Goal: Task Accomplishment & Management: Complete application form

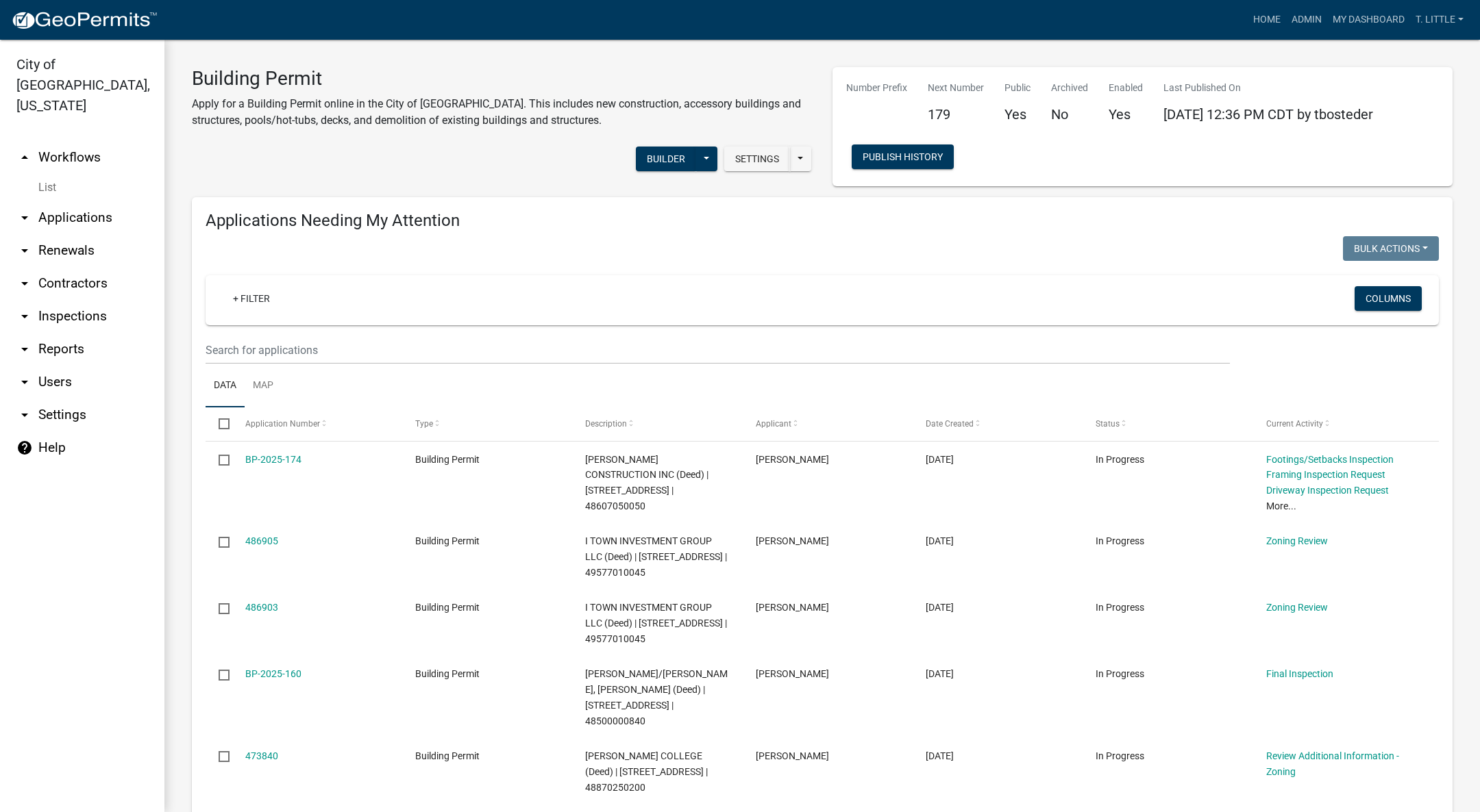
select select "3: 100"
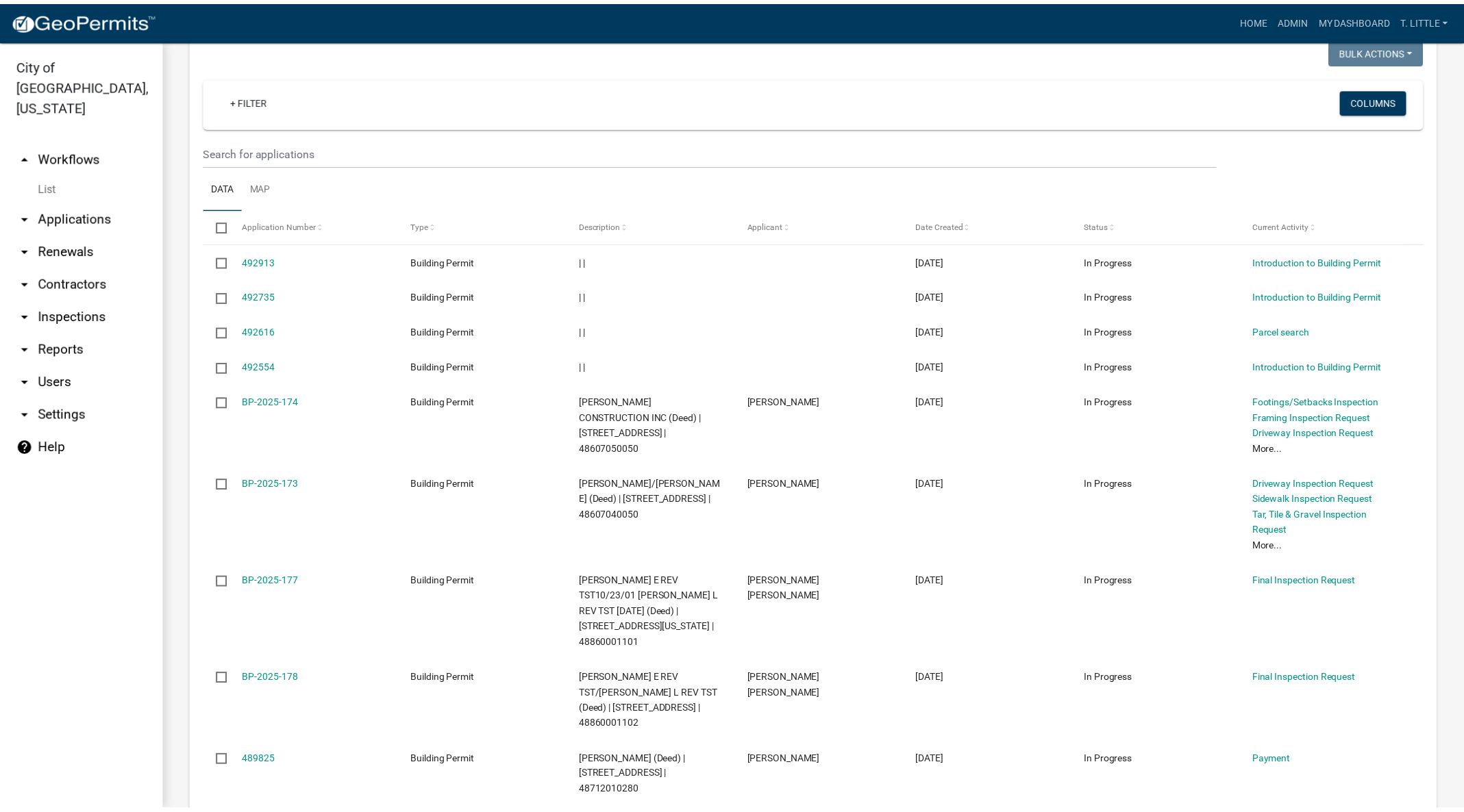
scroll to position [4275, 0]
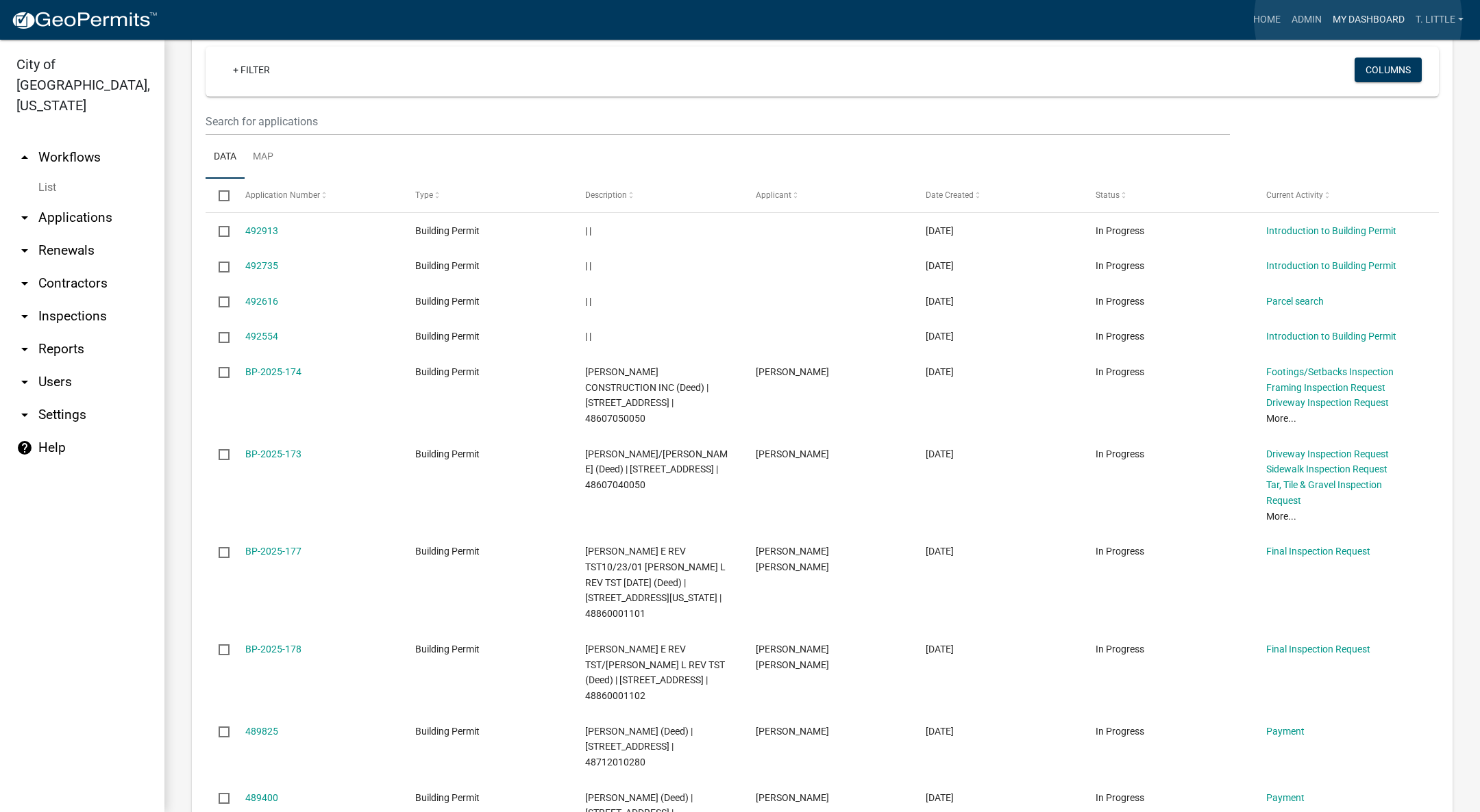
click at [1358, 19] on link "My Dashboard" at bounding box center [1369, 19] width 83 height 26
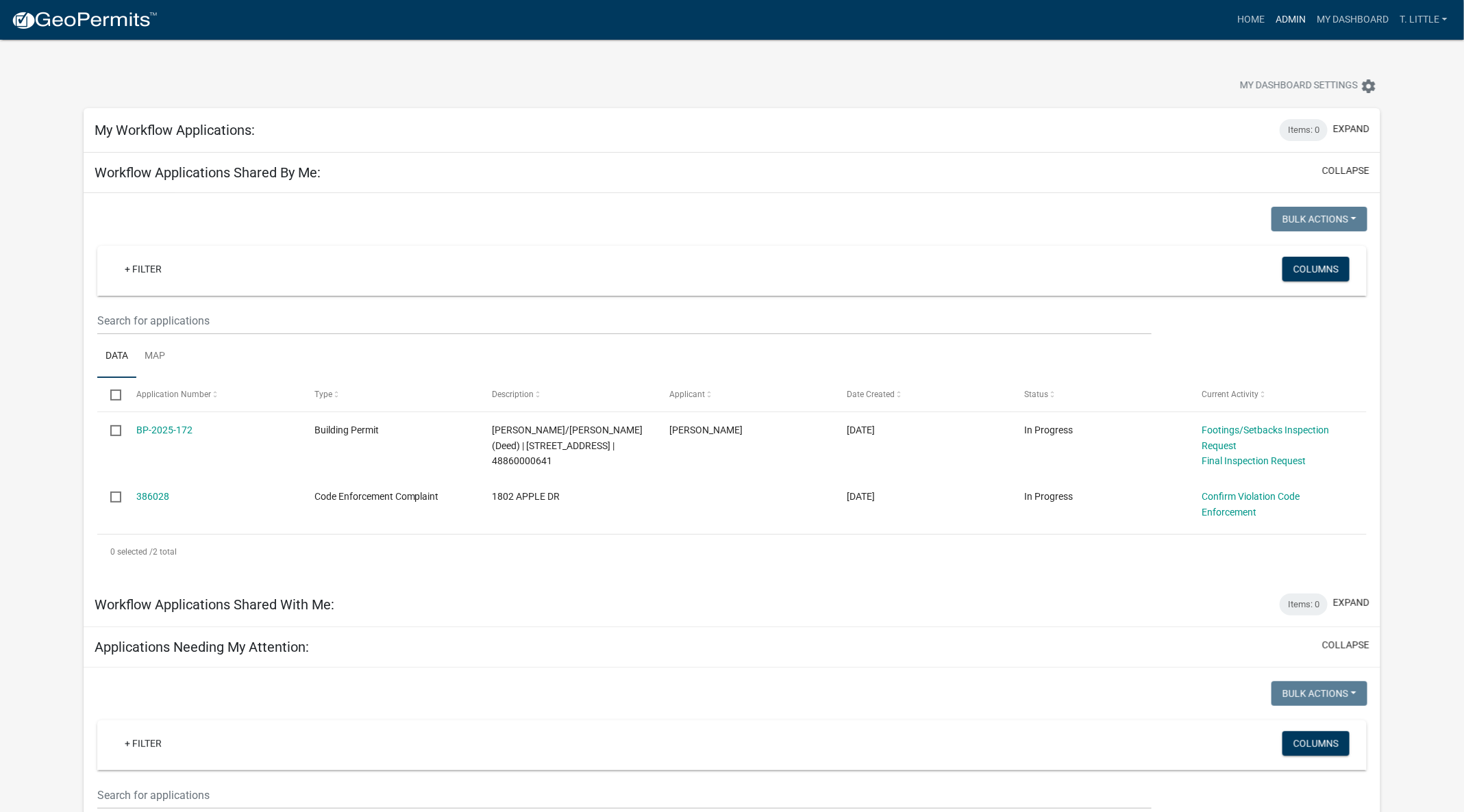
click at [1270, 22] on link "Admin" at bounding box center [1290, 19] width 41 height 26
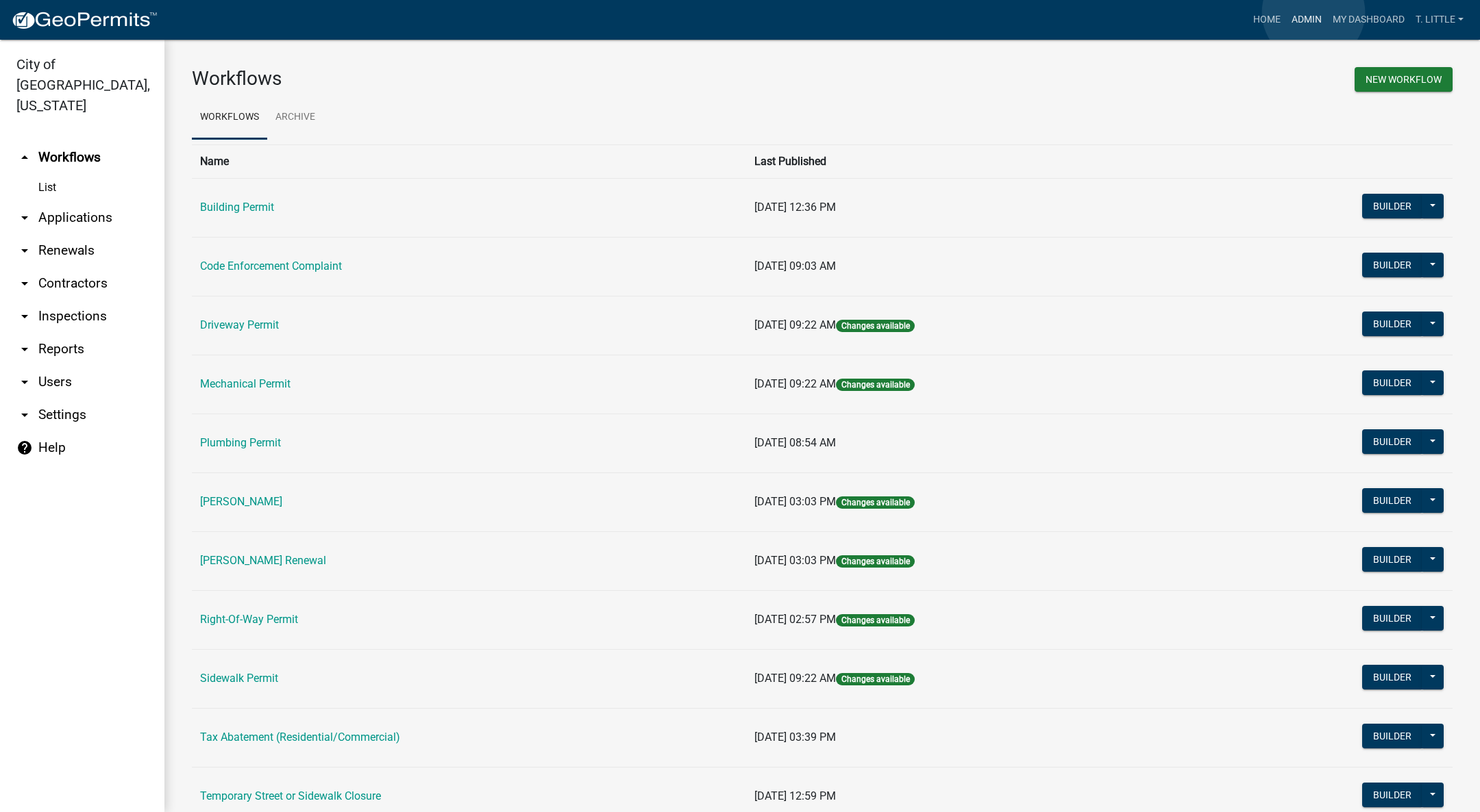
click at [1314, 13] on link "Admin" at bounding box center [1306, 19] width 41 height 26
click at [228, 196] on td "Building Permit" at bounding box center [469, 207] width 554 height 59
click at [227, 203] on link "Building Permit" at bounding box center [237, 207] width 74 height 13
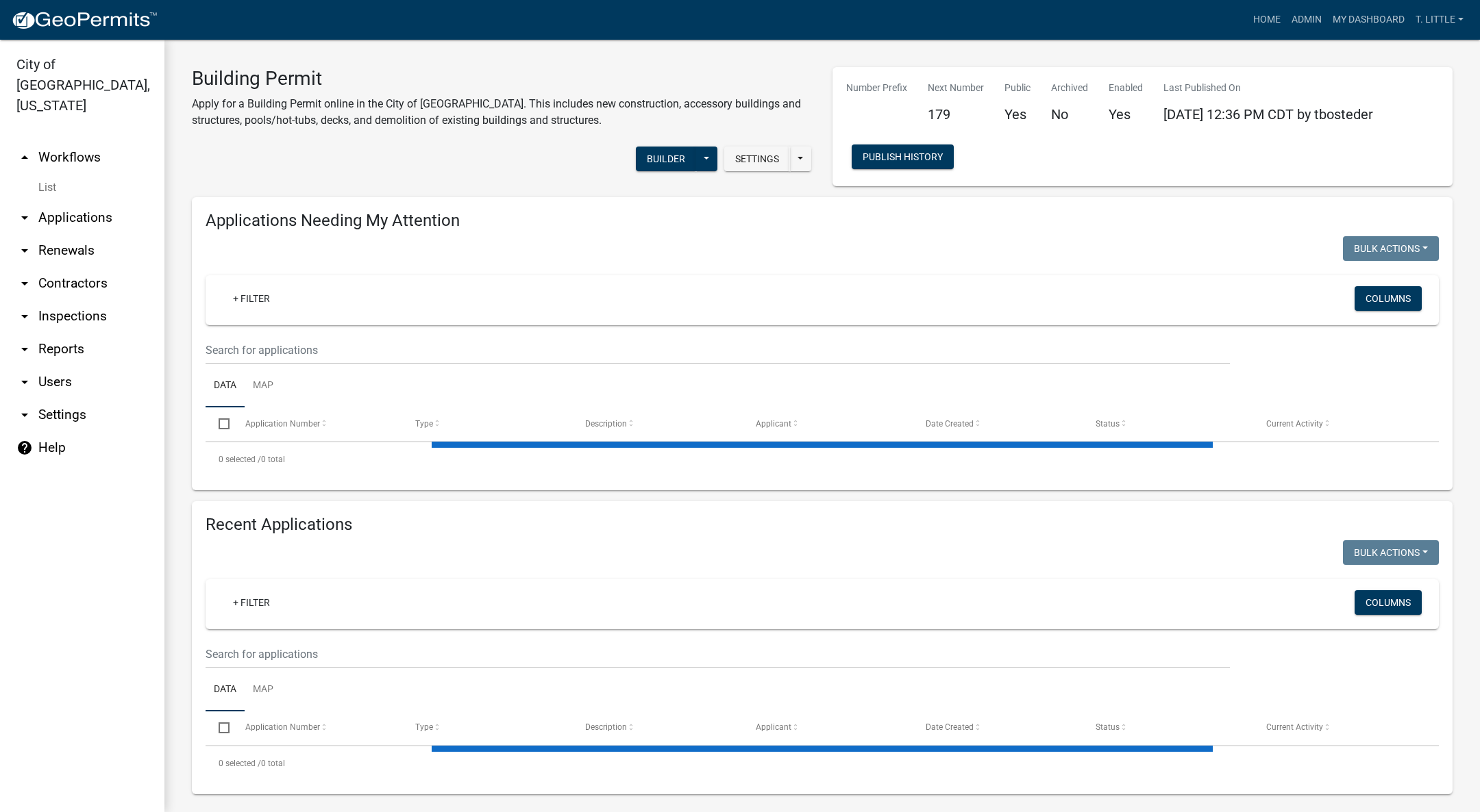
select select "3: 100"
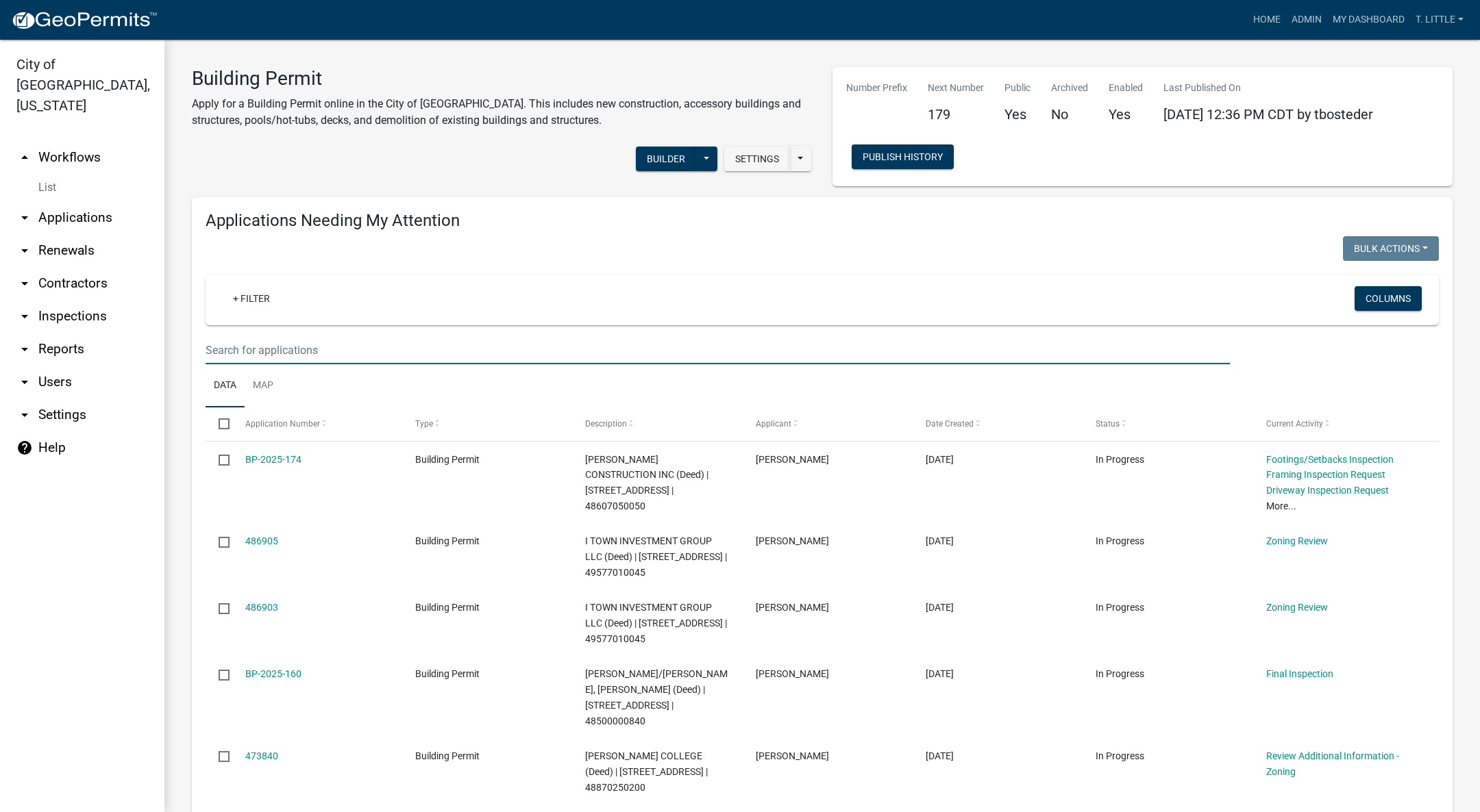
click at [359, 338] on input "text" at bounding box center [717, 350] width 1024 height 28
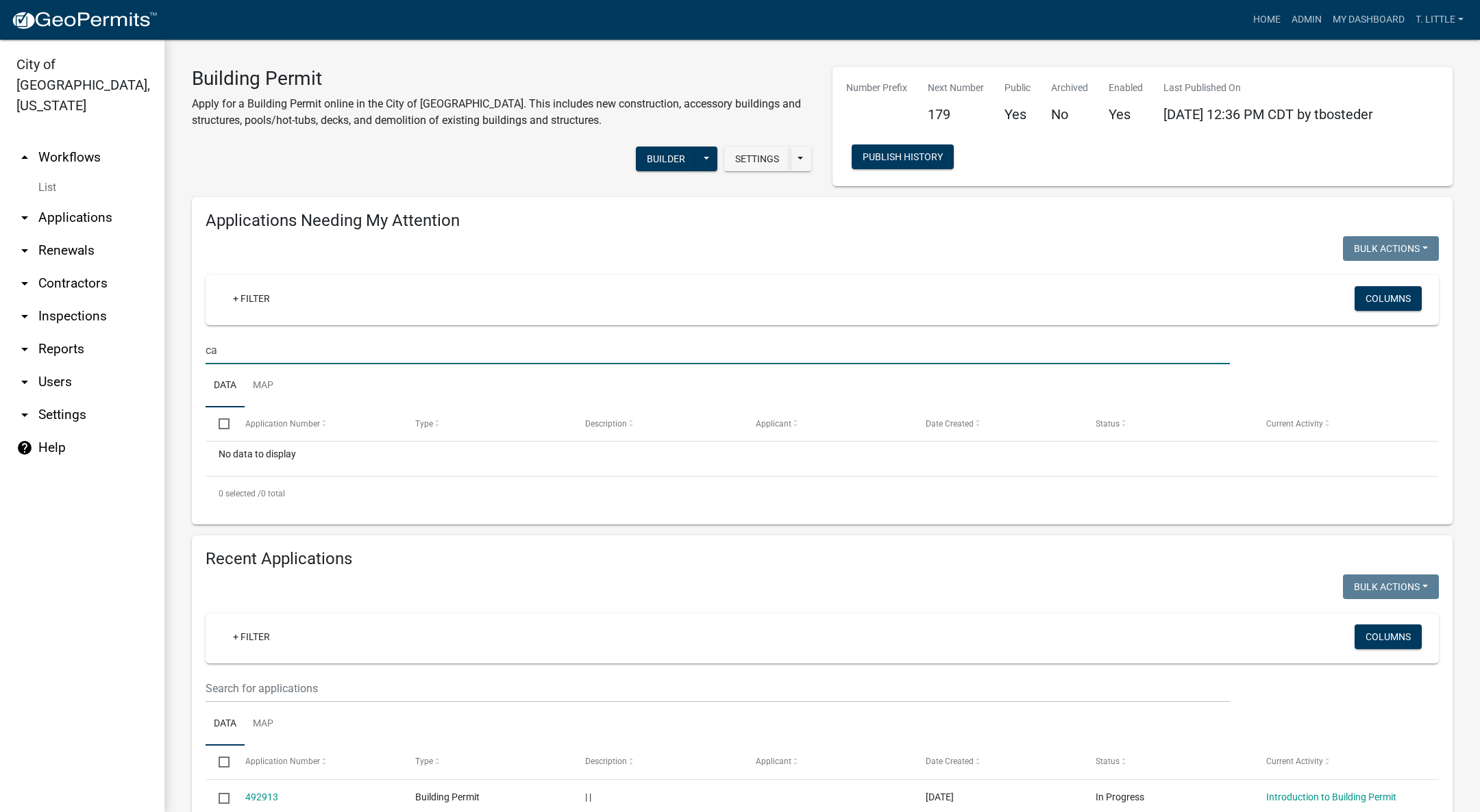
type input "c"
type input "j9"
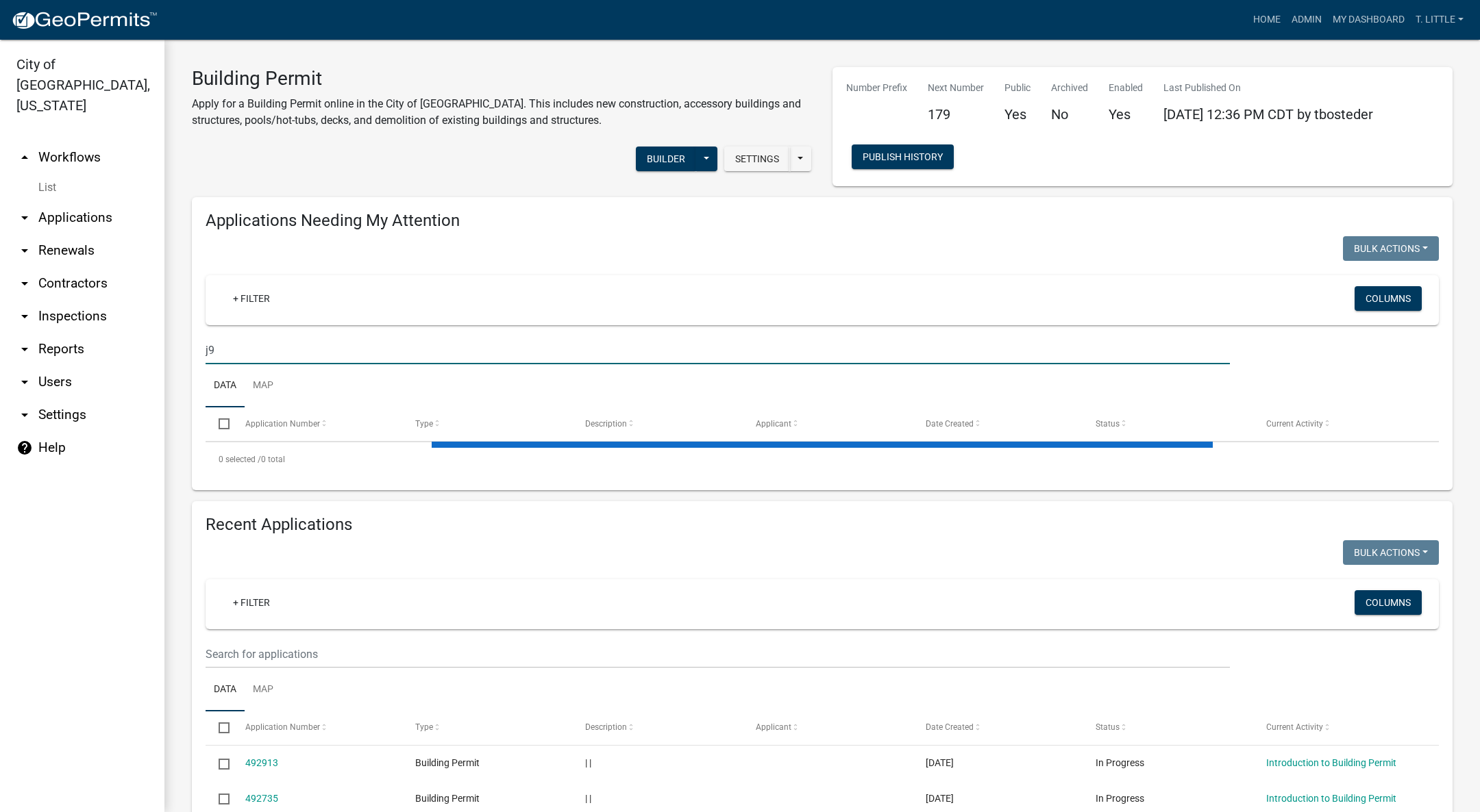
select select "3: 100"
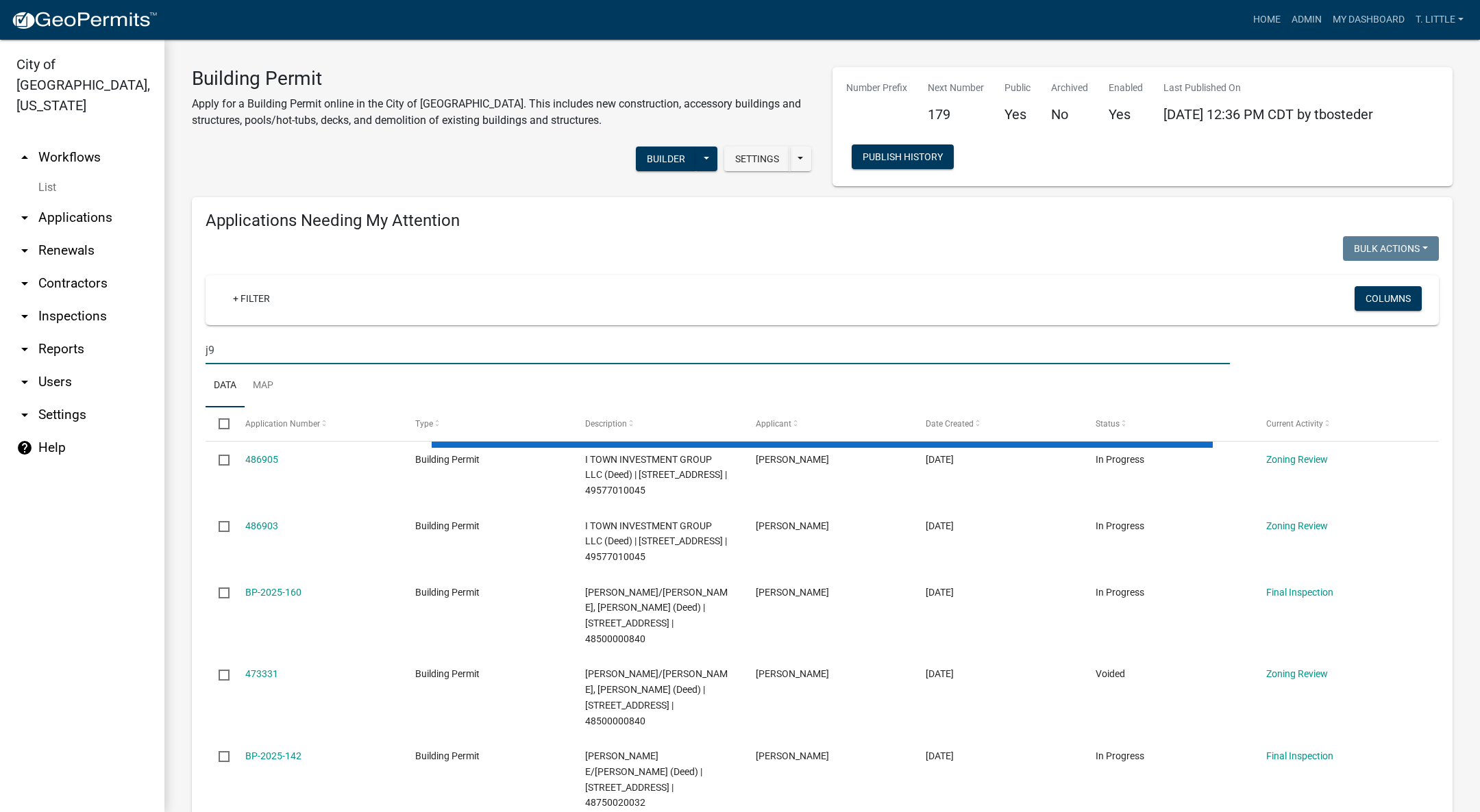
type input "j"
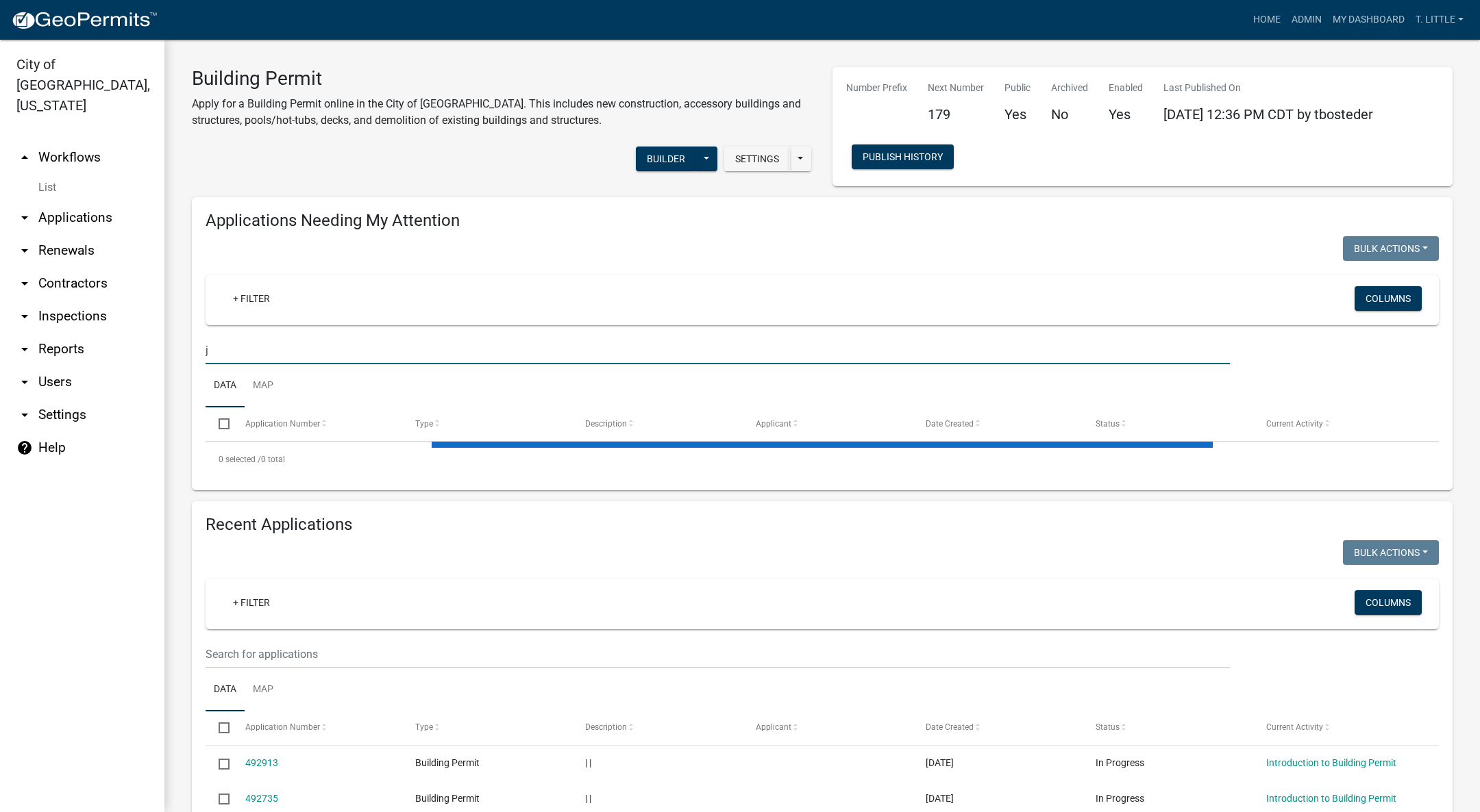
select select "3: 100"
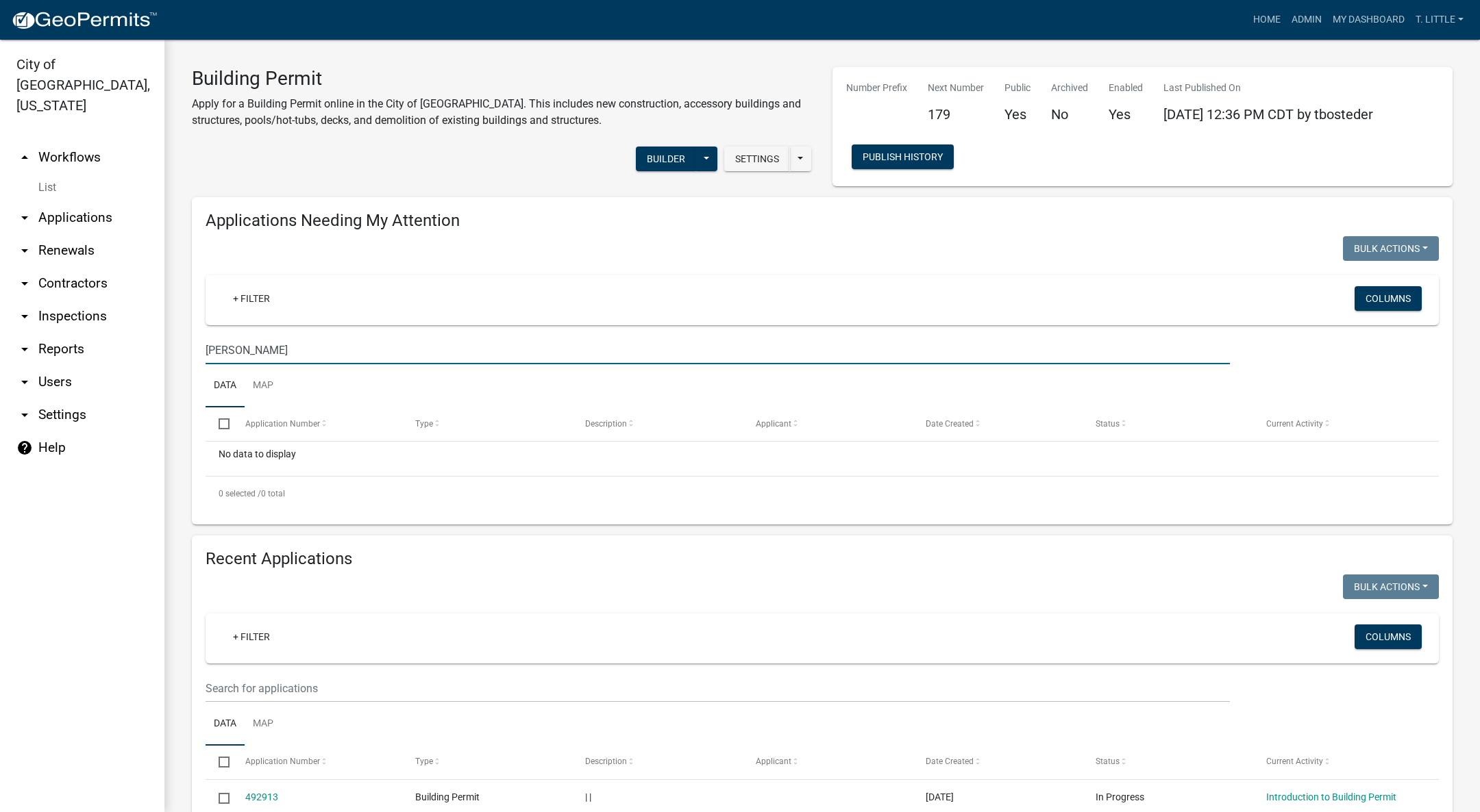
type input "[PERSON_NAME]"
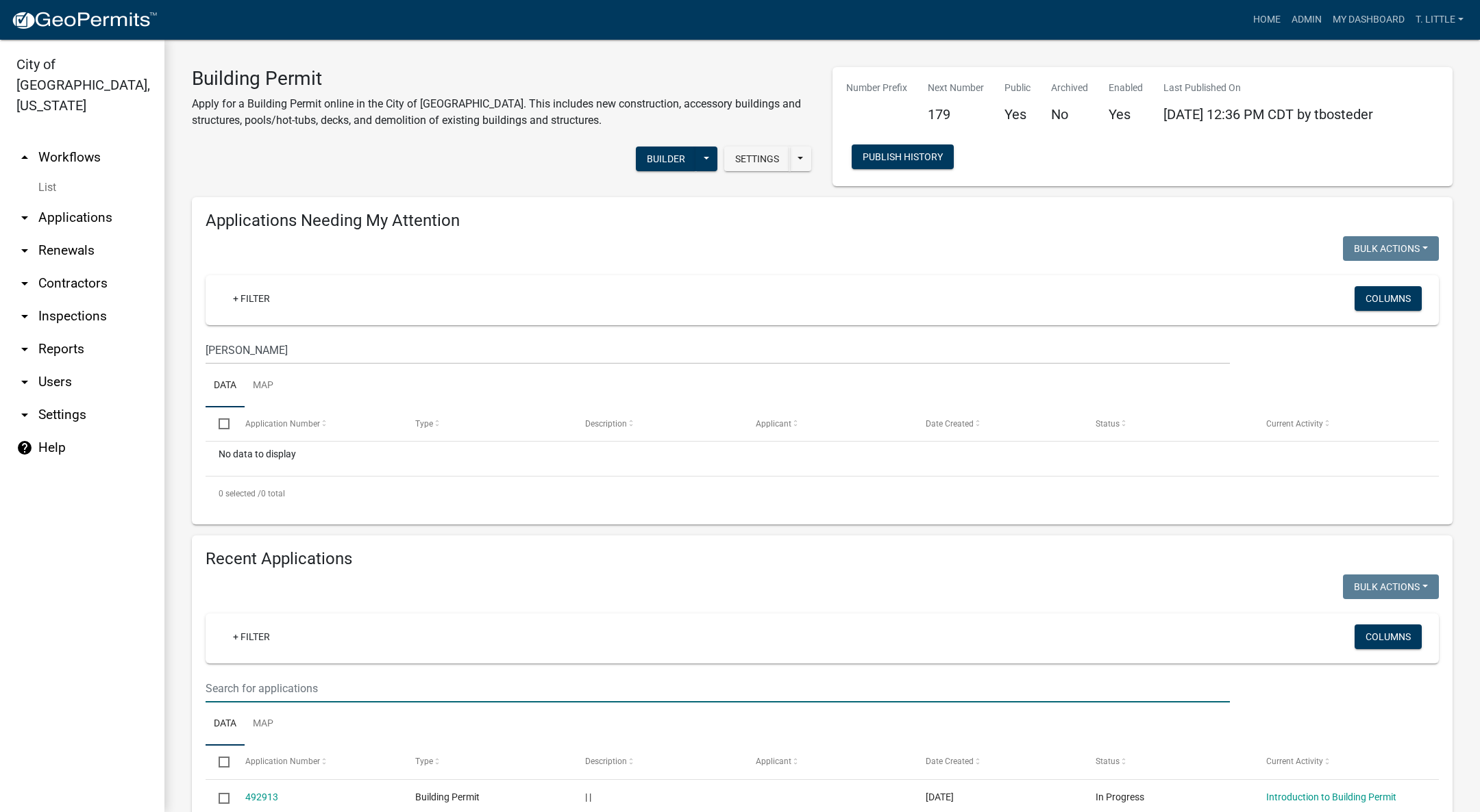
click at [364, 684] on input "text" at bounding box center [717, 689] width 1024 height 28
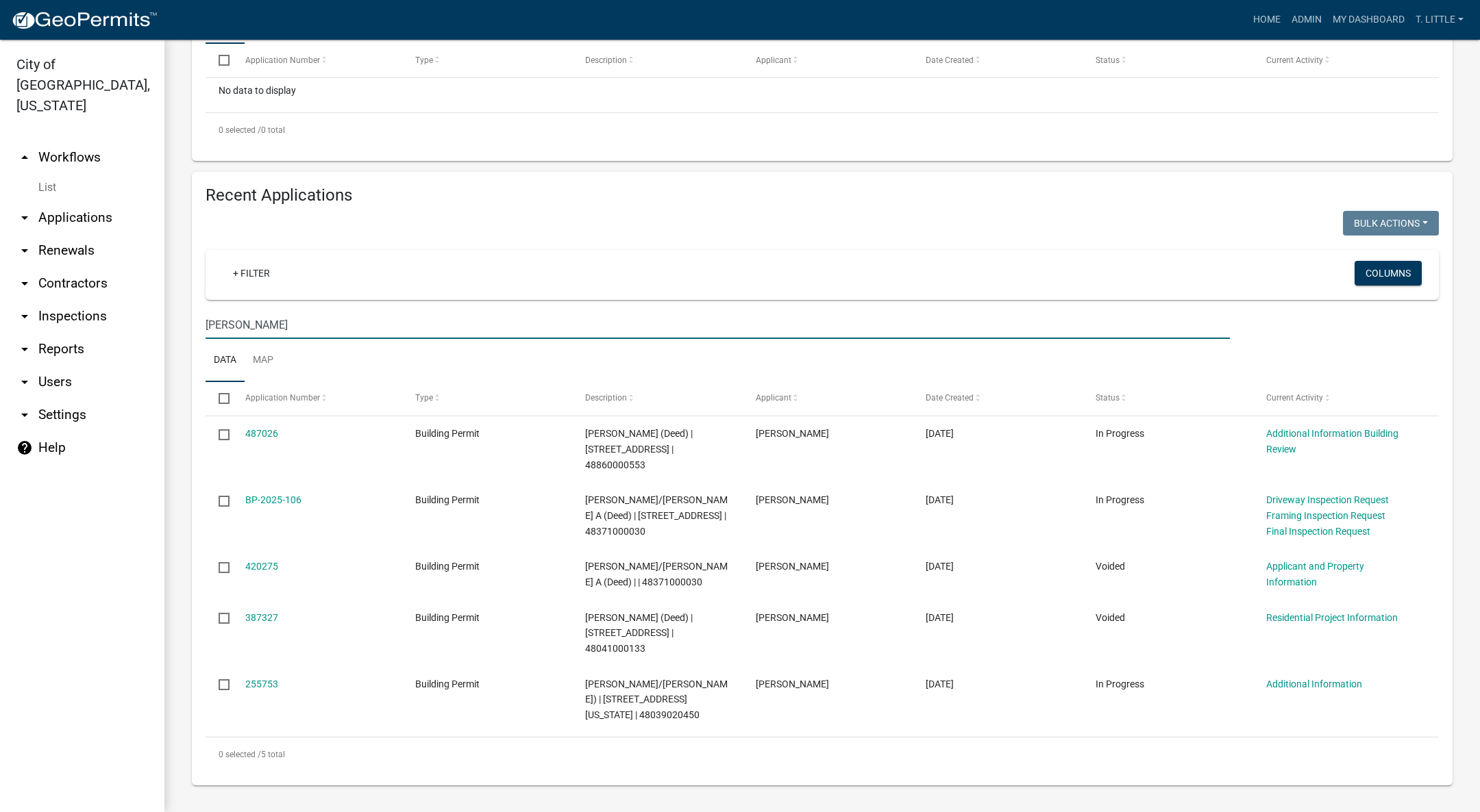
scroll to position [261, 0]
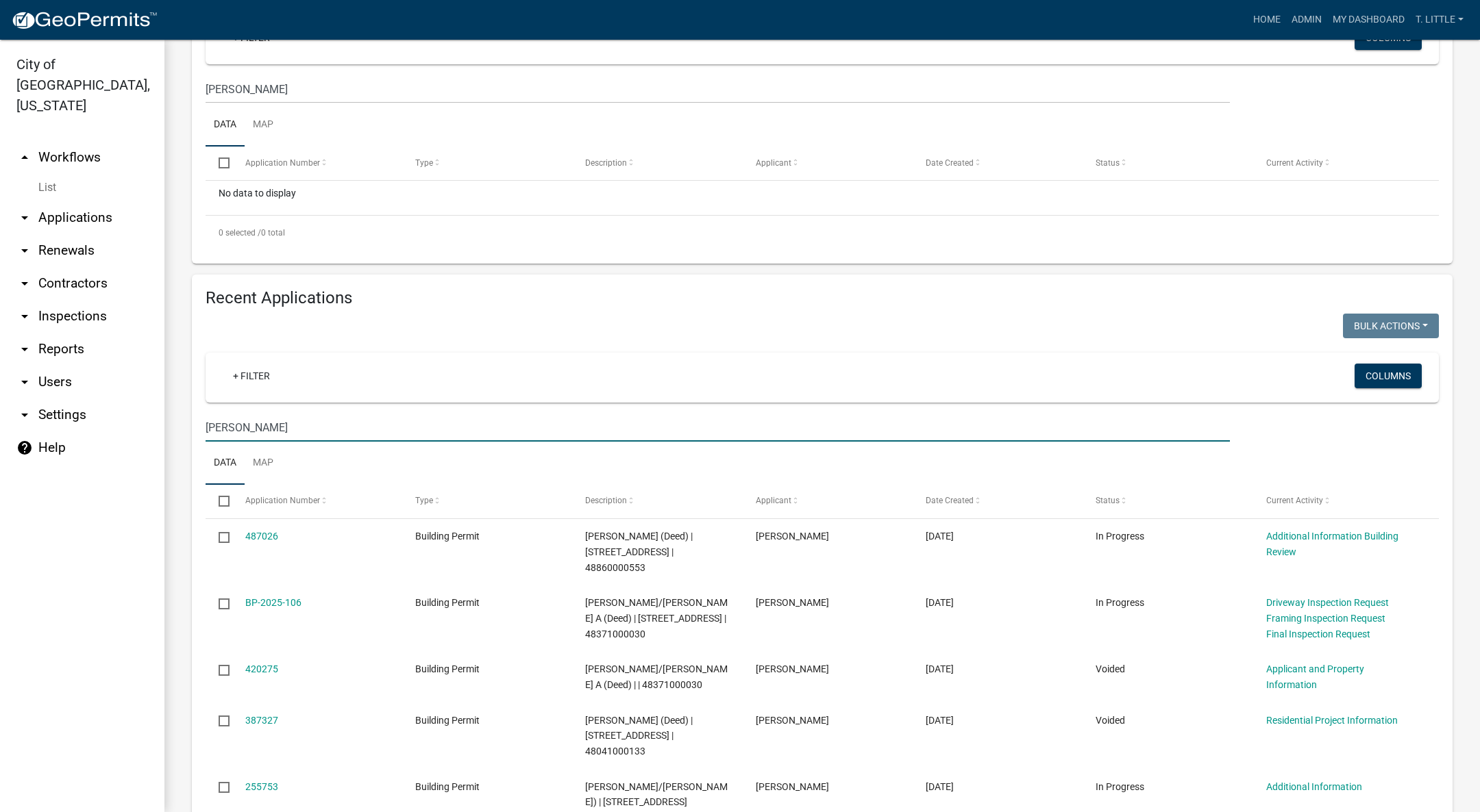
type input "[PERSON_NAME]"
click at [257, 528] on div "487026" at bounding box center [317, 536] width 144 height 16
click at [257, 532] on link "487026" at bounding box center [261, 536] width 33 height 11
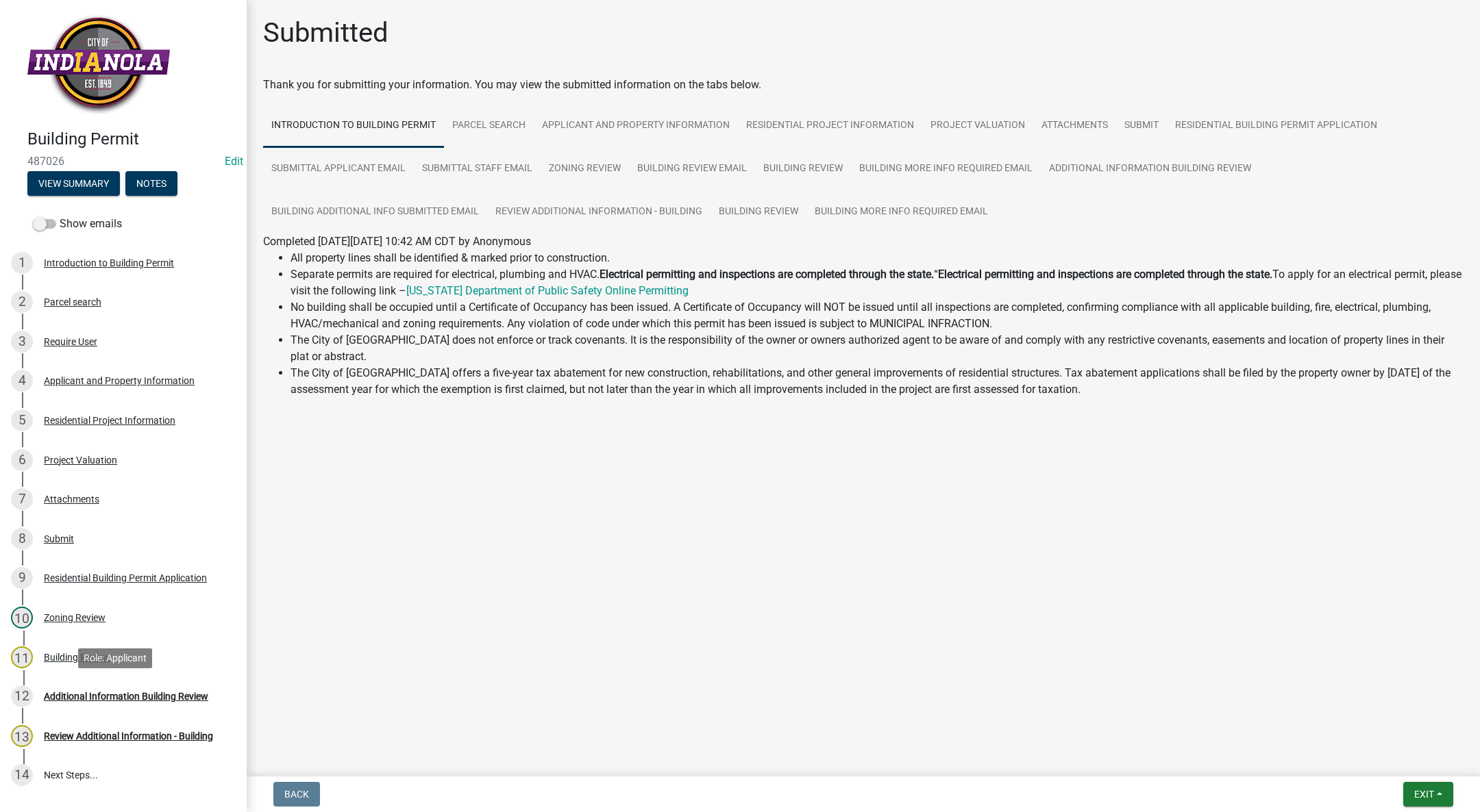
click at [74, 688] on div "12 Additional Information Building Review" at bounding box center [118, 697] width 214 height 22
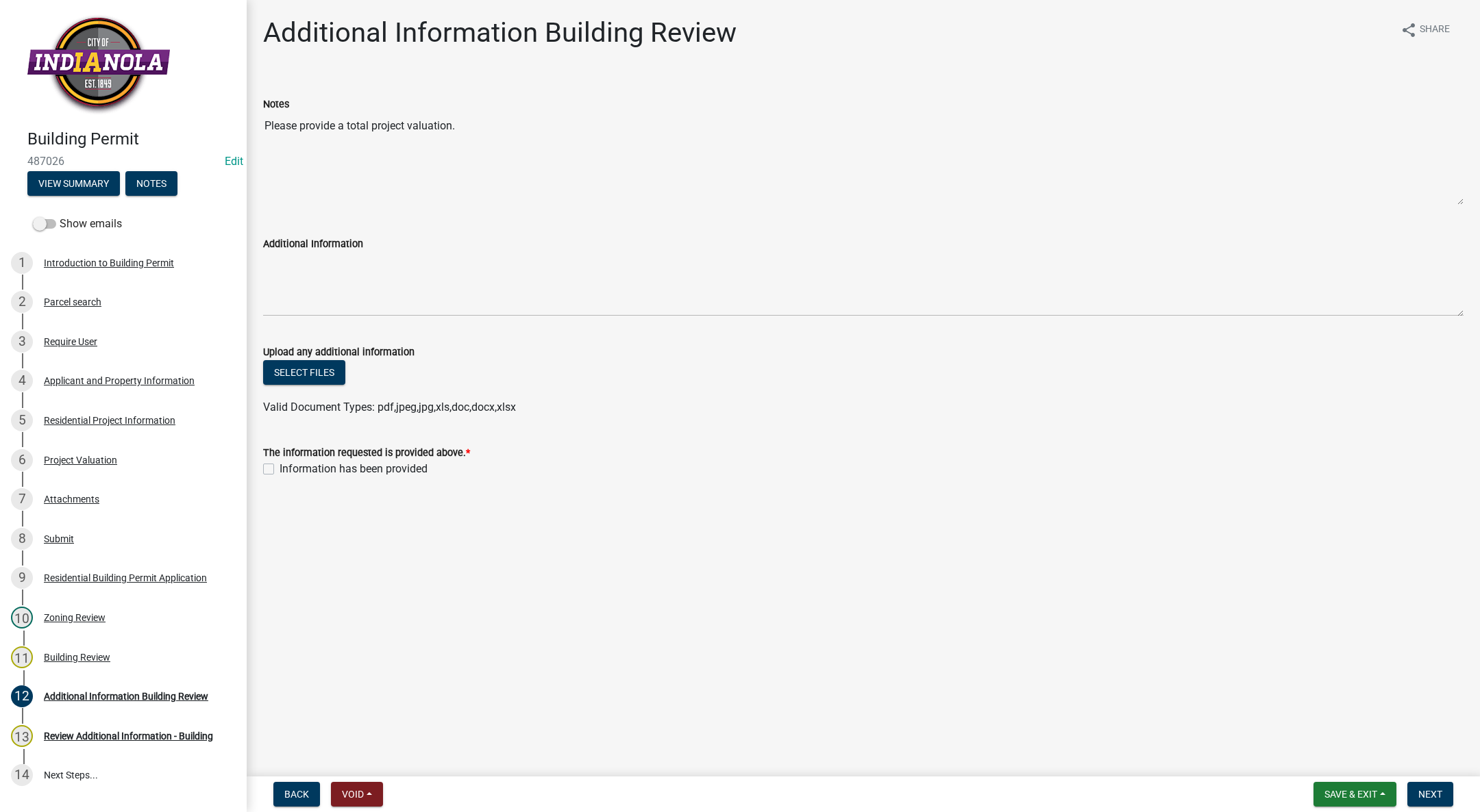
click at [279, 472] on label "Information has been provided" at bounding box center [353, 469] width 148 height 16
click at [279, 470] on input "Information has been provided" at bounding box center [284, 465] width 9 height 9
checkbox input "true"
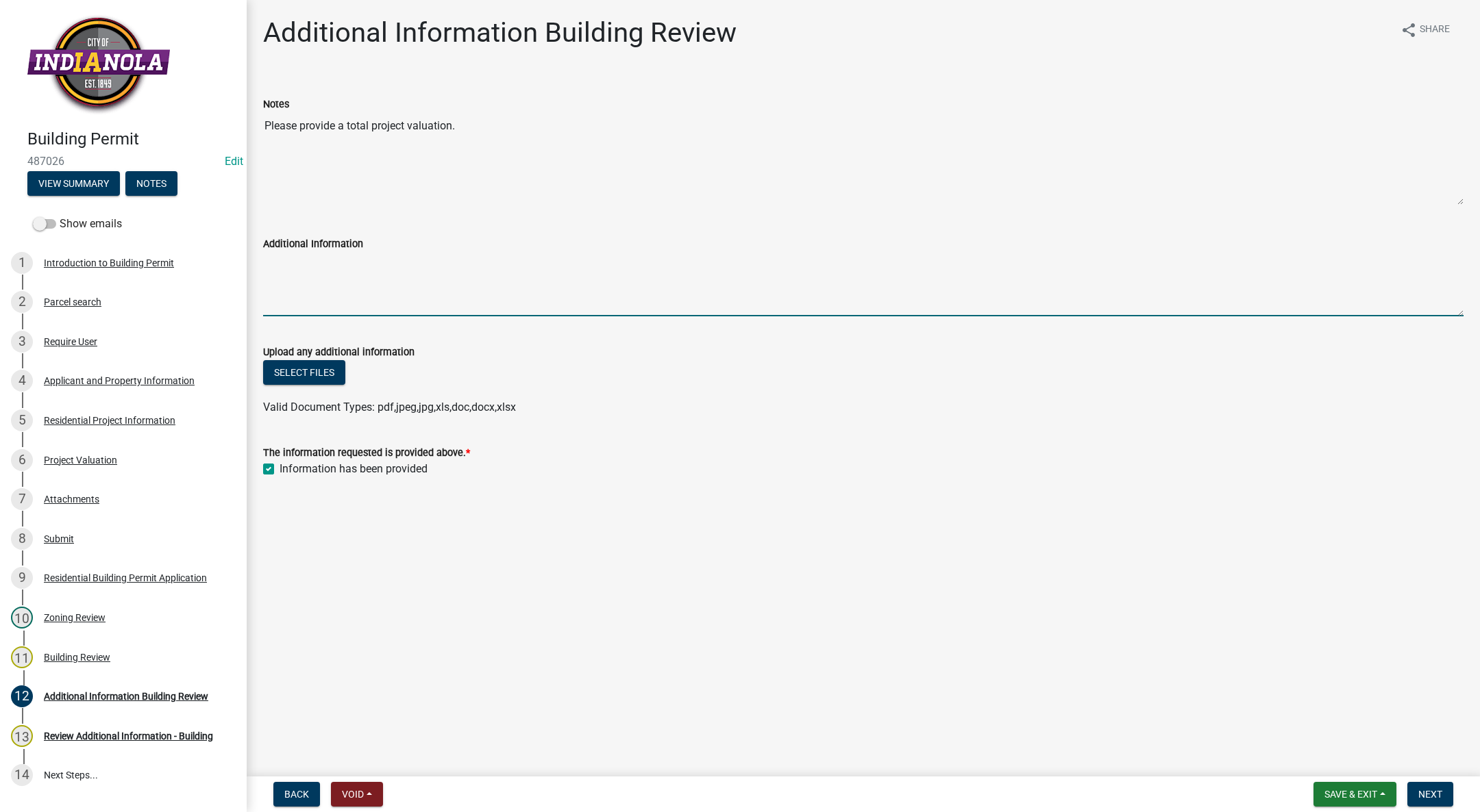
click at [372, 258] on textarea "Additional Information" at bounding box center [863, 284] width 1200 height 65
type textarea "$7,000.00"
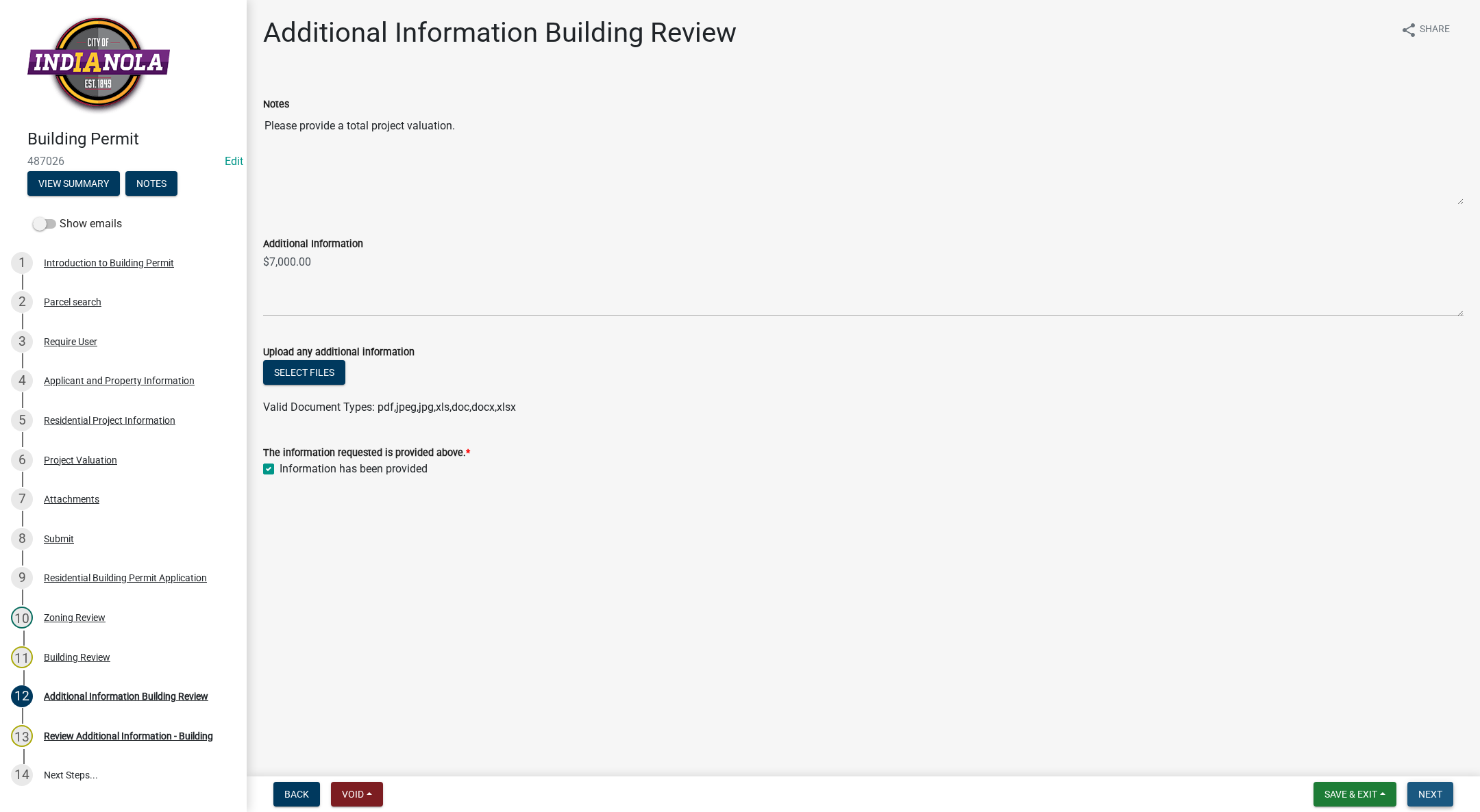
click at [1427, 788] on button "Next" at bounding box center [1430, 794] width 46 height 24
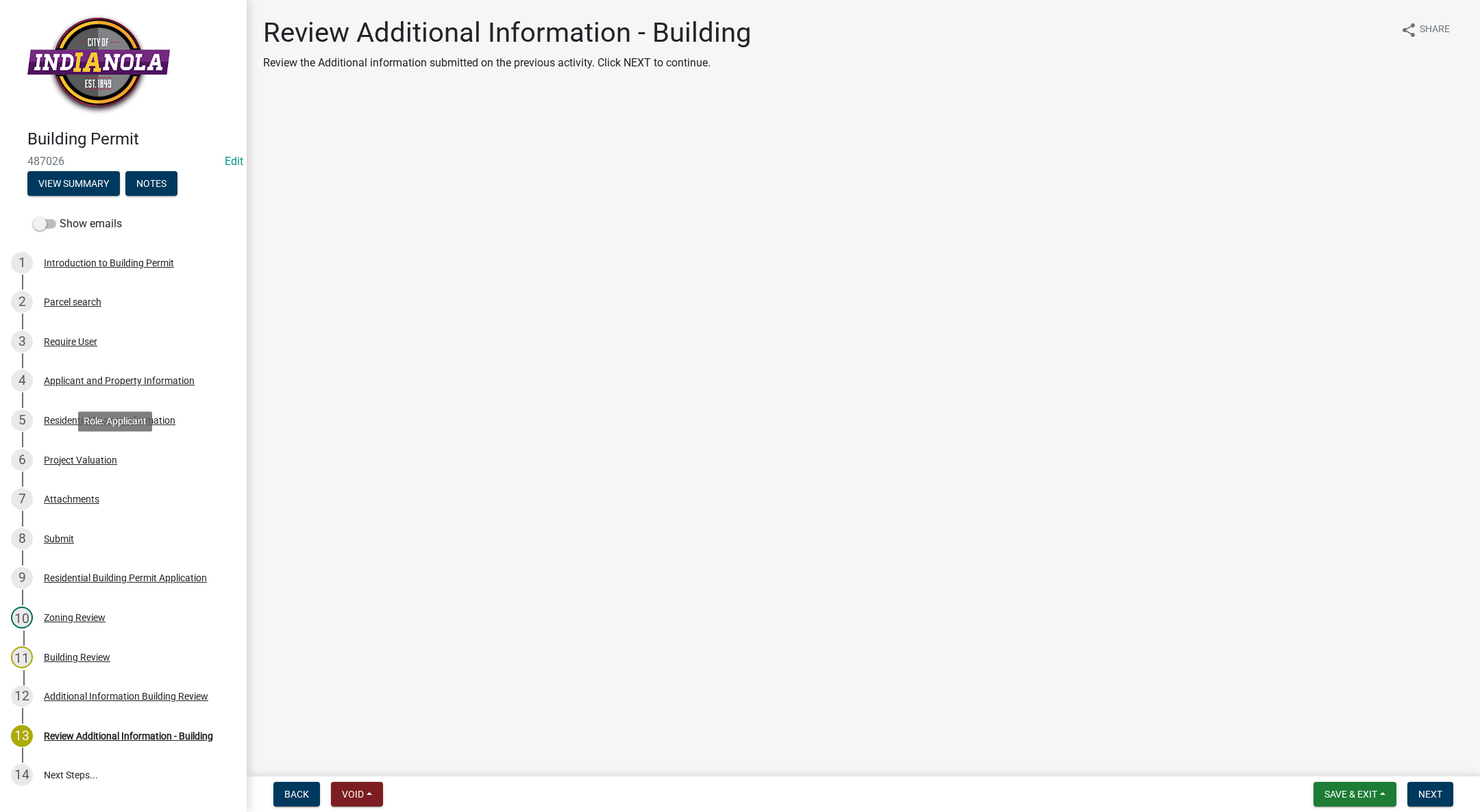
click at [107, 456] on div "Project Valuation" at bounding box center [80, 460] width 74 height 10
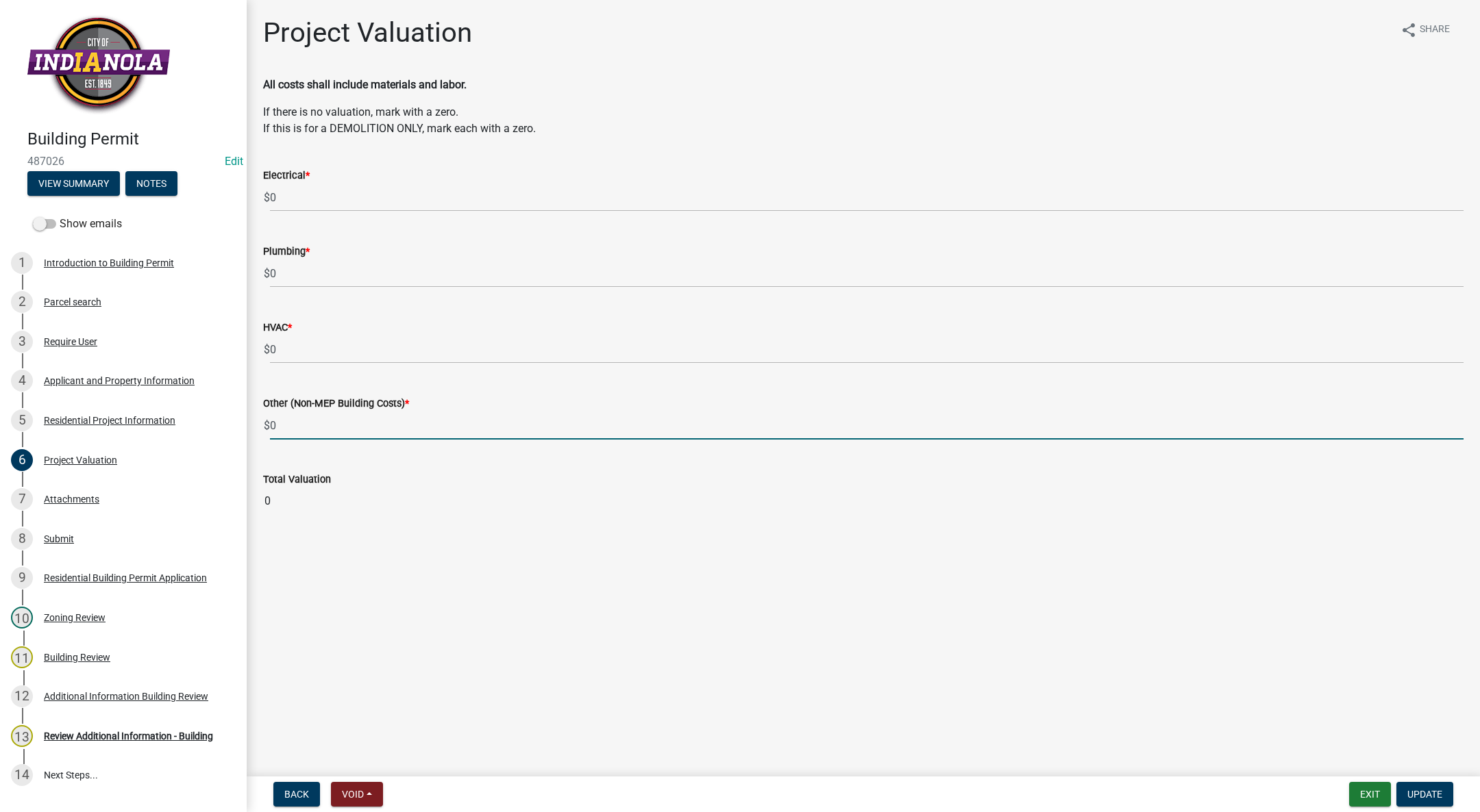
click at [322, 438] on input "0" at bounding box center [867, 425] width 1193 height 28
type input "7000"
click at [1430, 791] on span "Update" at bounding box center [1424, 794] width 35 height 11
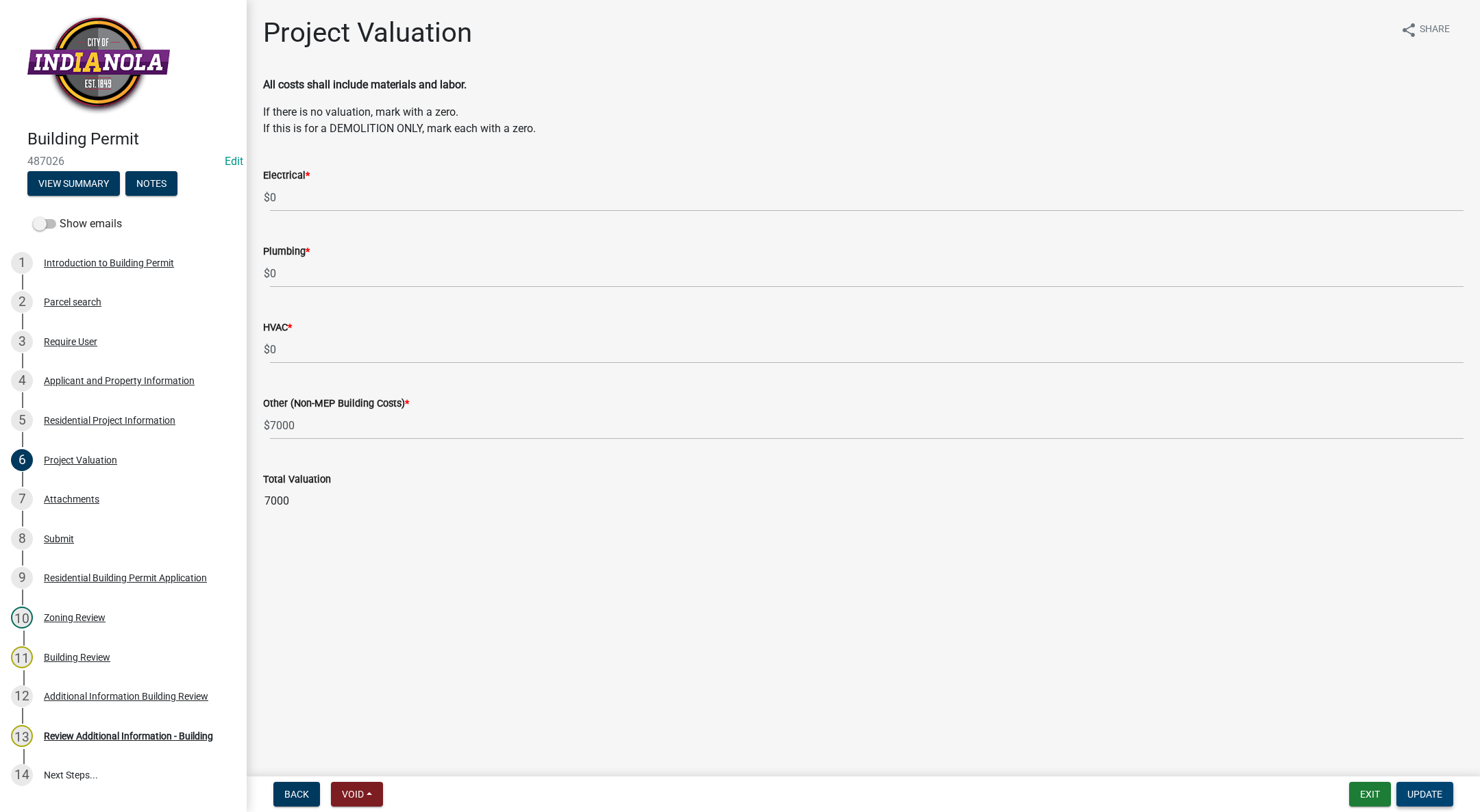
click at [1408, 792] on span "Update" at bounding box center [1424, 794] width 35 height 11
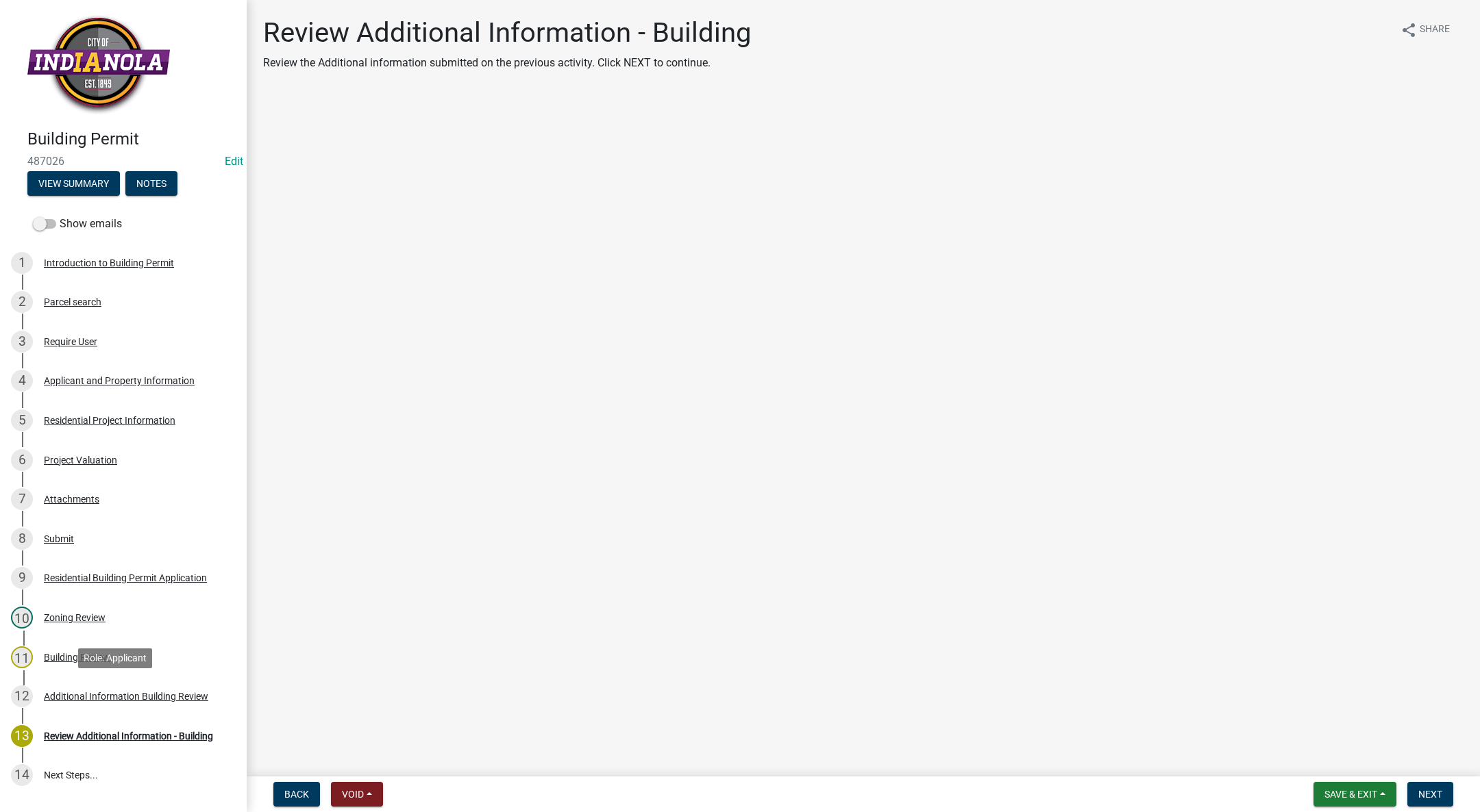
click at [149, 716] on link "12 Additional Information Building Review" at bounding box center [123, 697] width 247 height 40
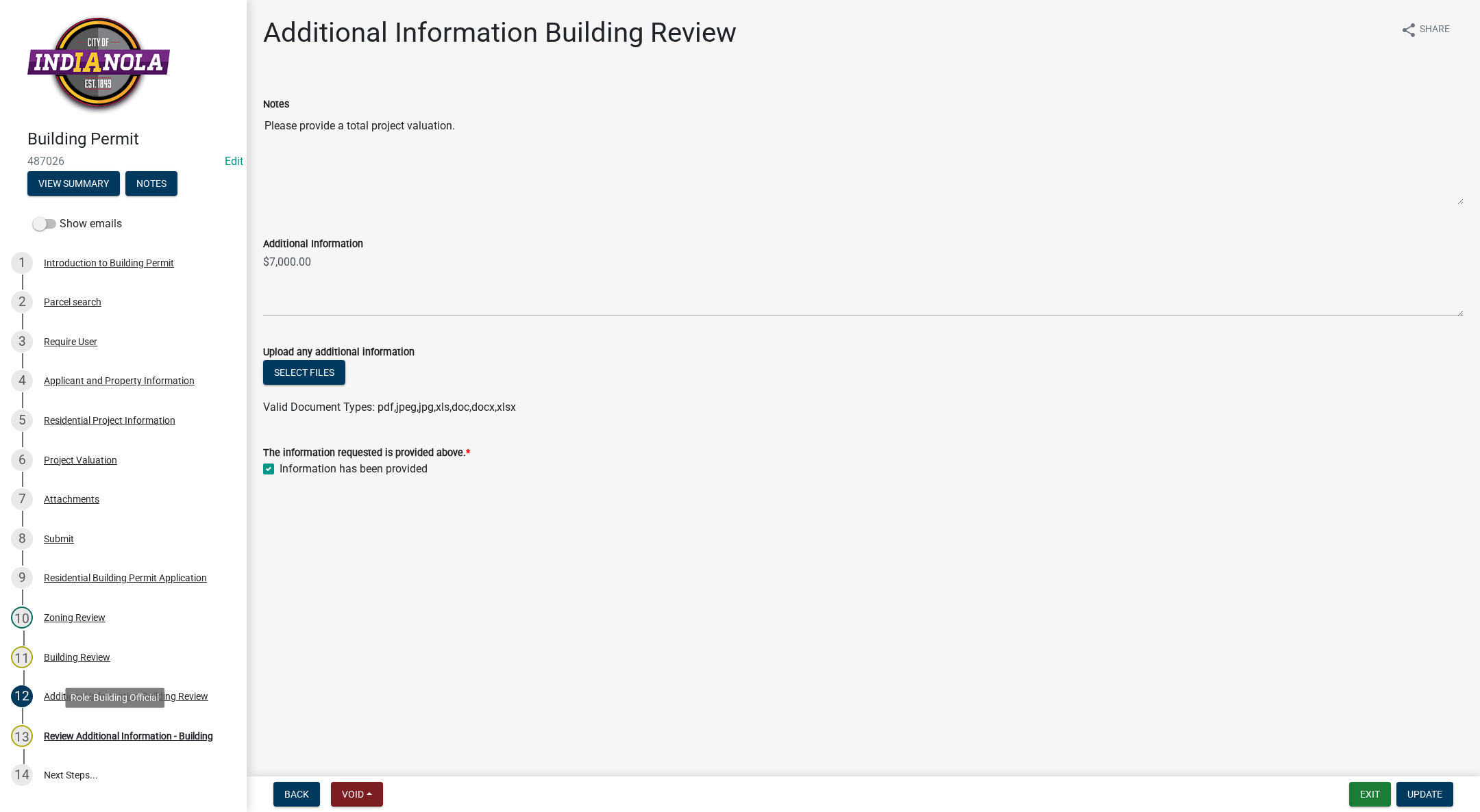
click at [140, 731] on div "Review Additional Information - Building" at bounding box center [128, 736] width 169 height 10
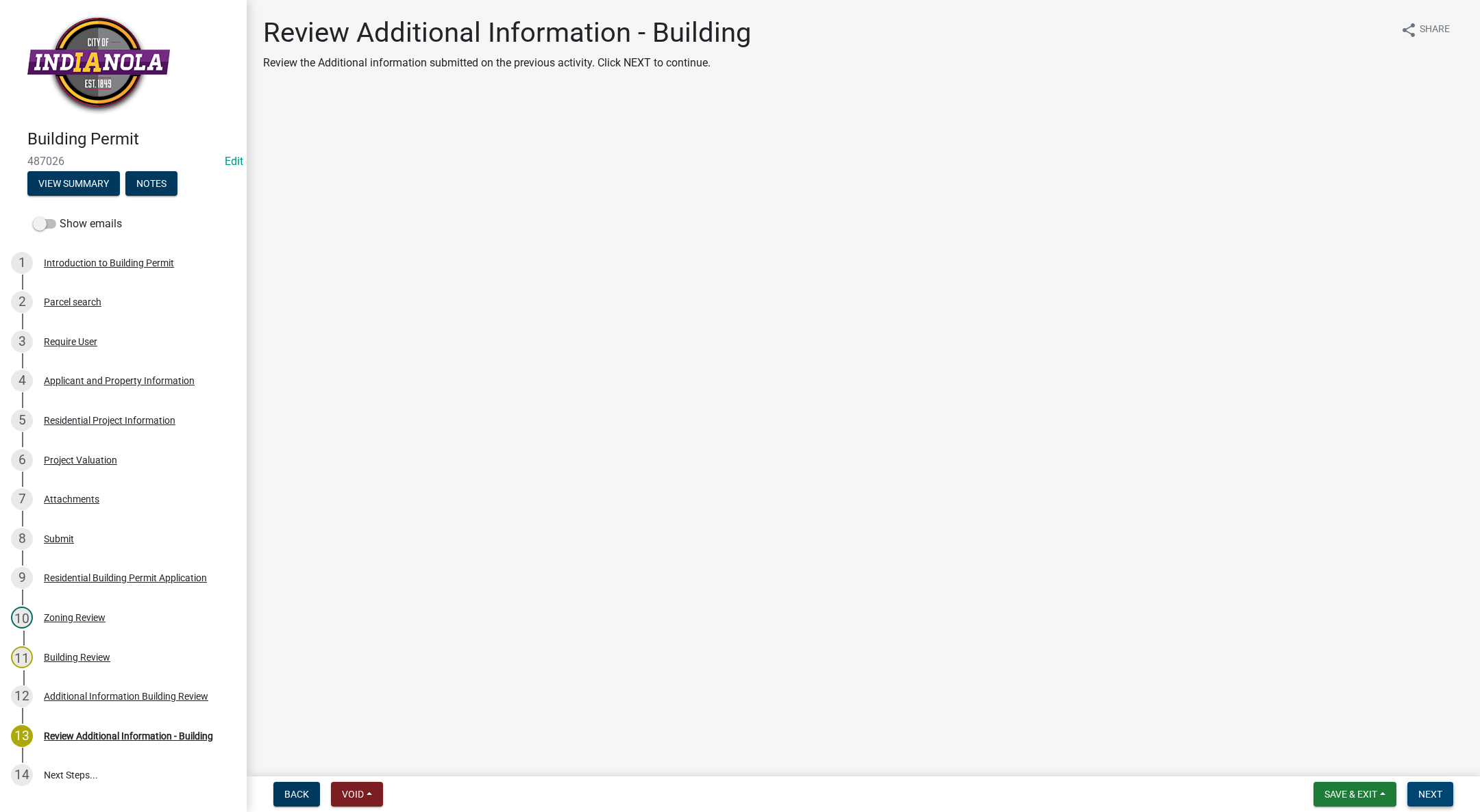
click at [1432, 784] on button "Next" at bounding box center [1430, 794] width 46 height 24
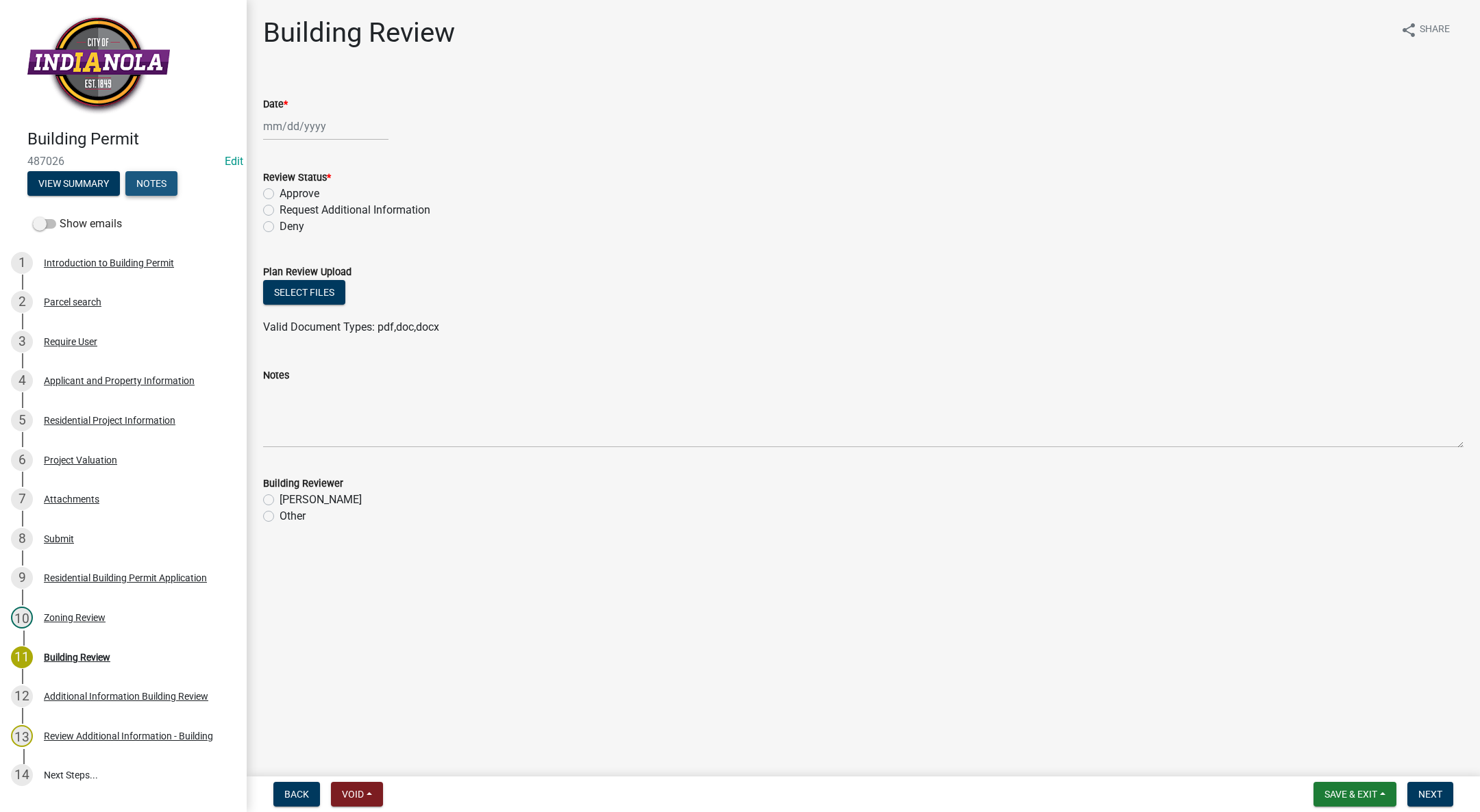
click at [130, 193] on button "Notes" at bounding box center [151, 183] width 52 height 24
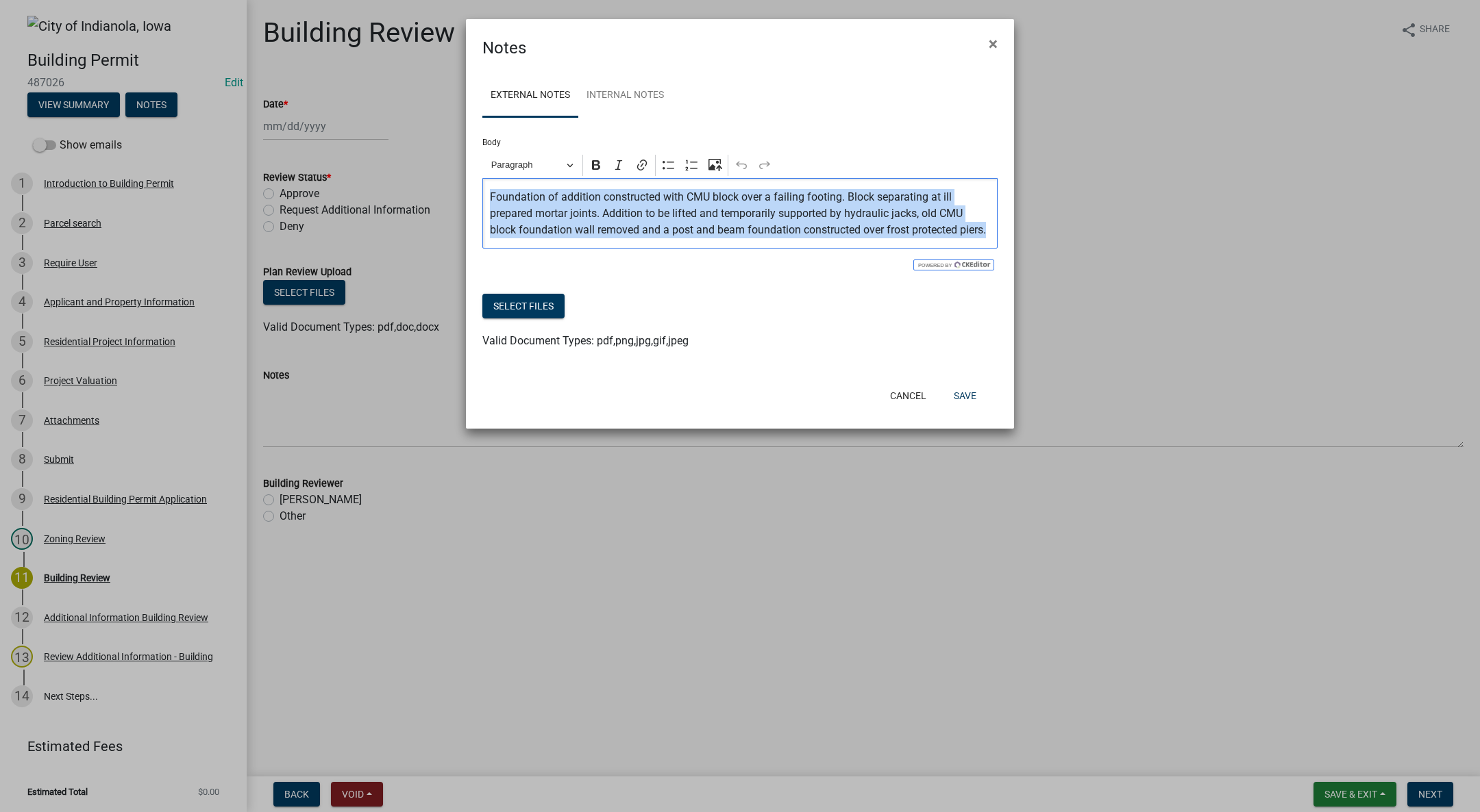
drag, startPoint x: 484, startPoint y: 189, endPoint x: 1034, endPoint y: 232, distance: 551.7
click at [1034, 232] on ngb-modal-window "Notes × External Notes Internal Notes Body Rich Text Editor Paragraph Bold Ital…" at bounding box center [740, 406] width 1480 height 812
copy p "Foundation of addition constructed with CMU block over a failing footing. Block…"
click at [977, 408] on button "Save" at bounding box center [965, 396] width 45 height 24
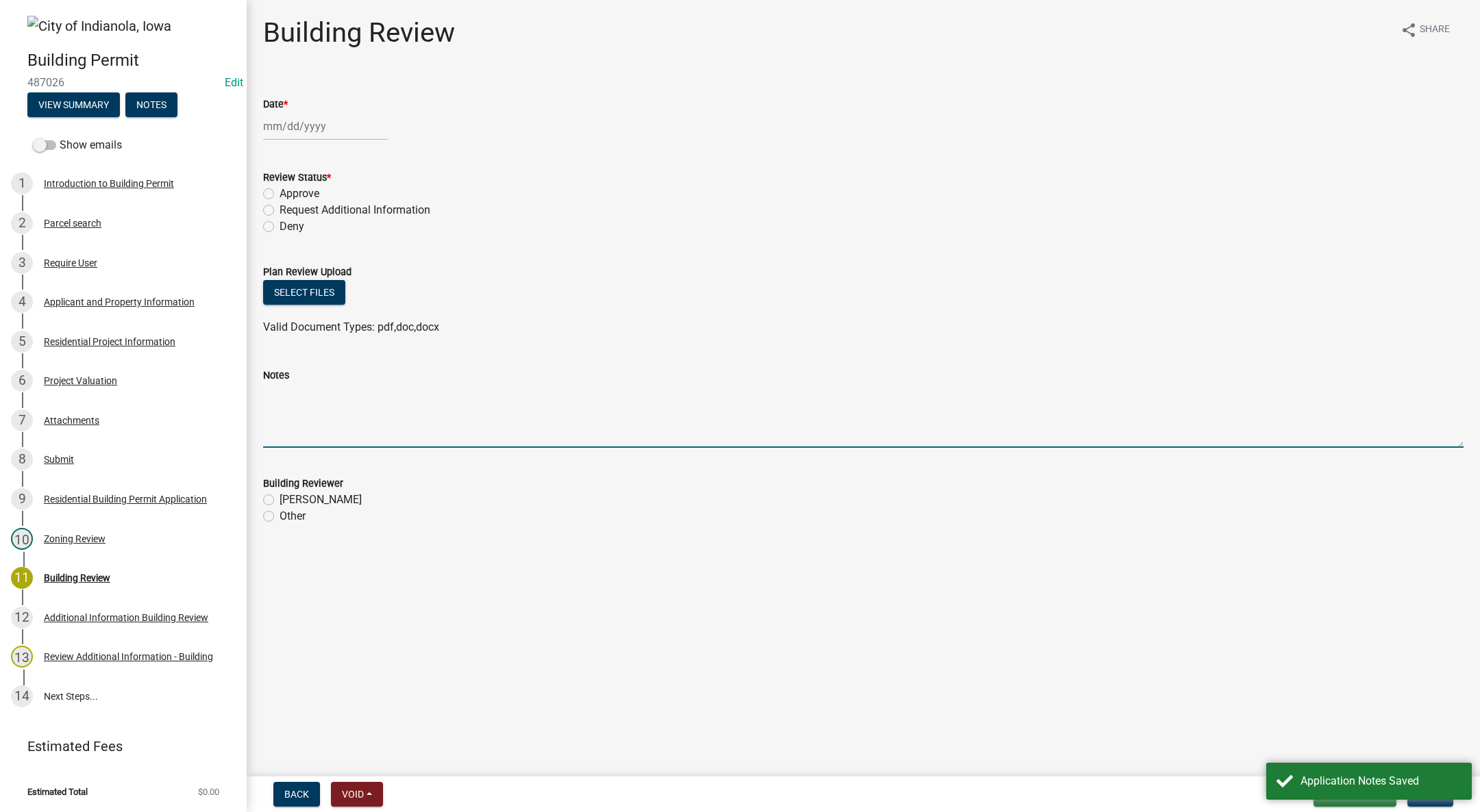
click at [371, 405] on textarea "Notes" at bounding box center [863, 416] width 1200 height 65
paste textarea "Foundation of addition constructed with CMU block over a failing footing. Block…"
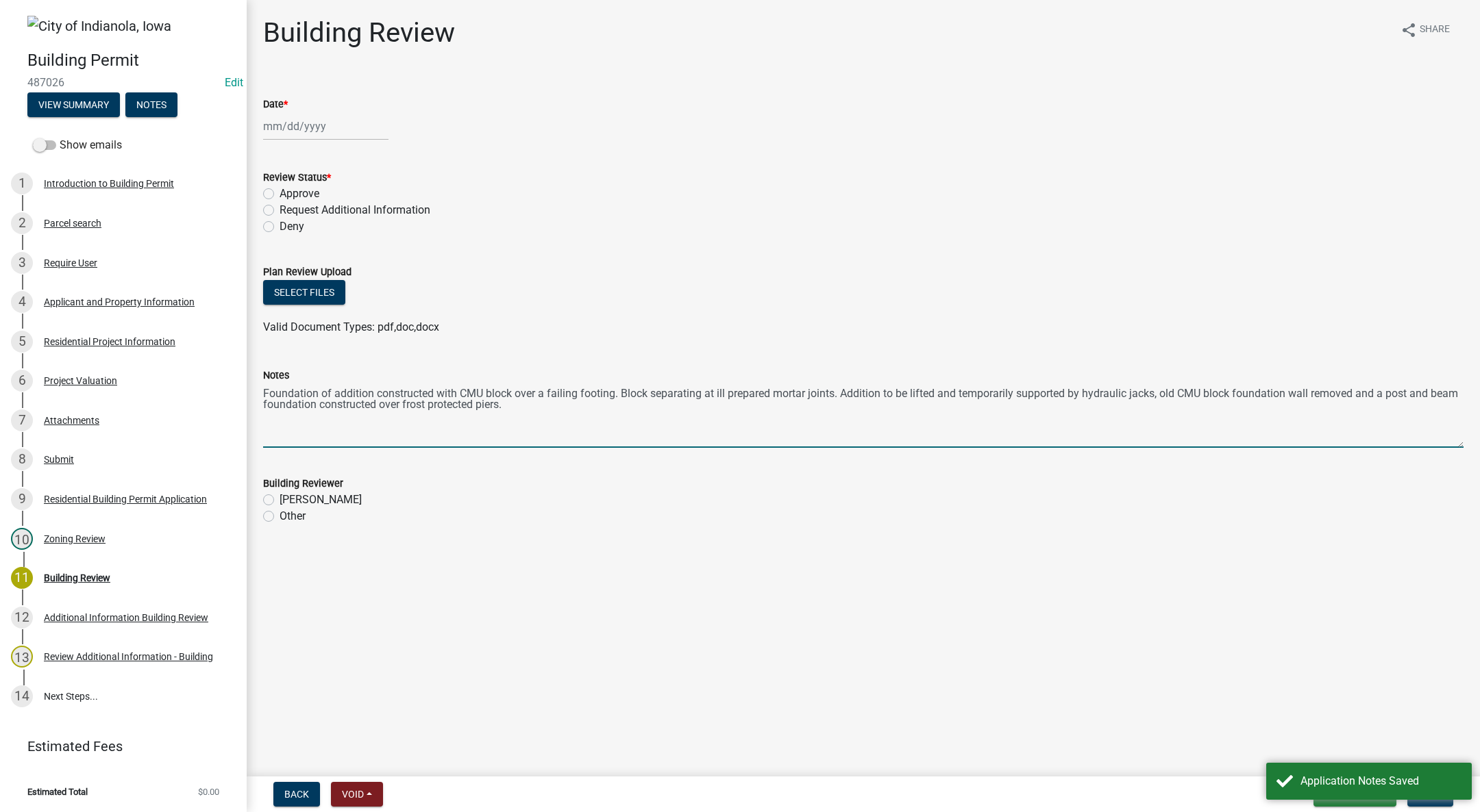
type textarea "Foundation of addition constructed with CMU block over a failing footing. Block…"
click at [321, 117] on div at bounding box center [325, 126] width 125 height 28
select select "10"
select select "2025"
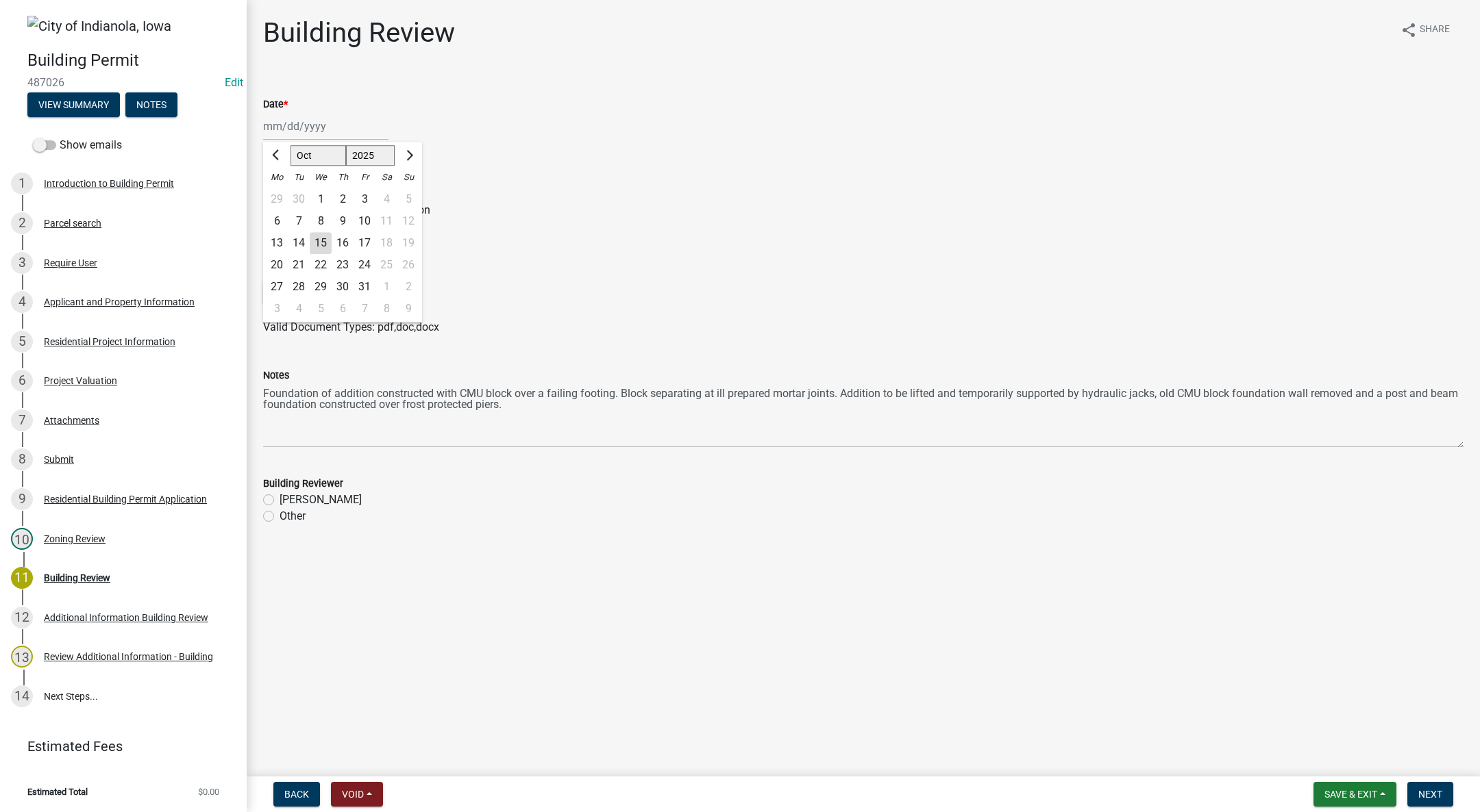
click at [319, 235] on div "15" at bounding box center [321, 243] width 22 height 22
type input "[DATE]"
click at [279, 189] on label "Approve" at bounding box center [299, 194] width 40 height 16
click at [279, 189] on input "Approve" at bounding box center [284, 190] width 9 height 9
radio input "true"
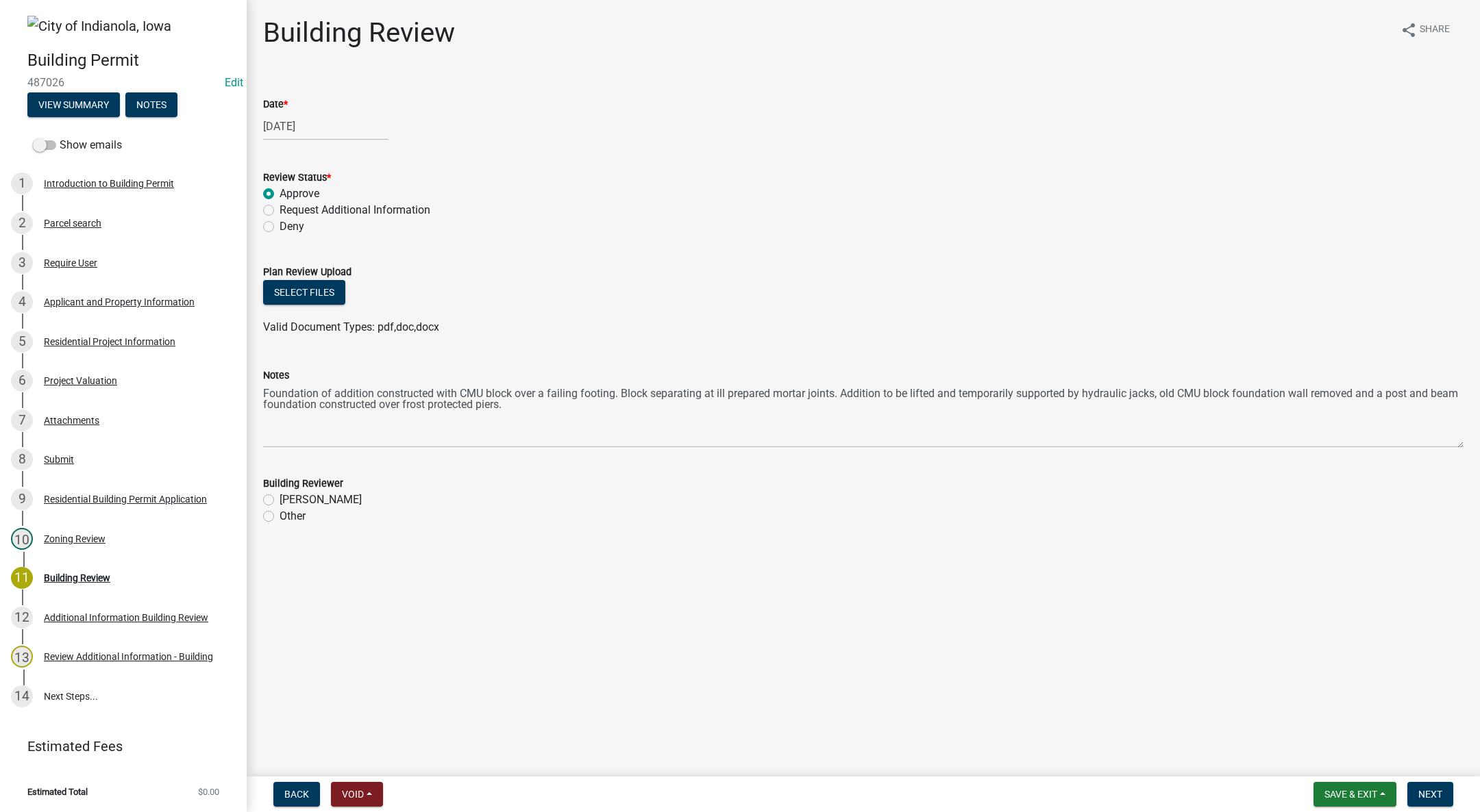
click at [279, 500] on label "[PERSON_NAME]" at bounding box center [320, 500] width 82 height 16
click at [279, 500] on input "[PERSON_NAME]" at bounding box center [284, 496] width 9 height 9
radio input "true"
click at [1429, 786] on button "Next" at bounding box center [1430, 794] width 46 height 24
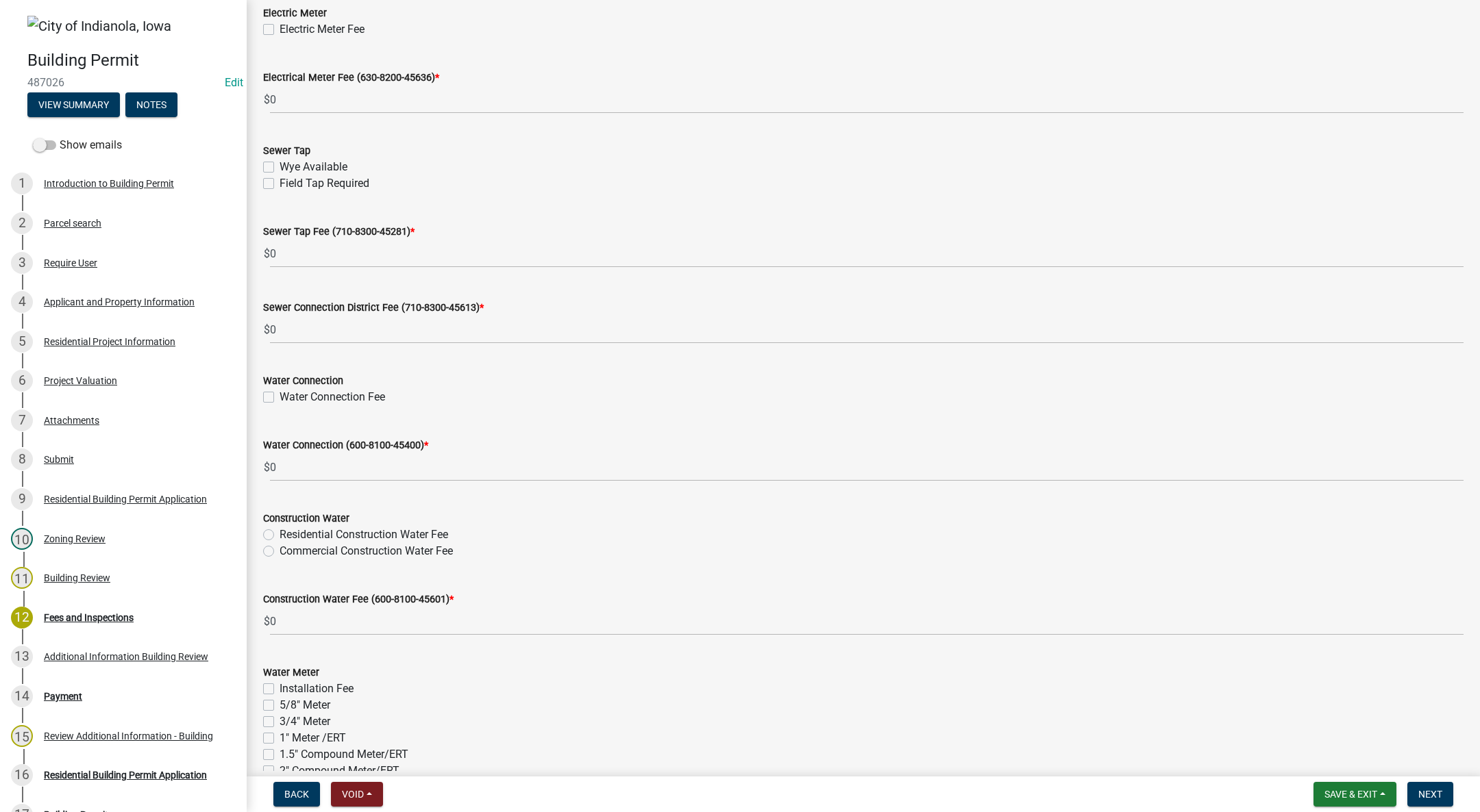
scroll to position [1147, 0]
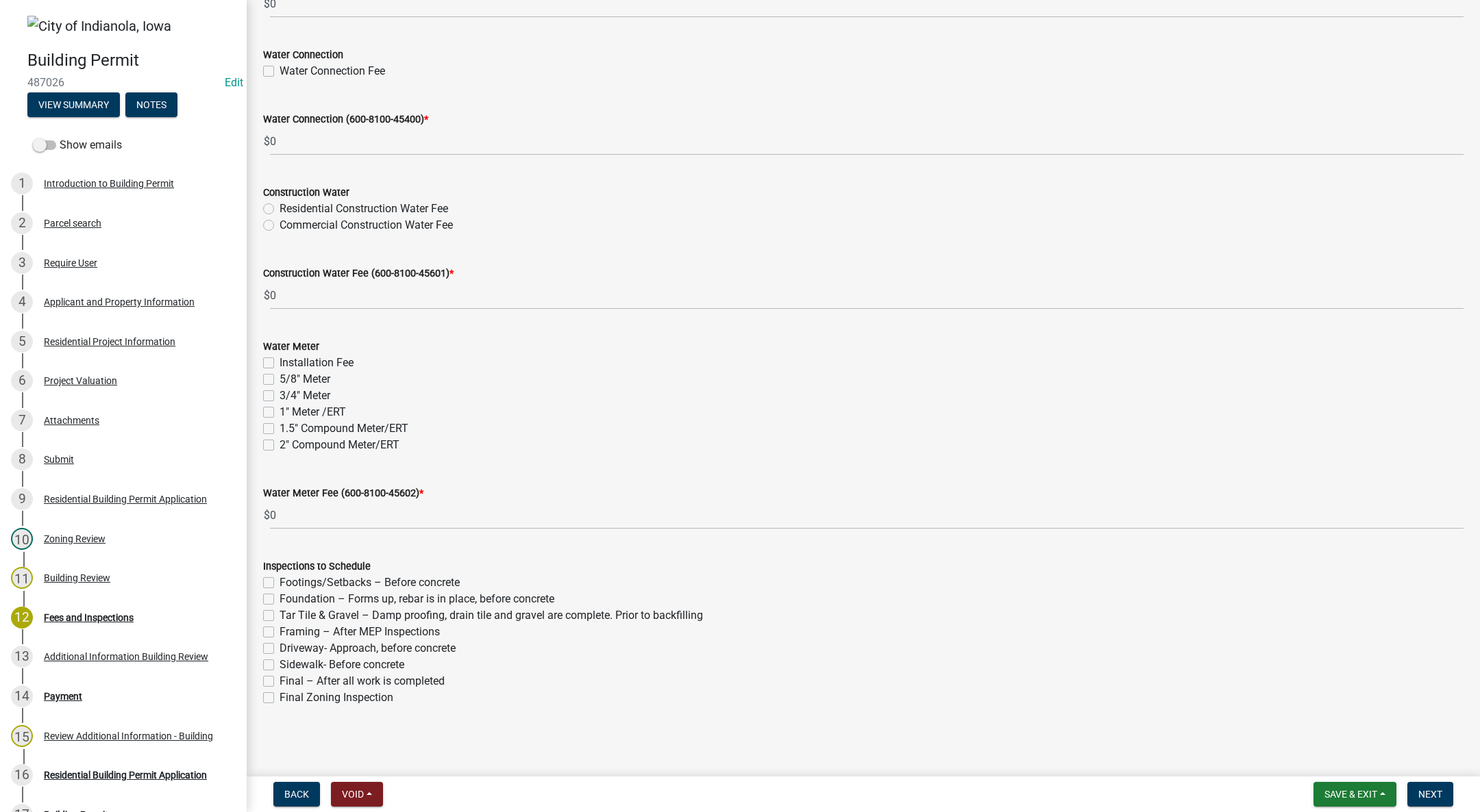
click at [279, 581] on label "Footings/Setbacks – Before concrete" at bounding box center [369, 583] width 180 height 16
click at [279, 581] on input "Footings/Setbacks – Before concrete" at bounding box center [284, 579] width 9 height 9
checkbox input "true"
checkbox input "false"
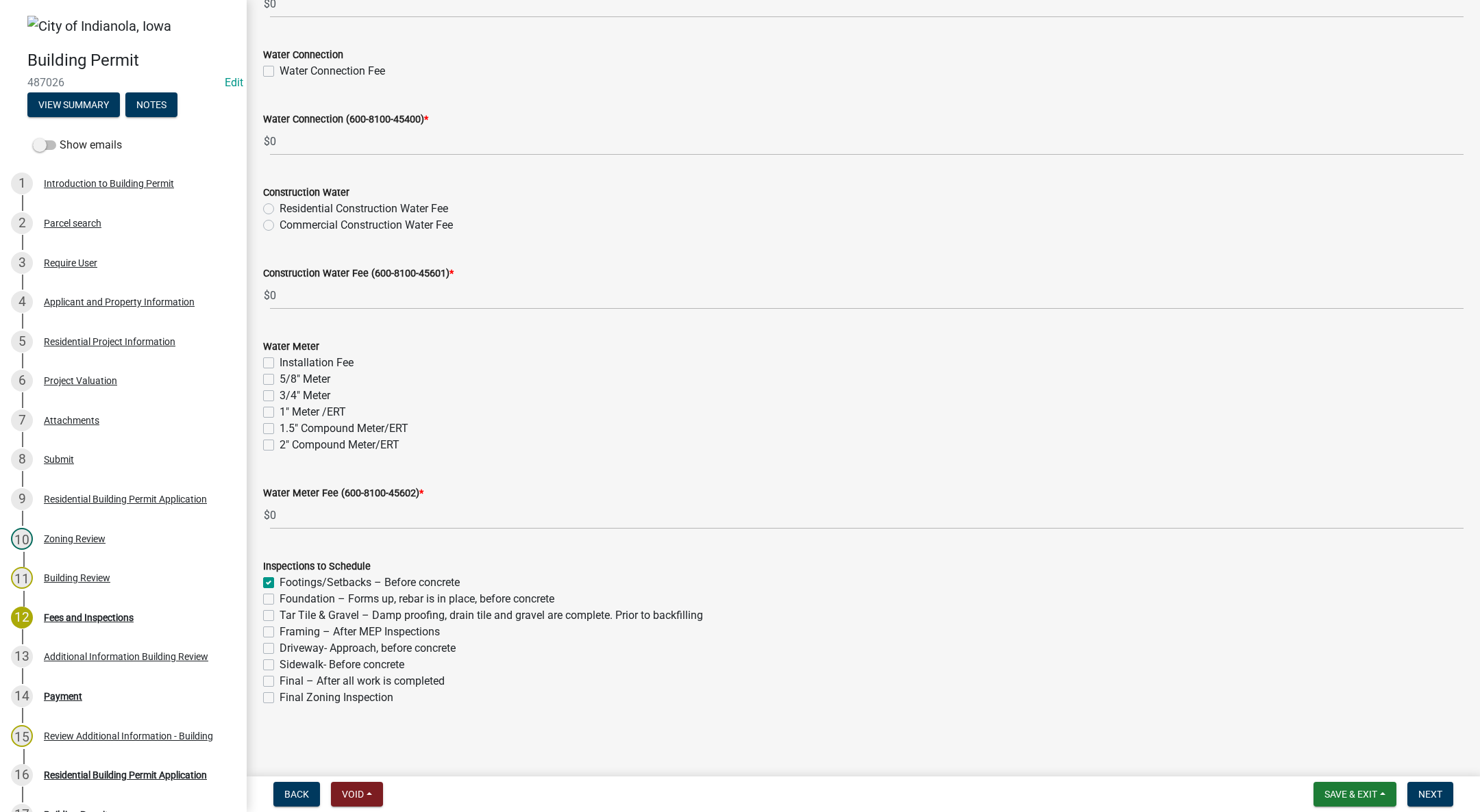
checkbox input "false"
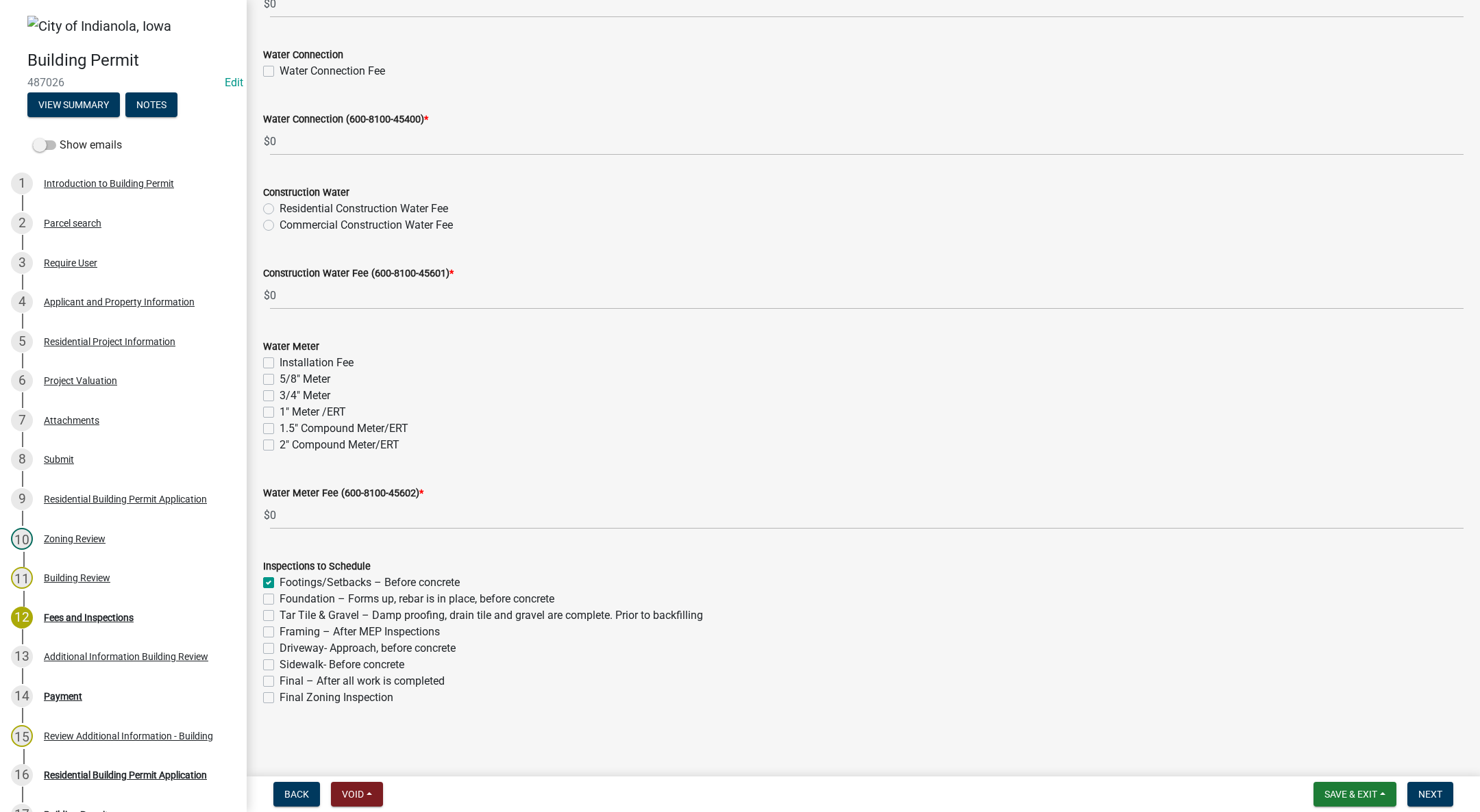
click at [279, 597] on label "Foundation – Forms up, rebar is in place, before concrete" at bounding box center [417, 599] width 275 height 16
click at [279, 597] on input "Foundation – Forms up, rebar is in place, before concrete" at bounding box center [284, 595] width 9 height 9
checkbox input "true"
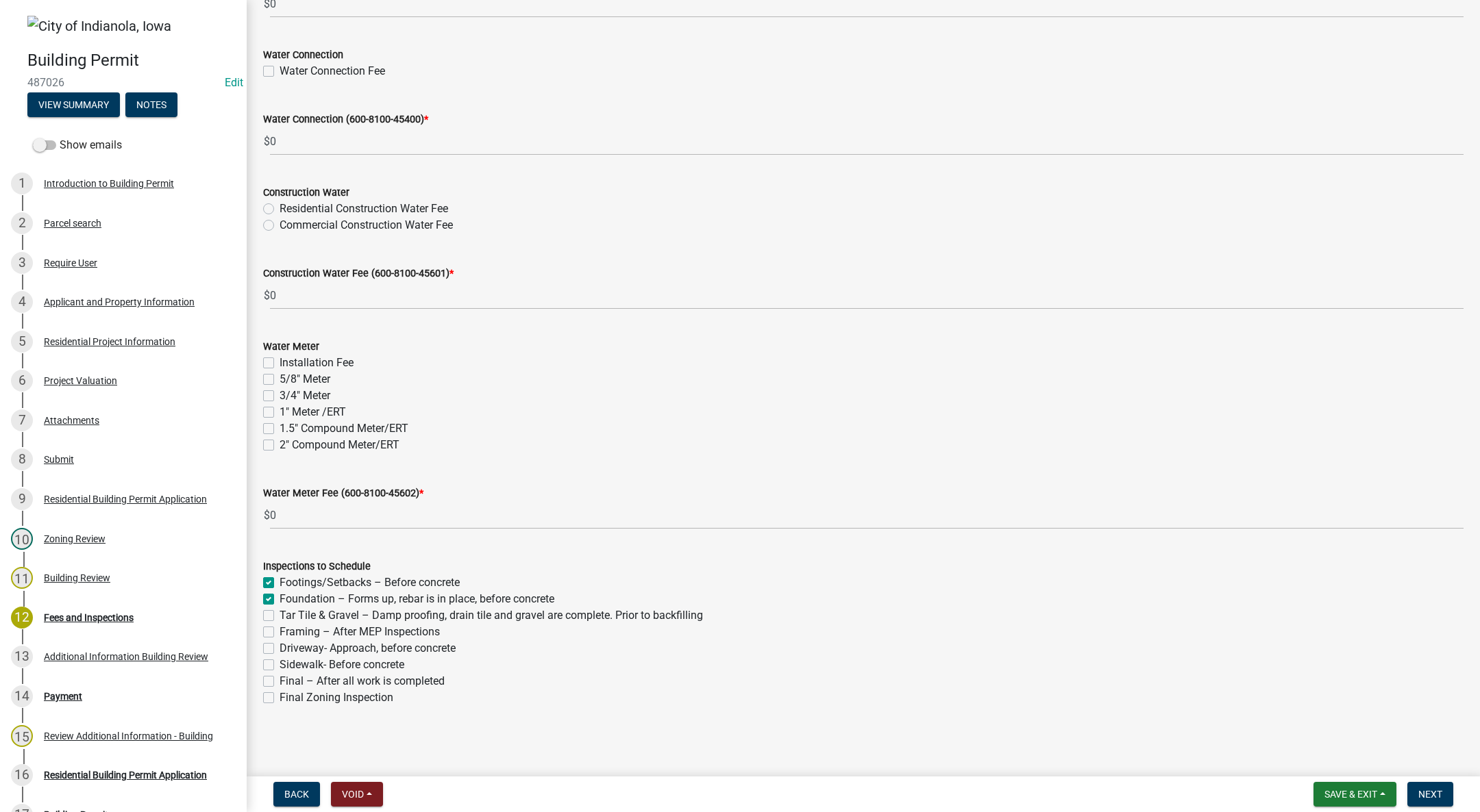
checkbox input "false"
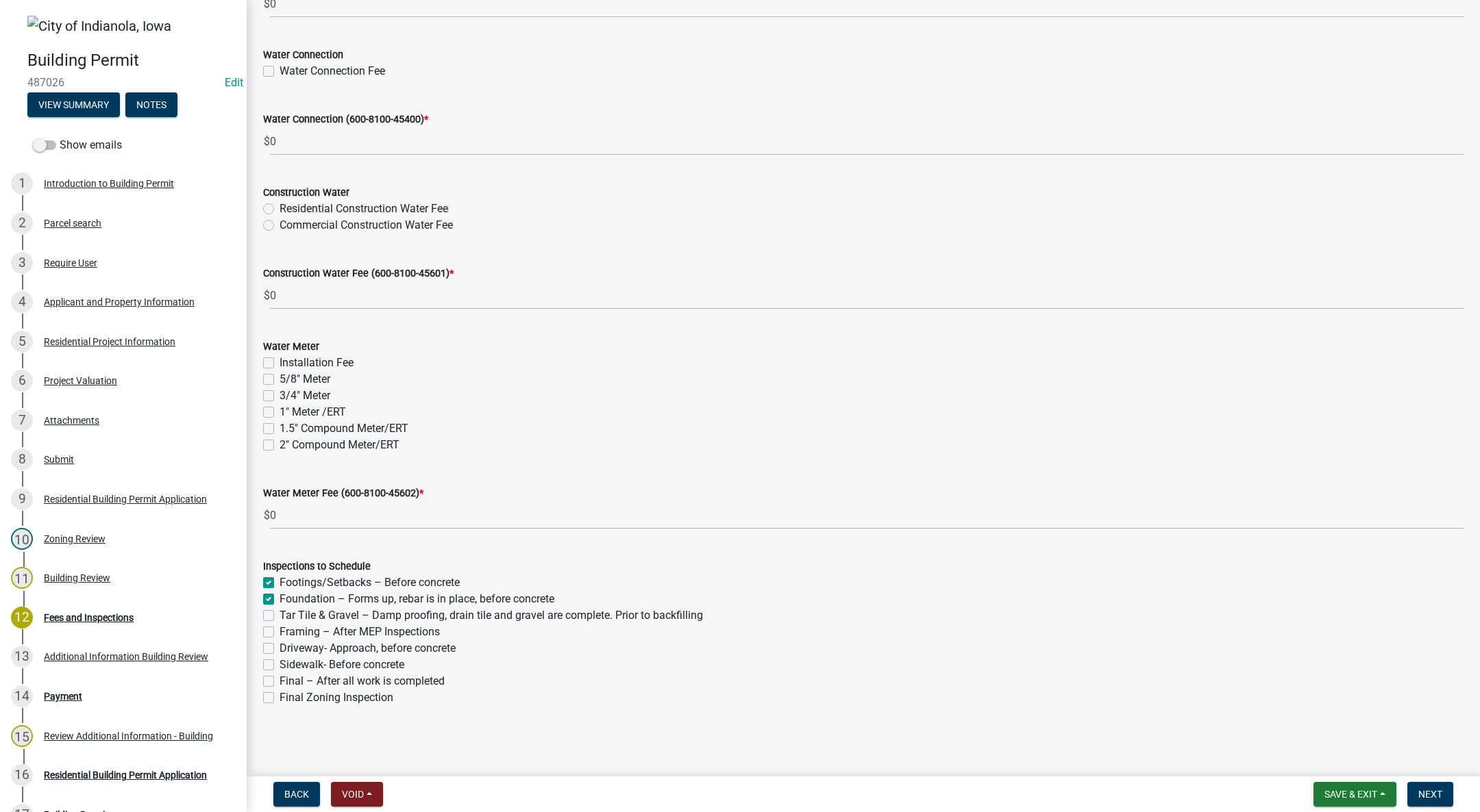
checkbox input "false"
click at [279, 678] on label "Final – After all work is completed" at bounding box center [362, 681] width 165 height 16
click at [279, 678] on input "Final – After all work is completed" at bounding box center [284, 678] width 9 height 9
checkbox input "true"
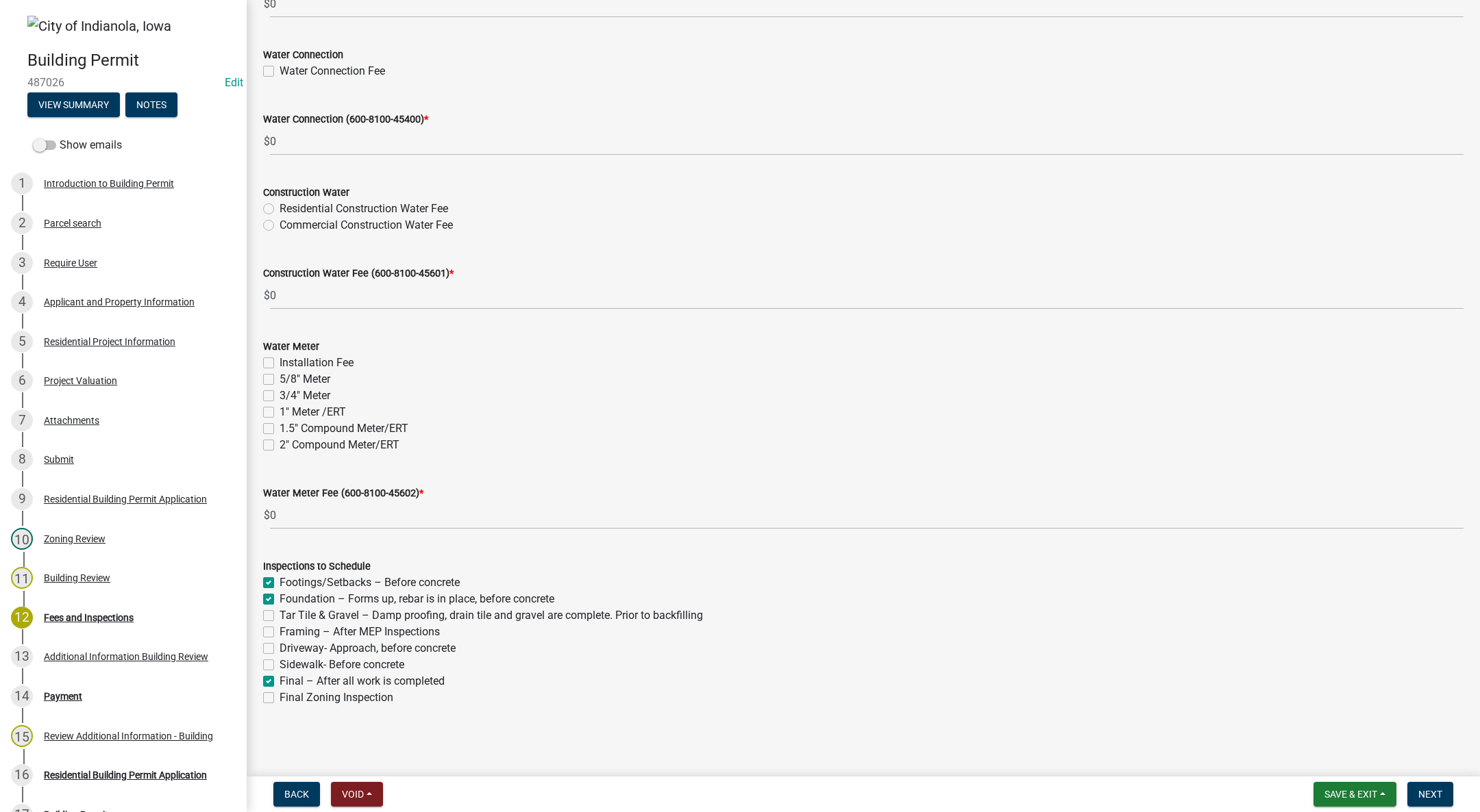
checkbox input "true"
checkbox input "false"
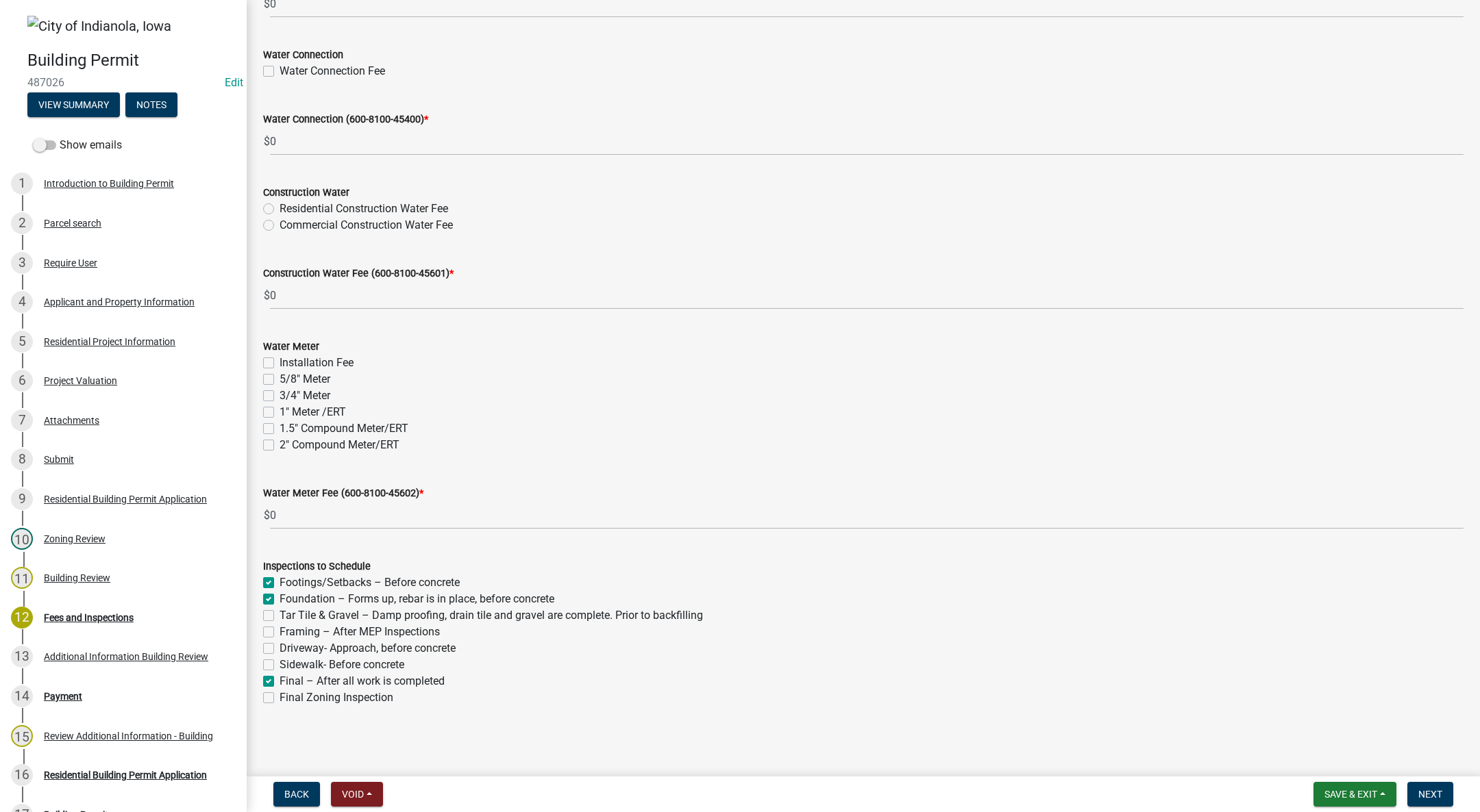
checkbox input "true"
checkbox input "false"
click at [279, 632] on label "Framing – After MEP Inspections" at bounding box center [359, 632] width 160 height 16
click at [279, 632] on input "Framing – After MEP Inspections" at bounding box center [284, 629] width 9 height 9
checkbox input "true"
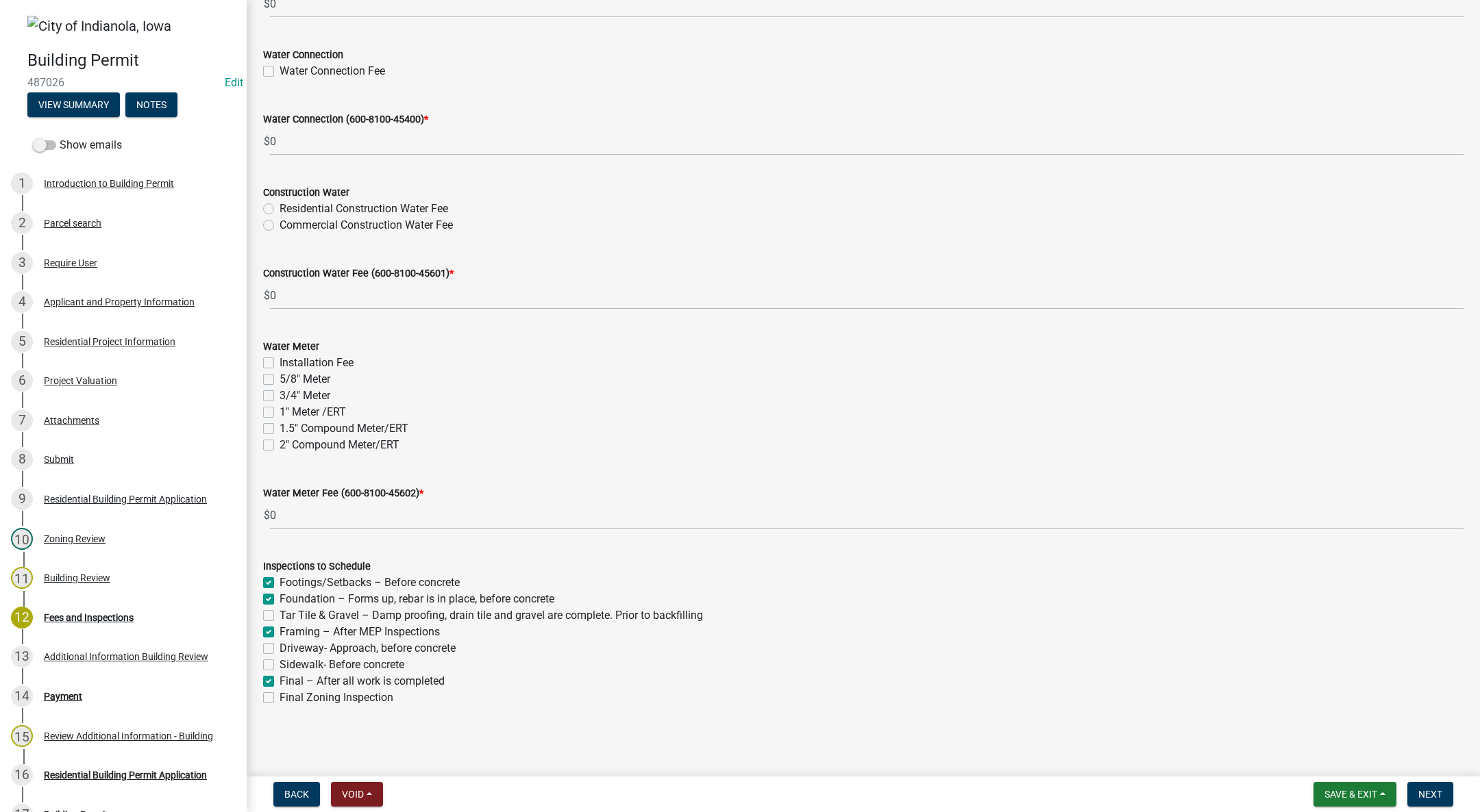
checkbox input "true"
checkbox input "false"
checkbox input "true"
checkbox input "false"
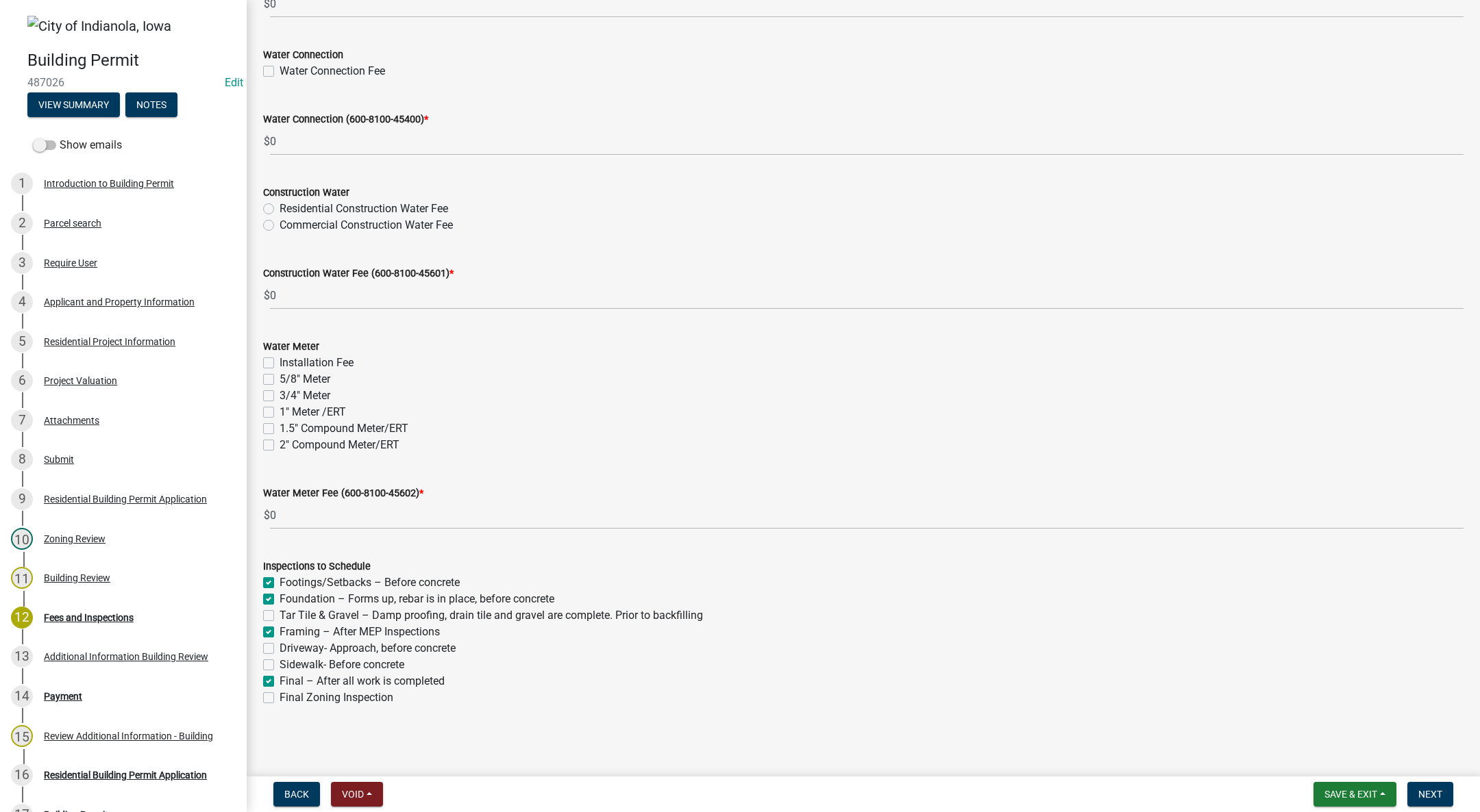
checkbox input "false"
checkbox input "true"
checkbox input "false"
click at [1421, 791] on span "Next" at bounding box center [1430, 794] width 24 height 11
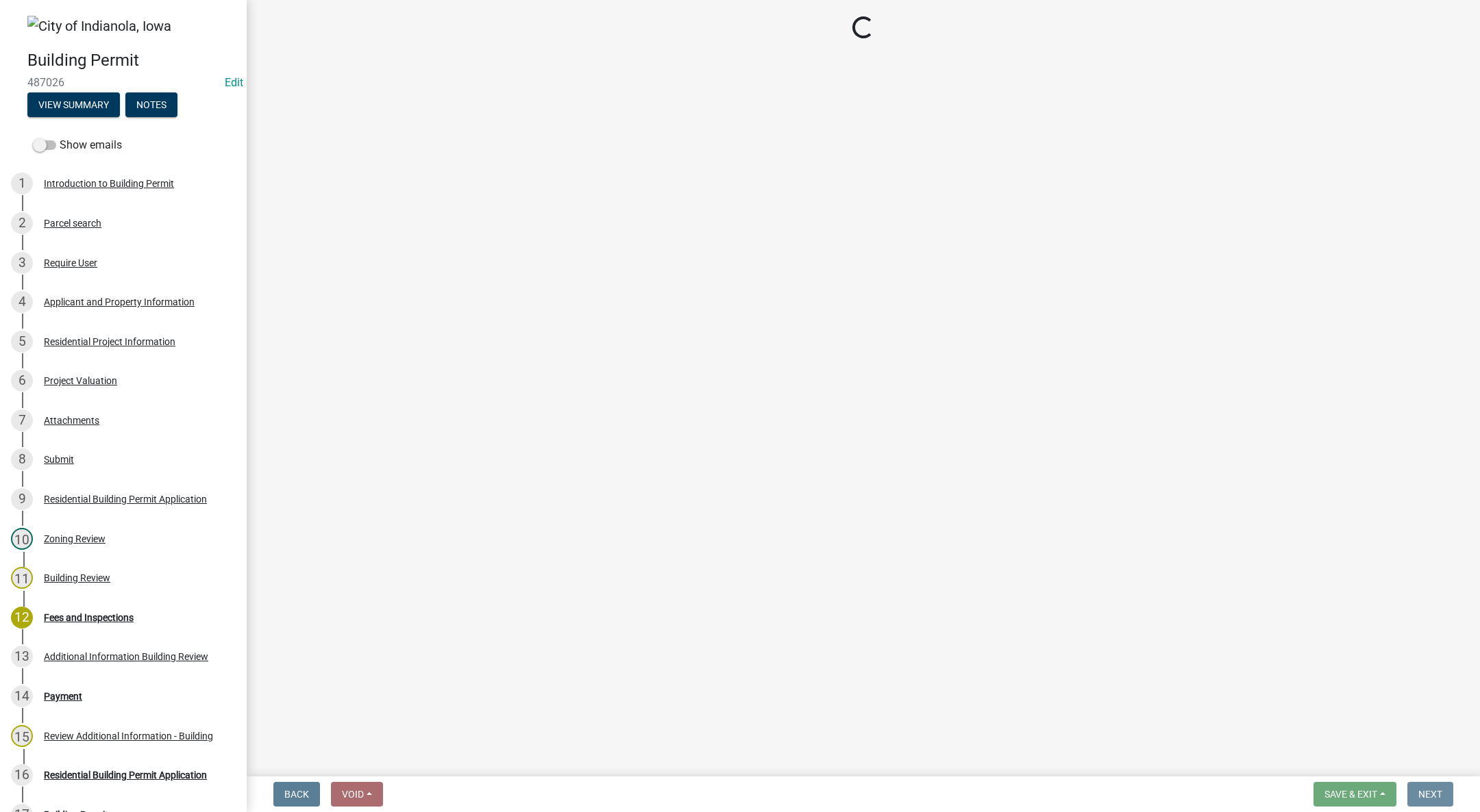
scroll to position [0, 0]
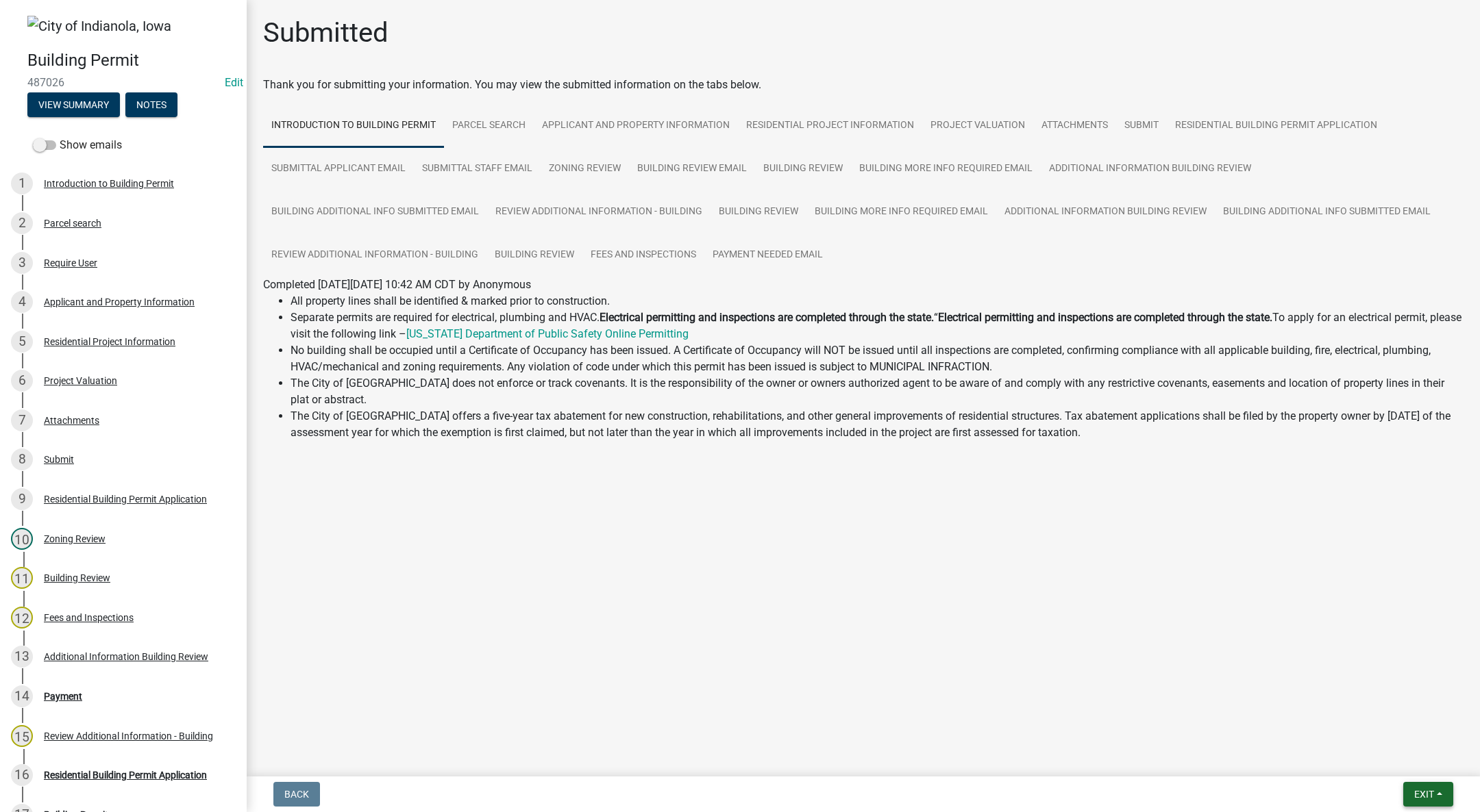
click at [1438, 793] on button "Exit" at bounding box center [1428, 794] width 50 height 24
click at [1427, 760] on button "Save & Exit" at bounding box center [1398, 759] width 110 height 33
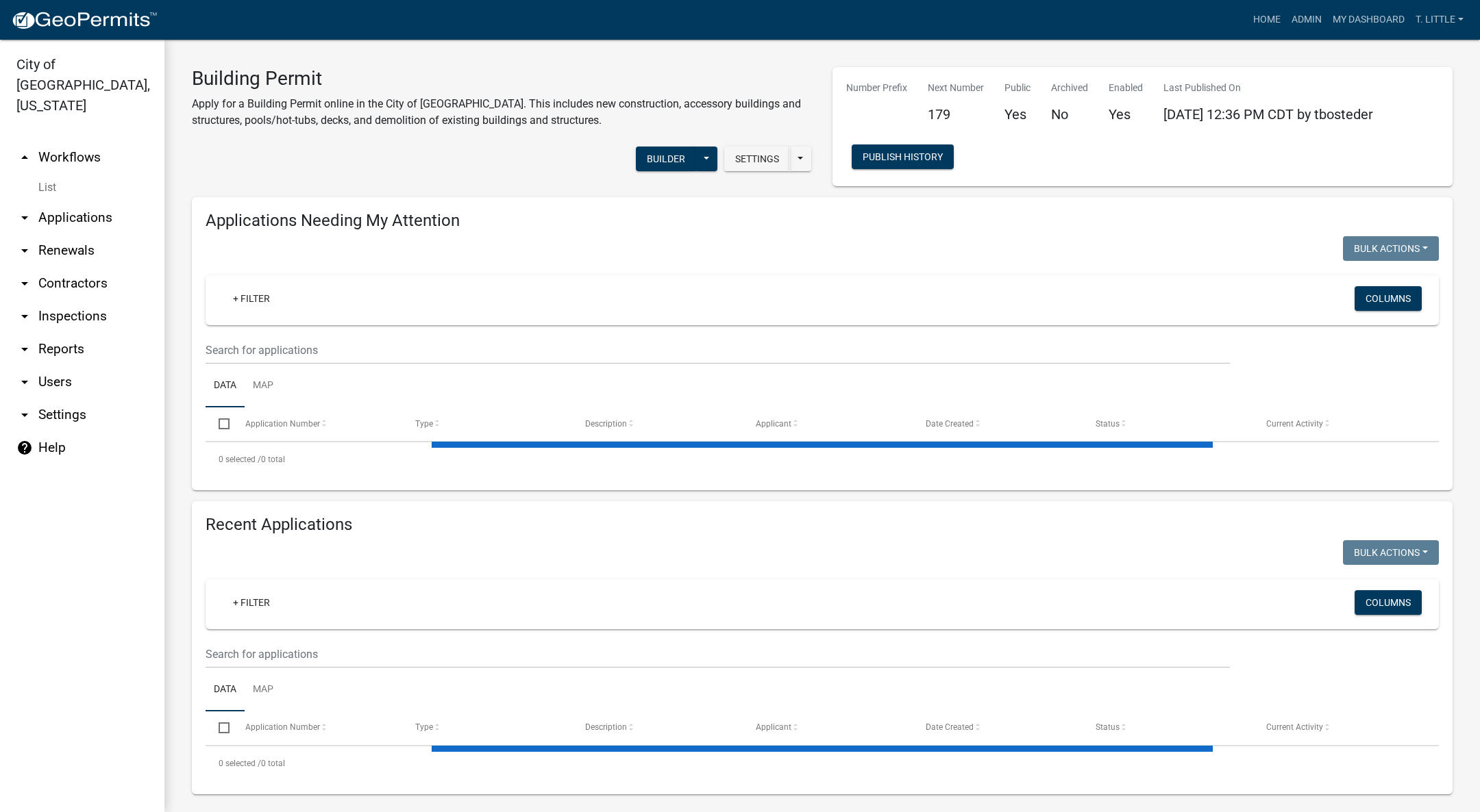
select select "3: 100"
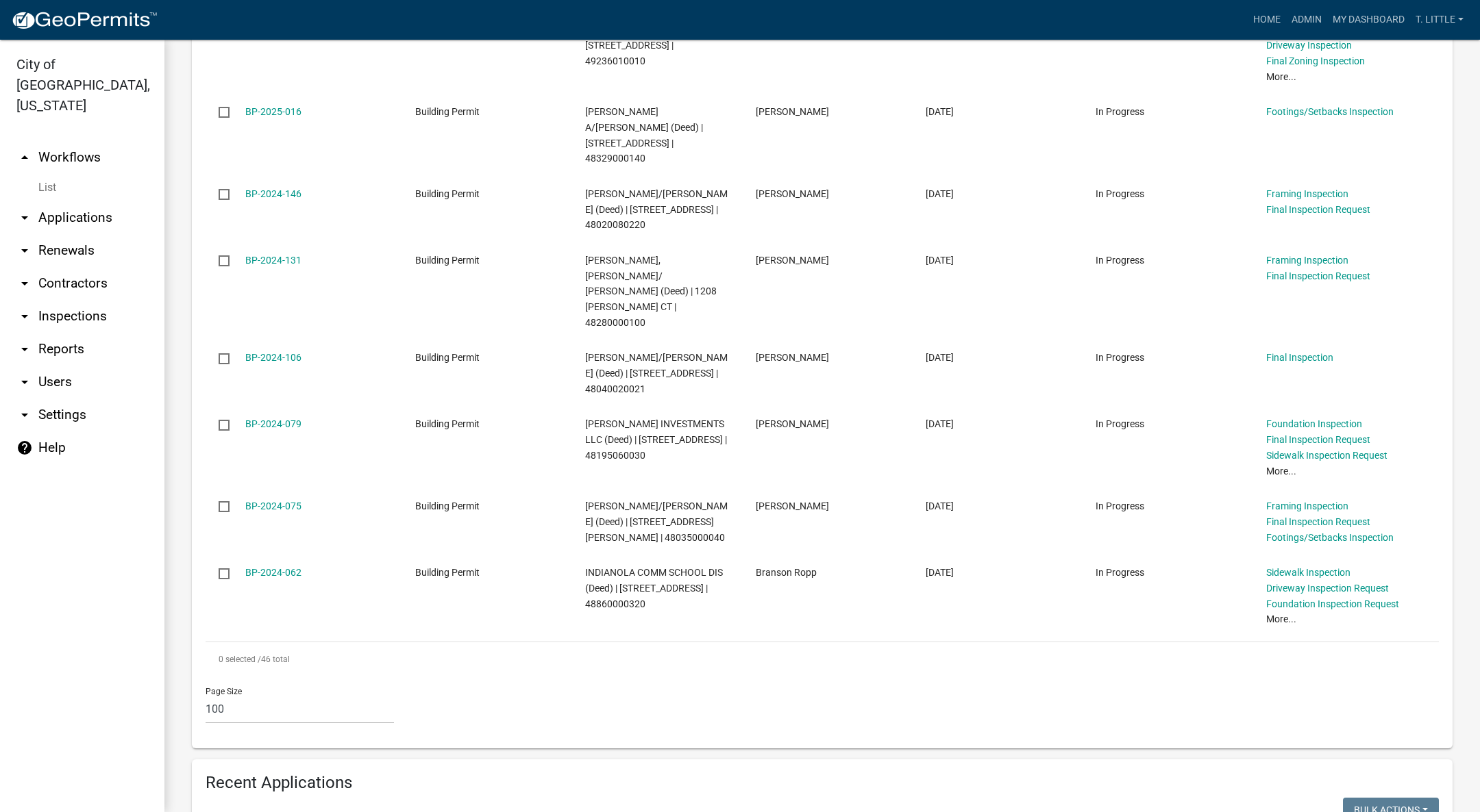
scroll to position [3595, 0]
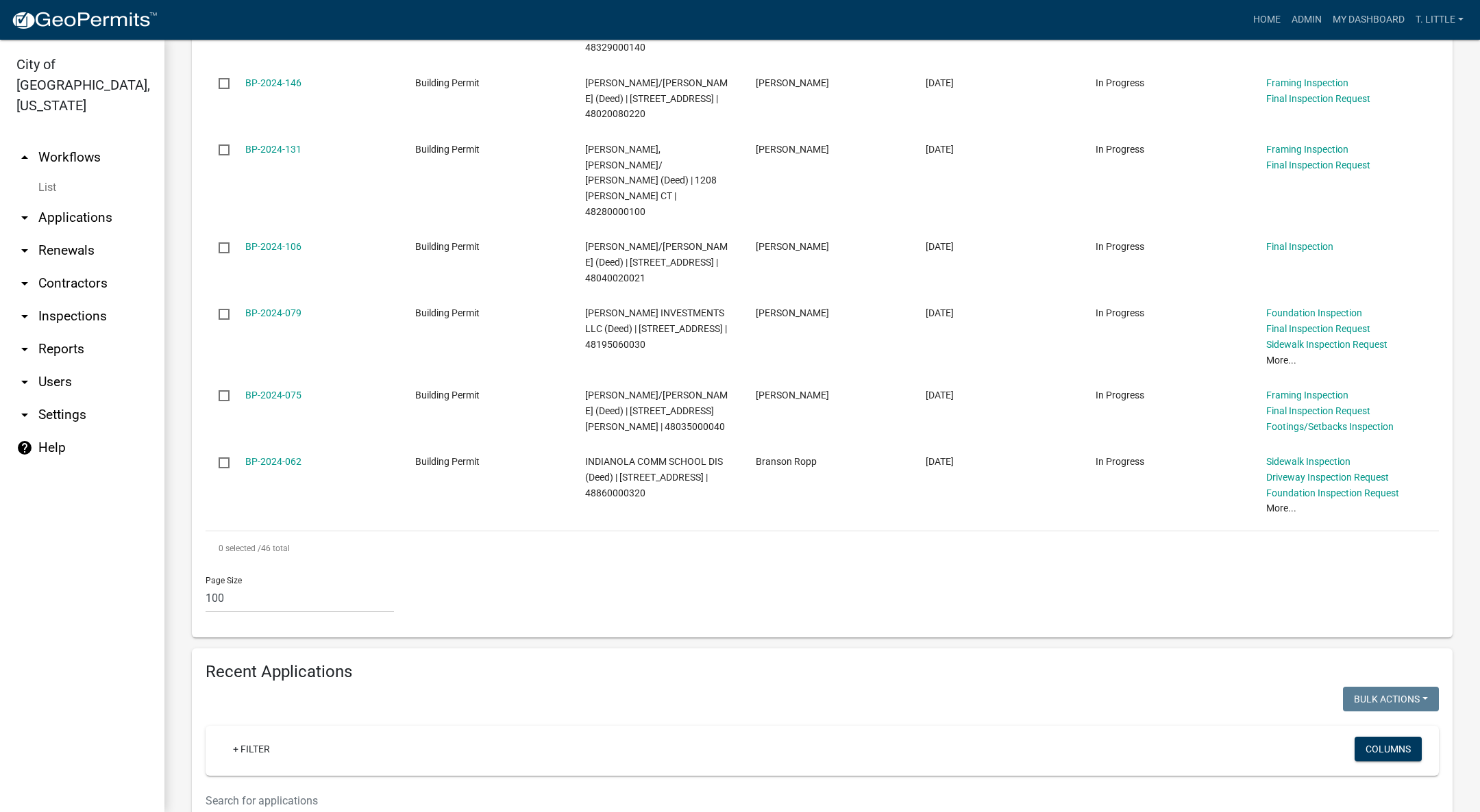
click at [705, 787] on input "text" at bounding box center [717, 801] width 1024 height 28
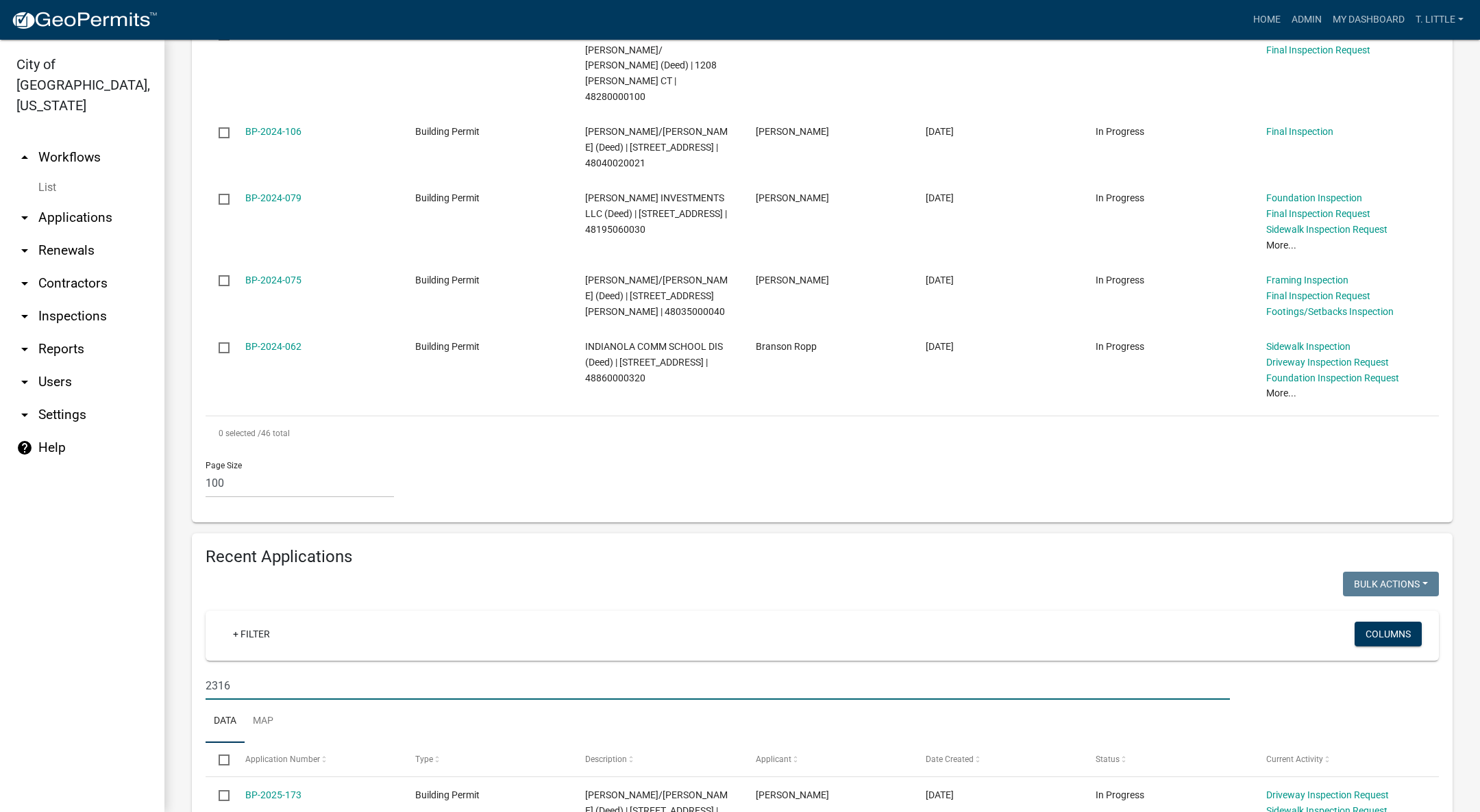
scroll to position [3801, 0]
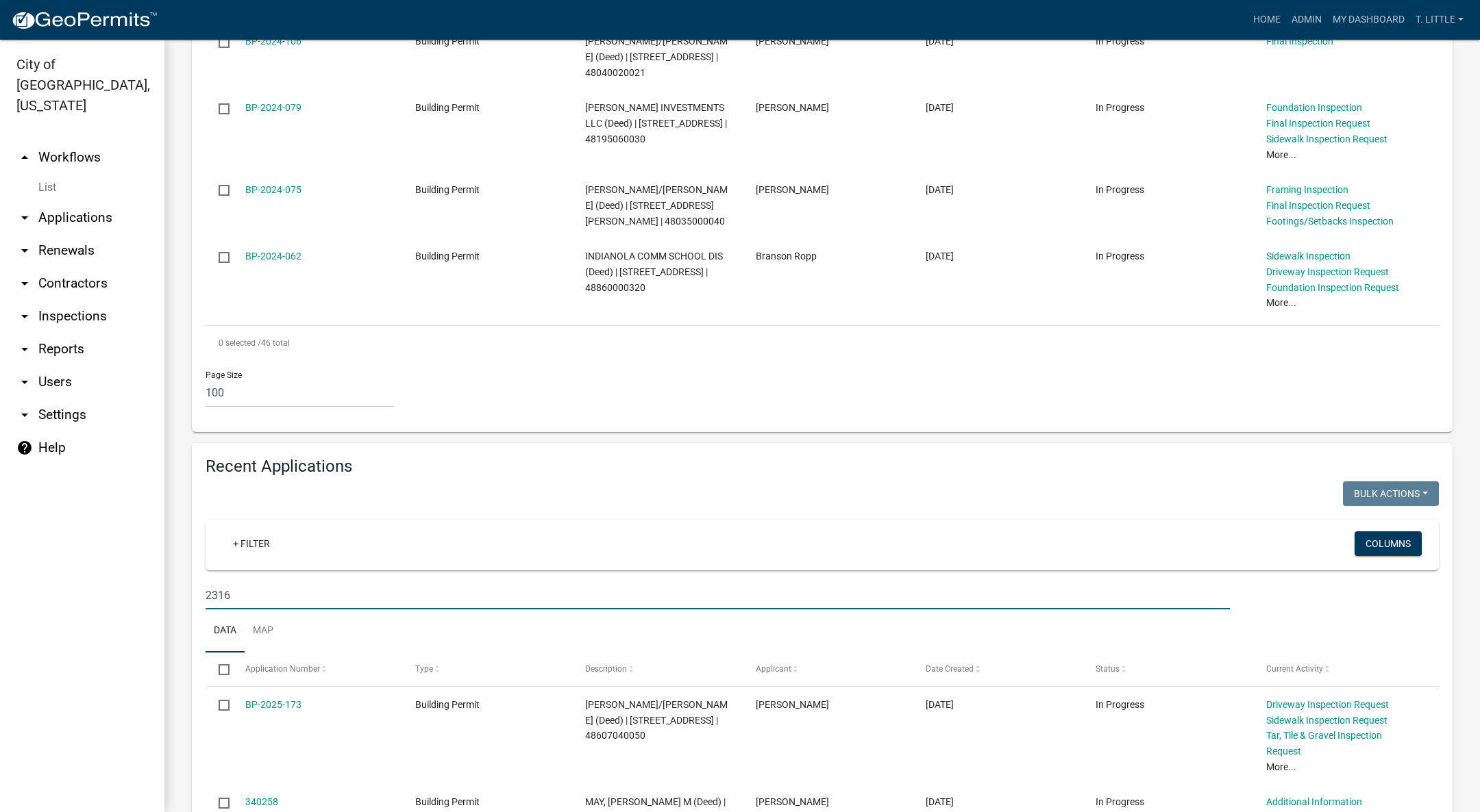
type input "2316"
click at [284, 699] on link "BP-2025-173" at bounding box center [273, 704] width 56 height 11
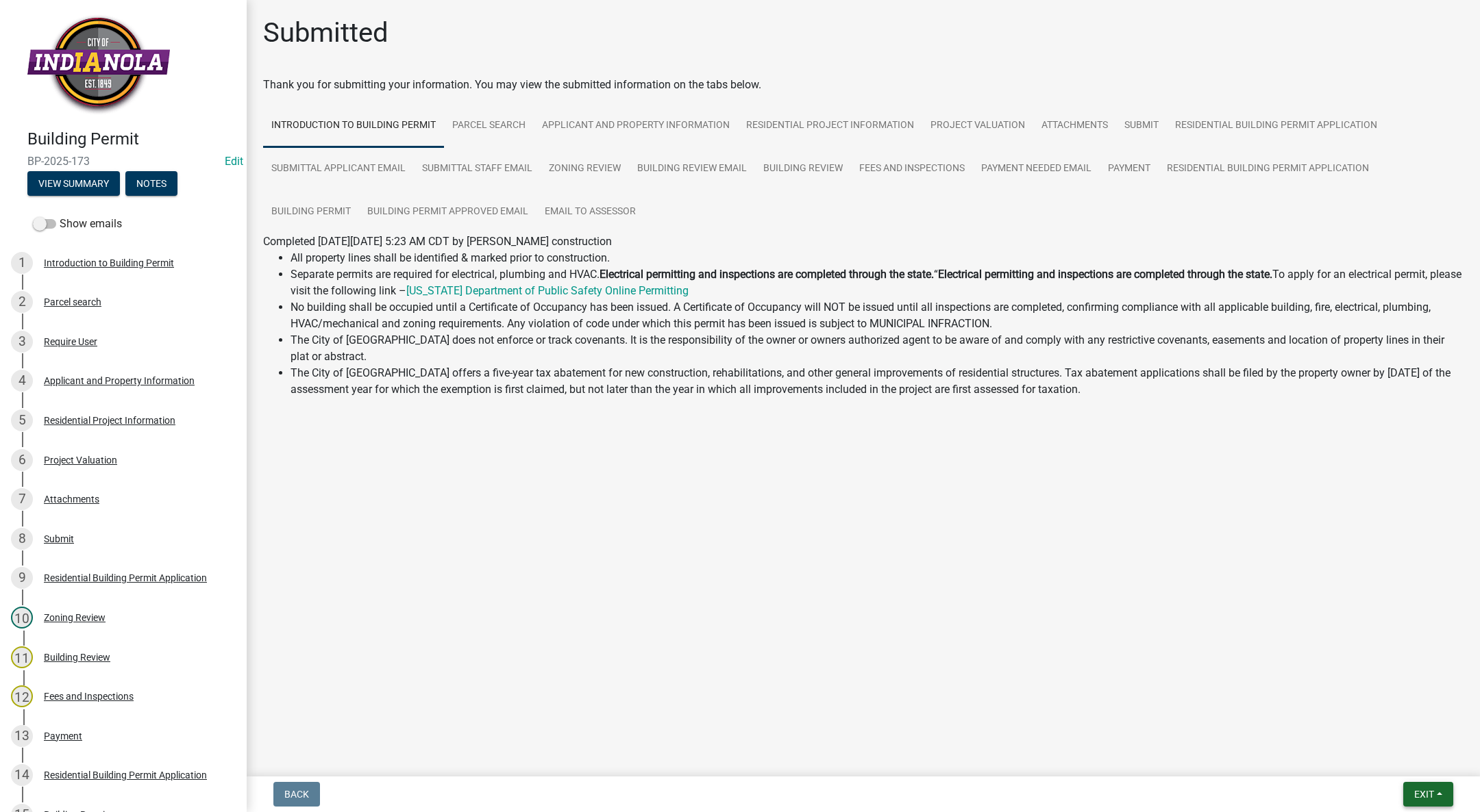
click at [1438, 782] on button "Exit" at bounding box center [1428, 794] width 50 height 24
click at [1417, 756] on button "Save & Exit" at bounding box center [1398, 759] width 110 height 33
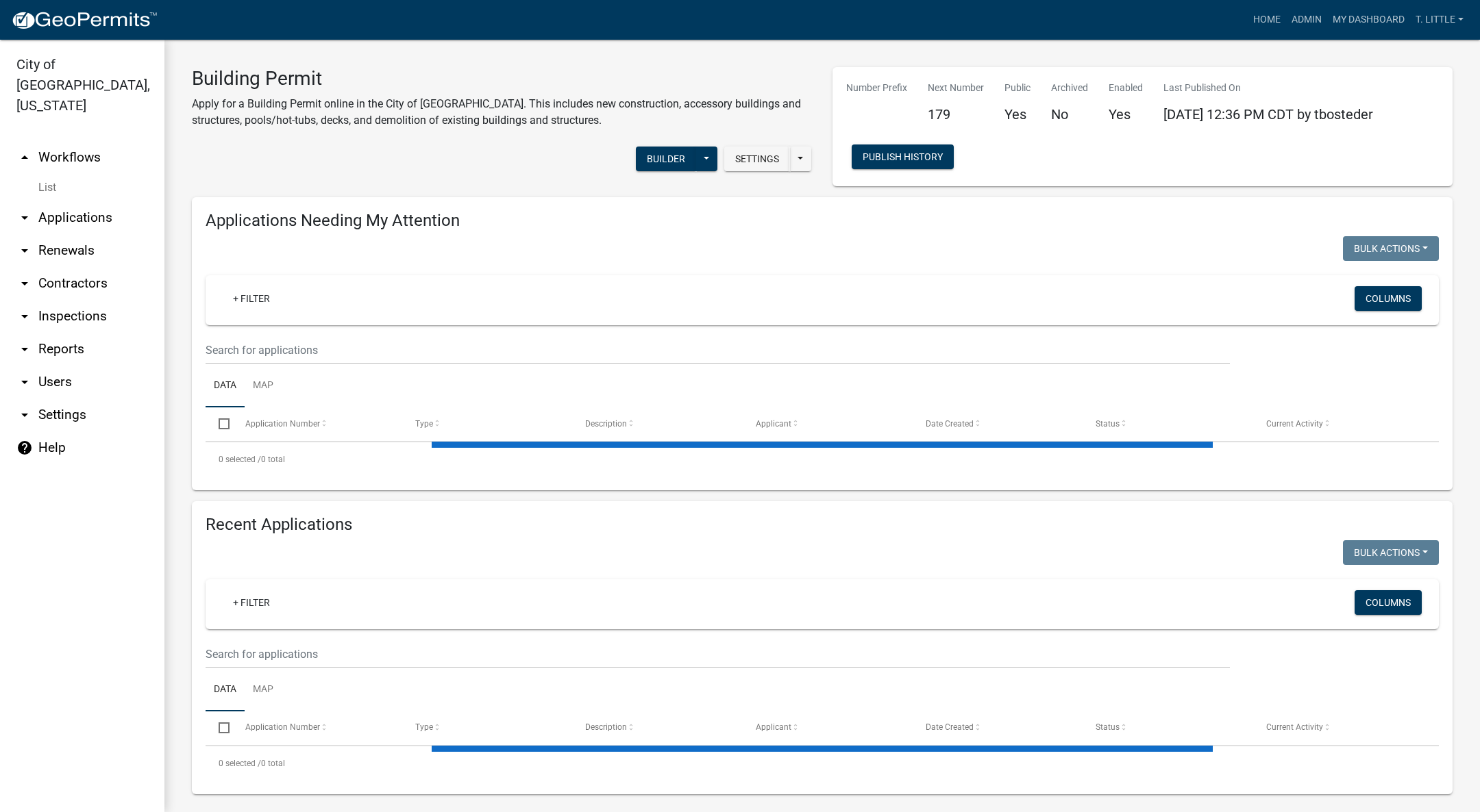
select select "3: 100"
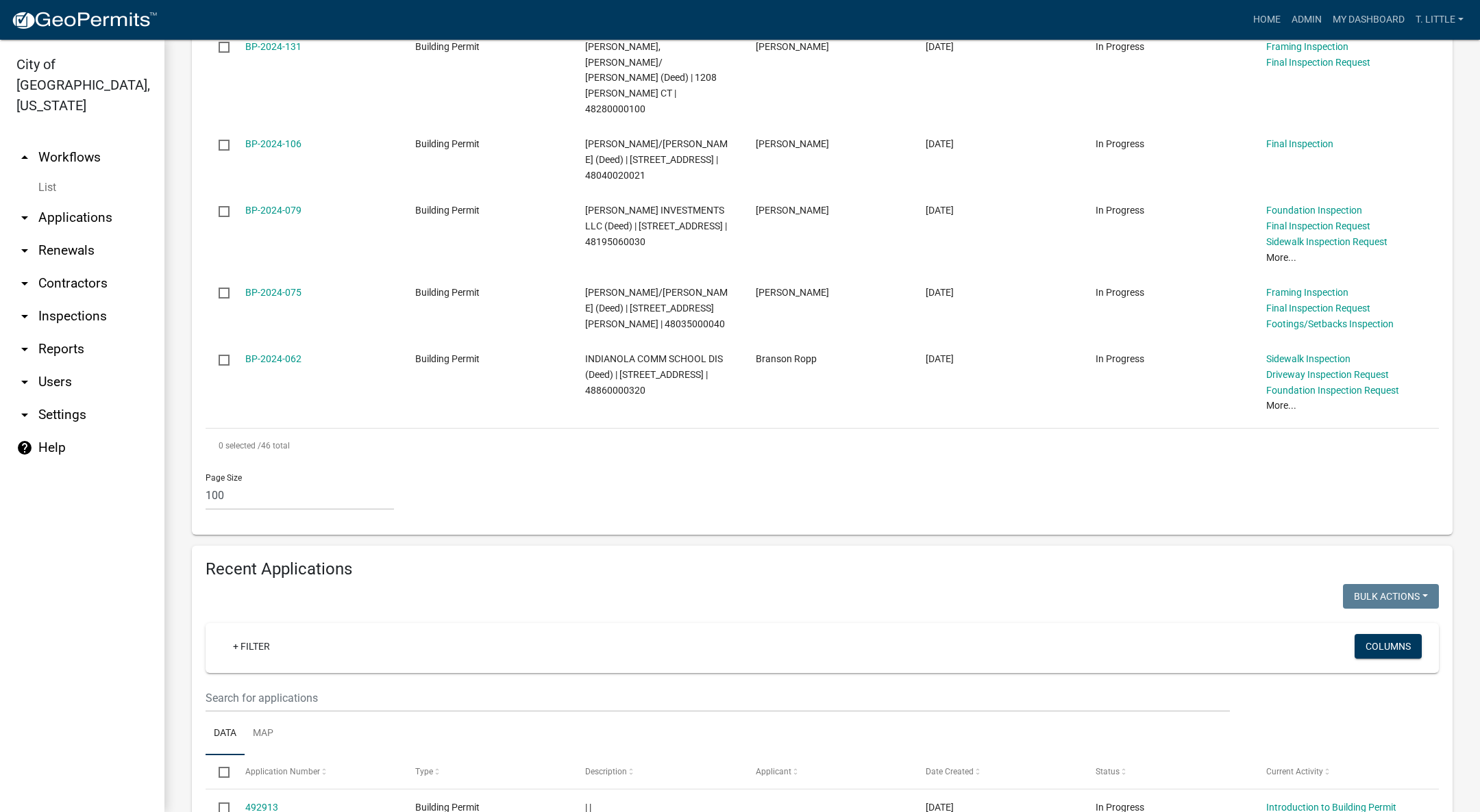
scroll to position [3903, 0]
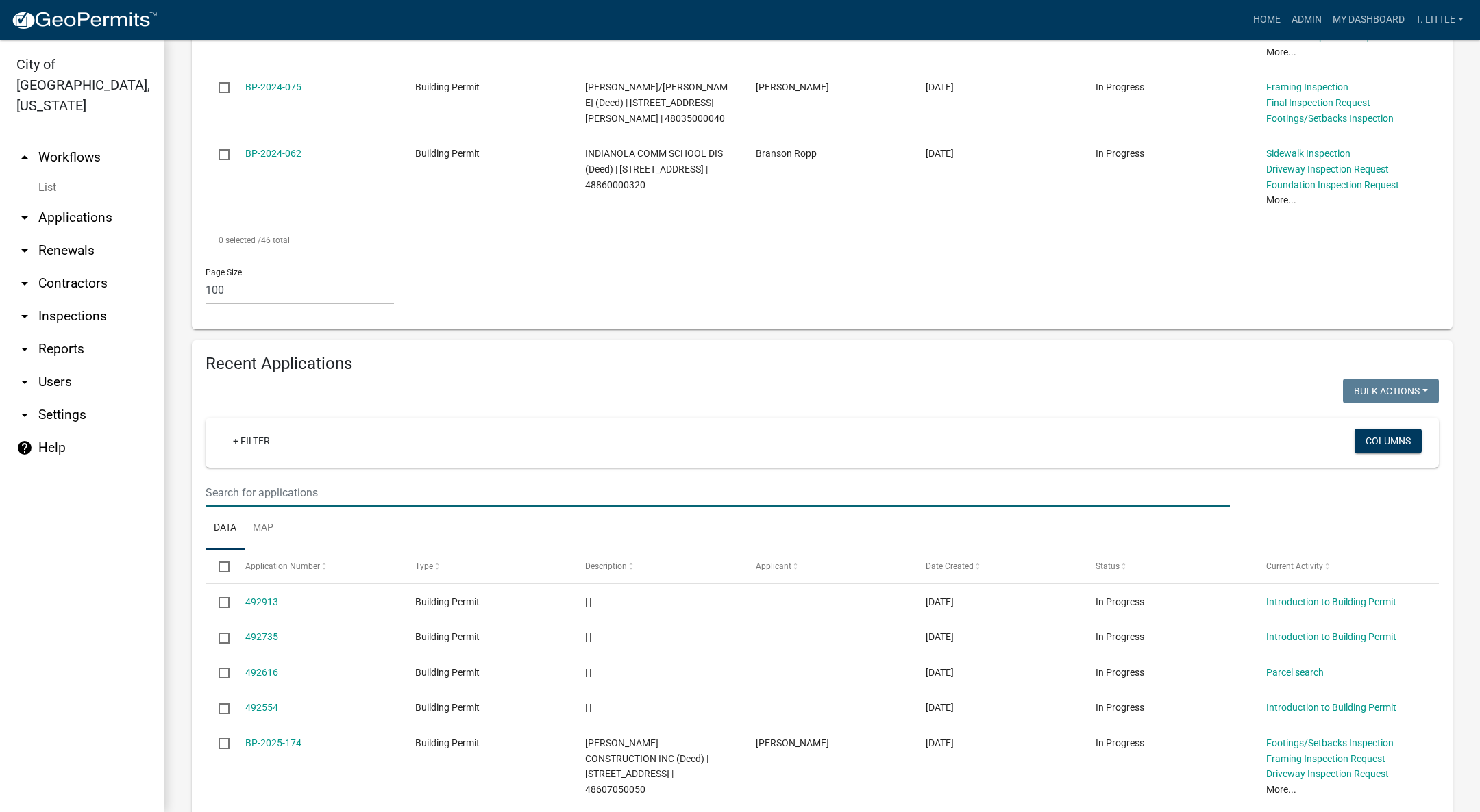
click at [446, 479] on input "text" at bounding box center [717, 493] width 1024 height 28
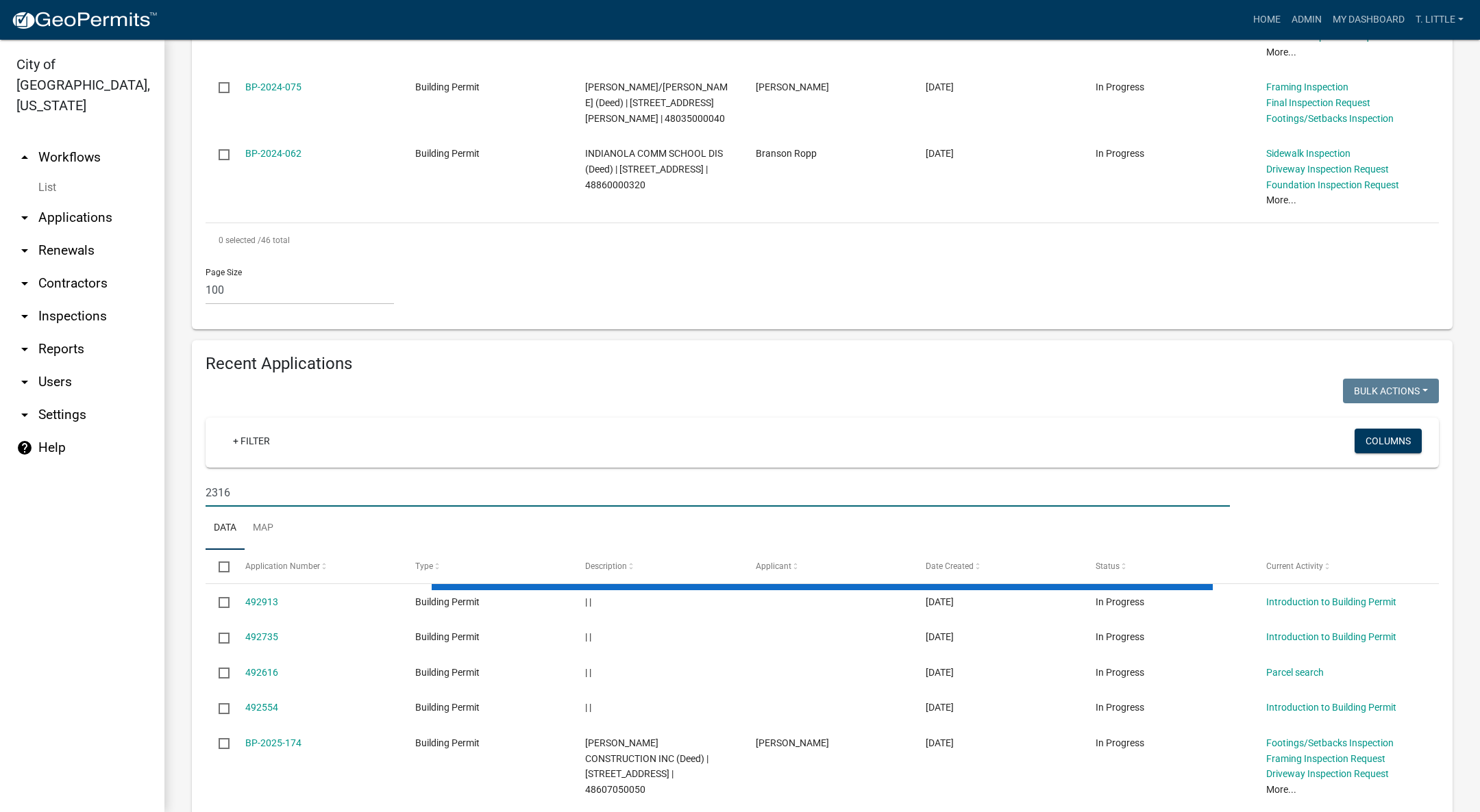
type input "2316"
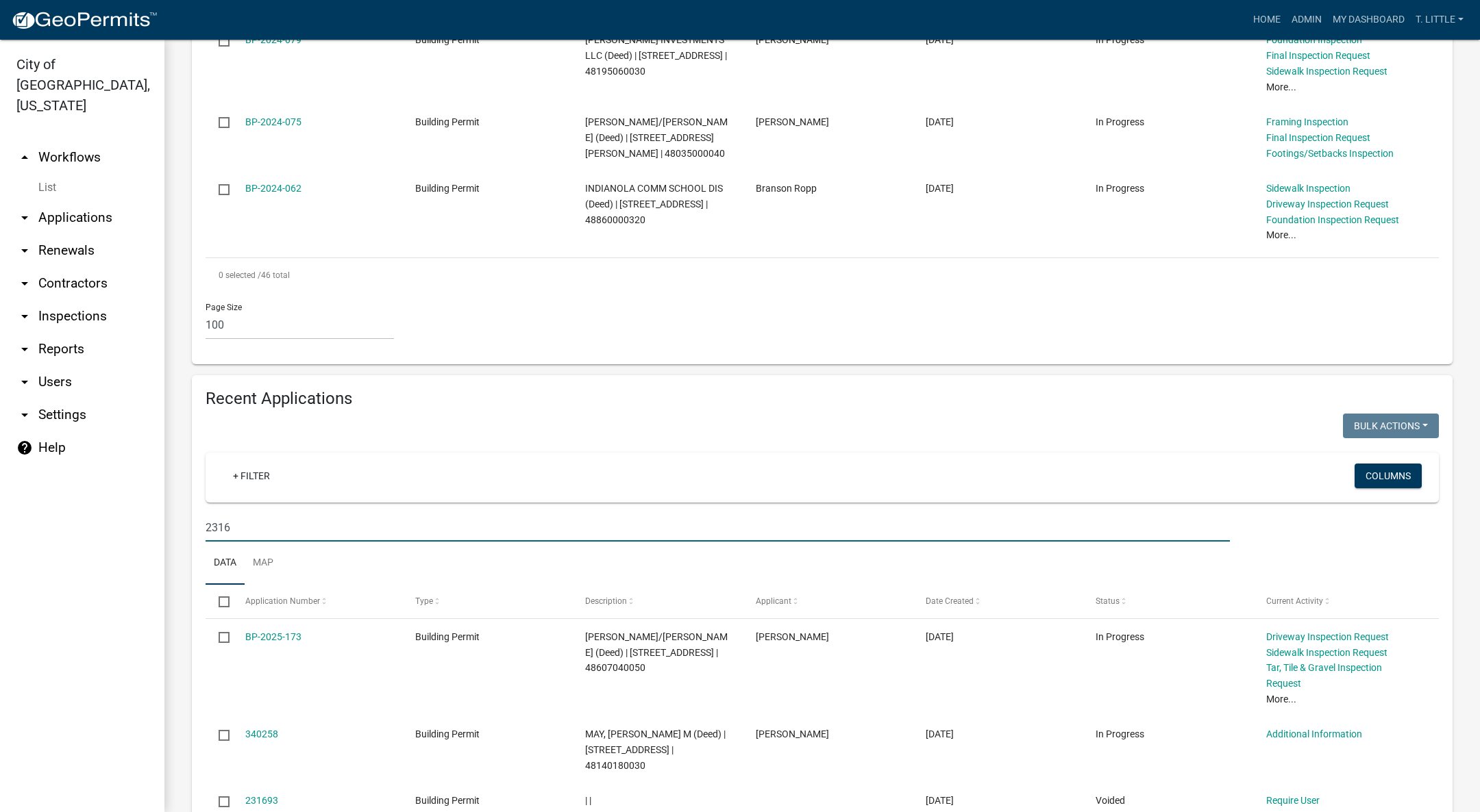
click at [281, 632] on link "BP-2025-173" at bounding box center [273, 637] width 56 height 11
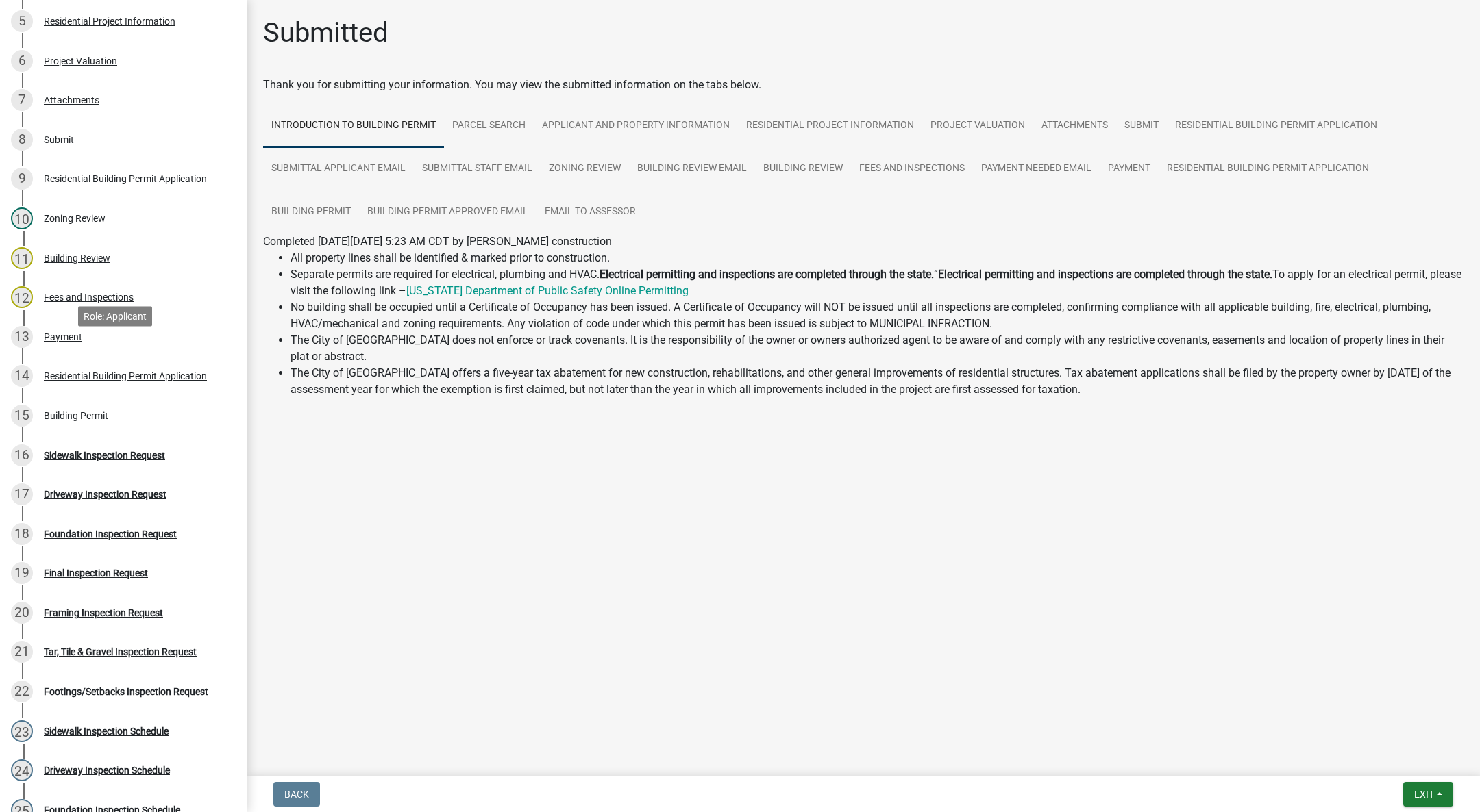
scroll to position [411, 0]
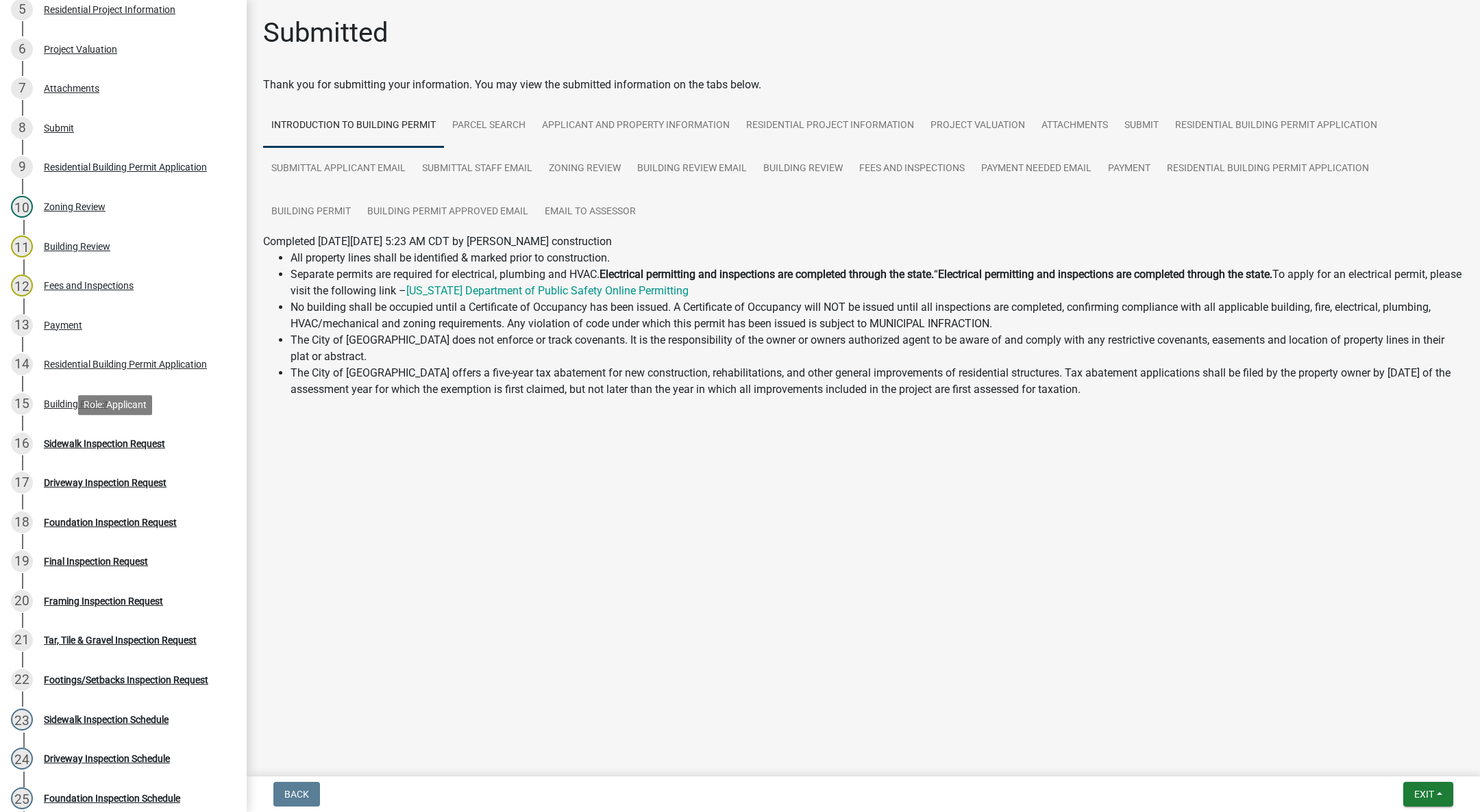
click at [116, 436] on div "16 Sidewalk Inspection Request" at bounding box center [118, 444] width 214 height 22
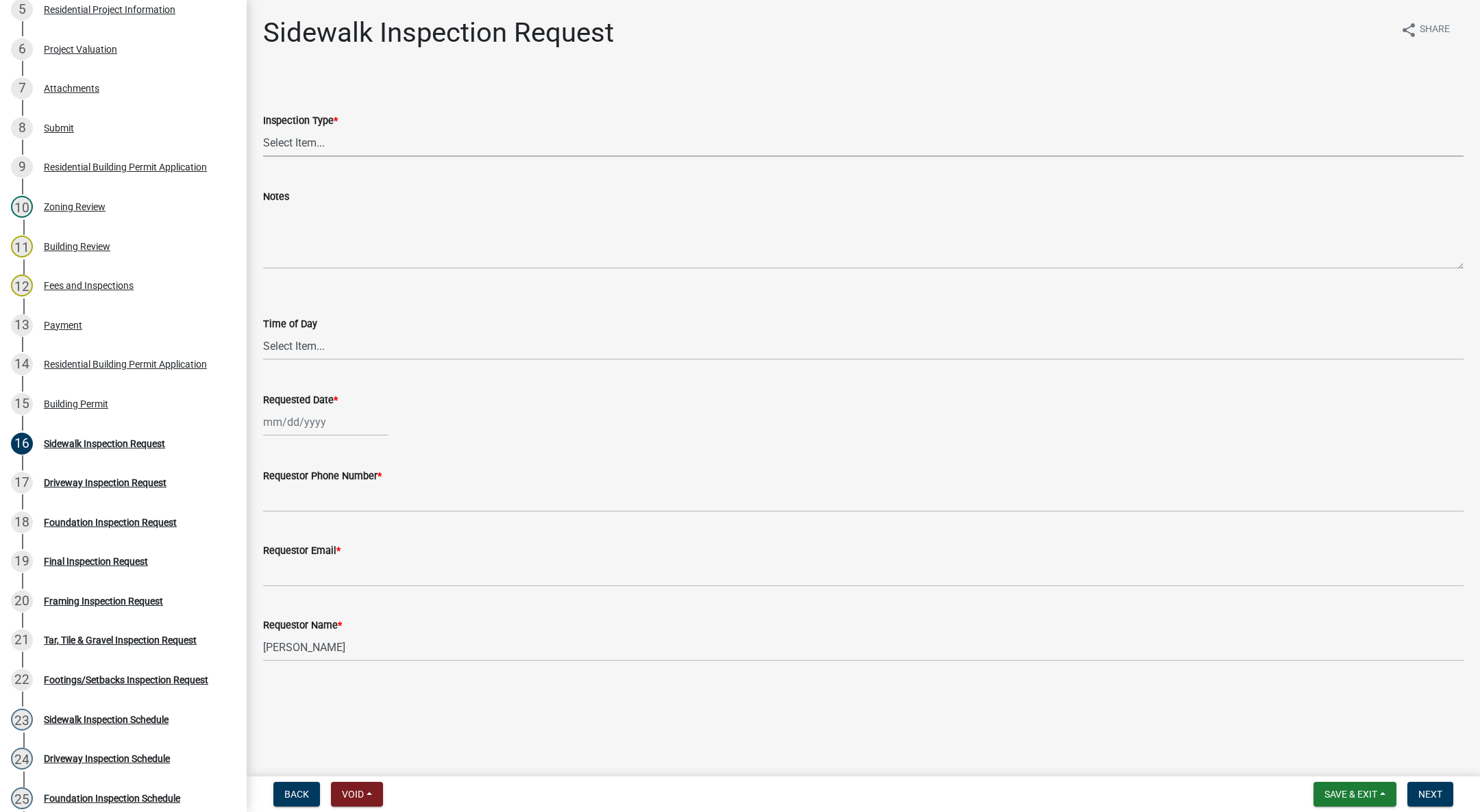
click at [296, 134] on select "Select Item... [GEOGRAPHIC_DATA]" at bounding box center [863, 143] width 1200 height 28
click at [263, 128] on select "Select Item... [GEOGRAPHIC_DATA]" at bounding box center [863, 143] width 1200 height 28
select select "31d1f77b-2535-448a-860d-f15fb204707d"
click at [293, 350] on select "Select Item... AM PM" at bounding box center [863, 346] width 1200 height 28
click at [263, 332] on select "Select Item... AM PM" at bounding box center [863, 346] width 1200 height 28
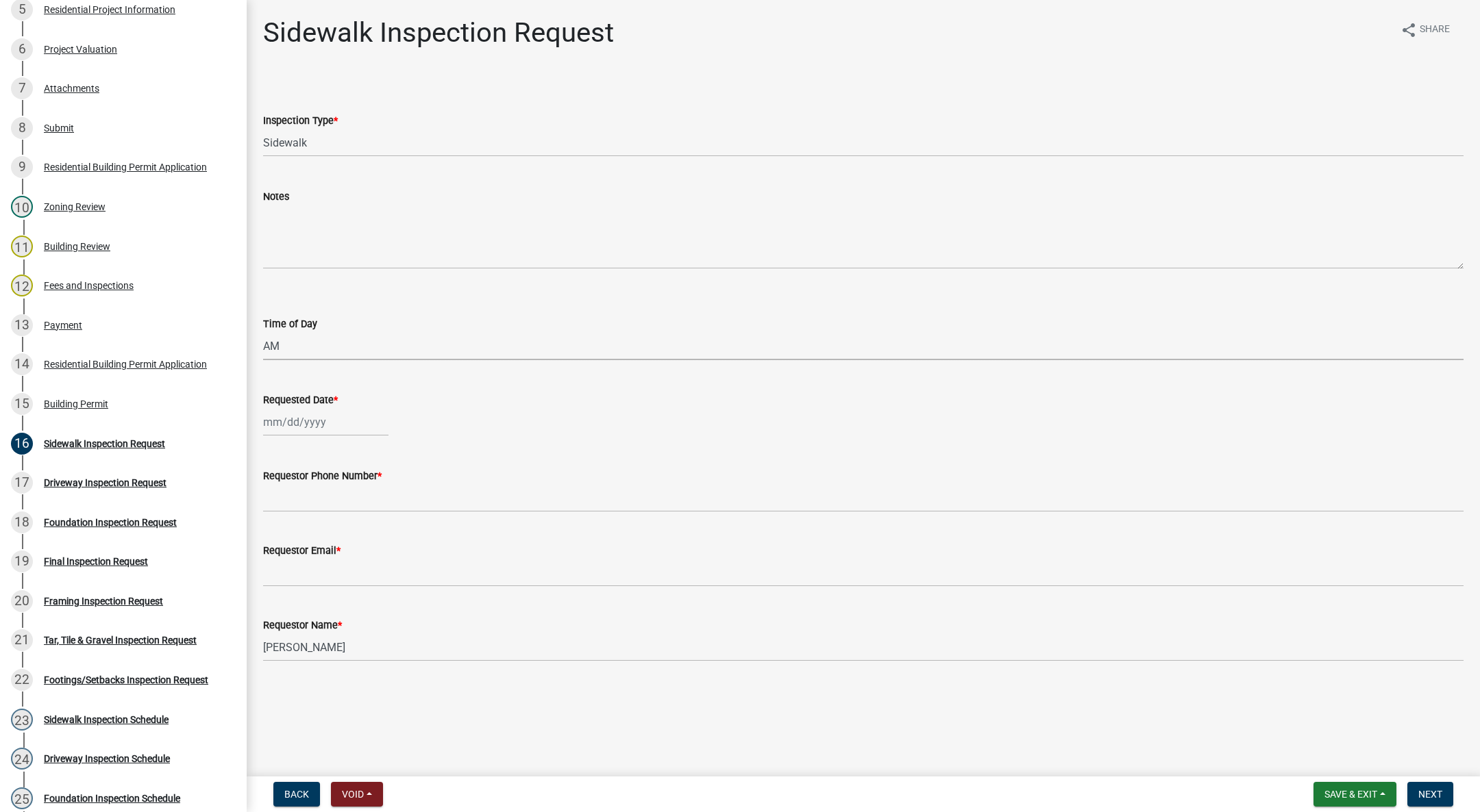
select select "88af556d-fdf1-454b-b933-61cadeae1443"
click at [294, 425] on div at bounding box center [325, 422] width 125 height 28
select select "10"
select select "2025"
click at [319, 532] on div "15" at bounding box center [321, 539] width 22 height 22
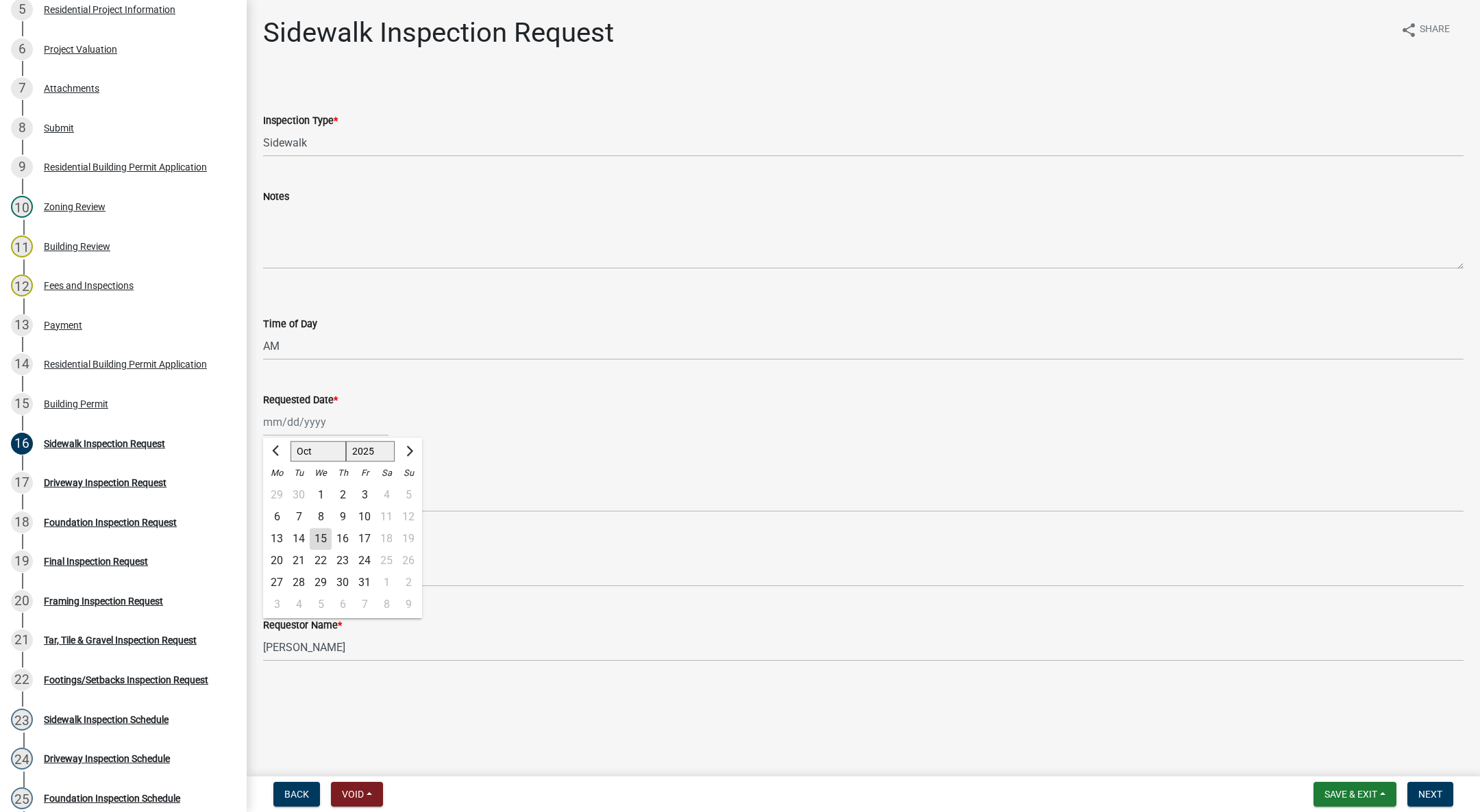
type input "[DATE]"
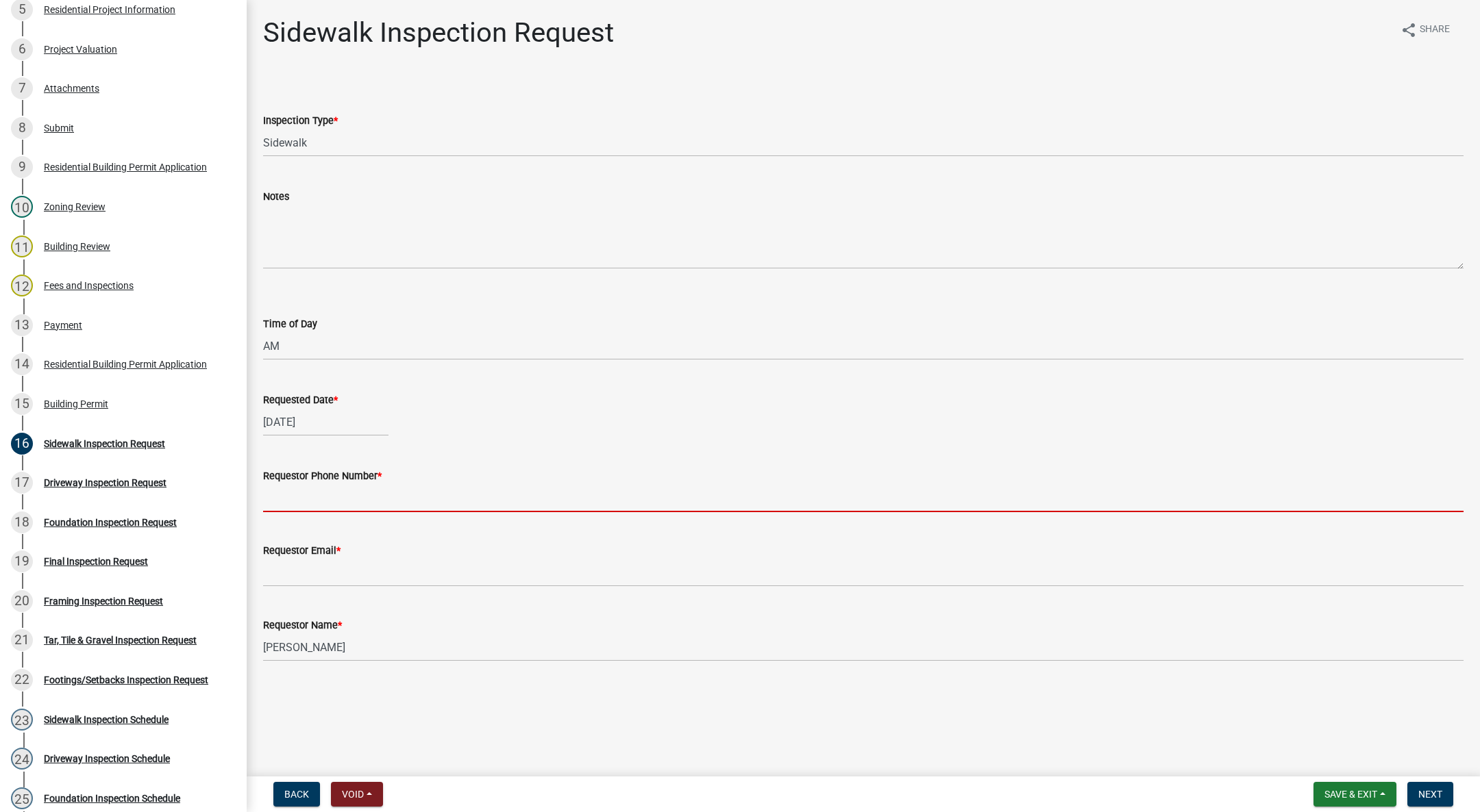
click at [307, 499] on input "Requestor Phone Number *" at bounding box center [863, 498] width 1200 height 28
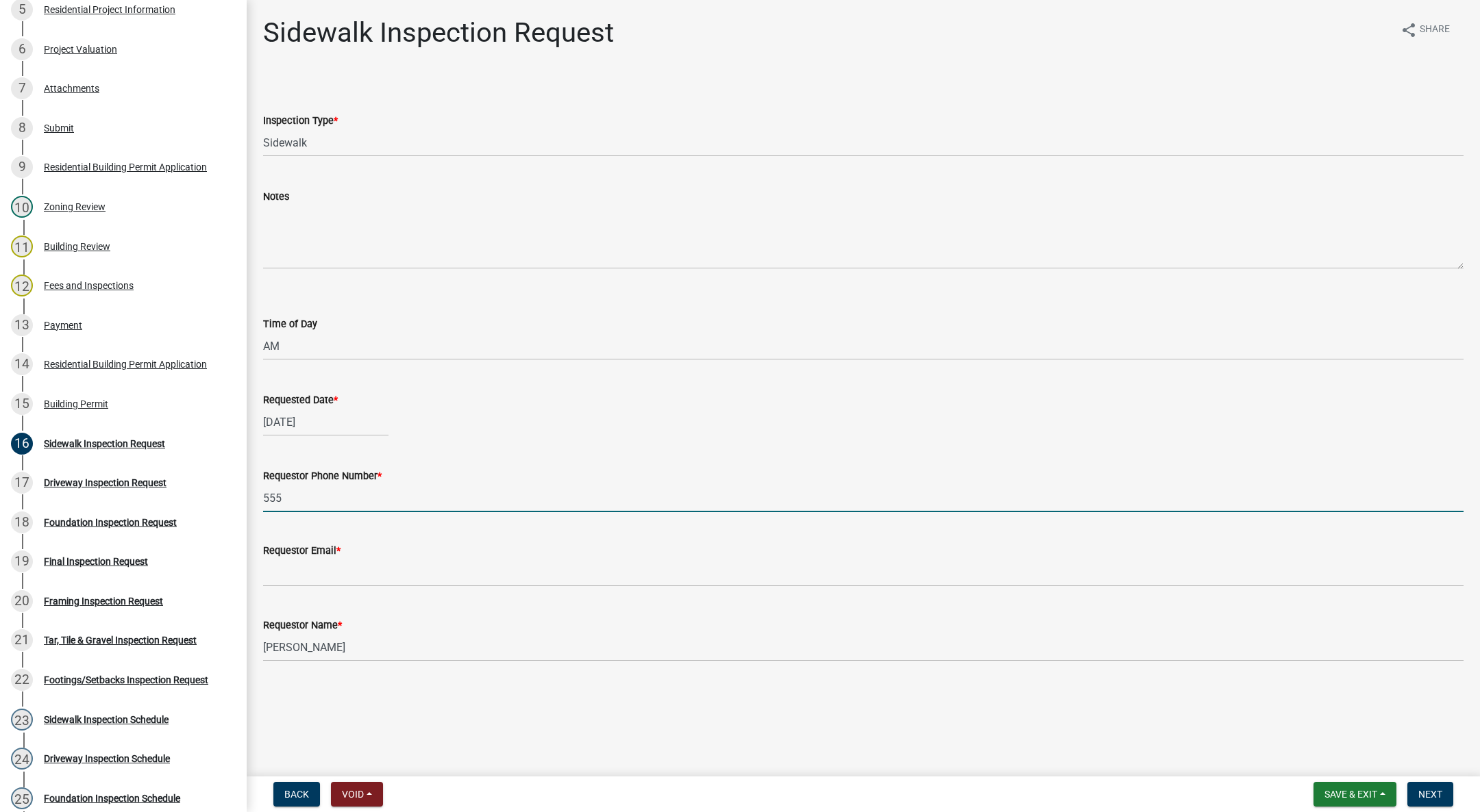
type input "[PHONE_NUMBER]"
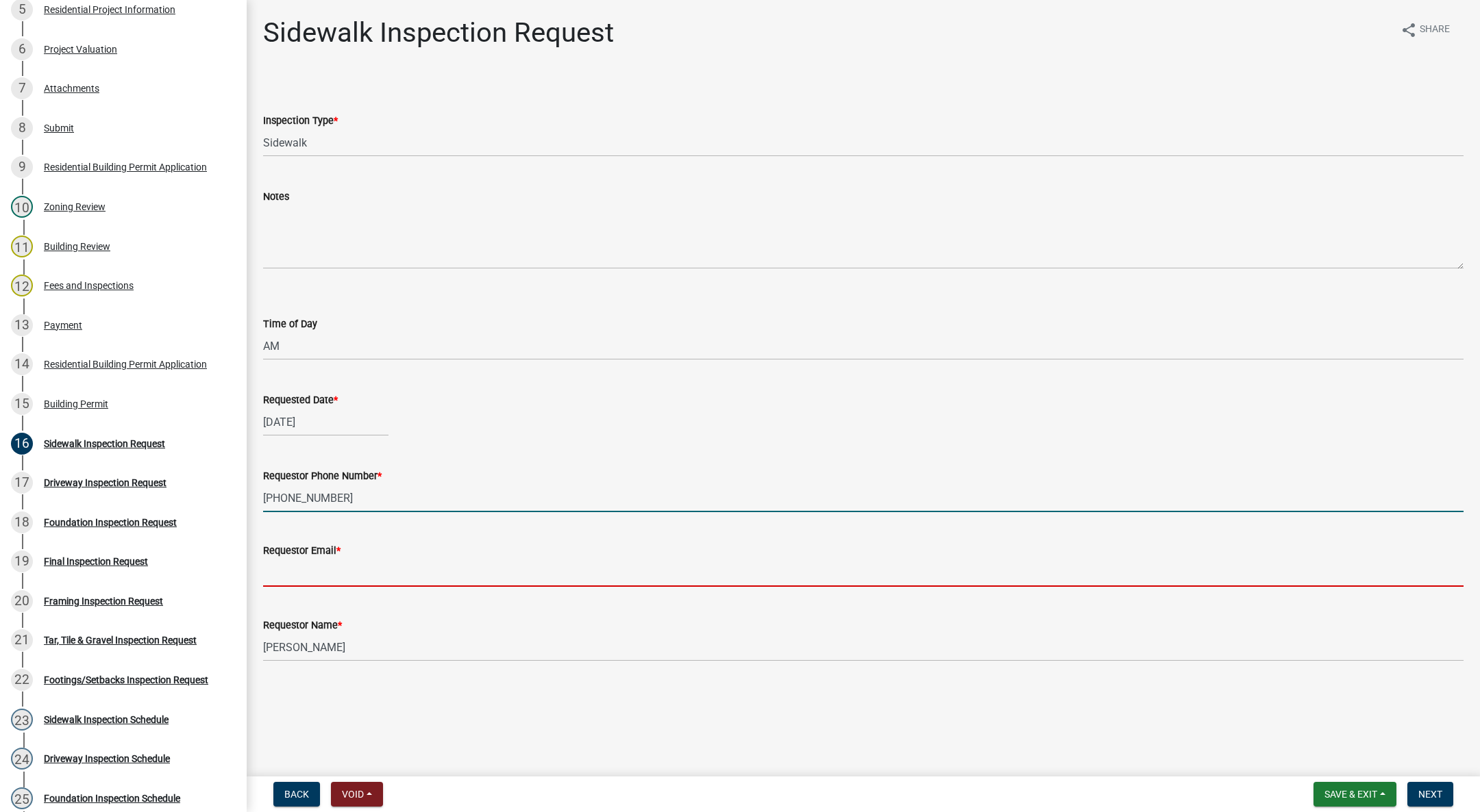
click at [421, 566] on input "Requestor Email *" at bounding box center [863, 573] width 1200 height 28
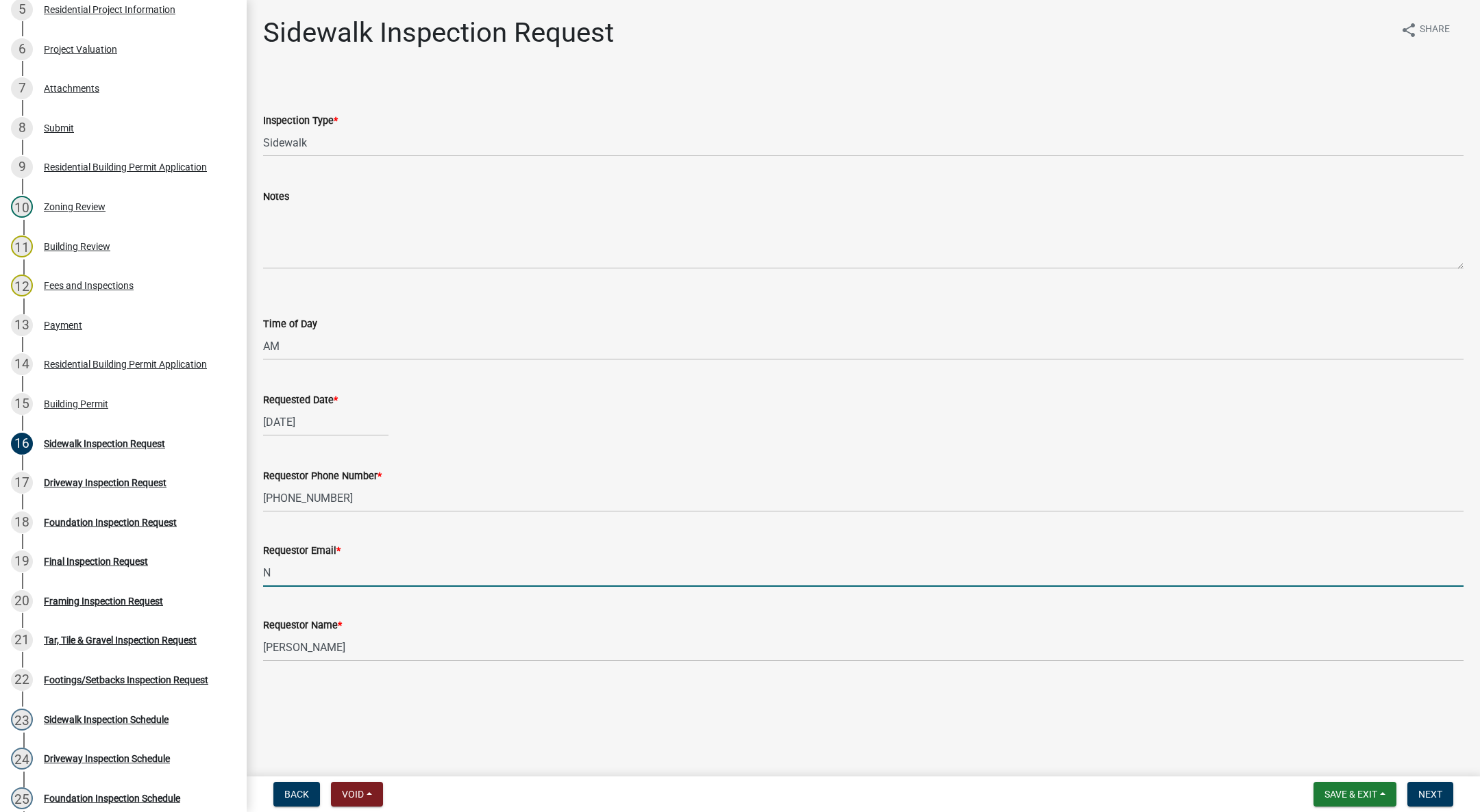
type input "[EMAIL_ADDRESS][DOMAIN_NAME]"
click at [1424, 785] on button "Next" at bounding box center [1430, 794] width 46 height 24
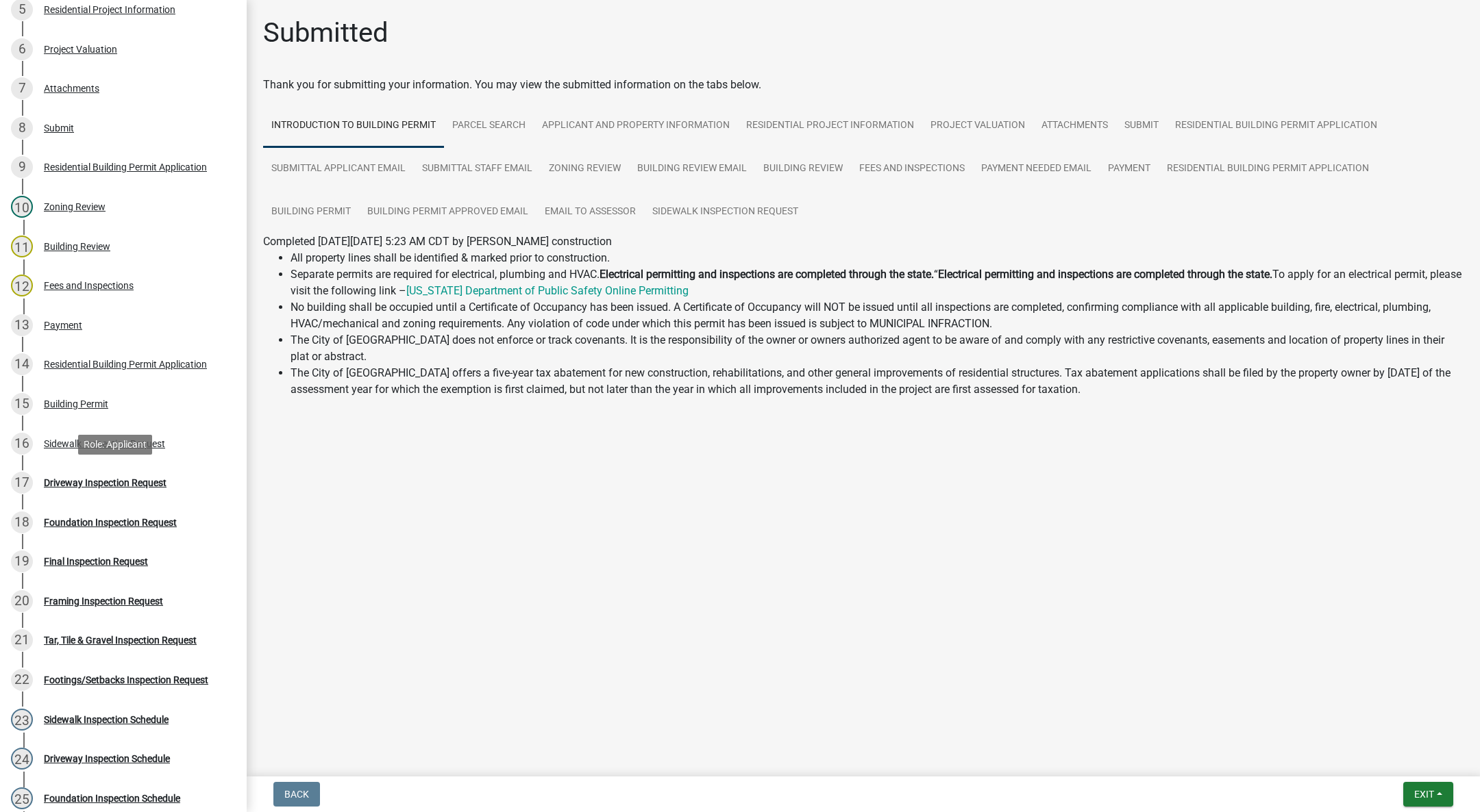
click at [148, 478] on div "Driveway Inspection Request" at bounding box center [105, 482] width 123 height 10
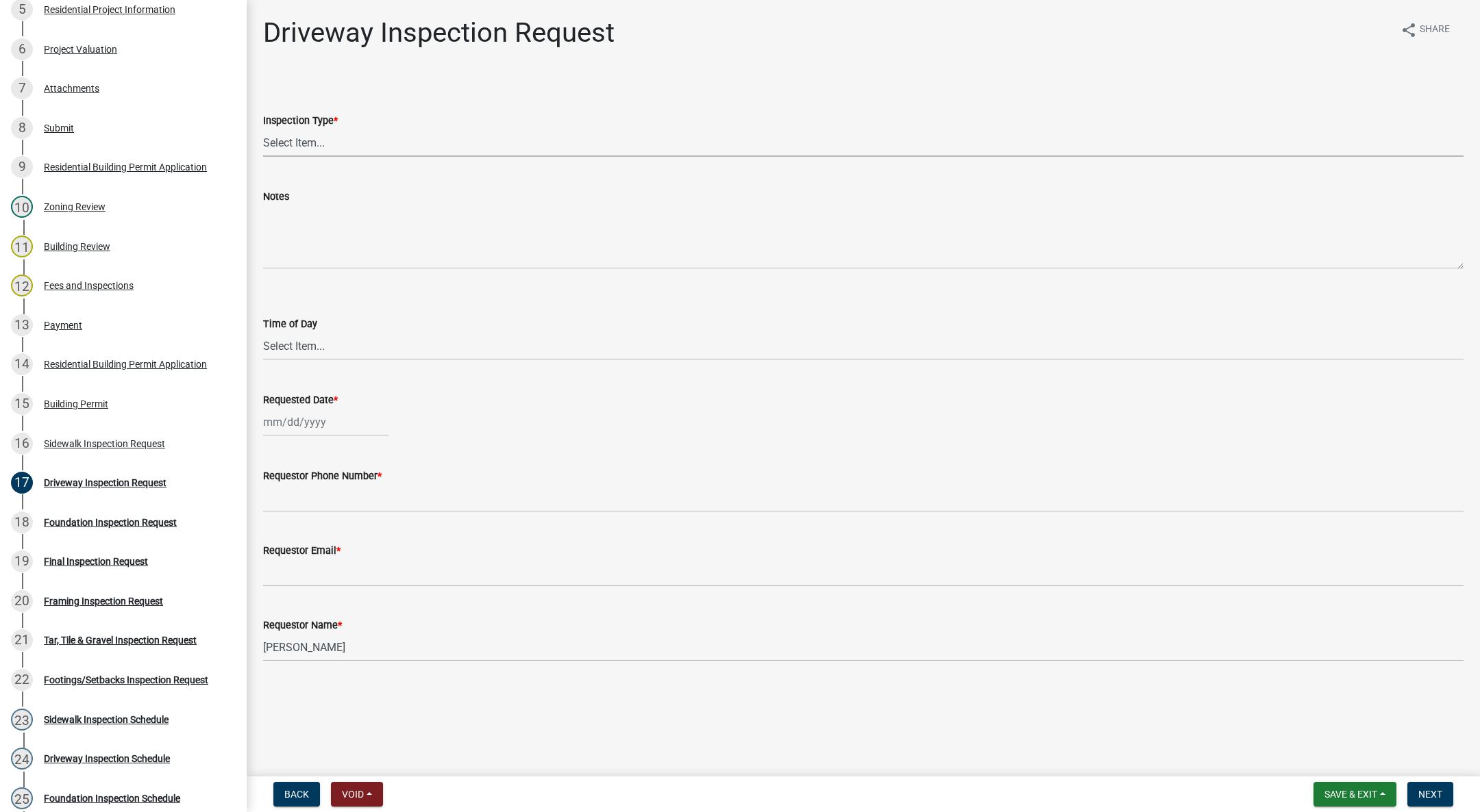
click at [343, 137] on select "Select Item... Driveway" at bounding box center [863, 143] width 1200 height 28
click at [263, 128] on select "Select Item... Driveway" at bounding box center [863, 143] width 1200 height 28
select select "31d1f77b-2535-448a-860d-f15fb204707d"
click at [284, 333] on select "Select Item... AM PM" at bounding box center [863, 346] width 1200 height 28
click at [263, 332] on select "Select Item... AM PM" at bounding box center [863, 346] width 1200 height 28
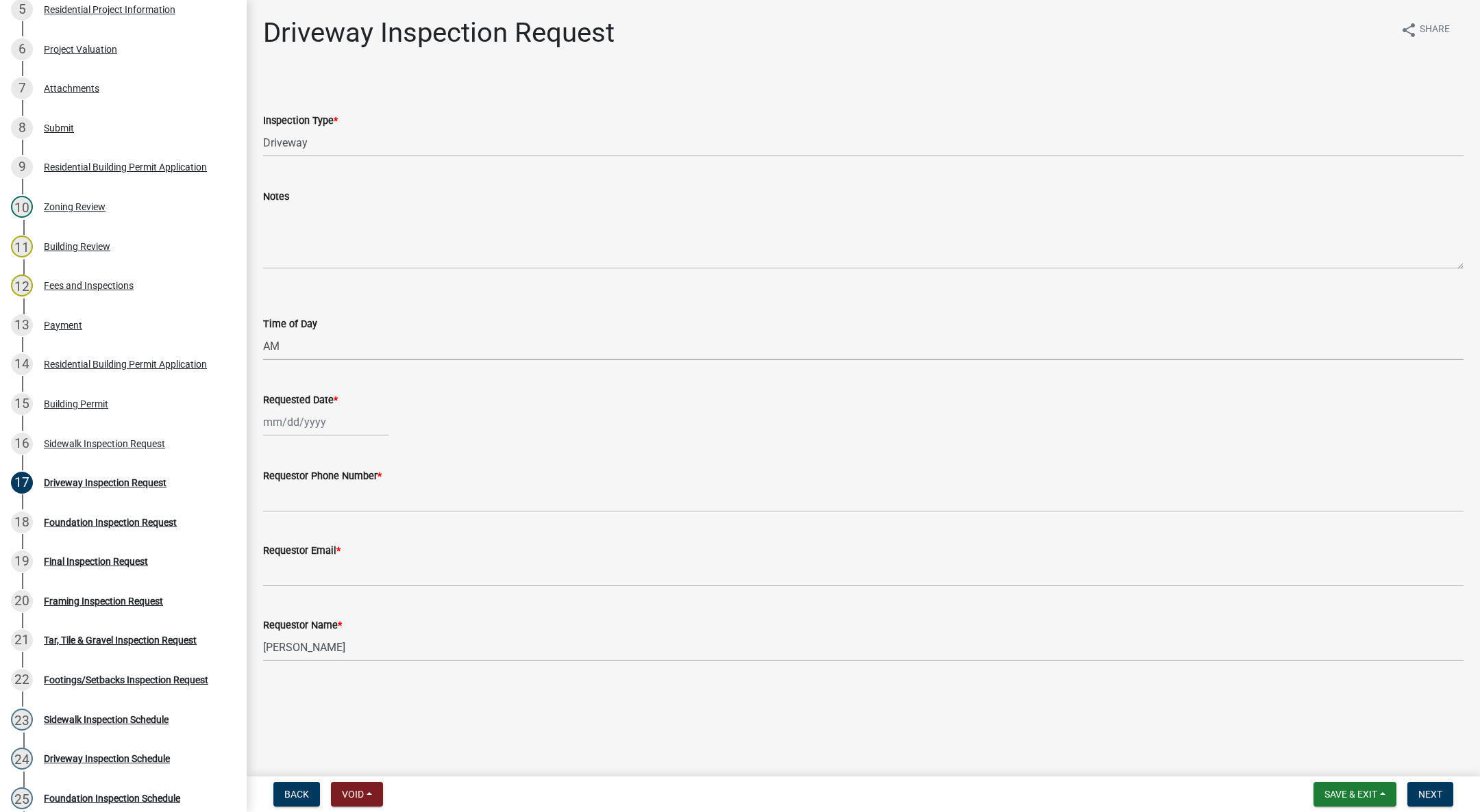
select select "88af556d-fdf1-454b-b933-61cadeae1443"
click at [297, 416] on div at bounding box center [325, 422] width 125 height 28
select select "10"
select select "2025"
click at [317, 540] on div "15" at bounding box center [321, 539] width 22 height 22
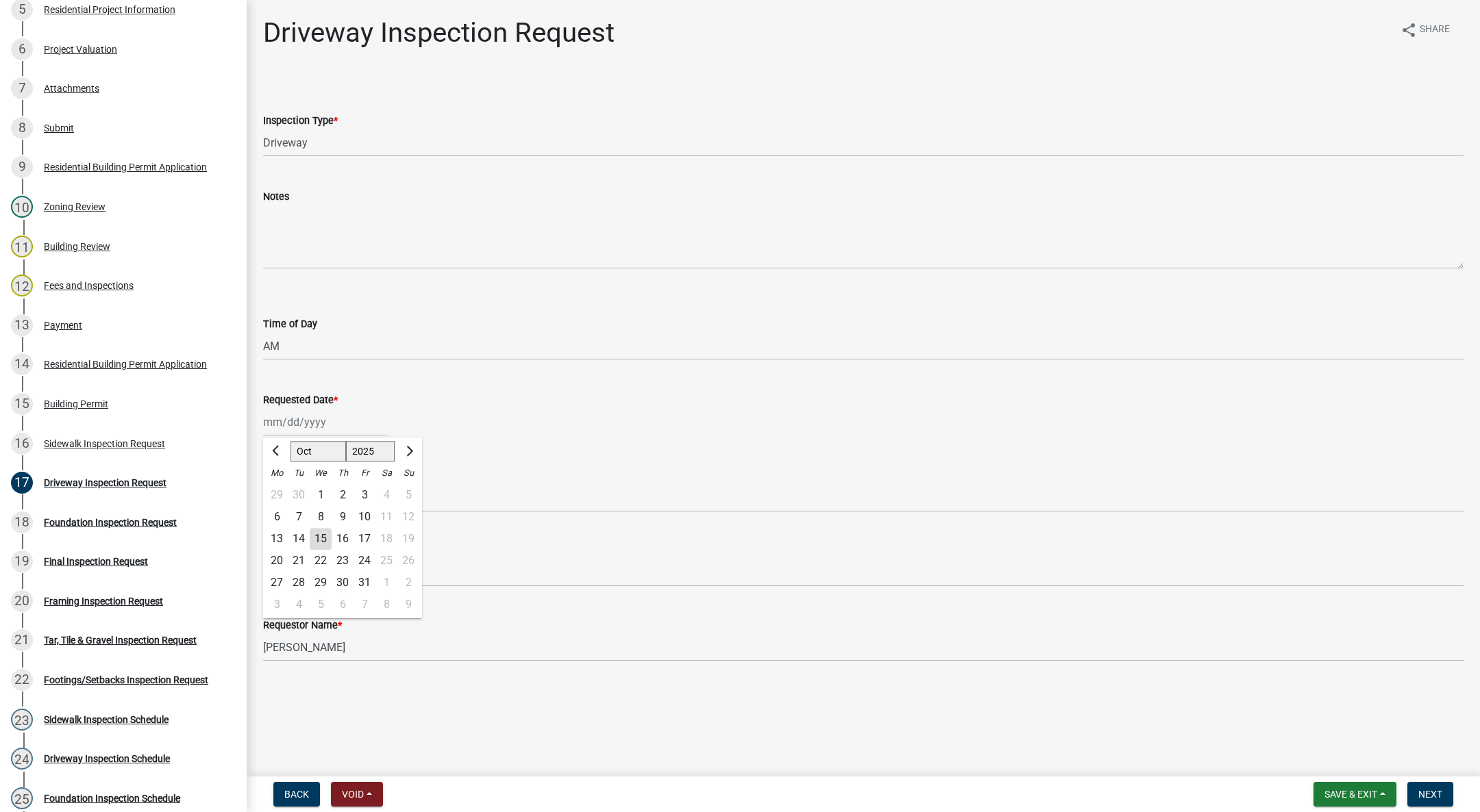
type input "[DATE]"
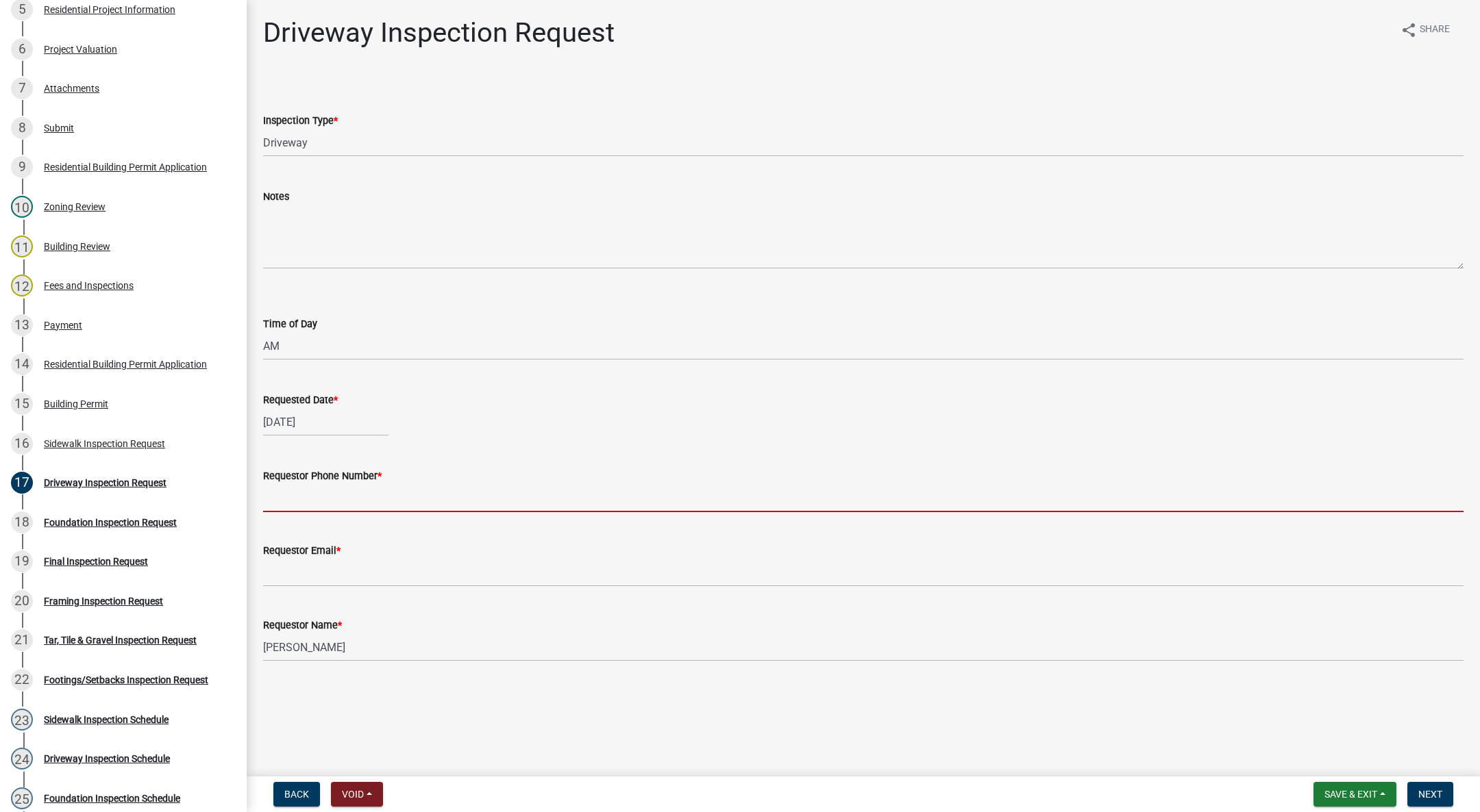
click at [310, 492] on input "Requestor Phone Number *" at bounding box center [863, 498] width 1200 height 28
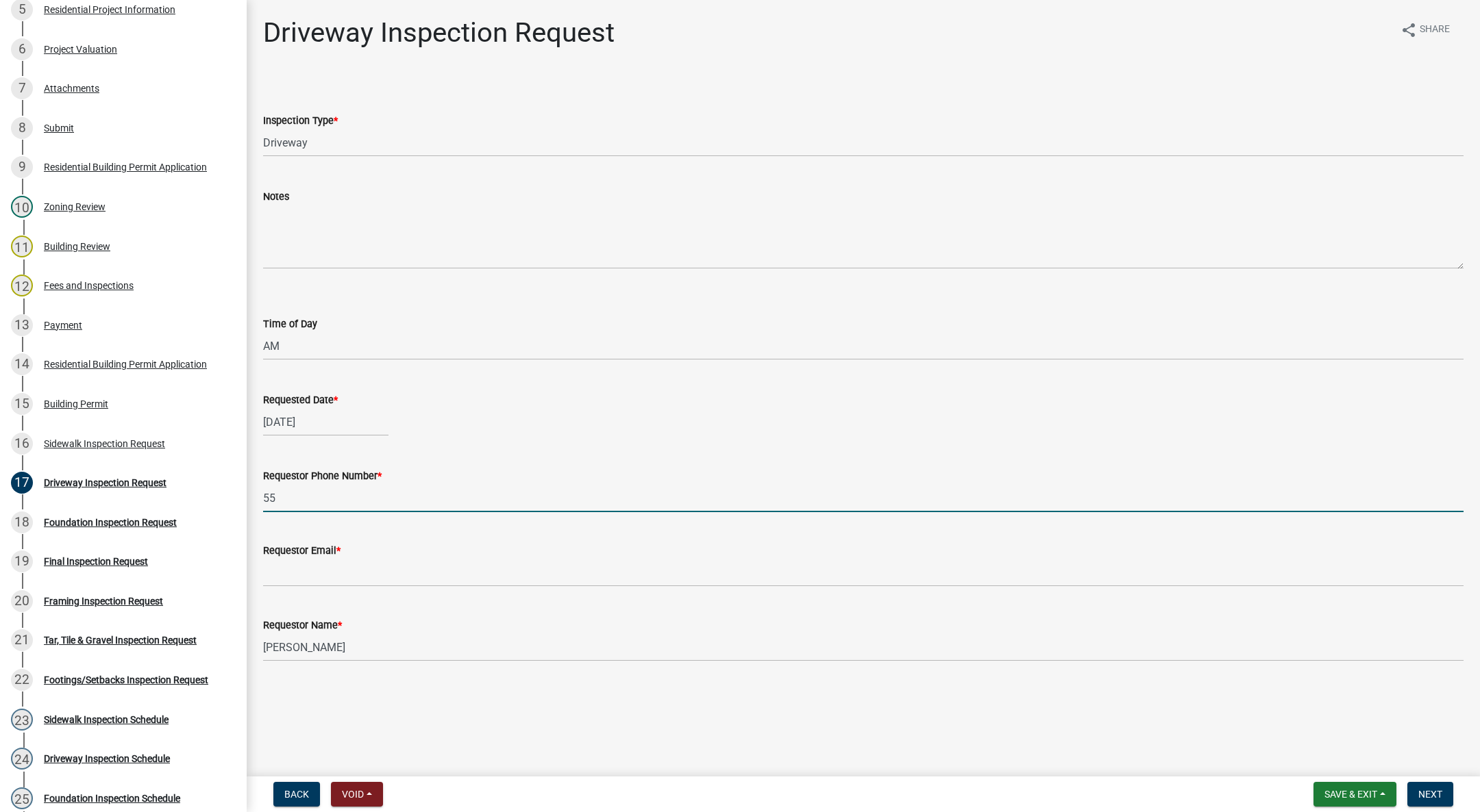
type input "[PHONE_NUMBER]"
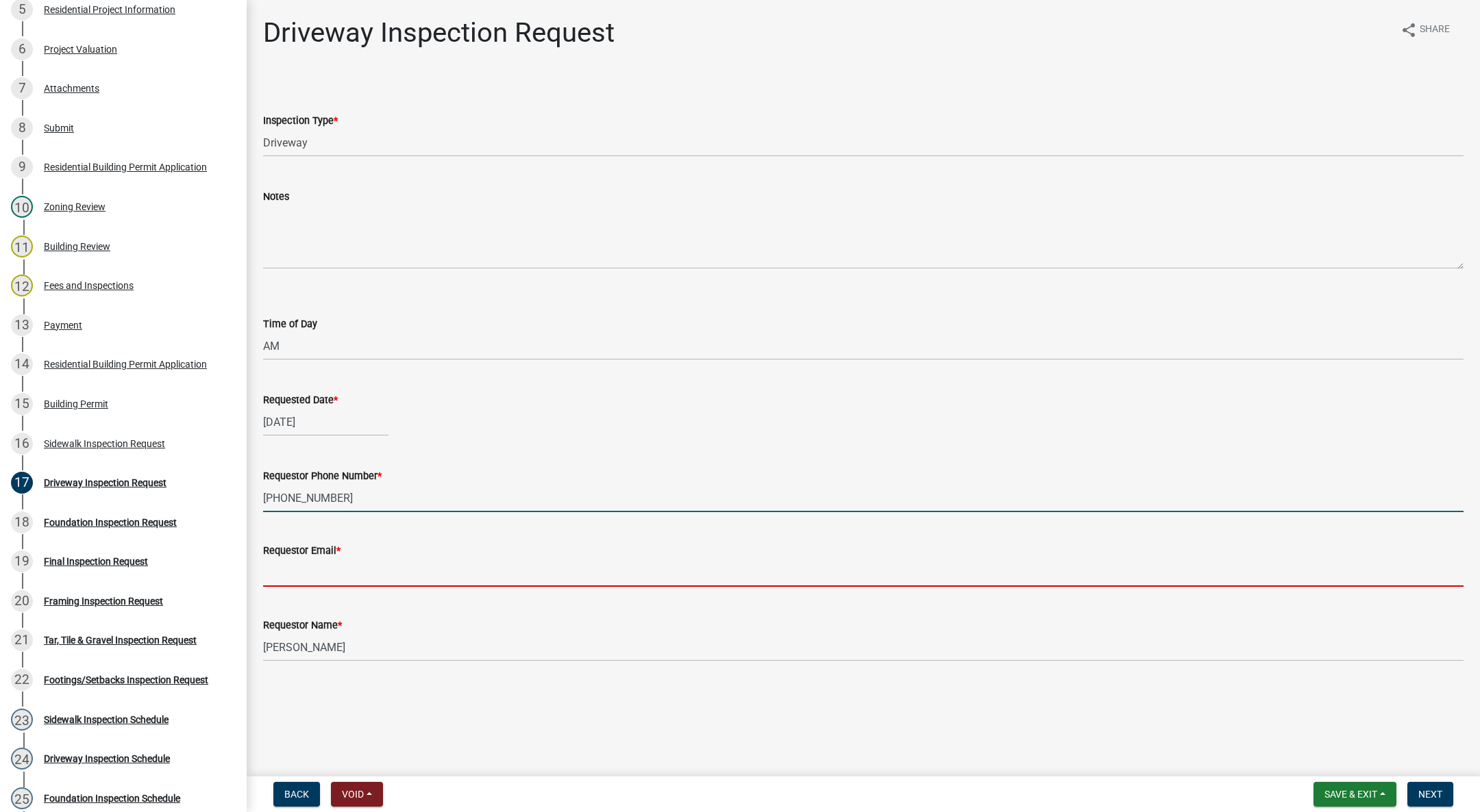
click at [364, 569] on input "Requestor Email *" at bounding box center [863, 573] width 1200 height 28
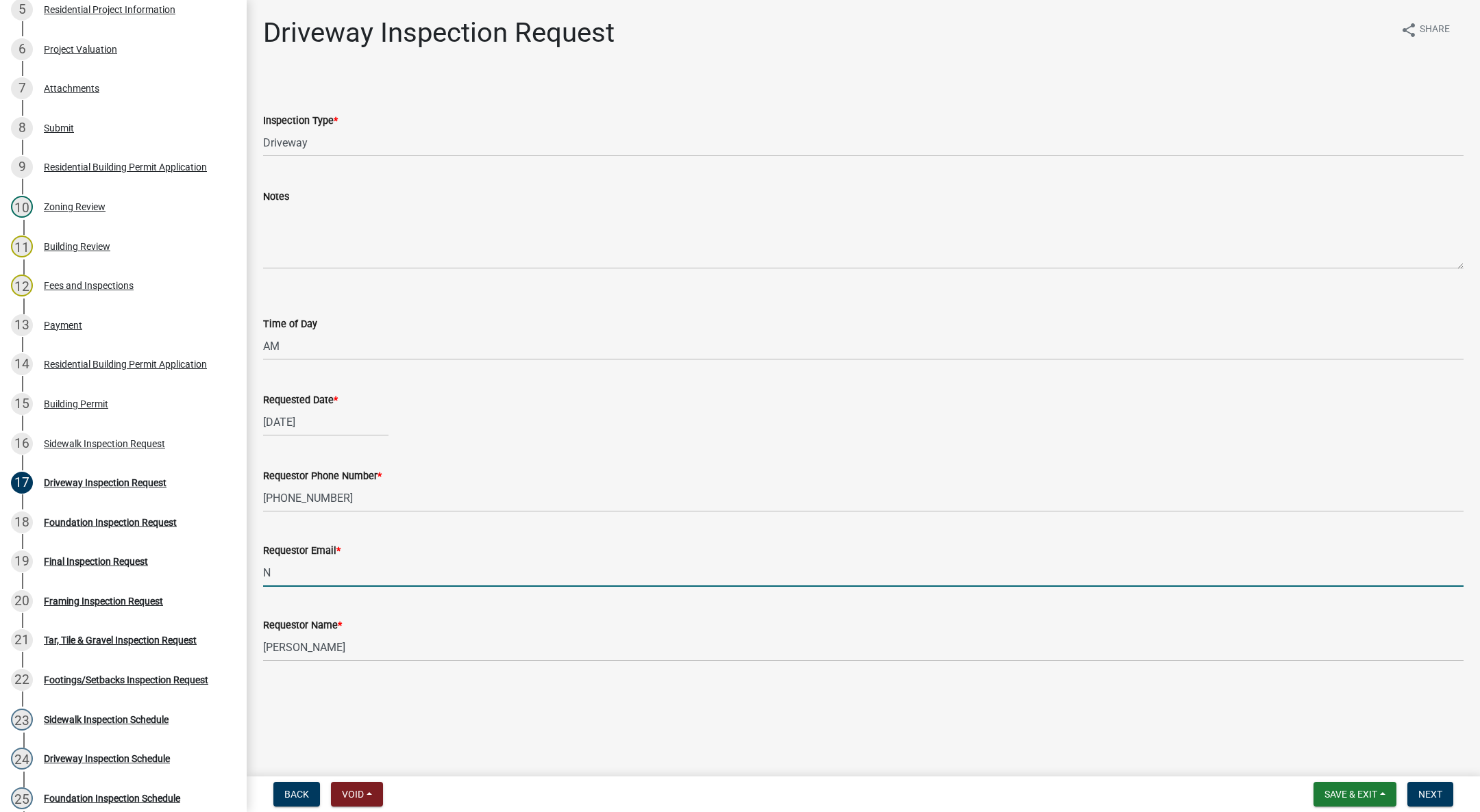
type input "[EMAIL_ADDRESS][DOMAIN_NAME]"
click at [1435, 791] on span "Next" at bounding box center [1430, 794] width 24 height 11
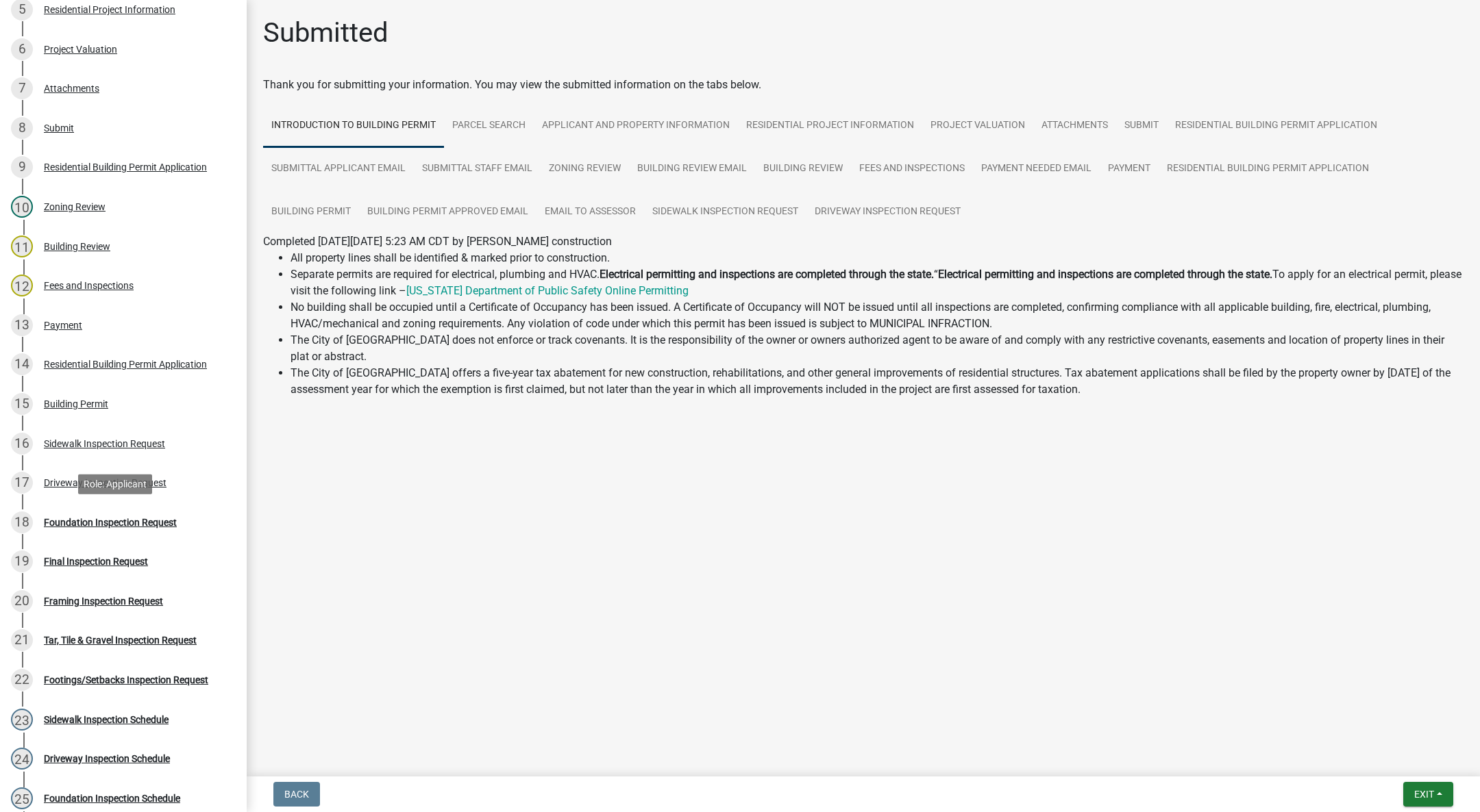
click at [66, 528] on div "18 Foundation Inspection Request" at bounding box center [118, 523] width 214 height 22
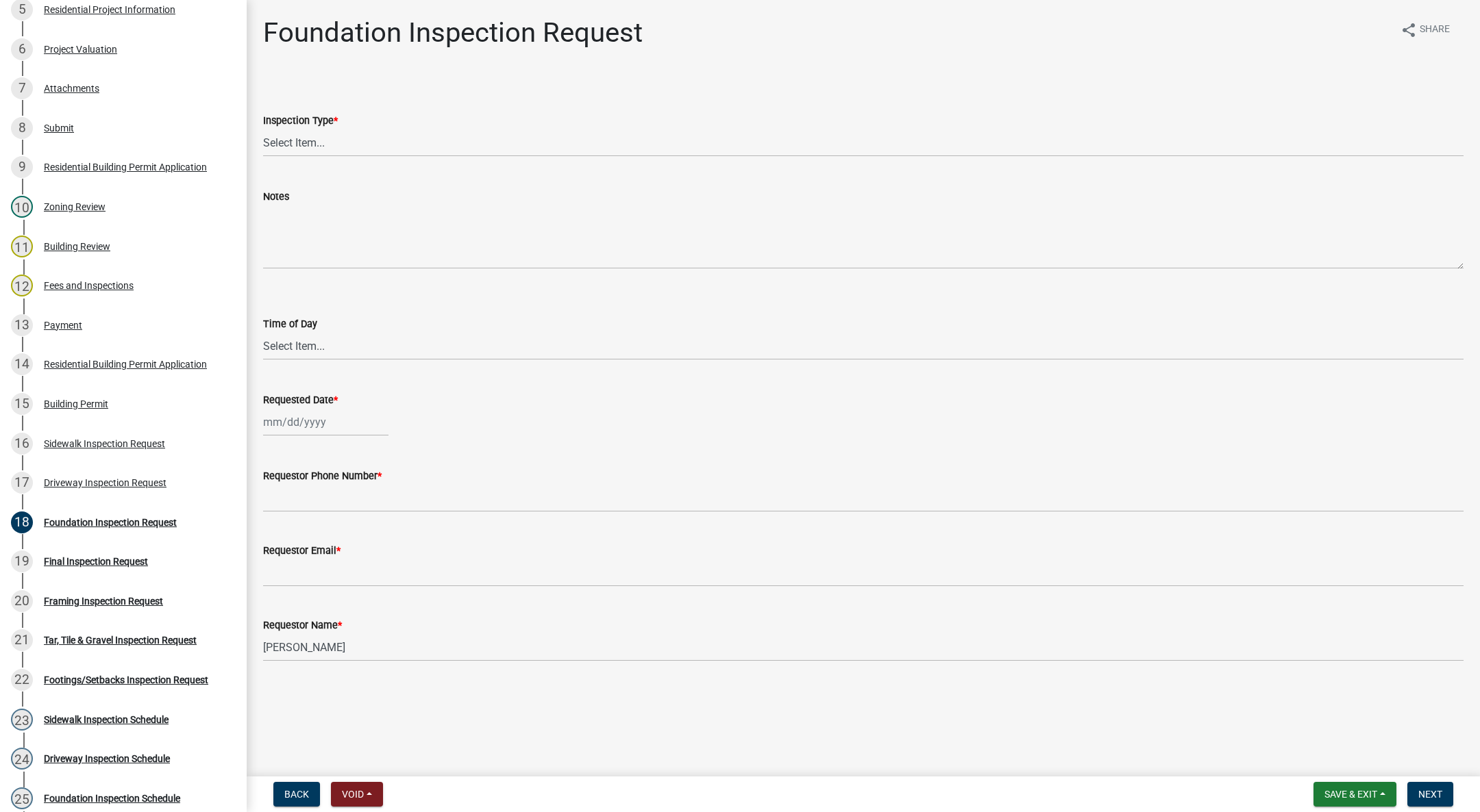
click at [374, 119] on div "Inspection Type *" at bounding box center [863, 120] width 1200 height 16
click at [355, 136] on select "Select Item... Foundation" at bounding box center [863, 143] width 1200 height 28
click at [263, 128] on select "Select Item... Foundation" at bounding box center [863, 143] width 1200 height 28
select select "d070bc68-320e-4daf-b0f4-9b1e3273afde"
click at [274, 348] on select "Select Item... AM PM" at bounding box center [863, 346] width 1200 height 28
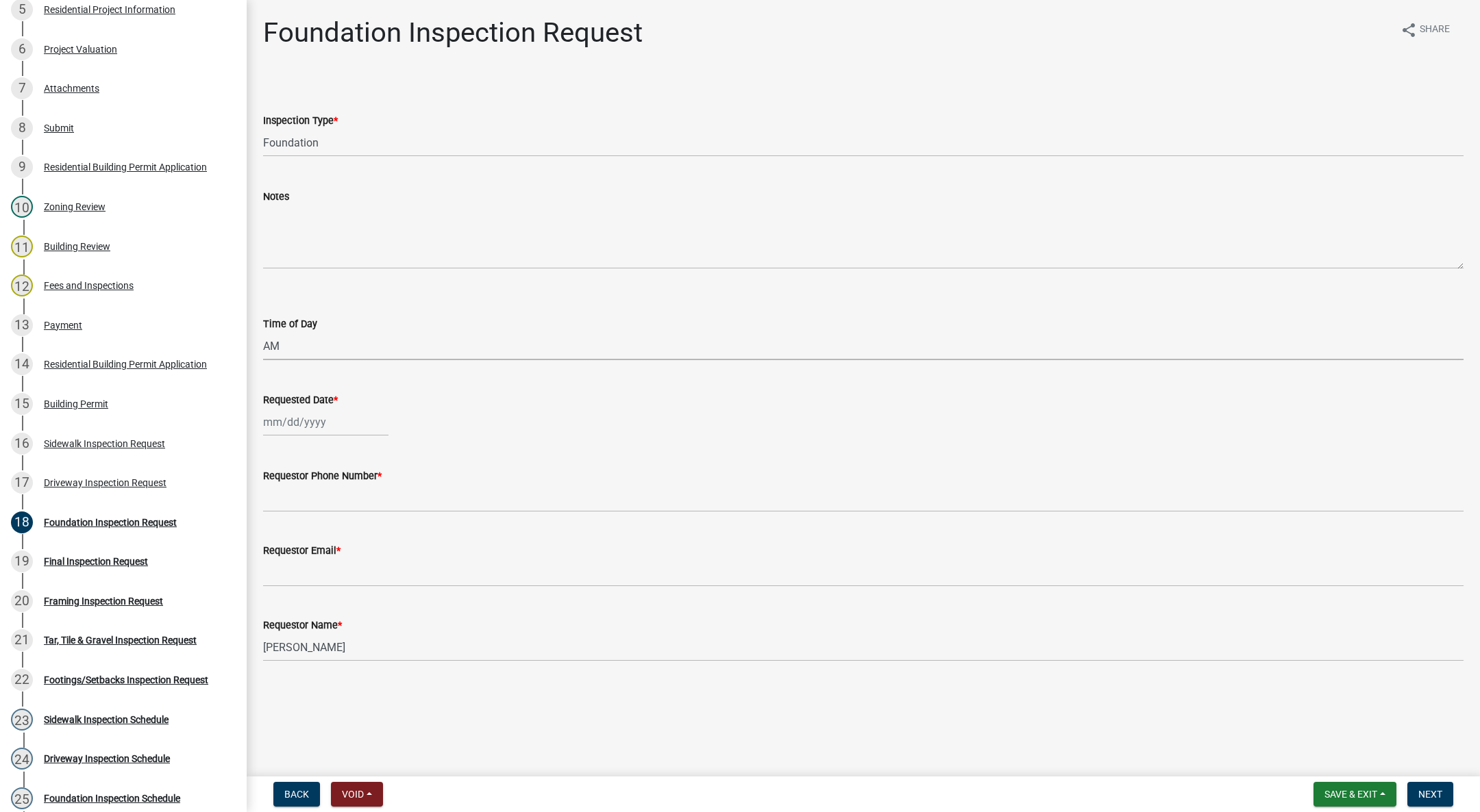
click at [263, 332] on select "Select Item... AM PM" at bounding box center [863, 346] width 1200 height 28
select select "88af556d-fdf1-454b-b933-61cadeae1443"
select select "10"
select select "2025"
click at [279, 421] on div "[PERSON_NAME] Feb Mar Apr [PERSON_NAME][DATE] Oct Nov [DATE] 1526 1527 1528 152…" at bounding box center [325, 422] width 125 height 28
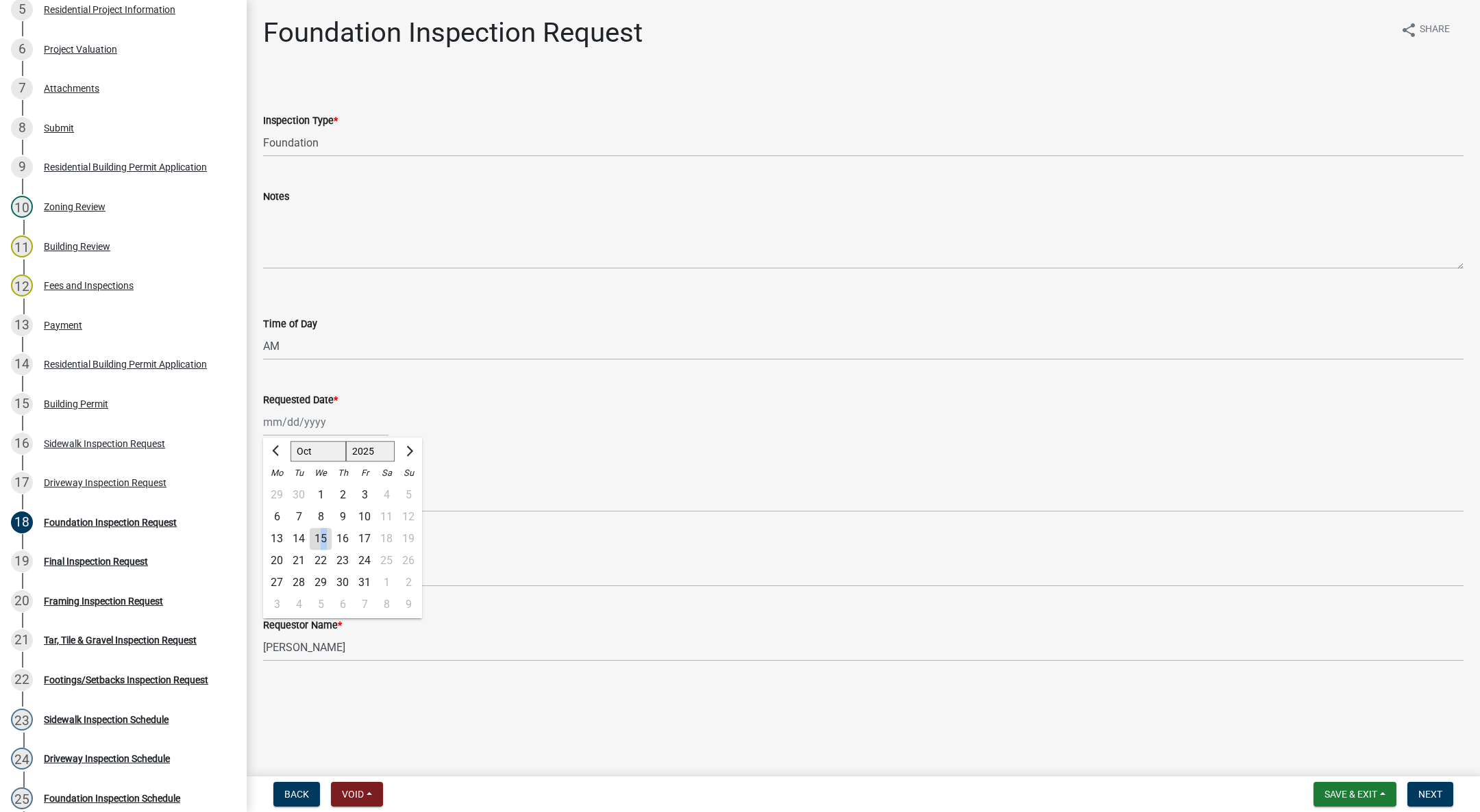
click at [324, 535] on div "15" at bounding box center [321, 539] width 22 height 22
type input "[DATE]"
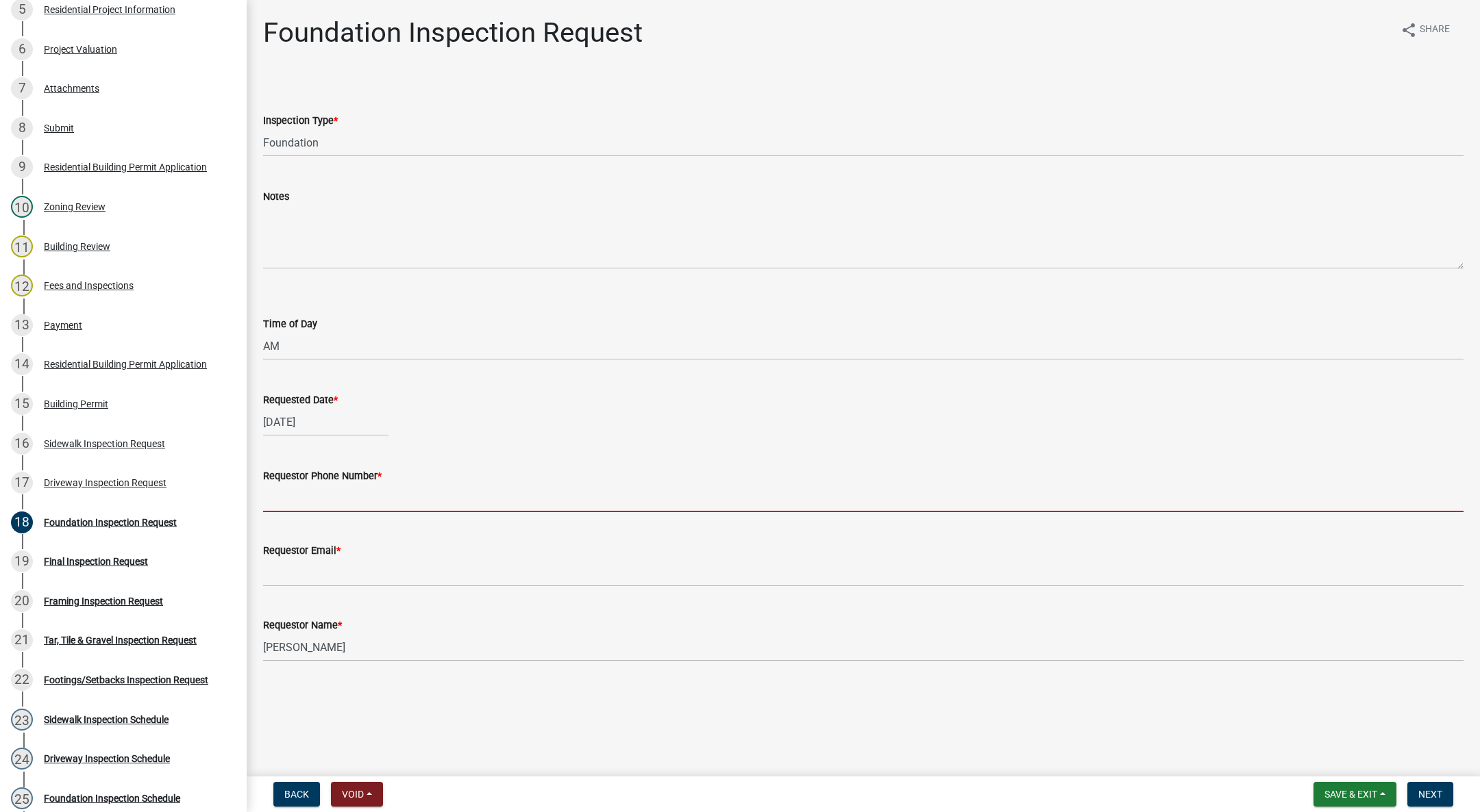
click at [335, 488] on input "Requestor Phone Number *" at bounding box center [863, 498] width 1200 height 28
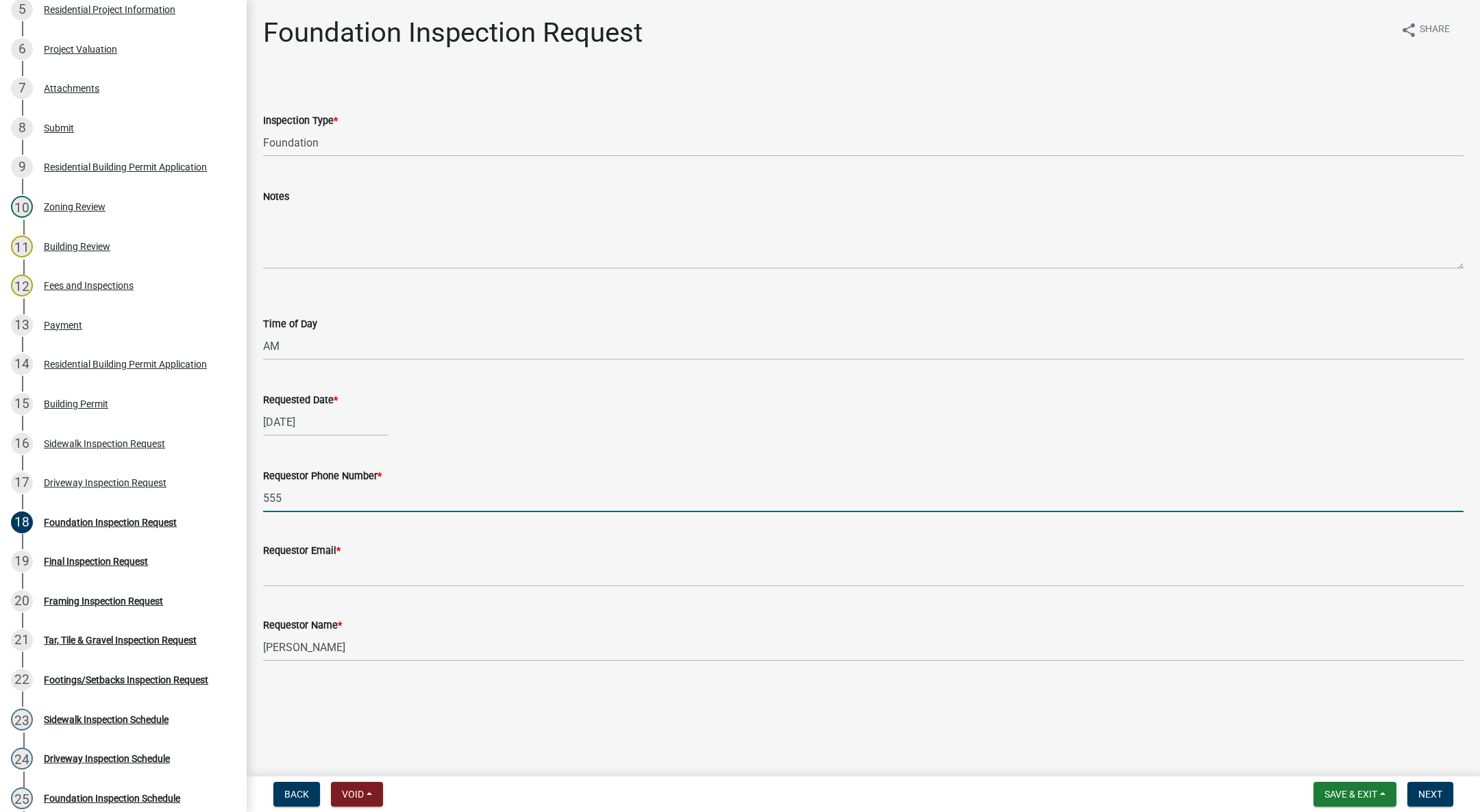
type input "[PHONE_NUMBER]"
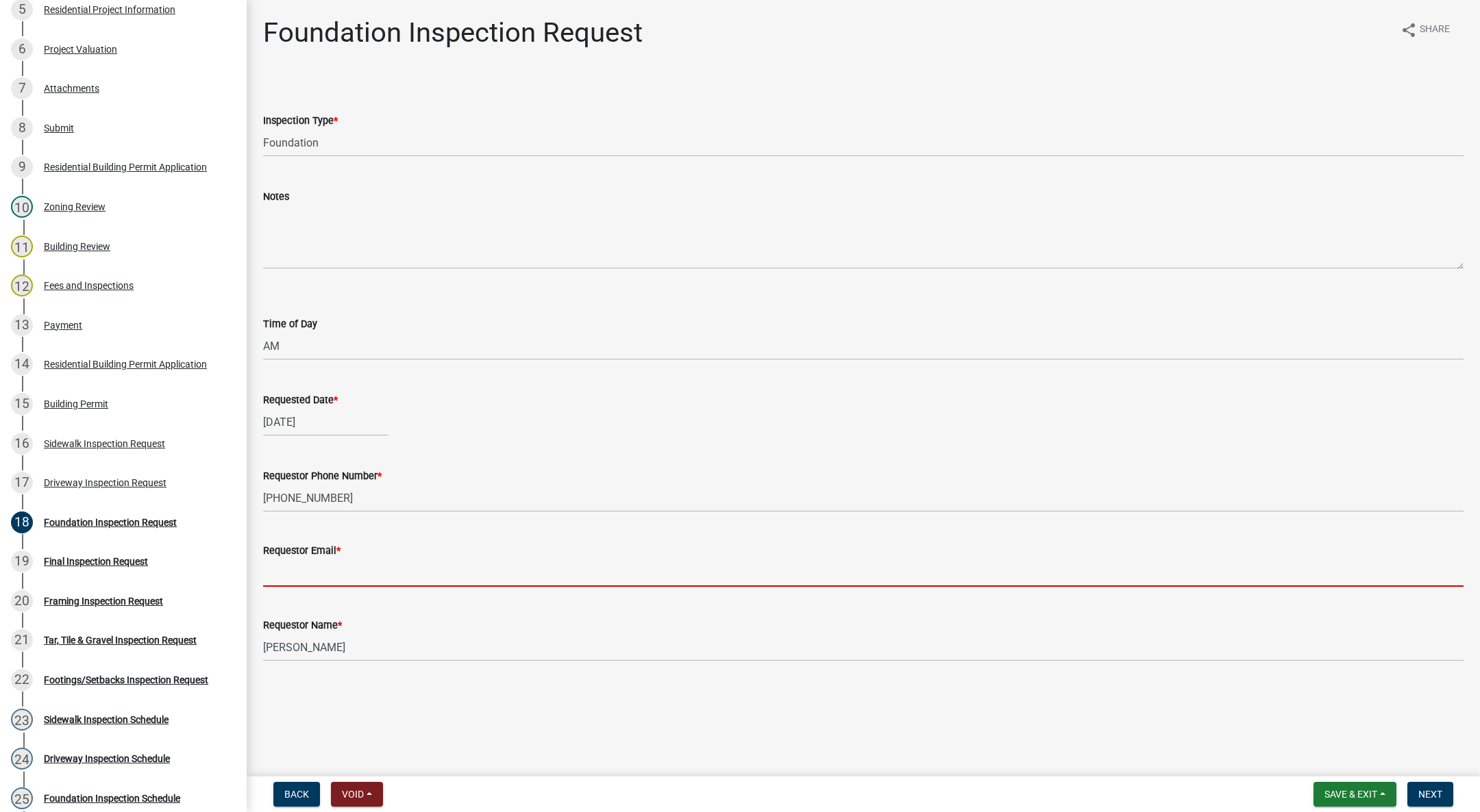
click at [360, 565] on input "Requestor Email *" at bounding box center [863, 573] width 1200 height 28
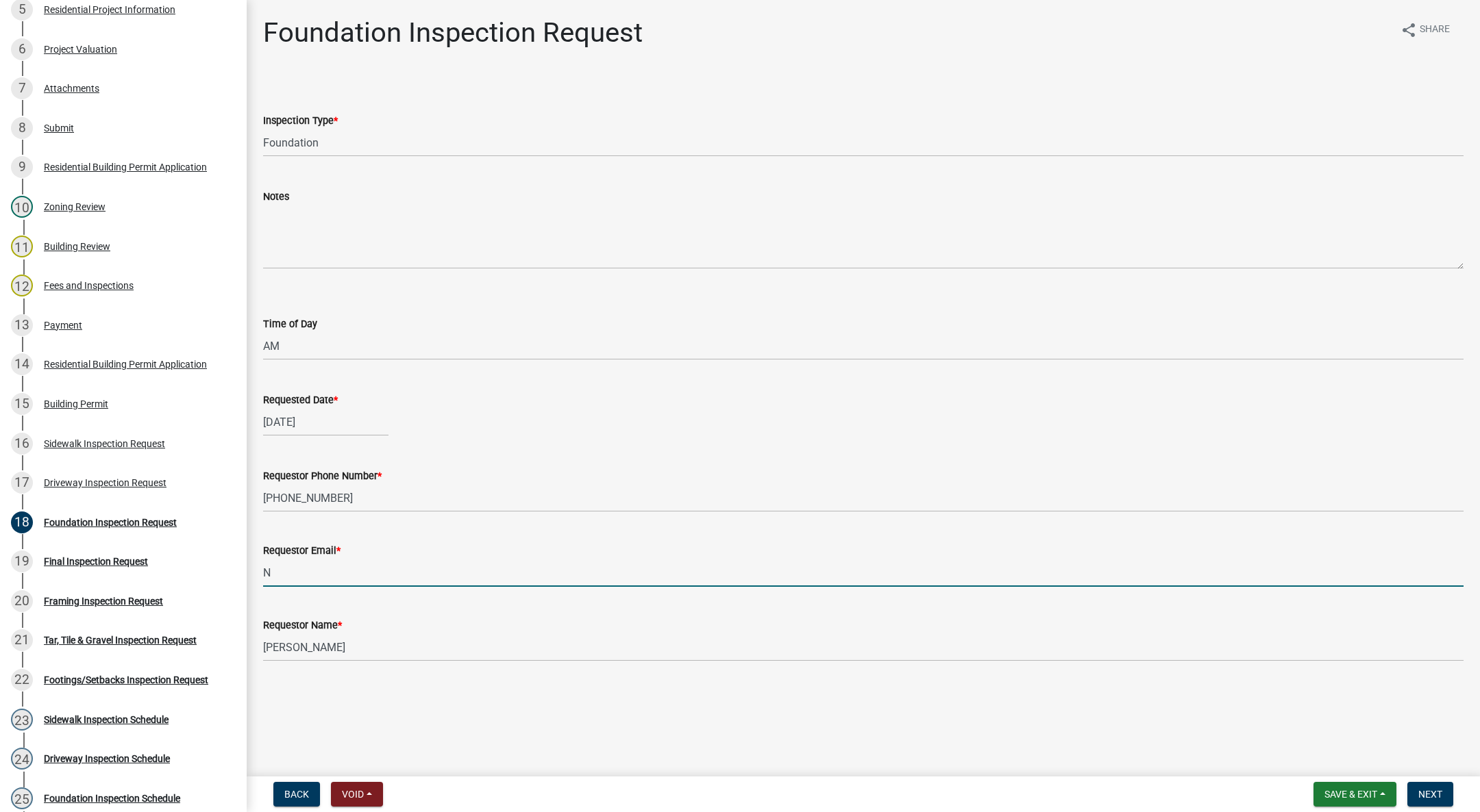
type input "[EMAIL_ADDRESS][DOMAIN_NAME]"
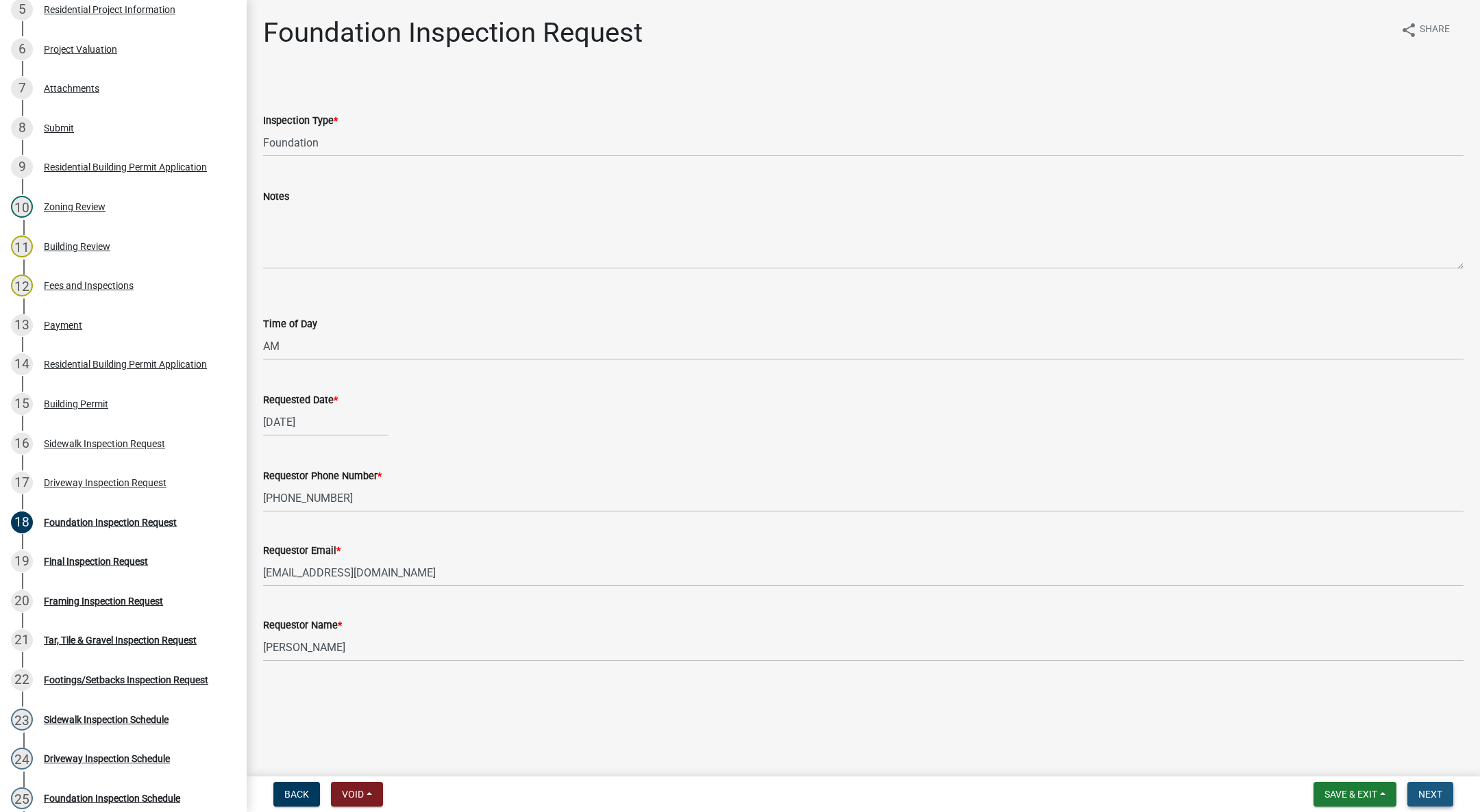
click at [1436, 785] on button "Next" at bounding box center [1430, 794] width 46 height 24
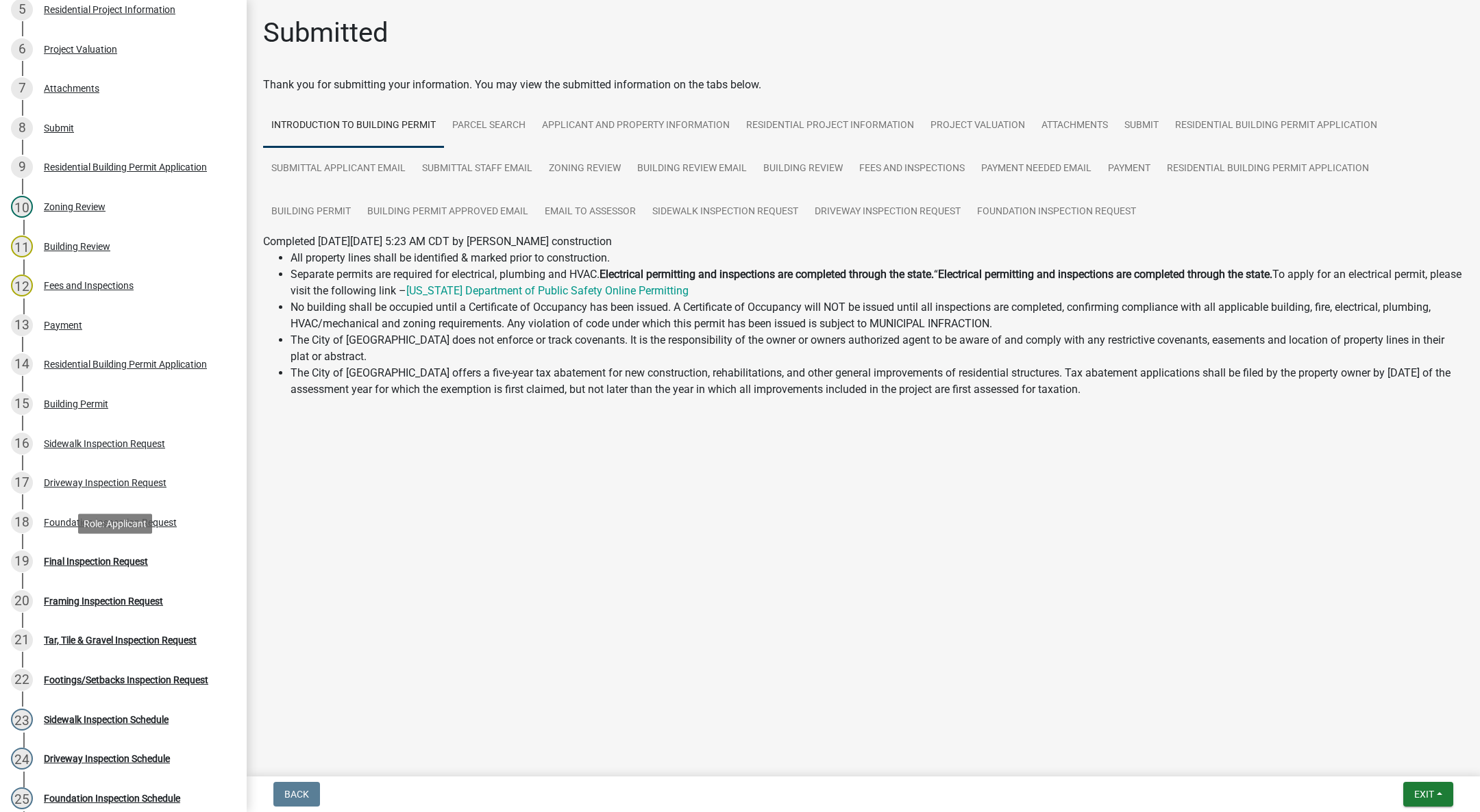
click at [105, 568] on div "19 Final Inspection Request" at bounding box center [118, 562] width 214 height 22
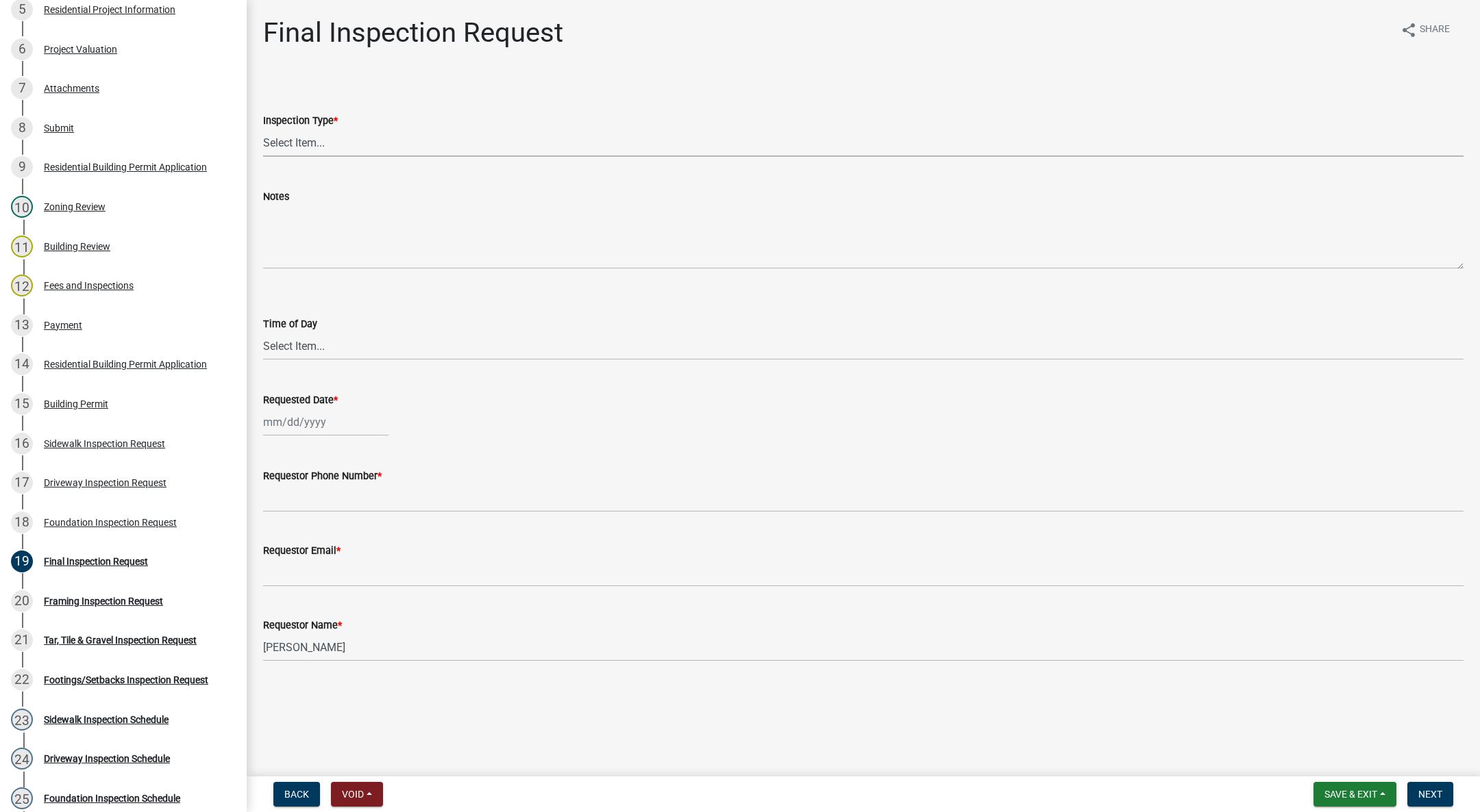
click at [329, 133] on select "Select Item... Final" at bounding box center [863, 143] width 1200 height 28
click at [263, 128] on select "Select Item... Final" at bounding box center [863, 143] width 1200 height 28
select select "9e95eb3a-8818-42e3-b35f-efe302931548"
click at [287, 351] on select "Select Item... AM PM" at bounding box center [863, 346] width 1200 height 28
click at [263, 332] on select "Select Item... AM PM" at bounding box center [863, 346] width 1200 height 28
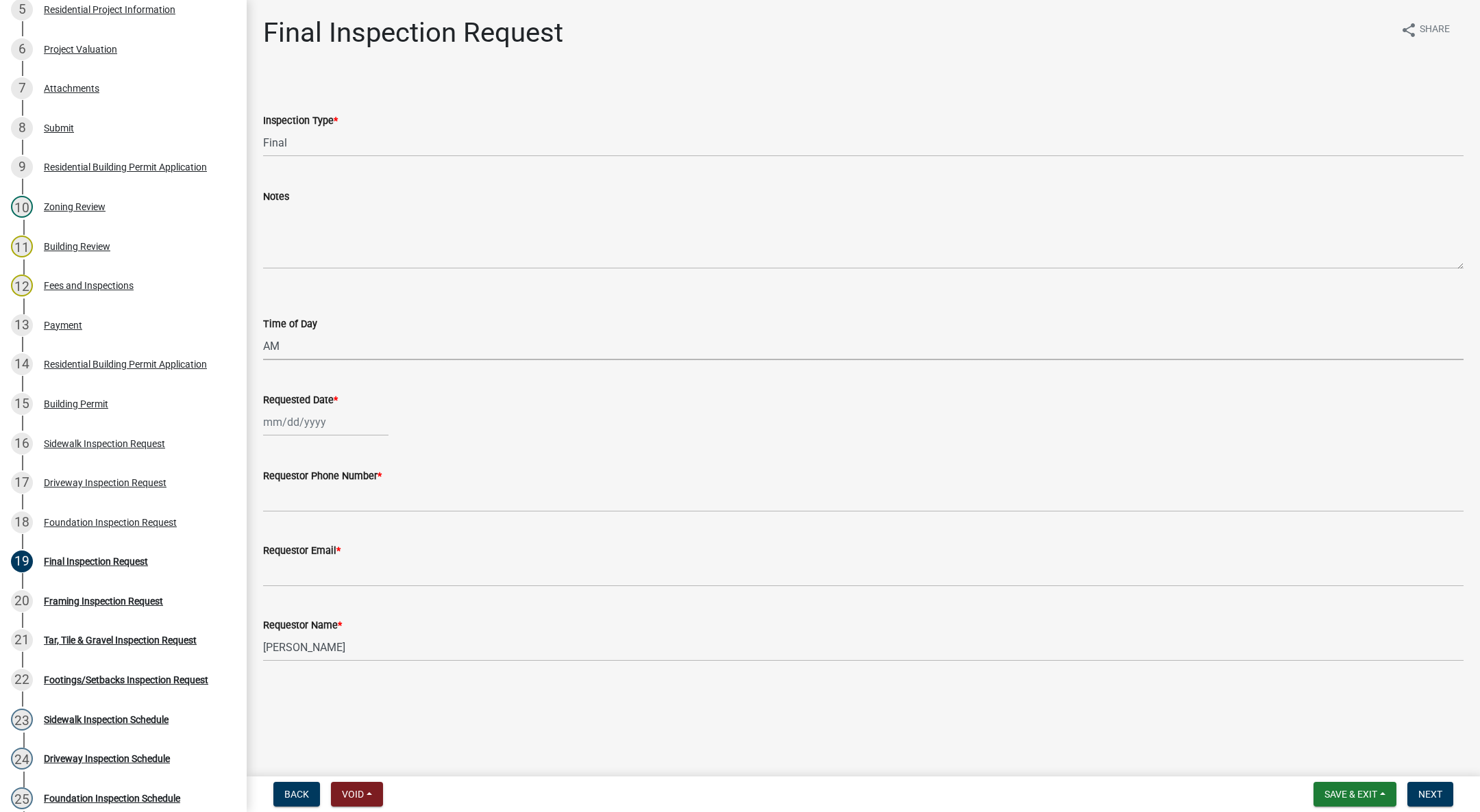
select select "88af556d-fdf1-454b-b933-61cadeae1443"
click at [277, 419] on div at bounding box center [325, 422] width 125 height 28
select select "10"
select select "2025"
click at [320, 536] on div "15" at bounding box center [321, 539] width 22 height 22
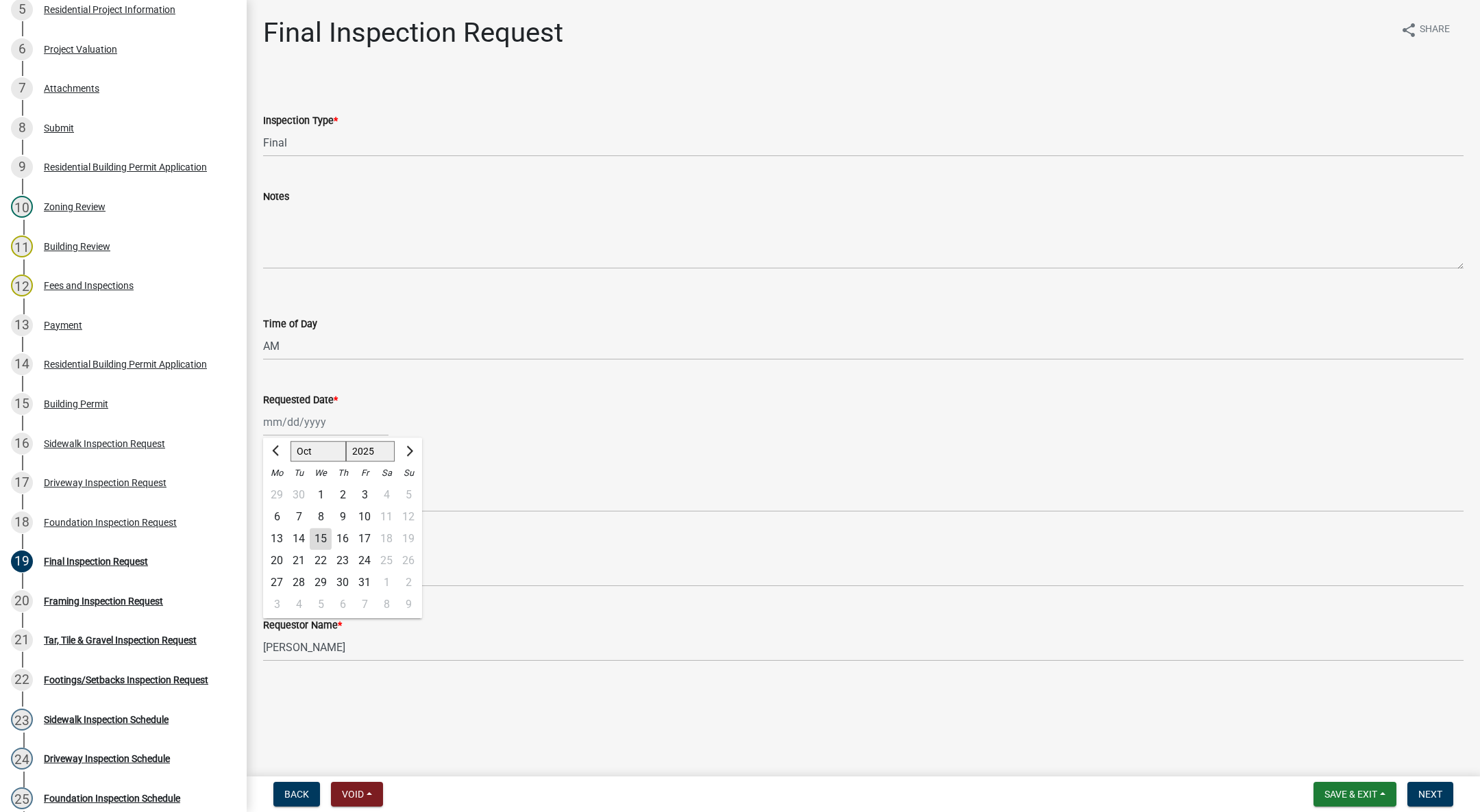
type input "[DATE]"
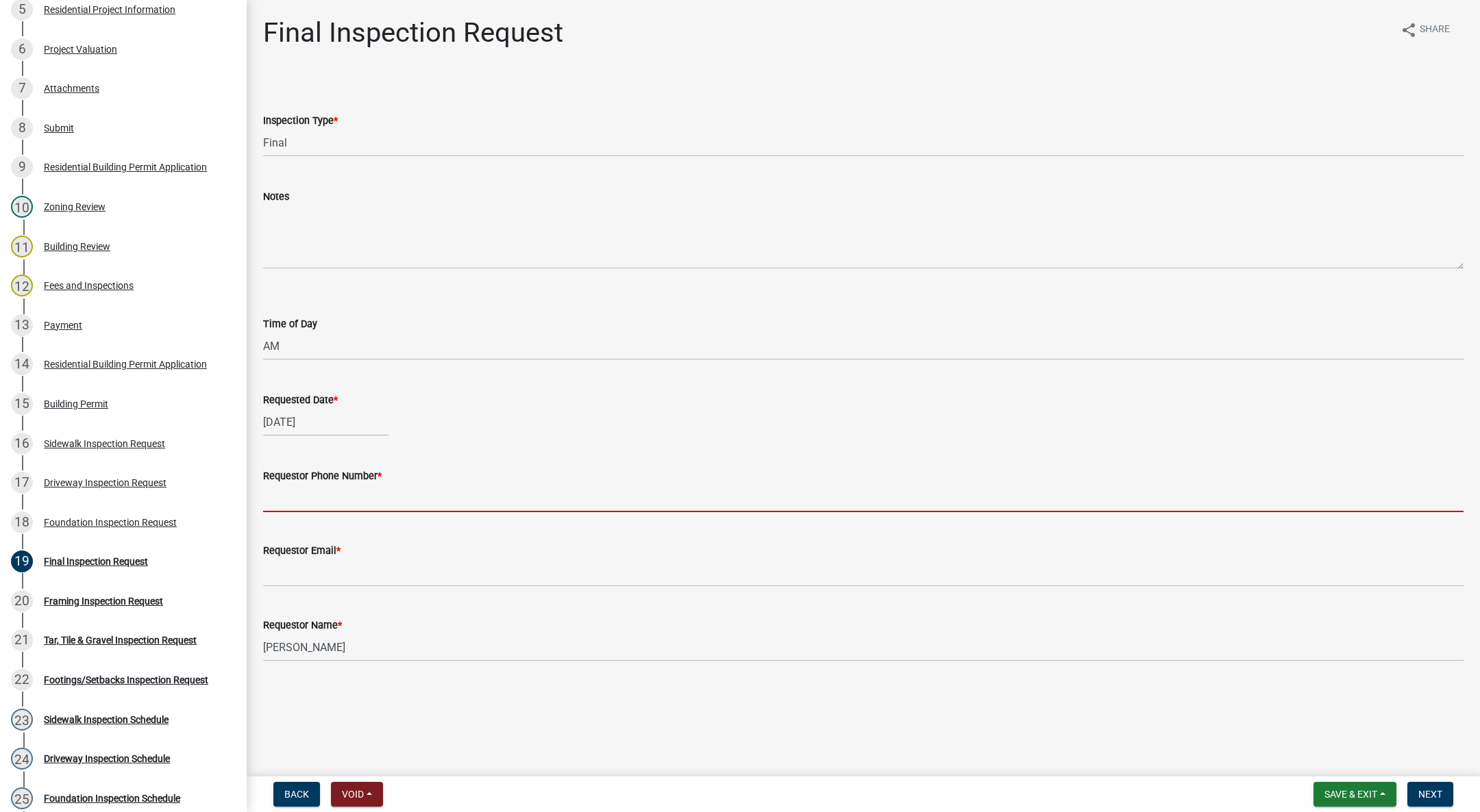
click at [330, 489] on input "Requestor Phone Number *" at bounding box center [863, 498] width 1200 height 28
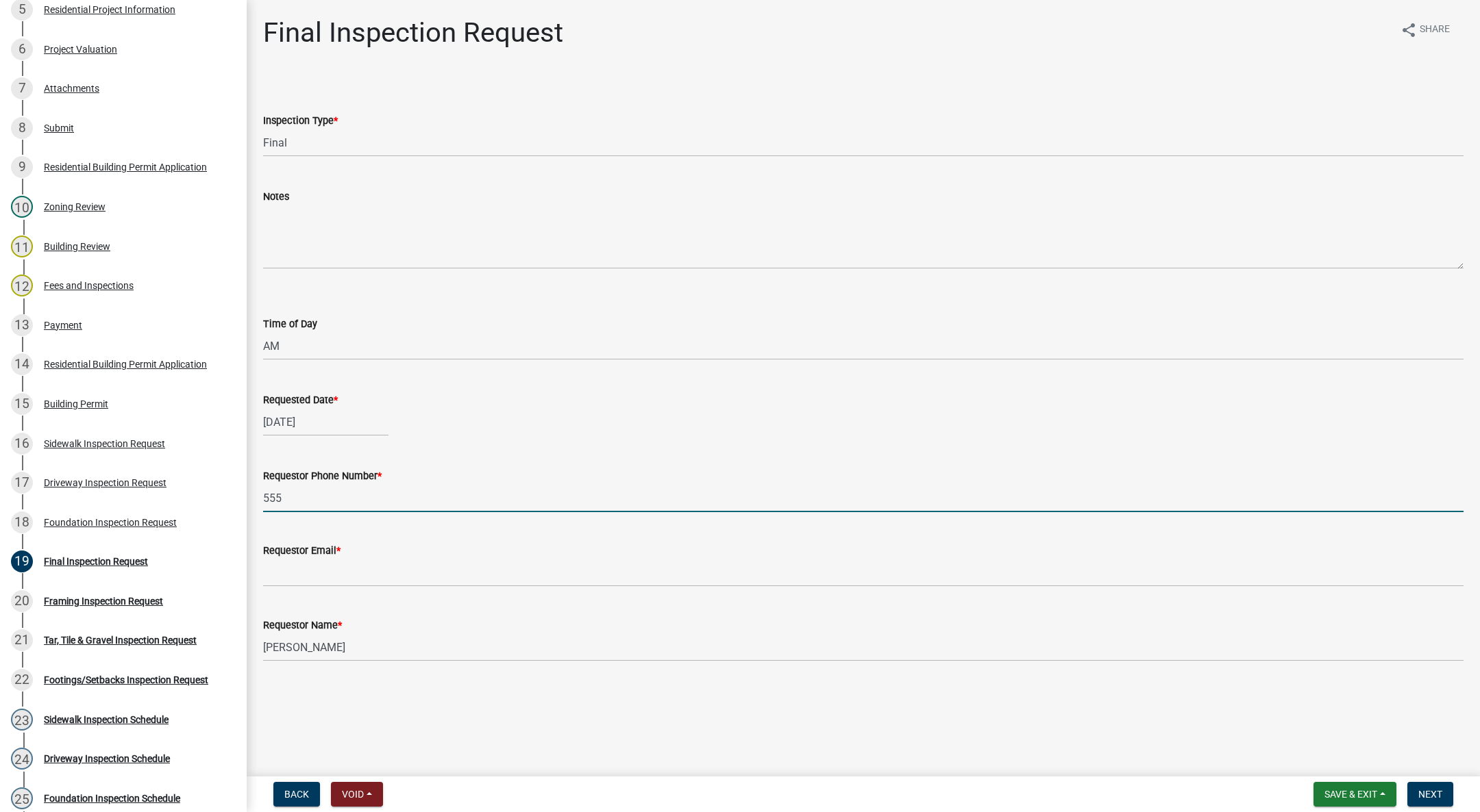
type input "[PHONE_NUMBER]"
click at [376, 557] on div "Requestor Email *" at bounding box center [863, 551] width 1200 height 16
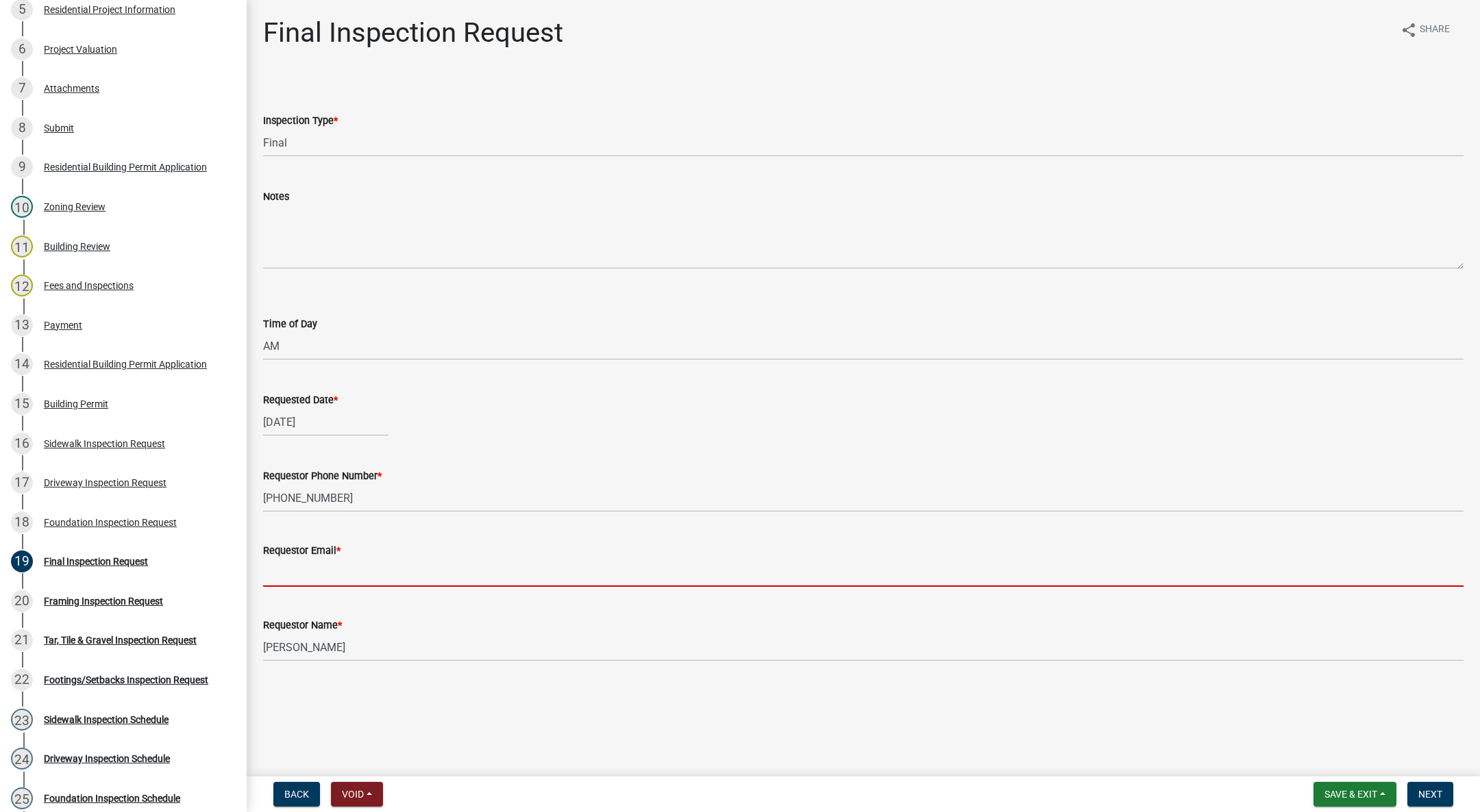
click at [368, 571] on input "Requestor Email *" at bounding box center [863, 573] width 1200 height 28
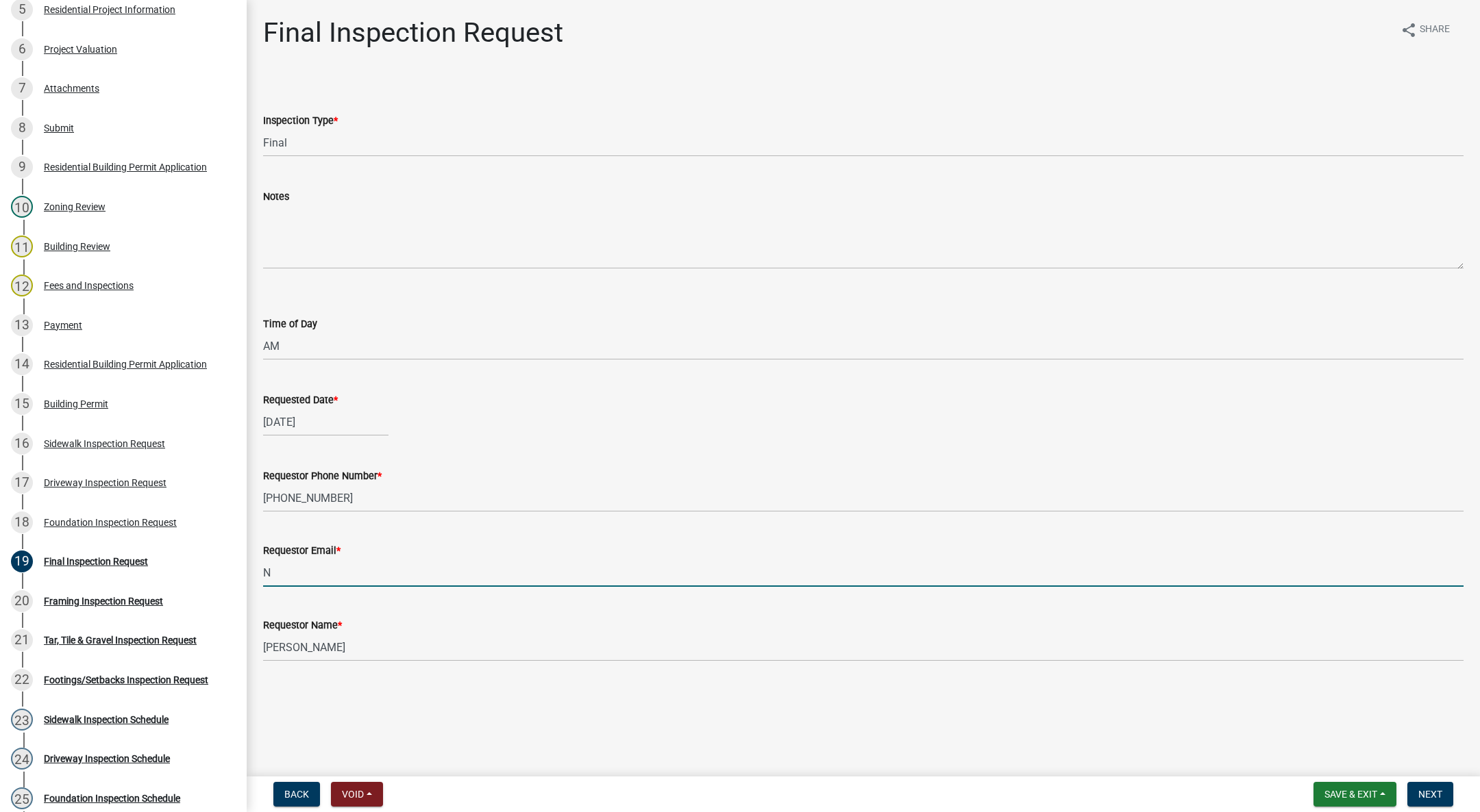
type input "[EMAIL_ADDRESS][DOMAIN_NAME]"
click at [1422, 792] on span "Next" at bounding box center [1430, 794] width 24 height 11
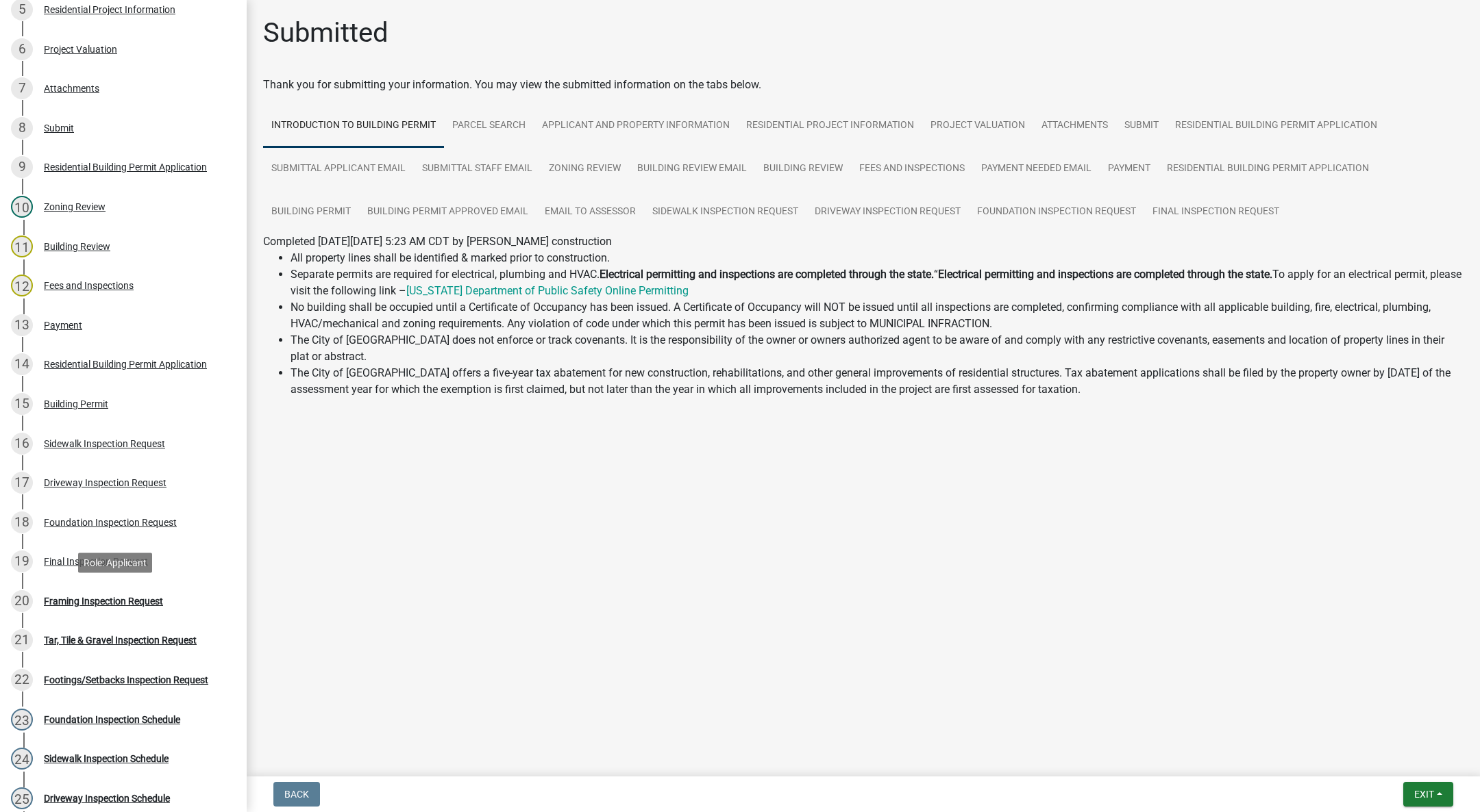
click at [151, 592] on div "20 Framing Inspection Request" at bounding box center [118, 601] width 214 height 22
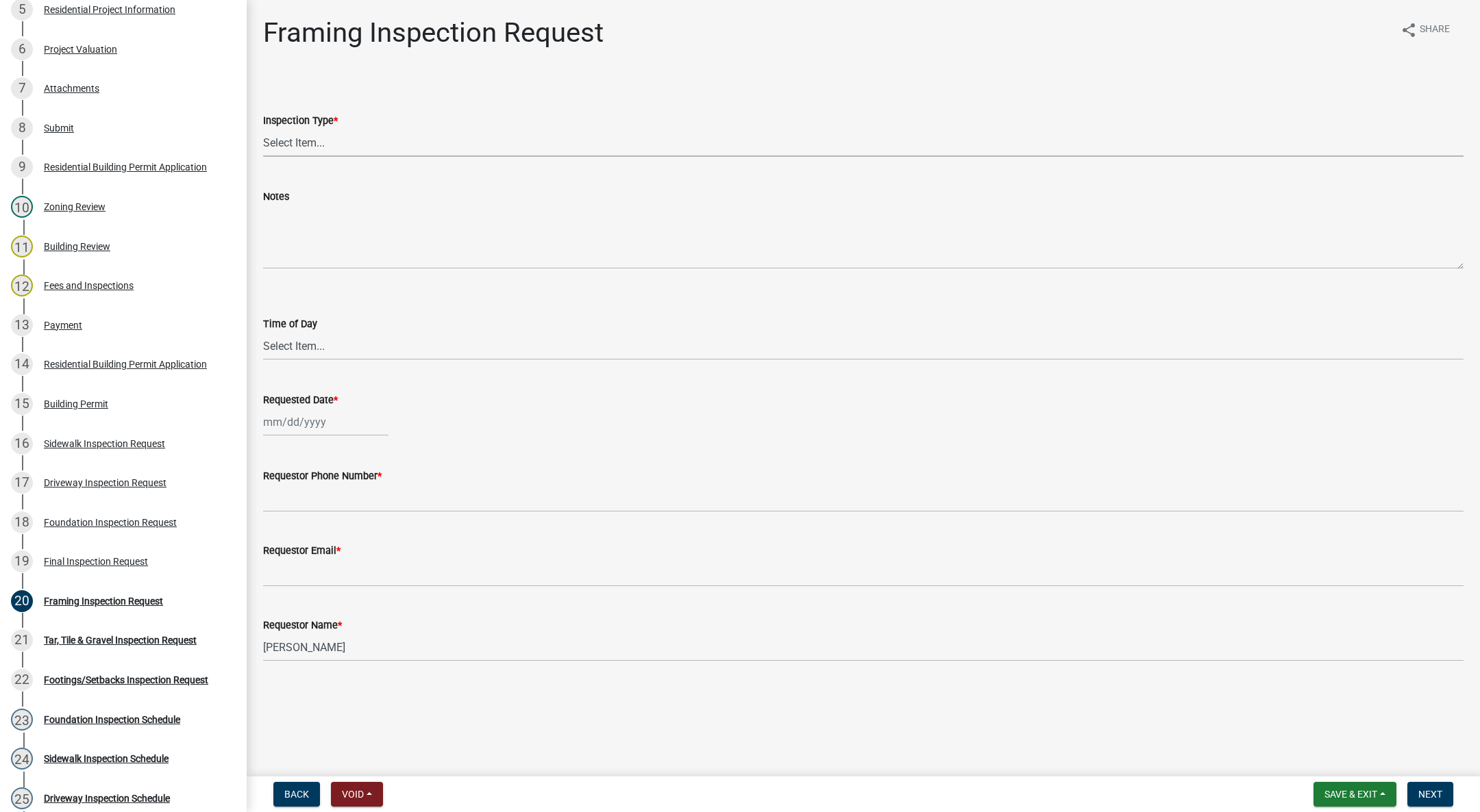
click at [320, 140] on select "Select Item... Framing" at bounding box center [863, 143] width 1200 height 28
click at [263, 128] on select "Select Item... Framing" at bounding box center [863, 143] width 1200 height 28
select select "e9fcb543-8f06-4ed5-8df3-3925d2ebe15d"
click at [284, 350] on select "Select Item... AM PM" at bounding box center [863, 346] width 1200 height 28
click at [263, 332] on select "Select Item... AM PM" at bounding box center [863, 346] width 1200 height 28
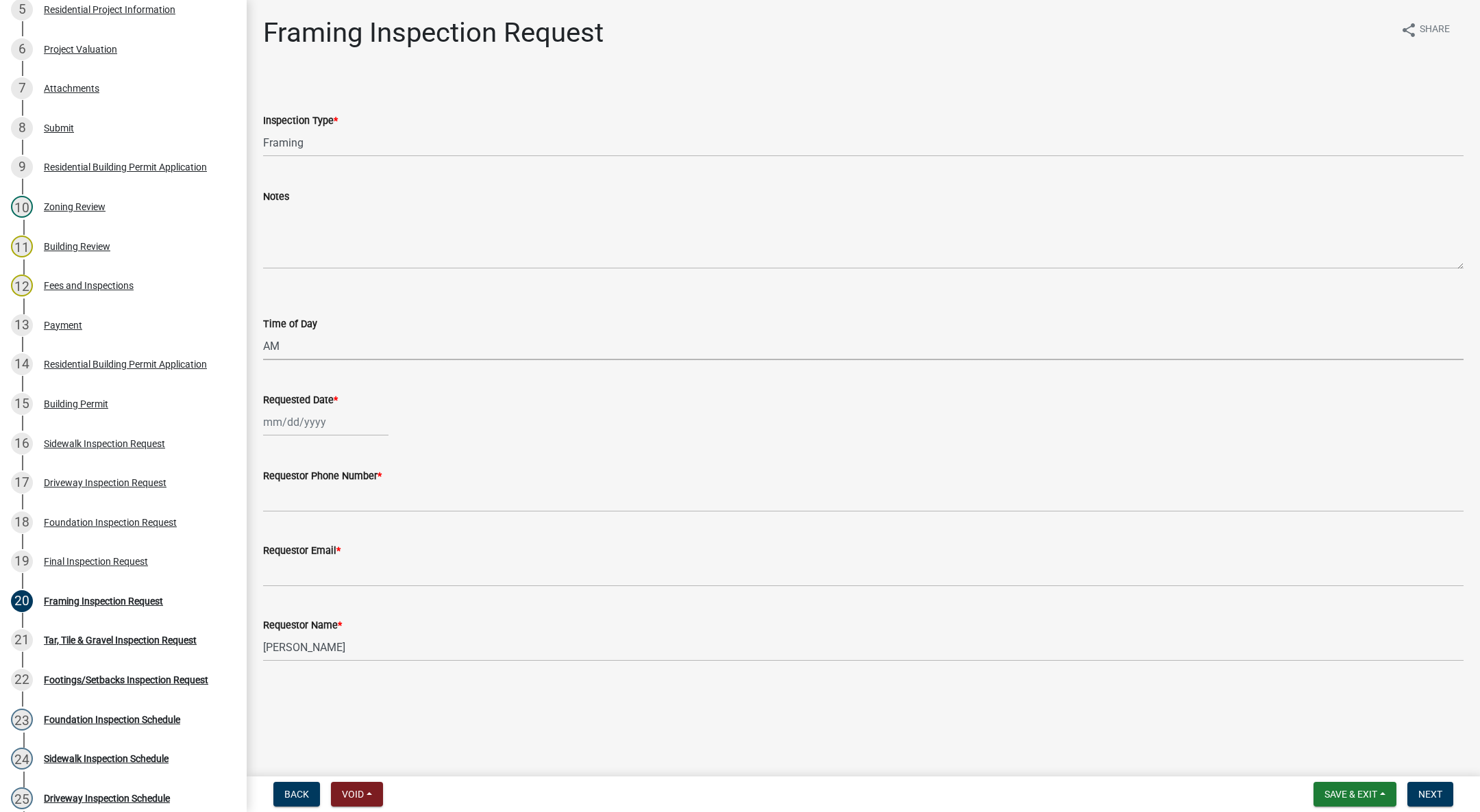
select select "88af556d-fdf1-454b-b933-61cadeae1443"
click at [298, 413] on div at bounding box center [325, 422] width 125 height 28
select select "10"
select select "2025"
click at [320, 526] on div "8" at bounding box center [321, 517] width 22 height 22
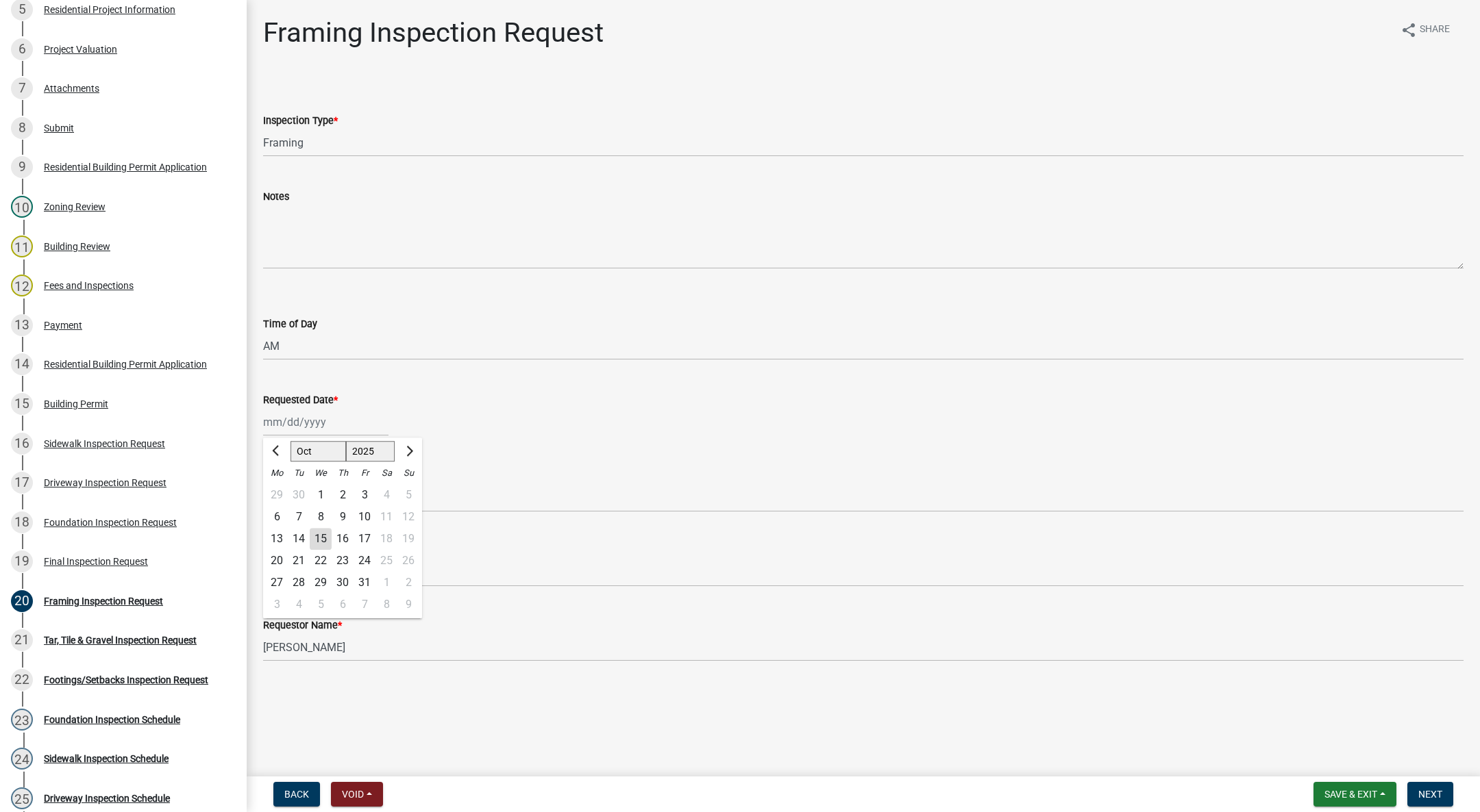
type input "[DATE]"
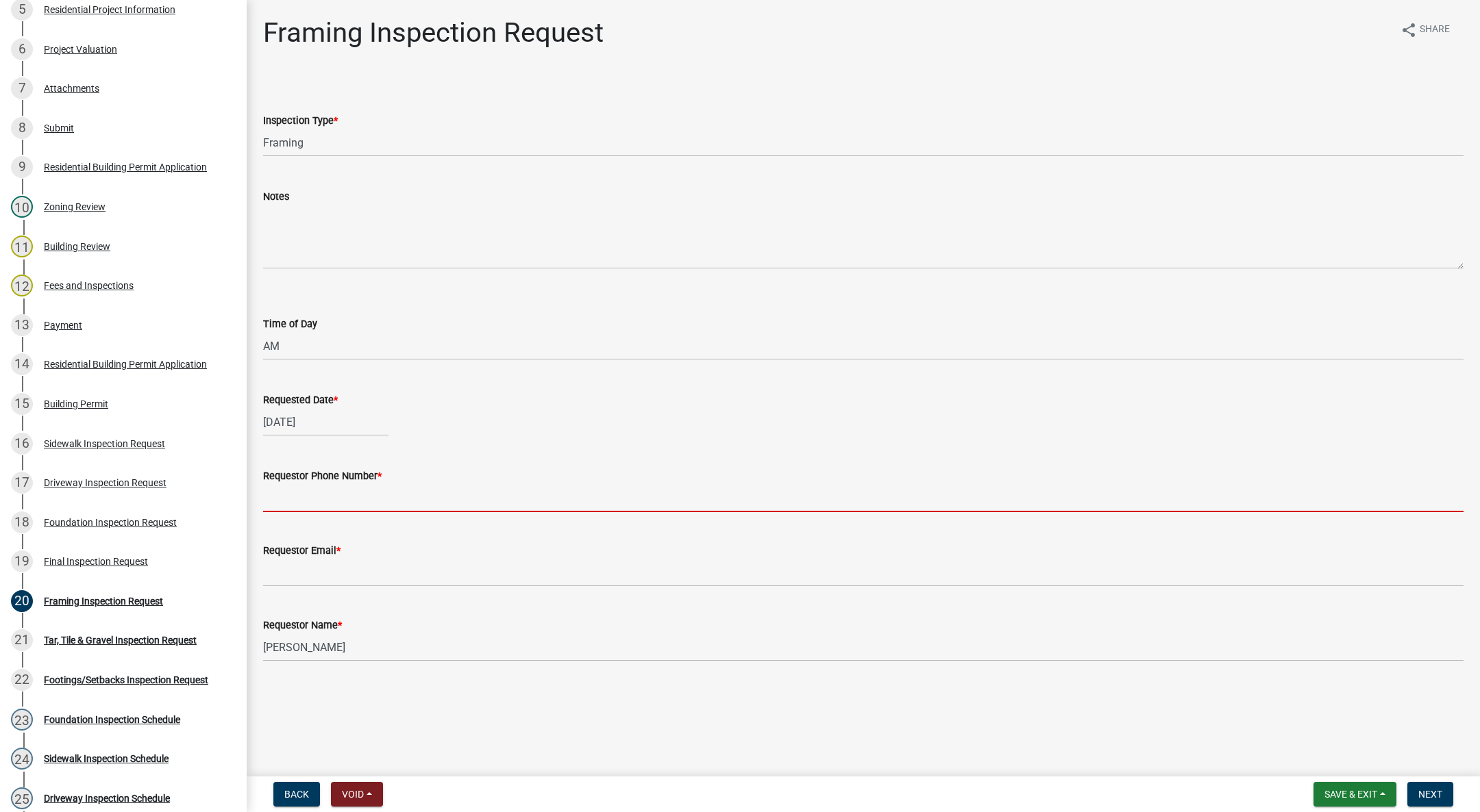
click at [317, 494] on input "Requestor Phone Number *" at bounding box center [863, 498] width 1200 height 28
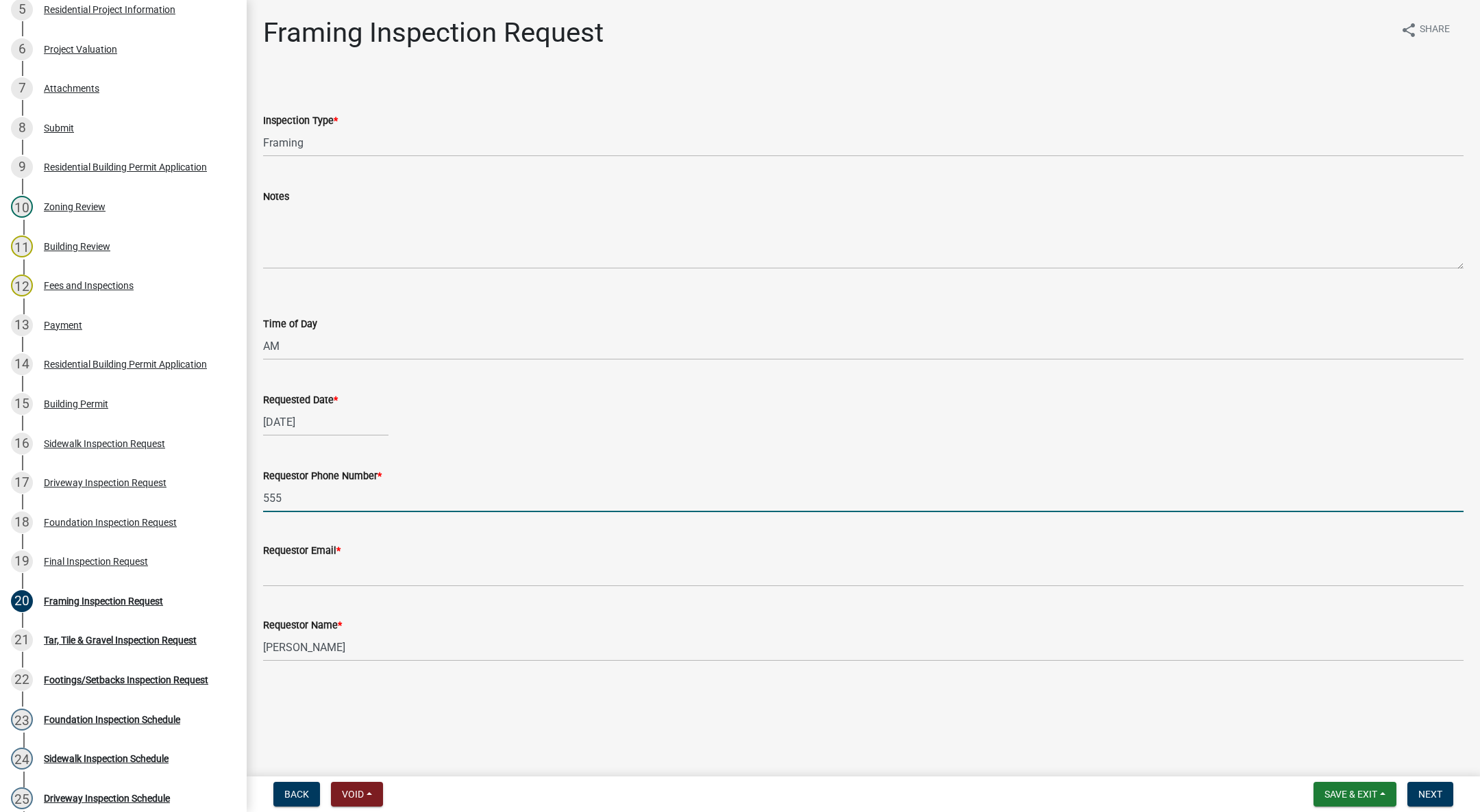
type input "[PHONE_NUMBER]"
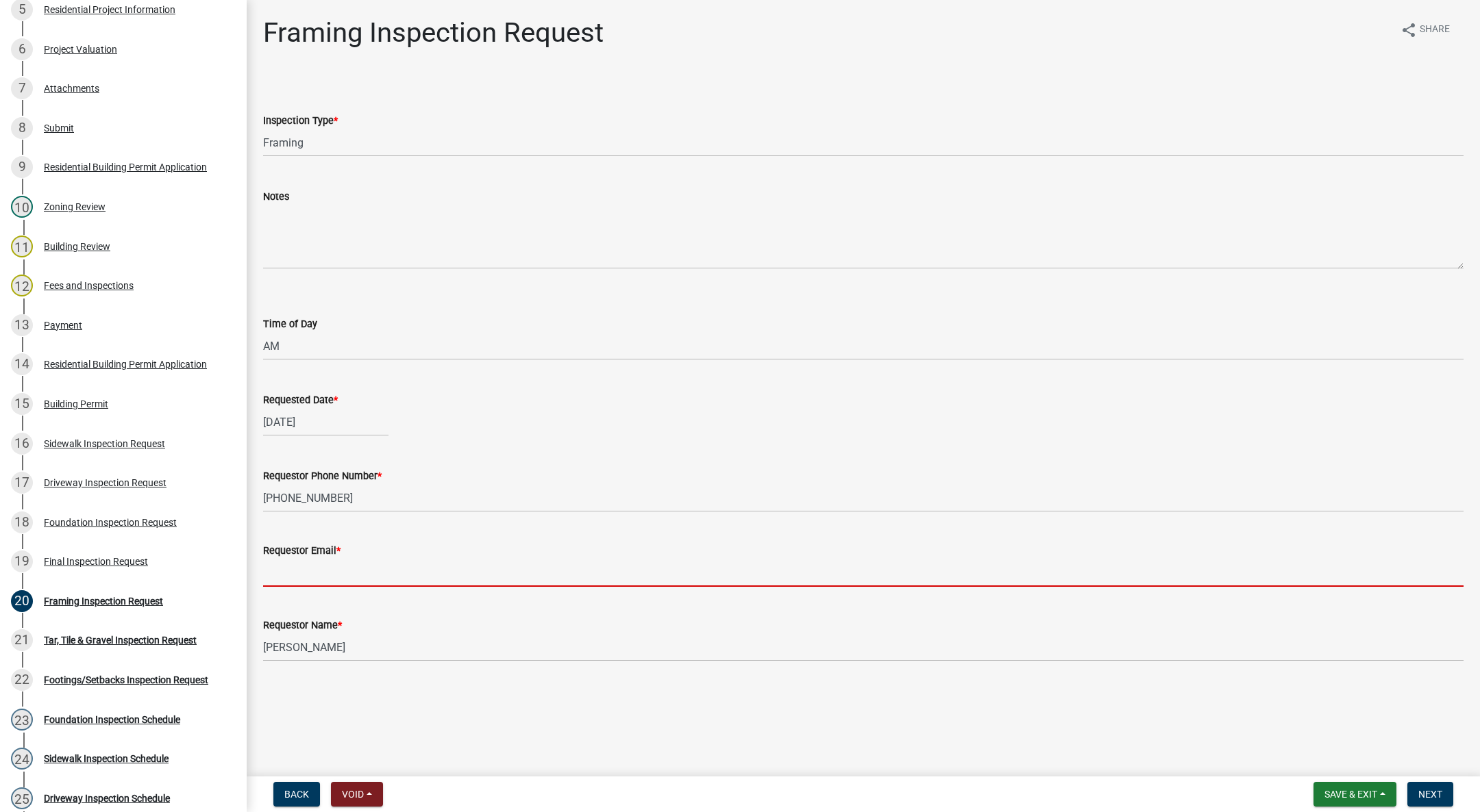
click at [351, 575] on input "Requestor Email *" at bounding box center [863, 573] width 1200 height 28
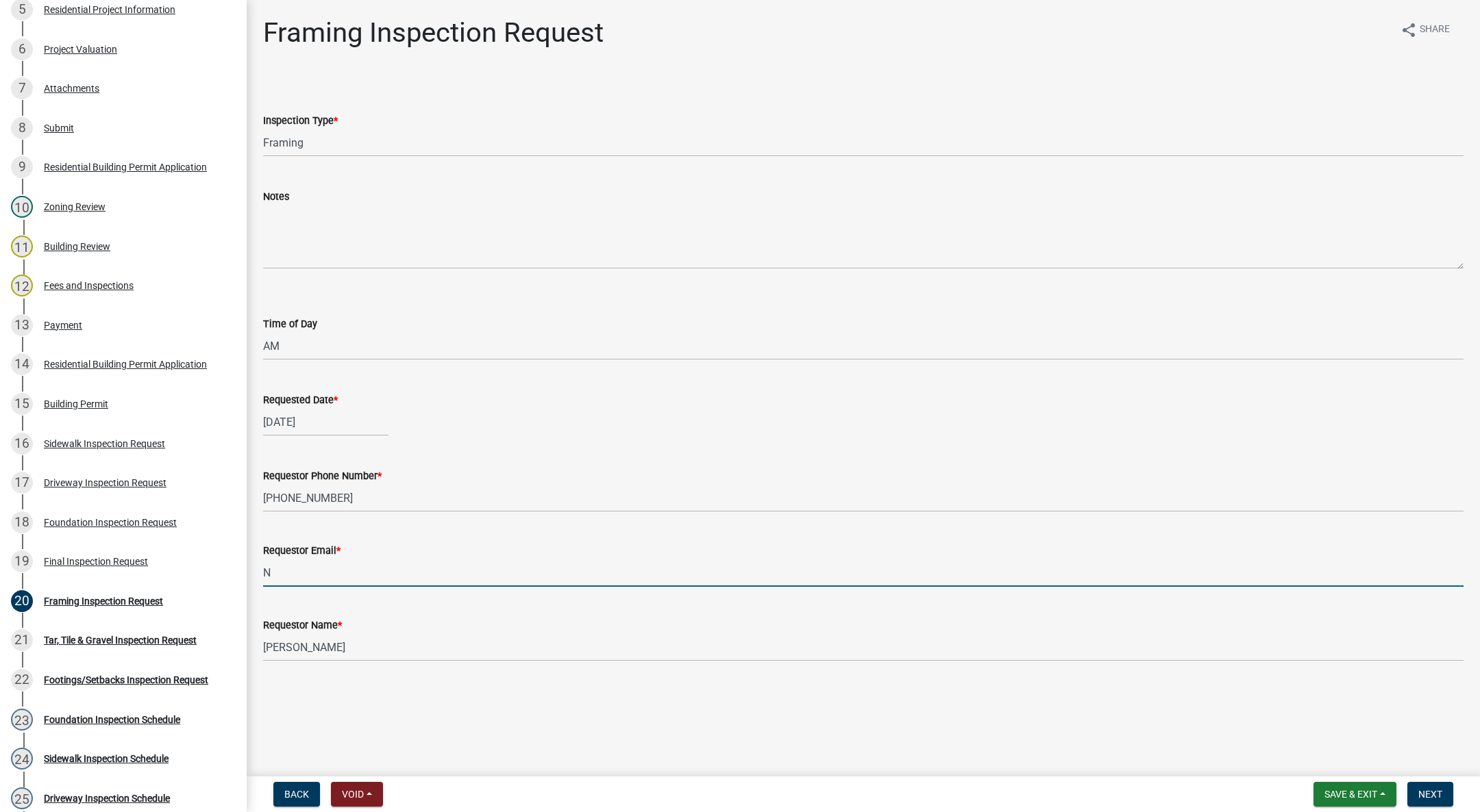
type input "[EMAIL_ADDRESS][DOMAIN_NAME]"
drag, startPoint x: 1437, startPoint y: 795, endPoint x: 1421, endPoint y: 777, distance: 24.1
click at [1437, 795] on span "Next" at bounding box center [1430, 794] width 24 height 11
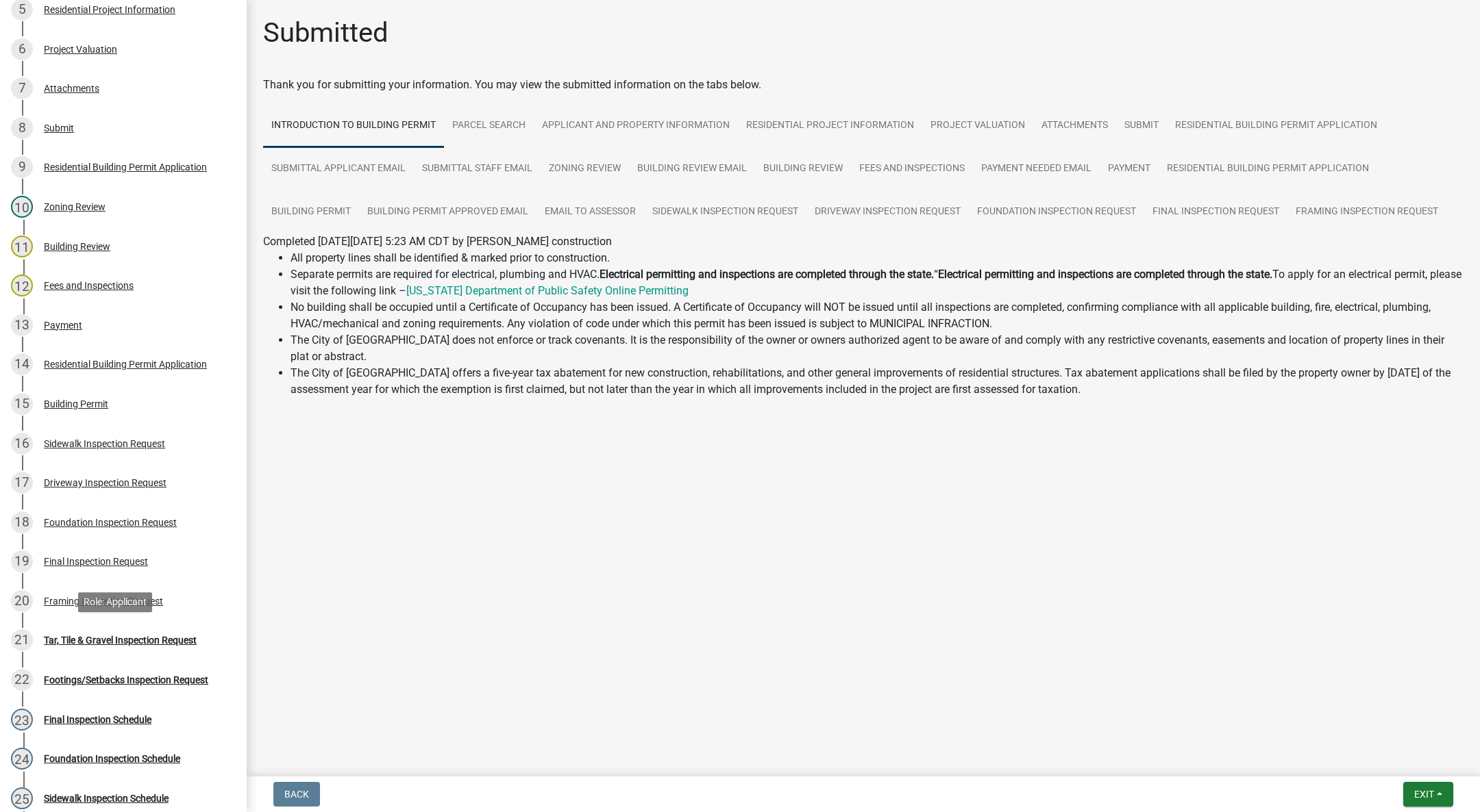
click at [168, 632] on div "21 Tar, Tile & Gravel Inspection Request" at bounding box center [118, 641] width 214 height 22
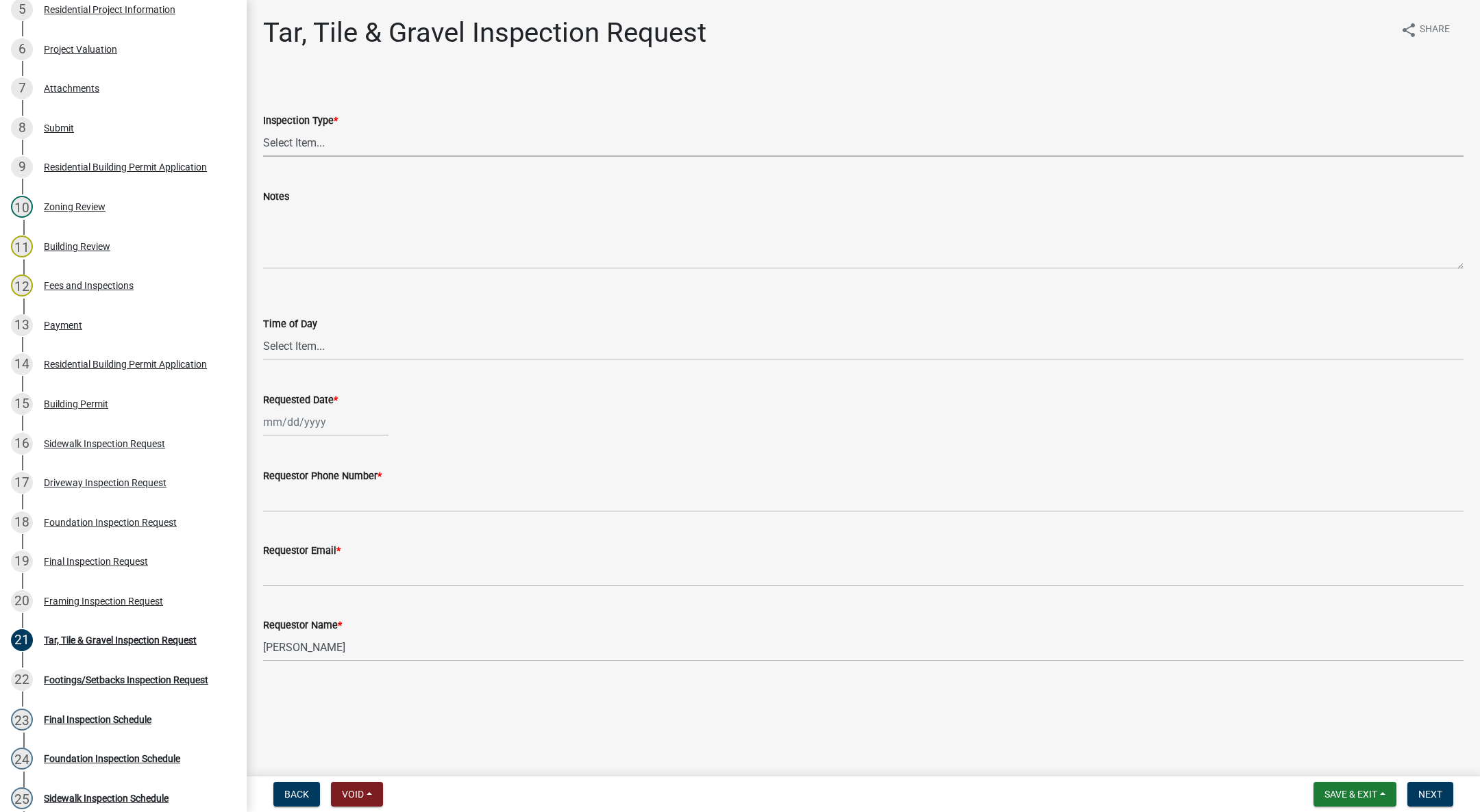
click at [350, 148] on select "Select Item... Tar, Tile & Gravel" at bounding box center [863, 143] width 1200 height 28
click at [263, 128] on select "Select Item... Tar, Tile & Gravel" at bounding box center [863, 143] width 1200 height 28
select select "fda2d186-7b72-494f-953d-ff3224f5c2b2"
click at [293, 343] on select "Select Item... AM PM" at bounding box center [863, 346] width 1200 height 28
click at [263, 332] on select "Select Item... AM PM" at bounding box center [863, 346] width 1200 height 28
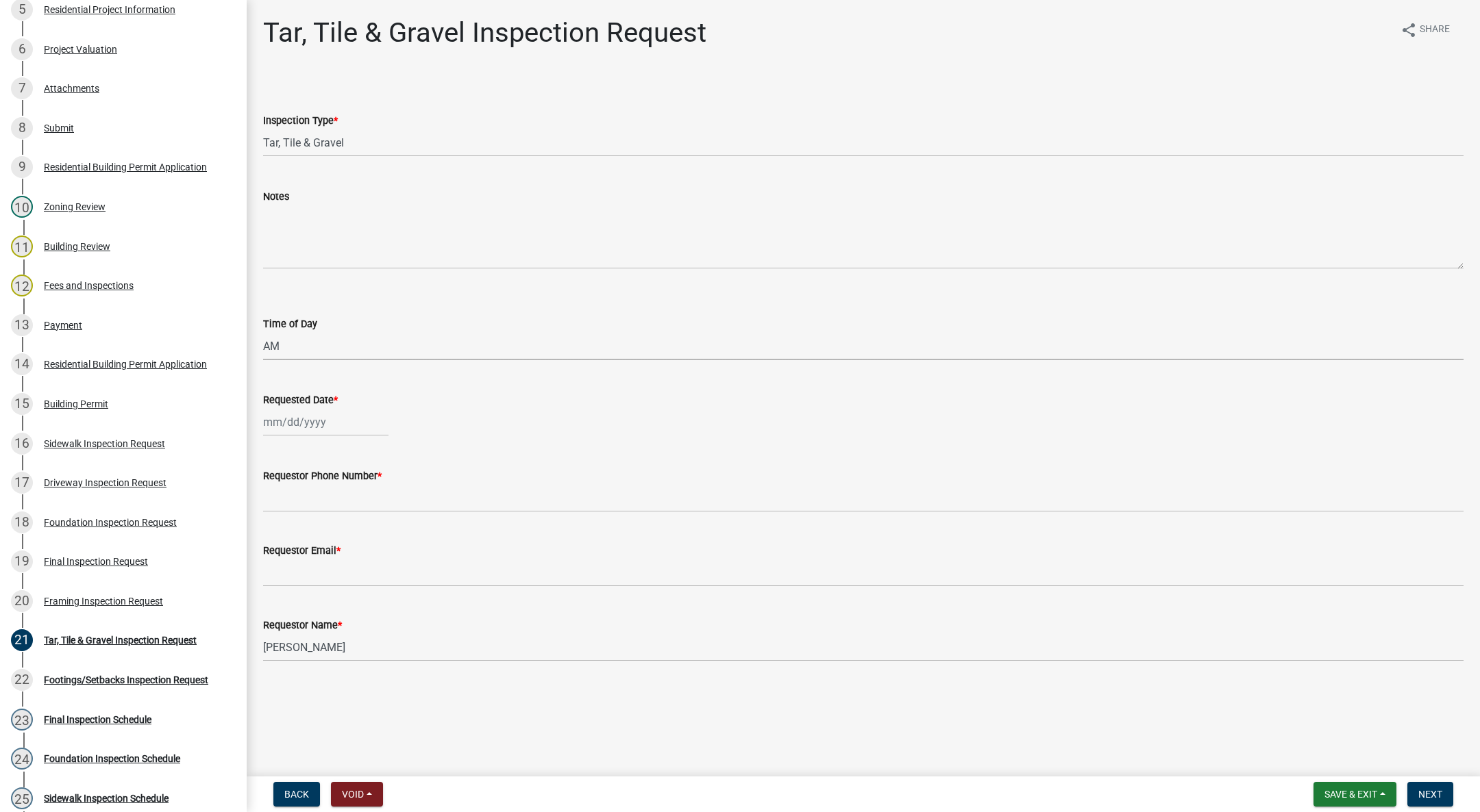
select select "88af556d-fdf1-454b-b933-61cadeae1443"
click at [296, 411] on div at bounding box center [325, 422] width 125 height 28
select select "10"
select select "2025"
click at [327, 529] on div "15" at bounding box center [321, 539] width 22 height 22
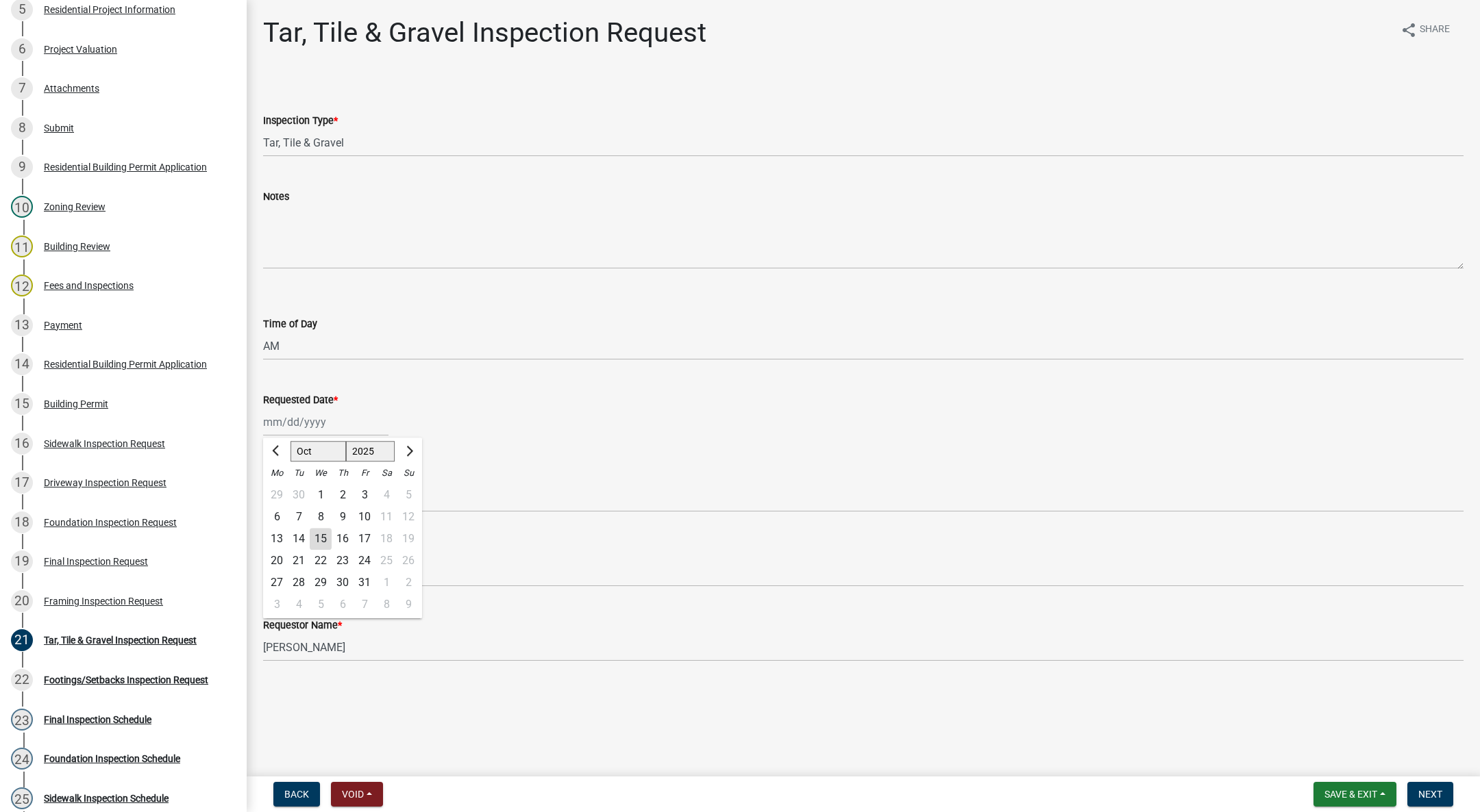
type input "[DATE]"
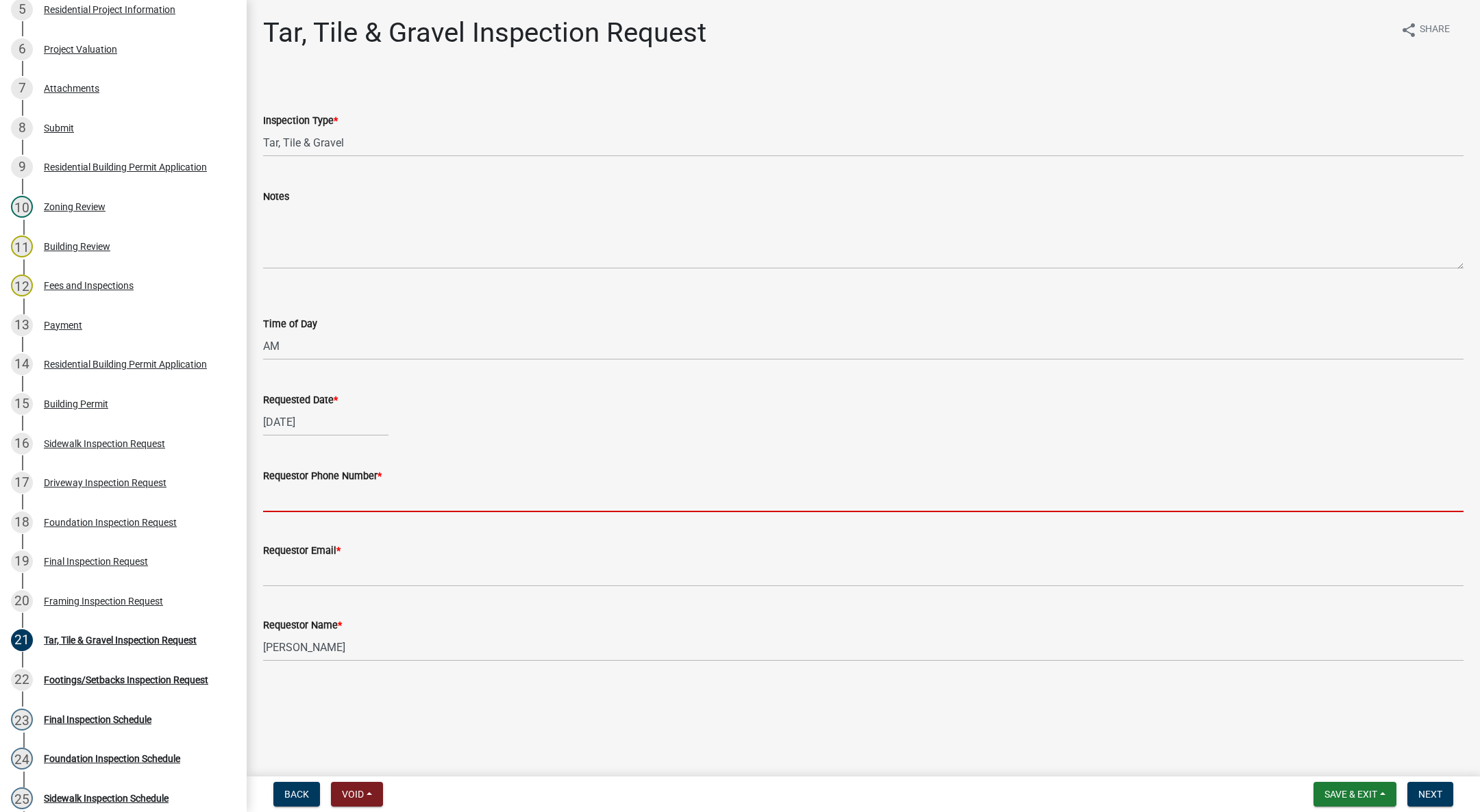
click at [319, 487] on input "Requestor Phone Number *" at bounding box center [863, 498] width 1200 height 28
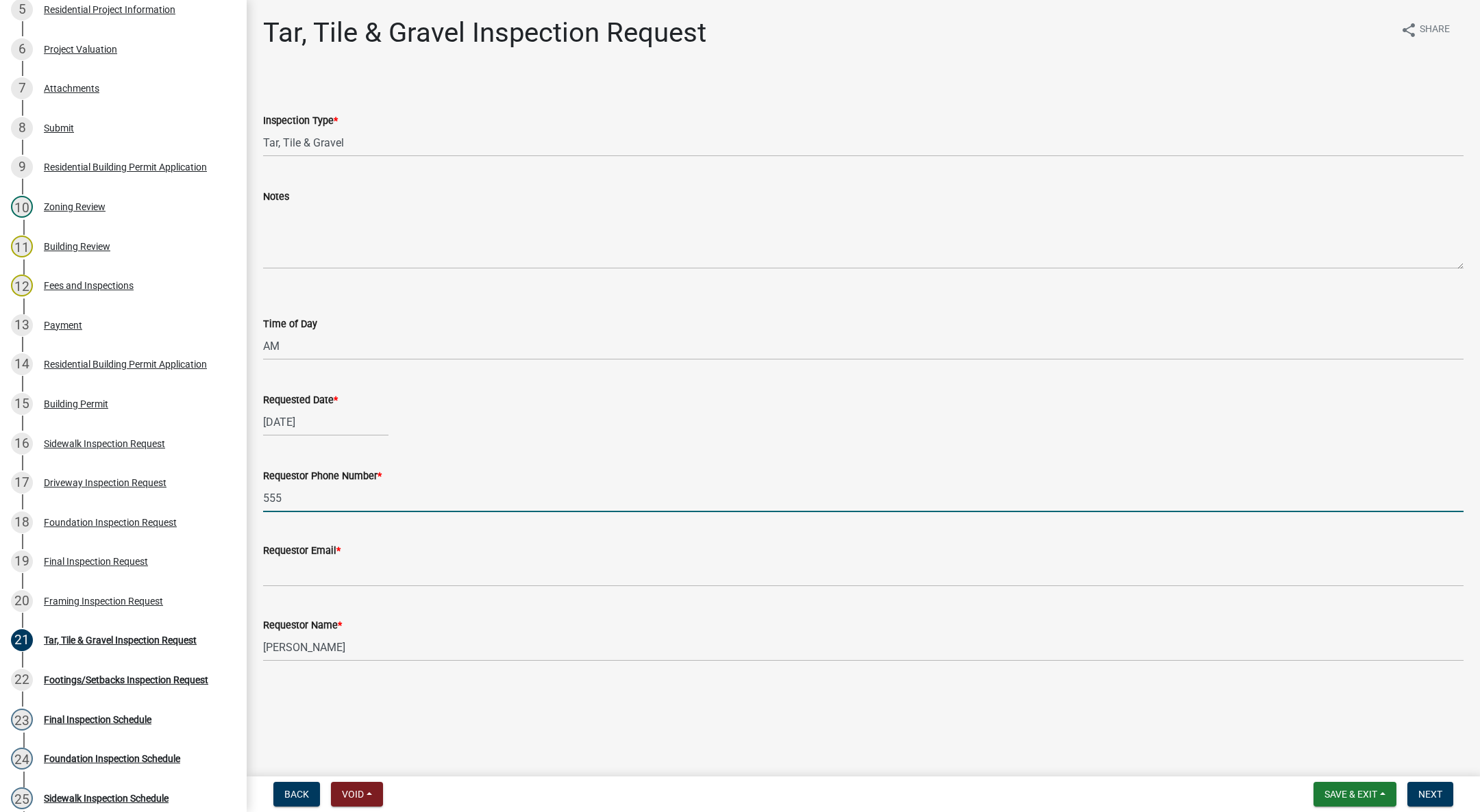
type input "[PHONE_NUMBER]"
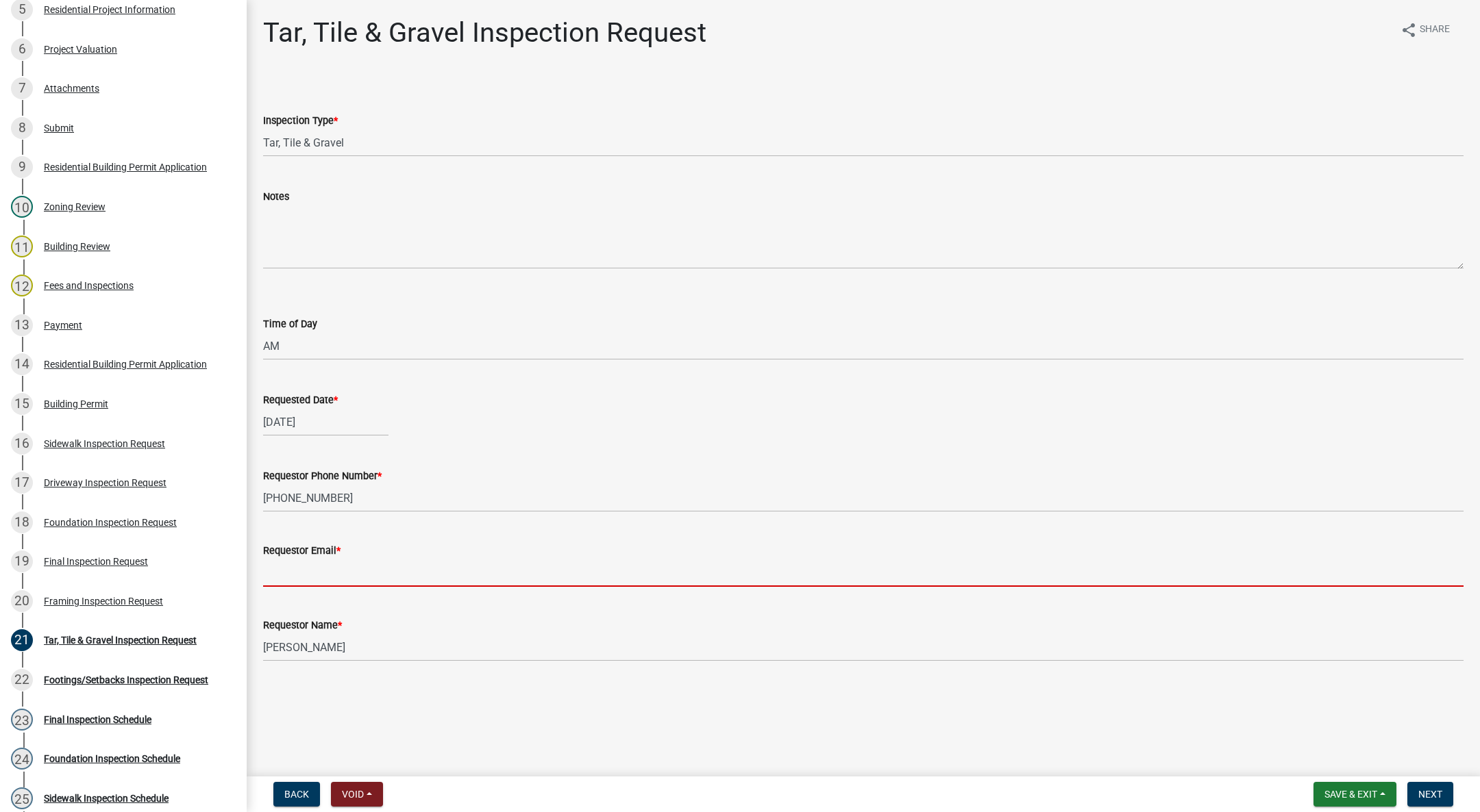
click at [385, 580] on input "Requestor Email *" at bounding box center [863, 573] width 1200 height 28
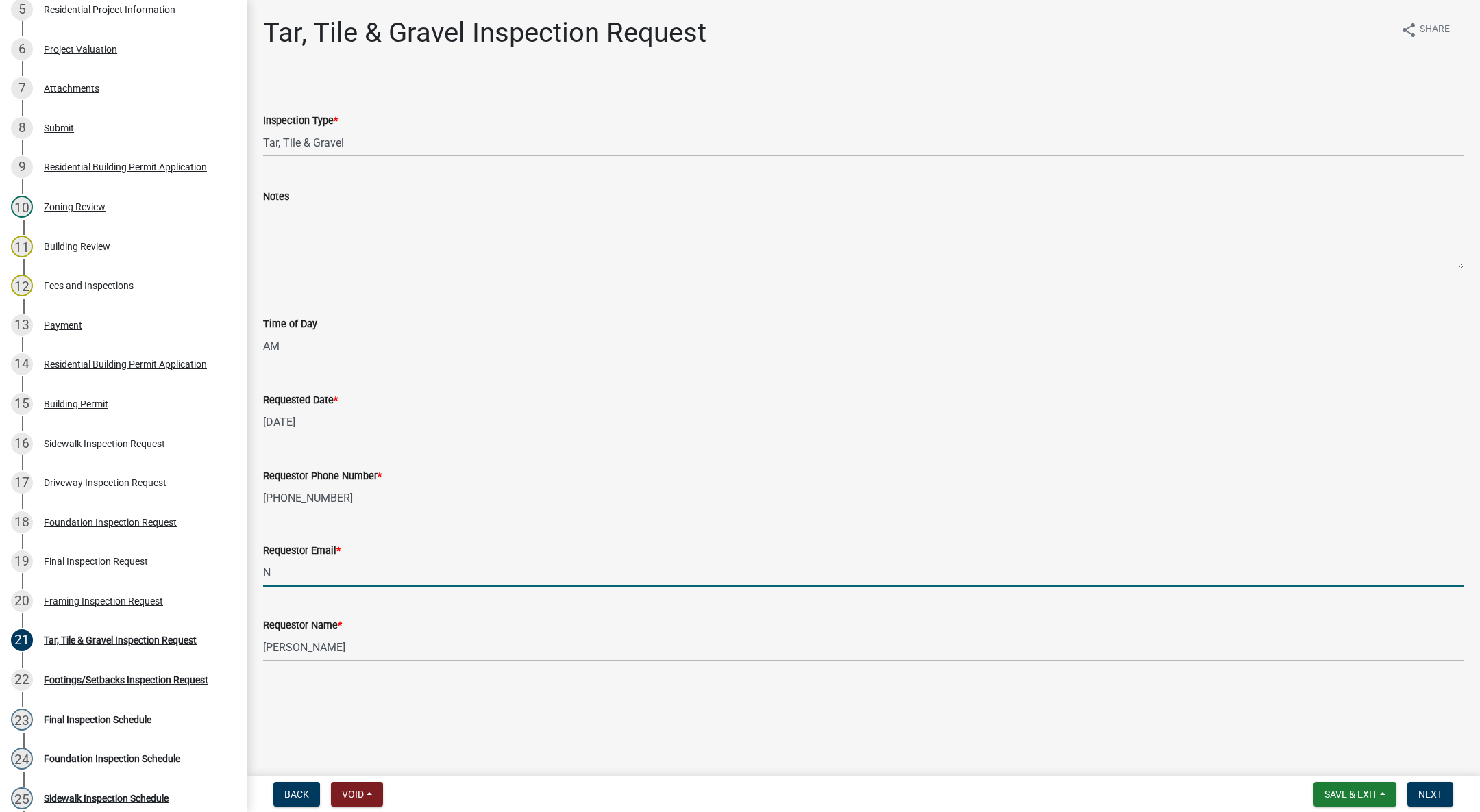
type input "[EMAIL_ADDRESS][DOMAIN_NAME]"
click at [1436, 791] on span "Next" at bounding box center [1430, 794] width 24 height 11
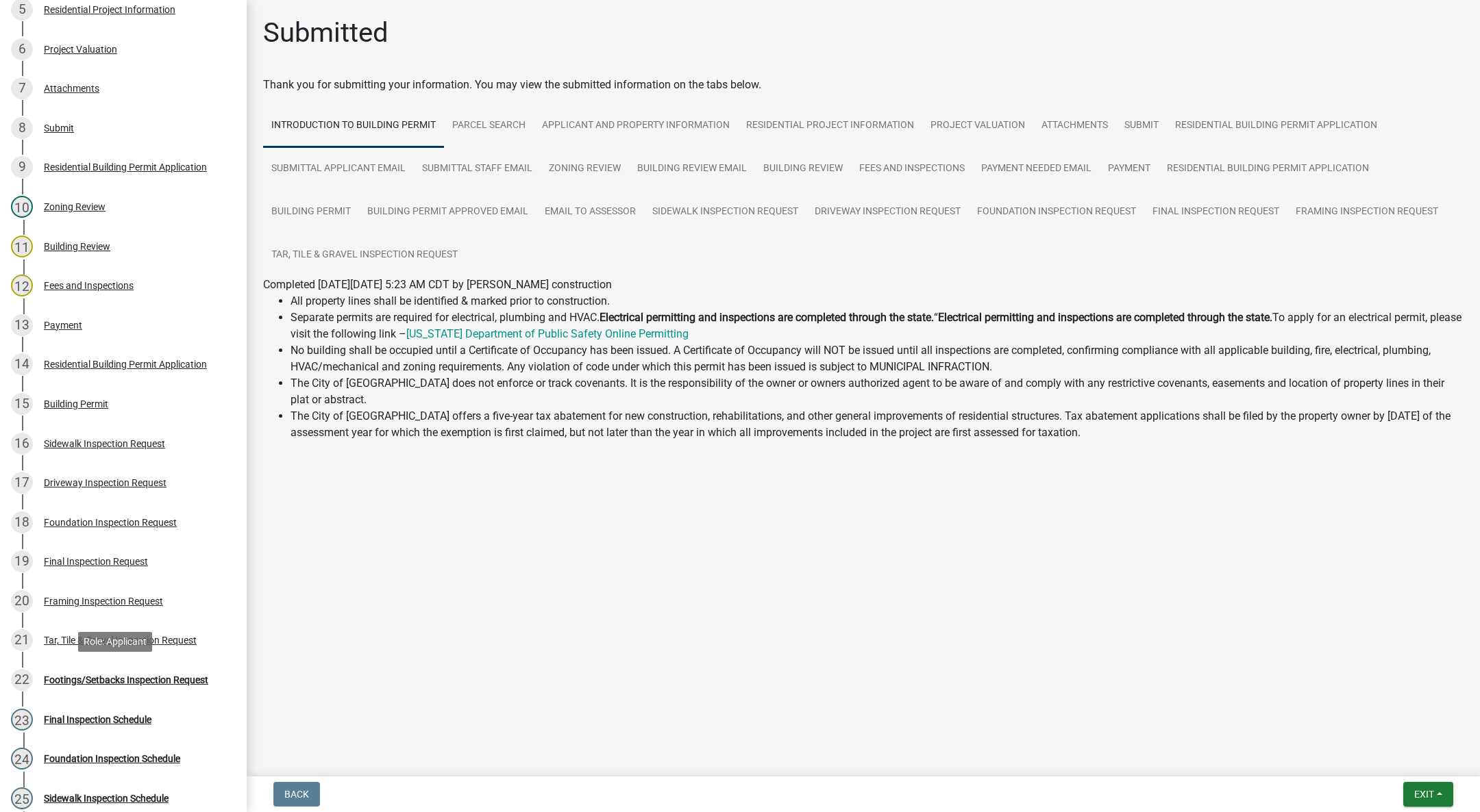
click at [173, 676] on div "Footings/Setbacks Inspection Request" at bounding box center [125, 680] width 164 height 10
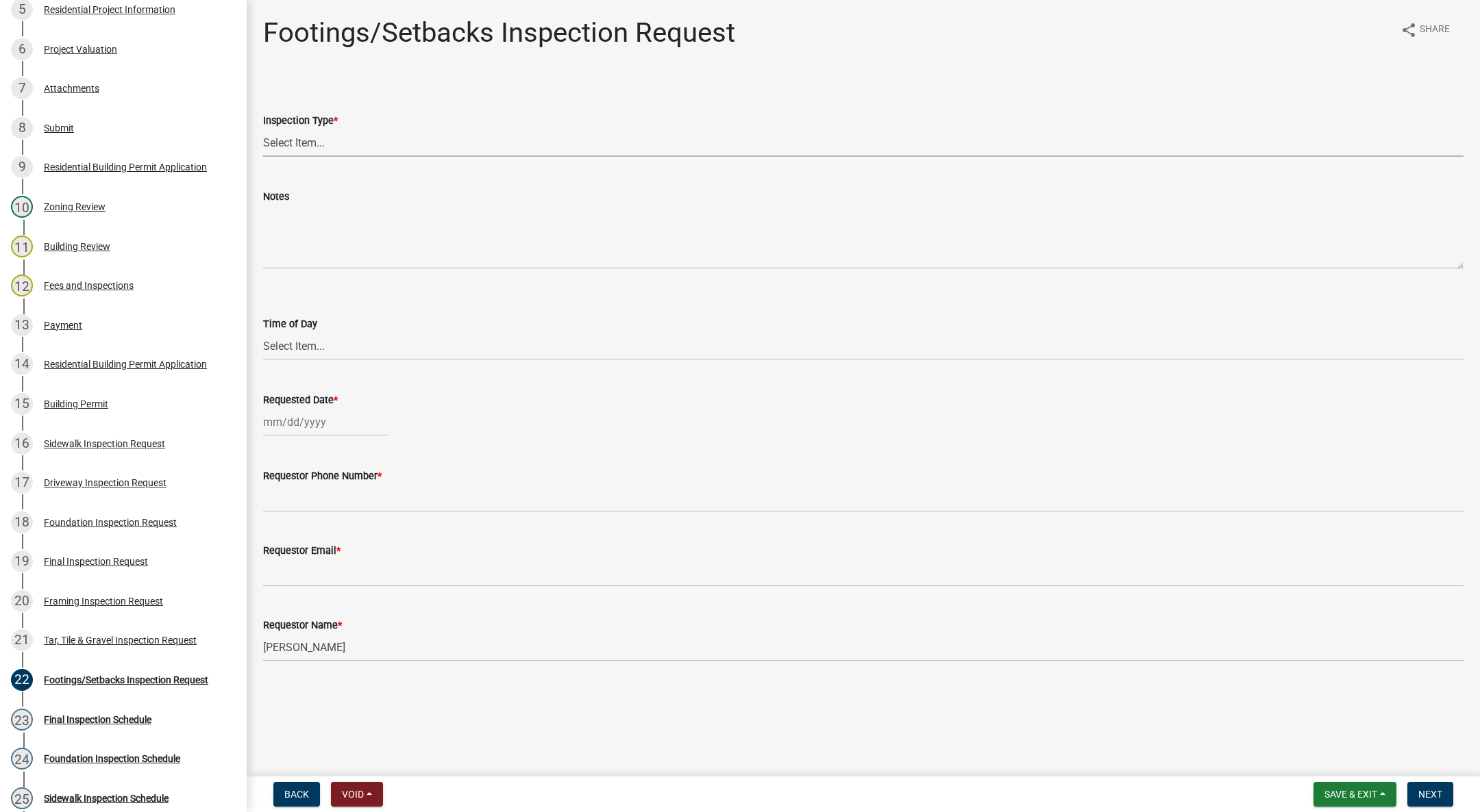
click at [300, 138] on select "Select Item... Footings/Setbacks" at bounding box center [863, 143] width 1200 height 28
click at [263, 128] on select "Select Item... Footings/Setbacks" at bounding box center [863, 143] width 1200 height 28
select select "31d1f77b-2535-448a-860d-f15fb204707d"
click at [287, 353] on select "Select Item... AM PM" at bounding box center [863, 346] width 1200 height 28
click at [263, 332] on select "Select Item... AM PM" at bounding box center [863, 346] width 1200 height 28
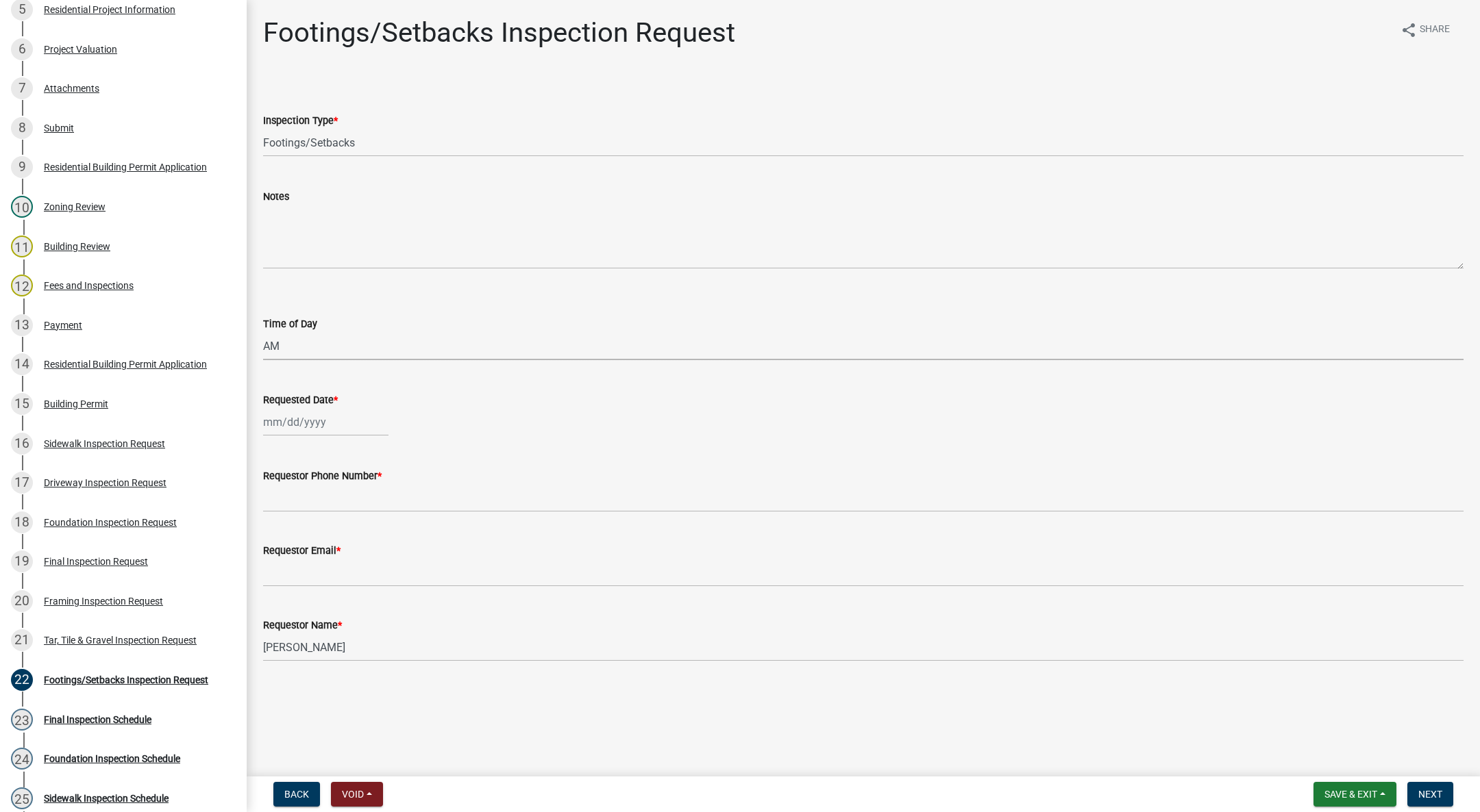
select select "88af556d-fdf1-454b-b933-61cadeae1443"
click at [287, 429] on div at bounding box center [325, 422] width 125 height 28
select select "10"
select select "2025"
click at [316, 536] on div "15" at bounding box center [321, 539] width 22 height 22
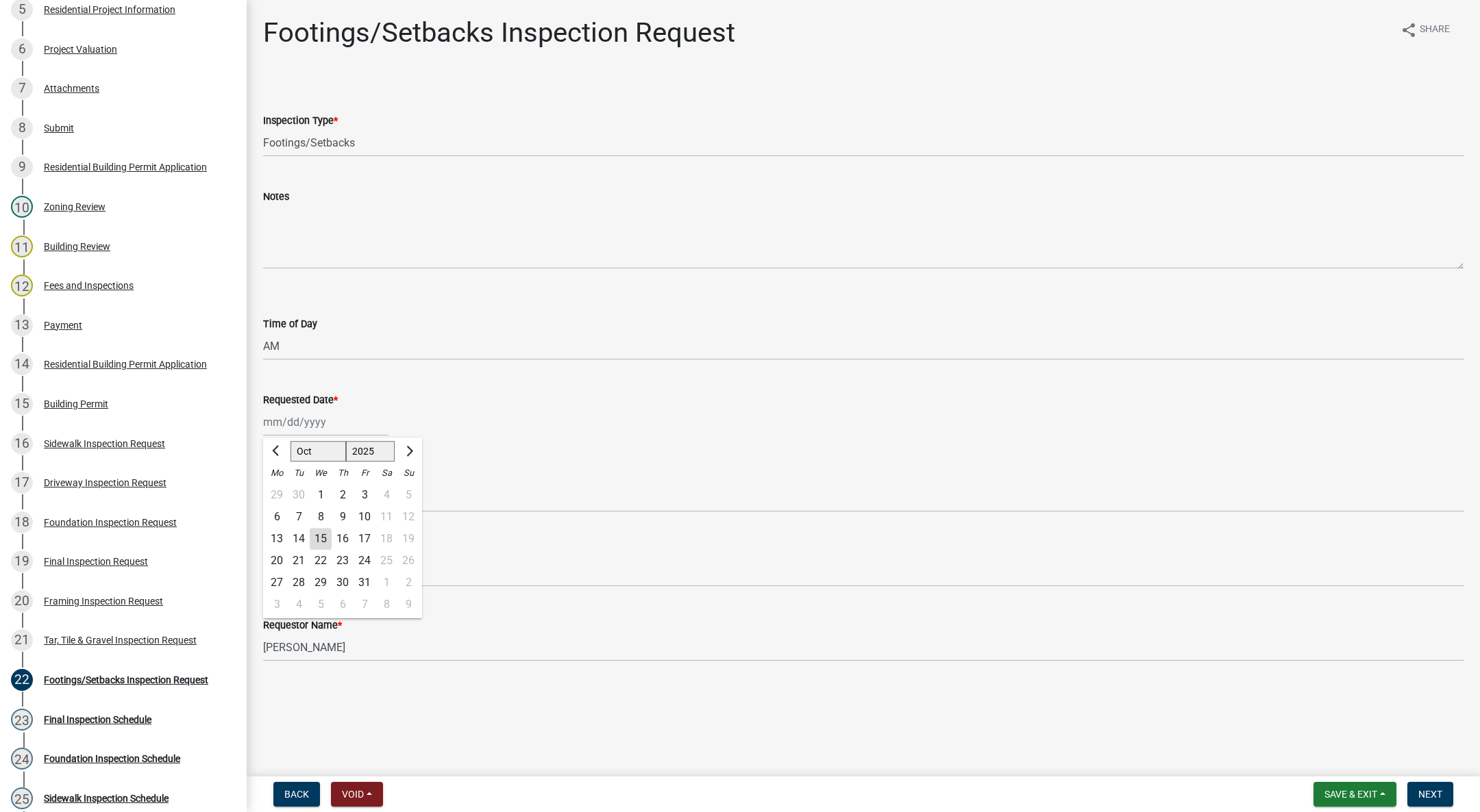
type input "[DATE]"
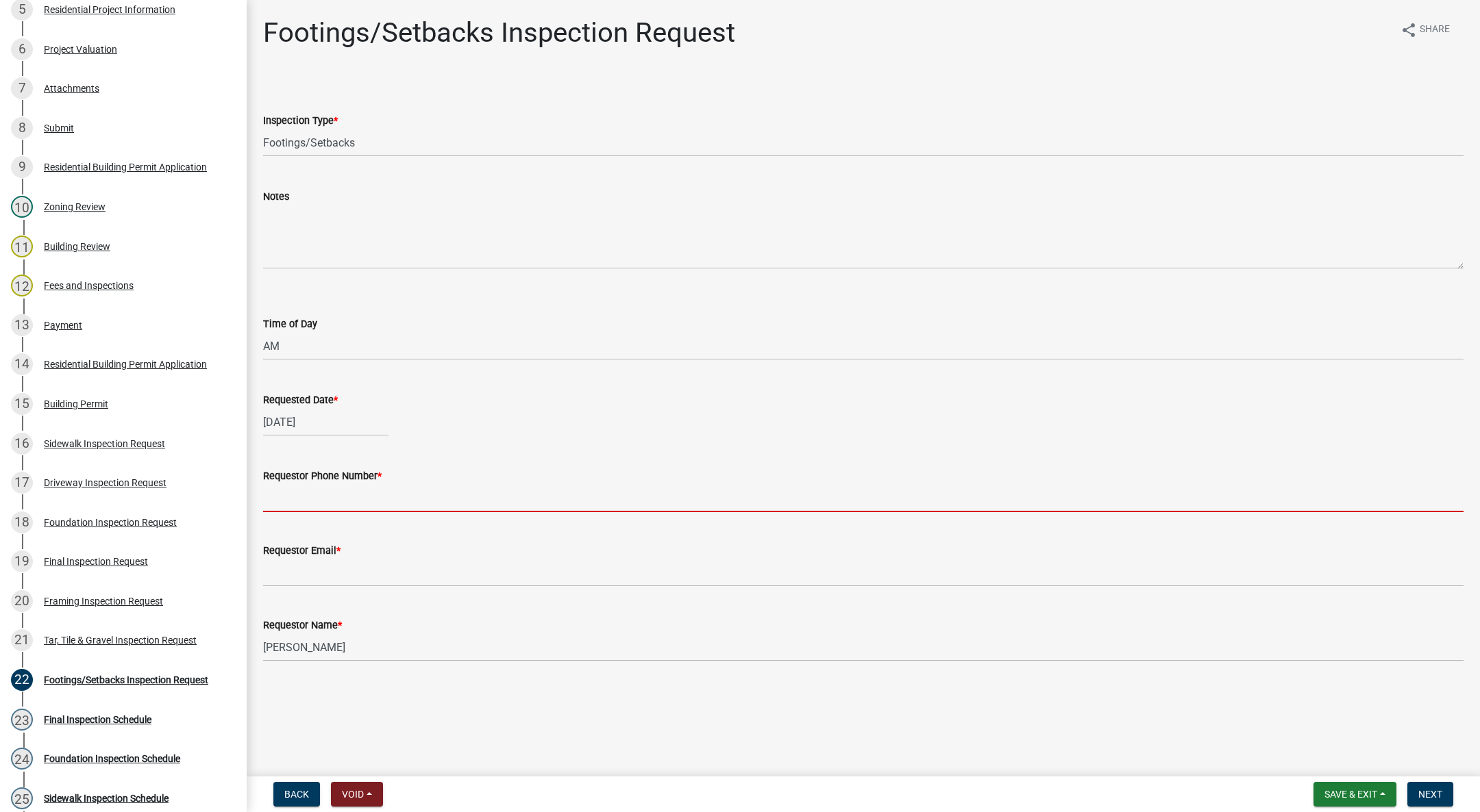
click at [330, 494] on input "Requestor Phone Number *" at bounding box center [863, 498] width 1200 height 28
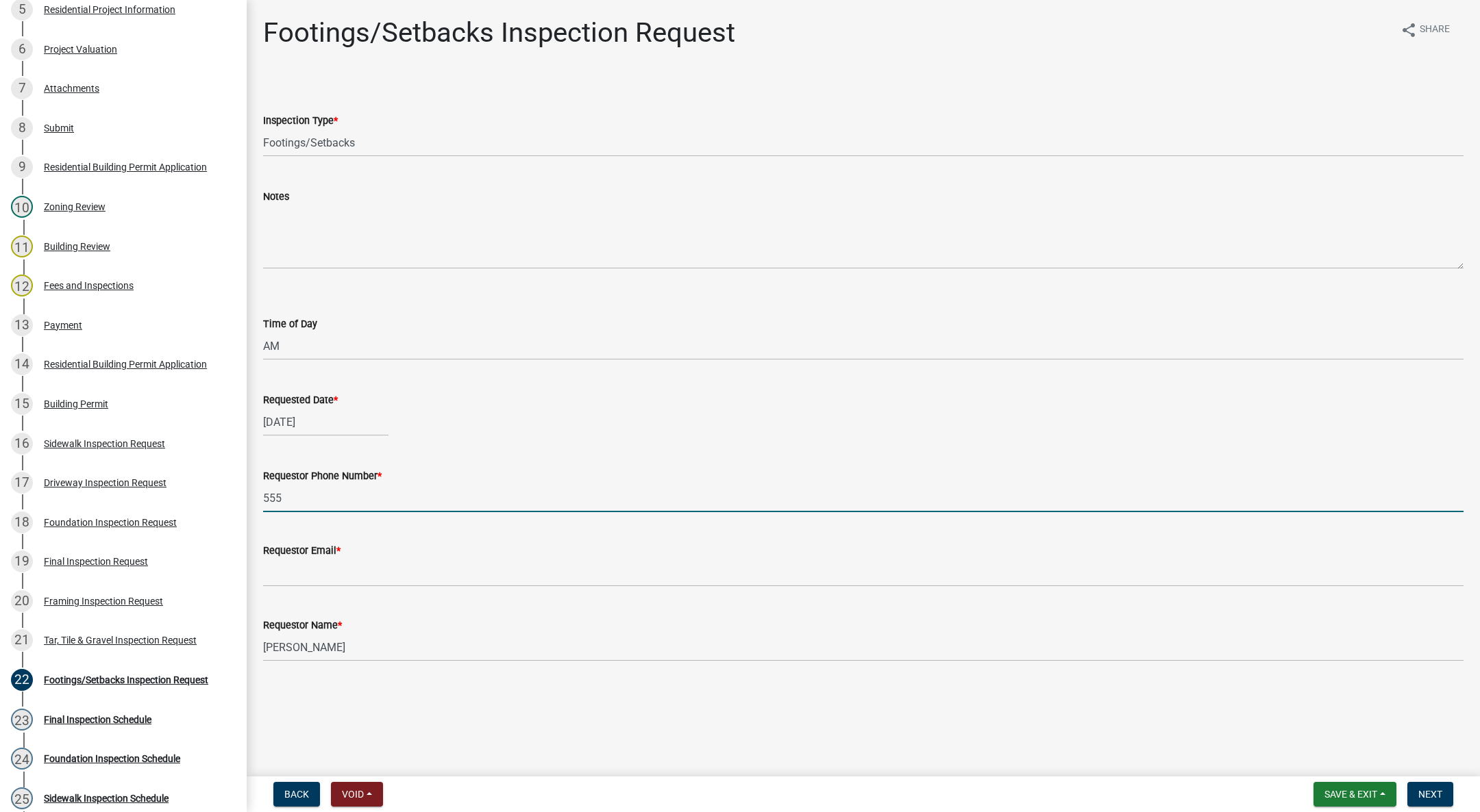
type input "[PHONE_NUMBER]"
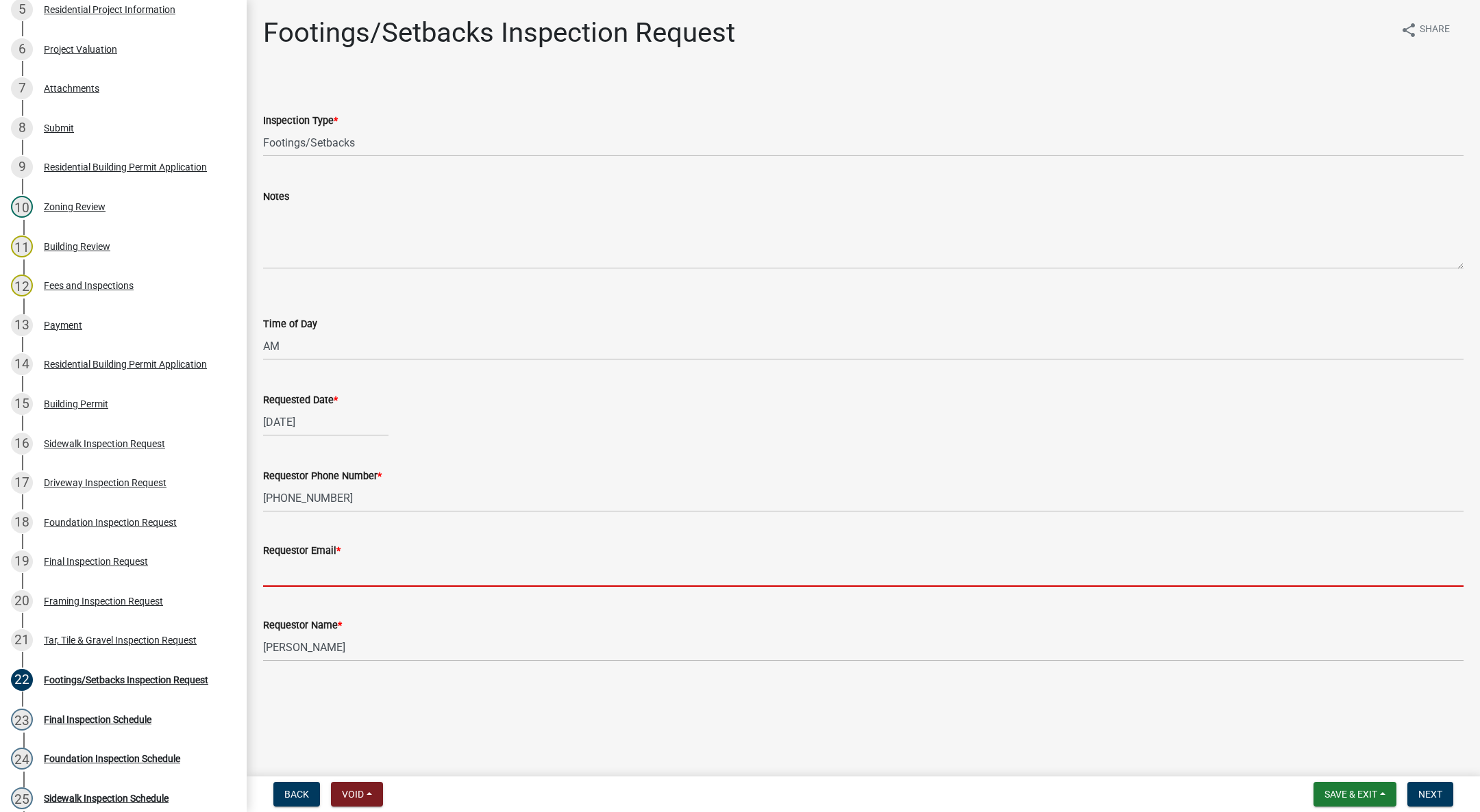
click at [385, 572] on input "Requestor Email *" at bounding box center [863, 573] width 1200 height 28
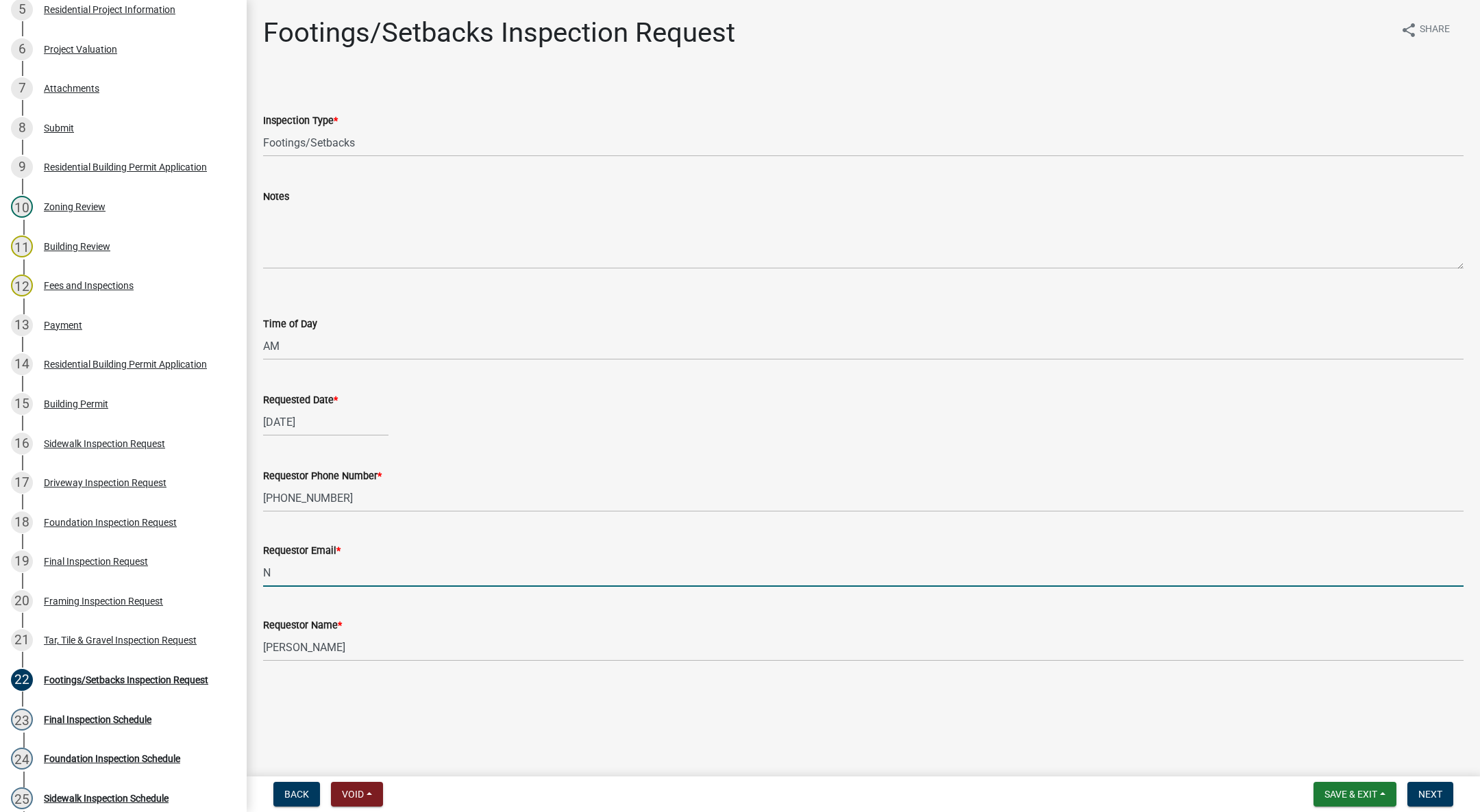
type input "[EMAIL_ADDRESS][DOMAIN_NAME]"
click at [1430, 796] on span "Next" at bounding box center [1430, 794] width 24 height 11
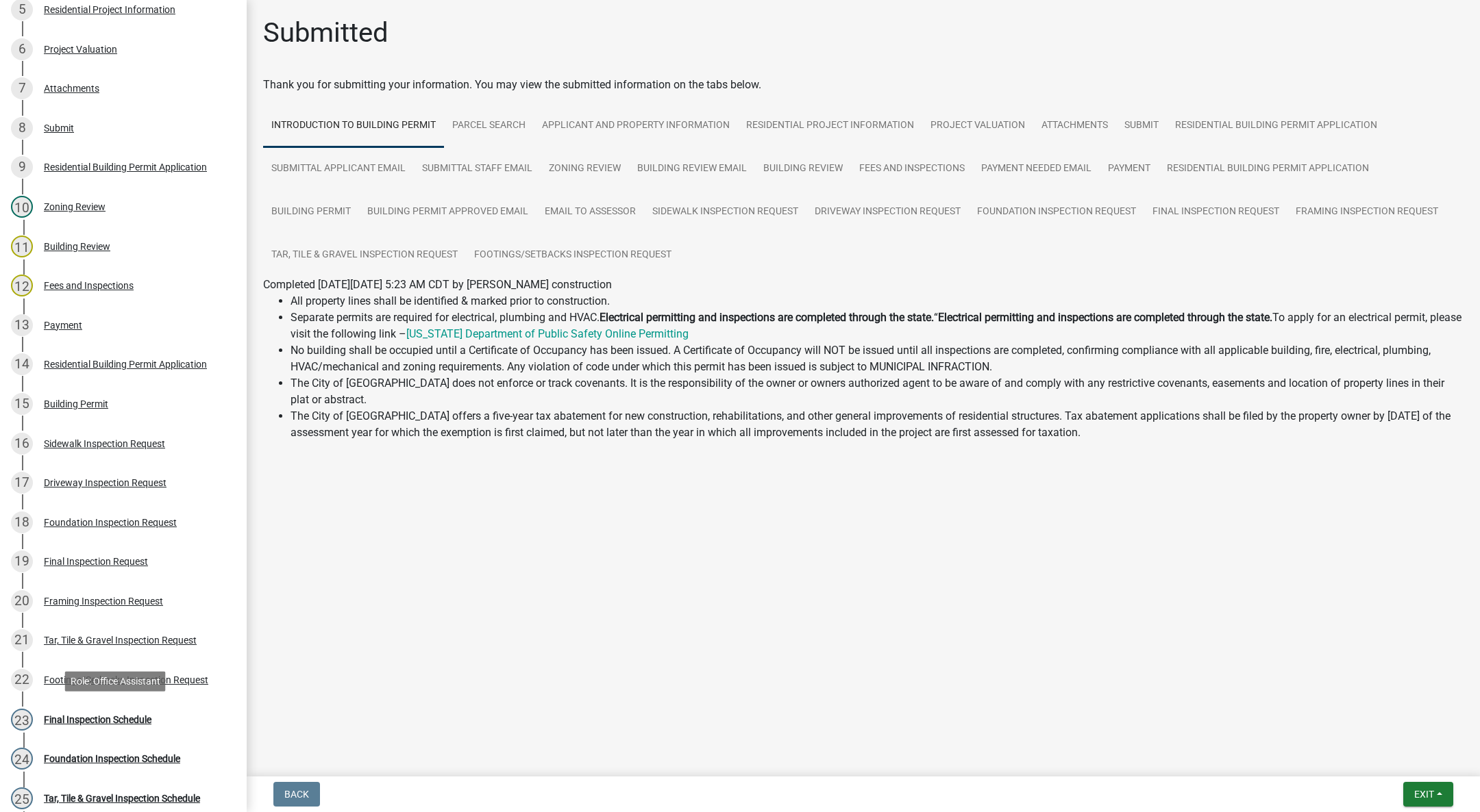
click at [133, 709] on div "23 Final Inspection Schedule" at bounding box center [118, 720] width 214 height 22
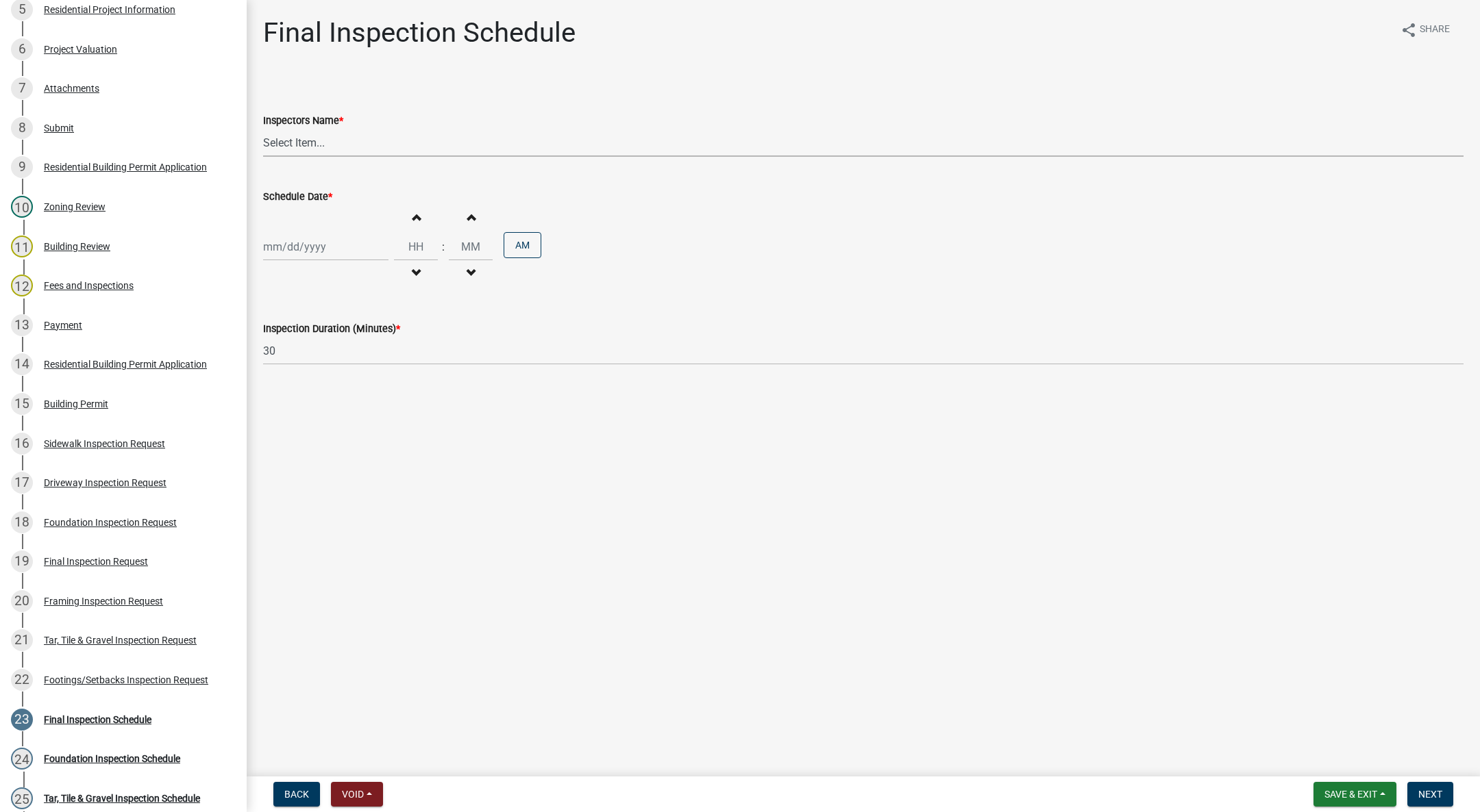
click at [280, 141] on select "Select Item... [DEMOGRAPHIC_DATA] (Indianola Other Inspector) T. Little ([PERSO…" at bounding box center [863, 143] width 1200 height 28
select select "27b8dde7-9ed4-44e4-ae8e-5969b60be3e6"
click at [263, 128] on select "Select Item... [DEMOGRAPHIC_DATA] (Indianola Other Inspector) T. Little ([PERSO…" at bounding box center [863, 143] width 1200 height 28
click at [311, 236] on div at bounding box center [325, 247] width 125 height 28
select select "10"
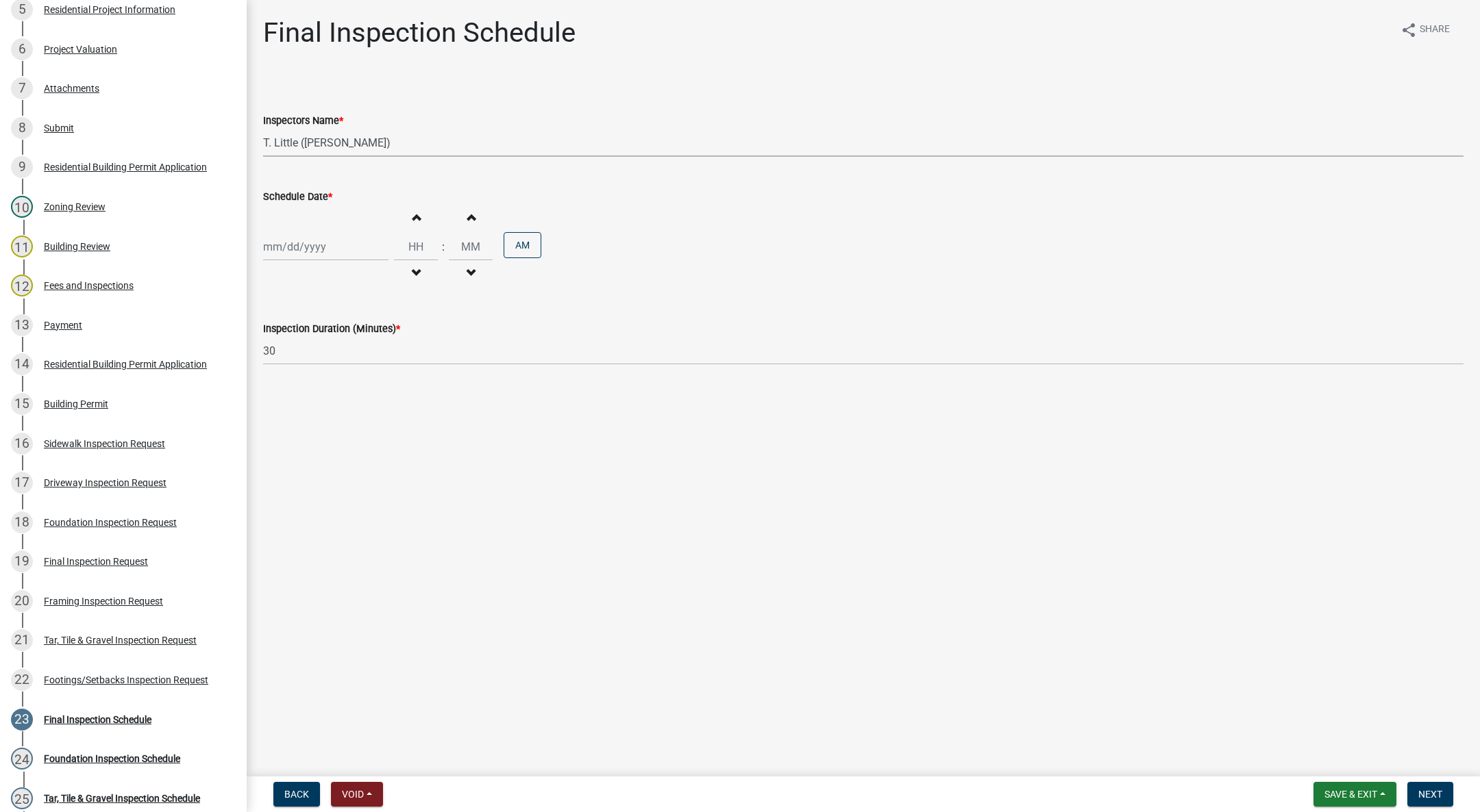
select select "2025"
click at [319, 357] on div "15" at bounding box center [321, 364] width 22 height 22
type input "[DATE]"
click at [415, 264] on button "Decrement hours" at bounding box center [416, 273] width 29 height 24
type input "11"
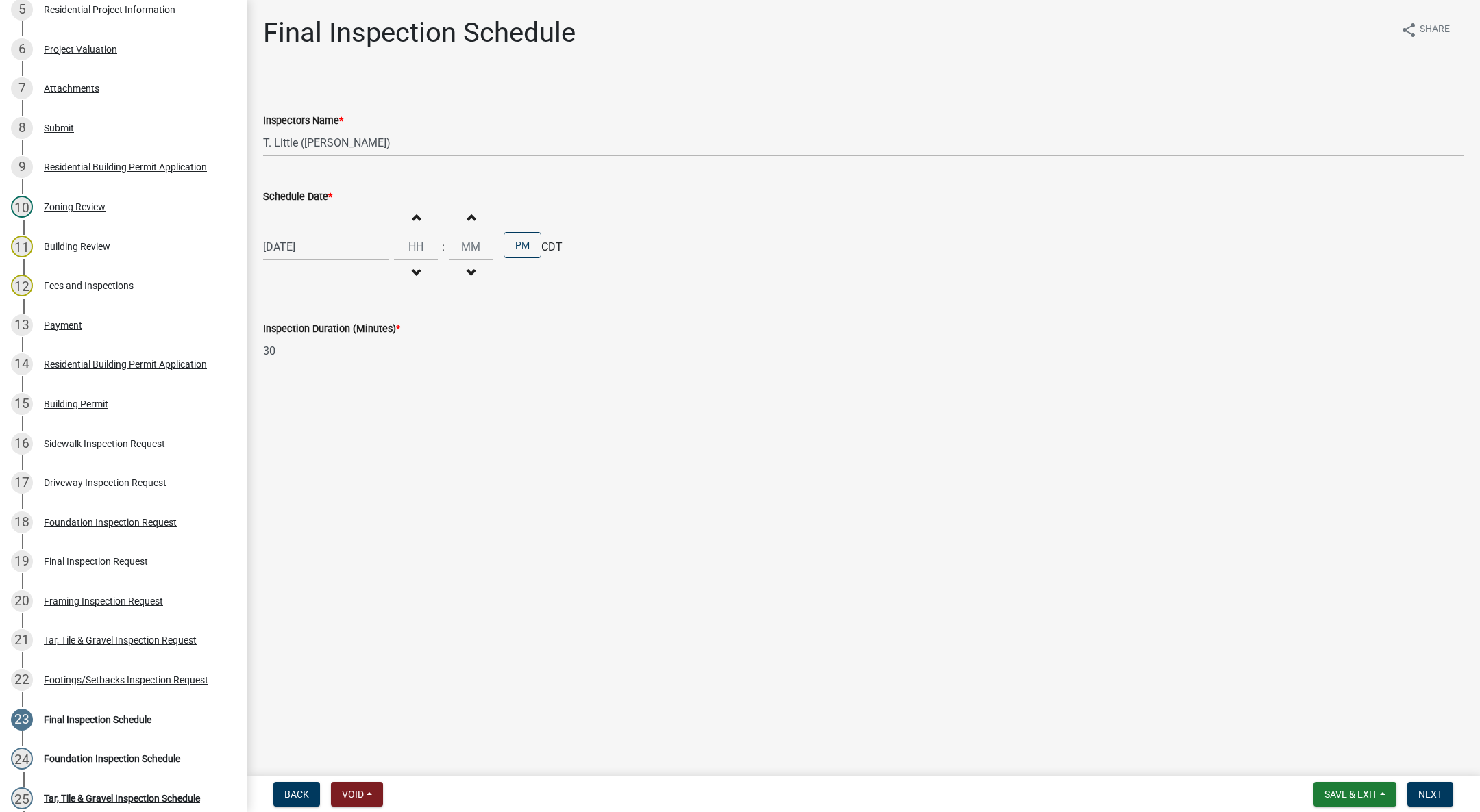
type input "00"
click at [516, 246] on button "PM" at bounding box center [522, 245] width 38 height 26
click at [1449, 799] on button "Next" at bounding box center [1430, 794] width 46 height 24
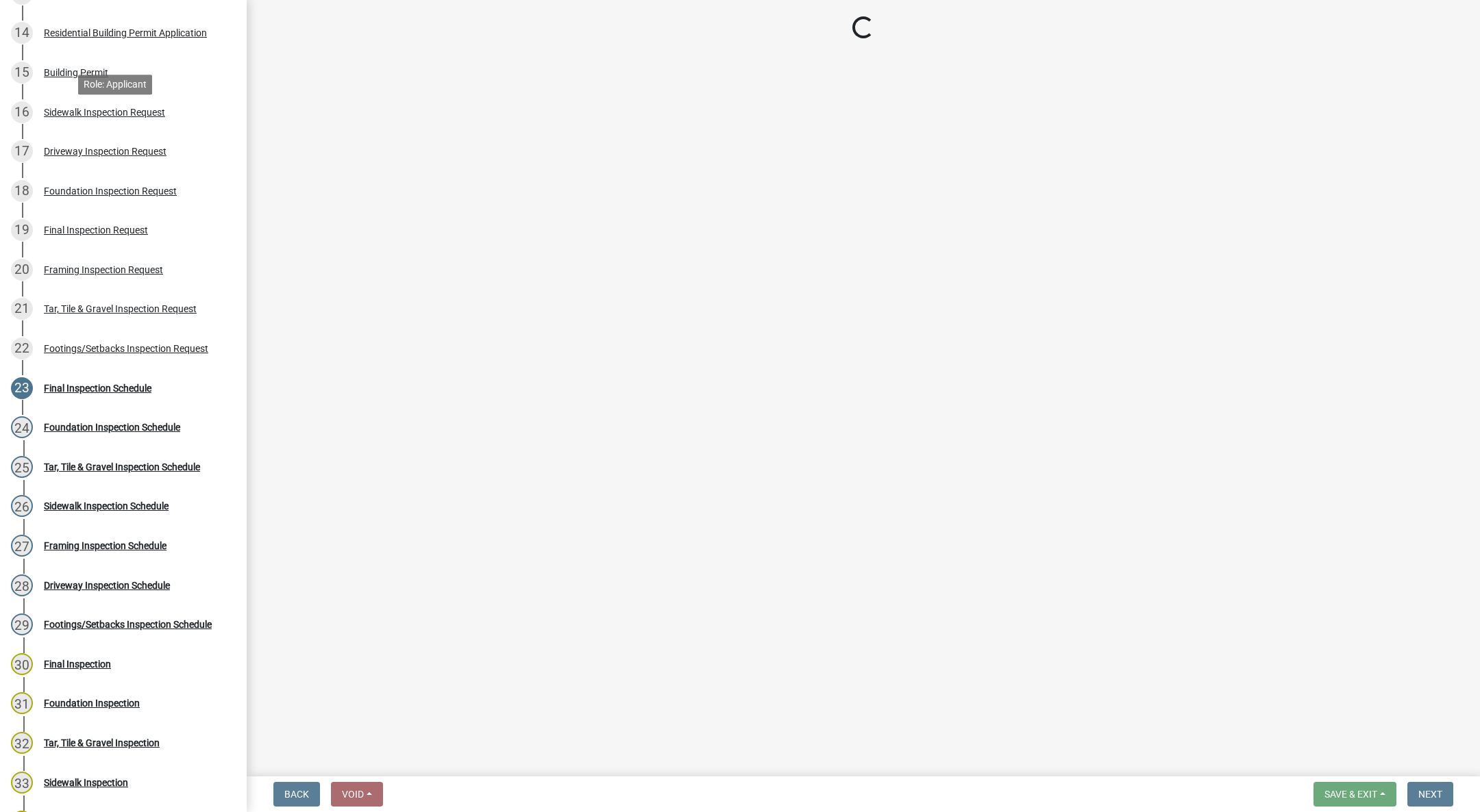
scroll to position [822, 0]
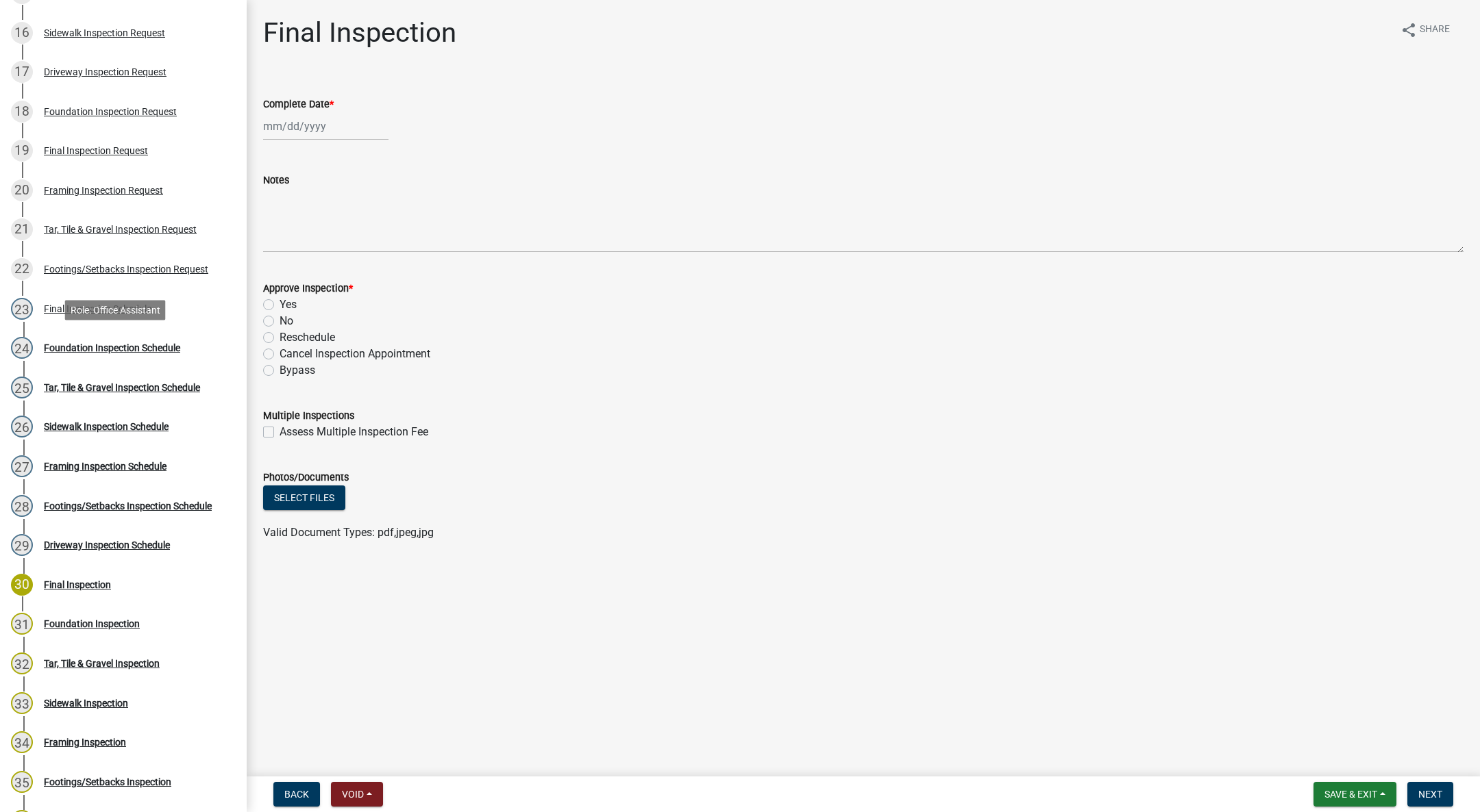
click at [150, 333] on link "24 Foundation Inspection Schedule" at bounding box center [123, 348] width 247 height 40
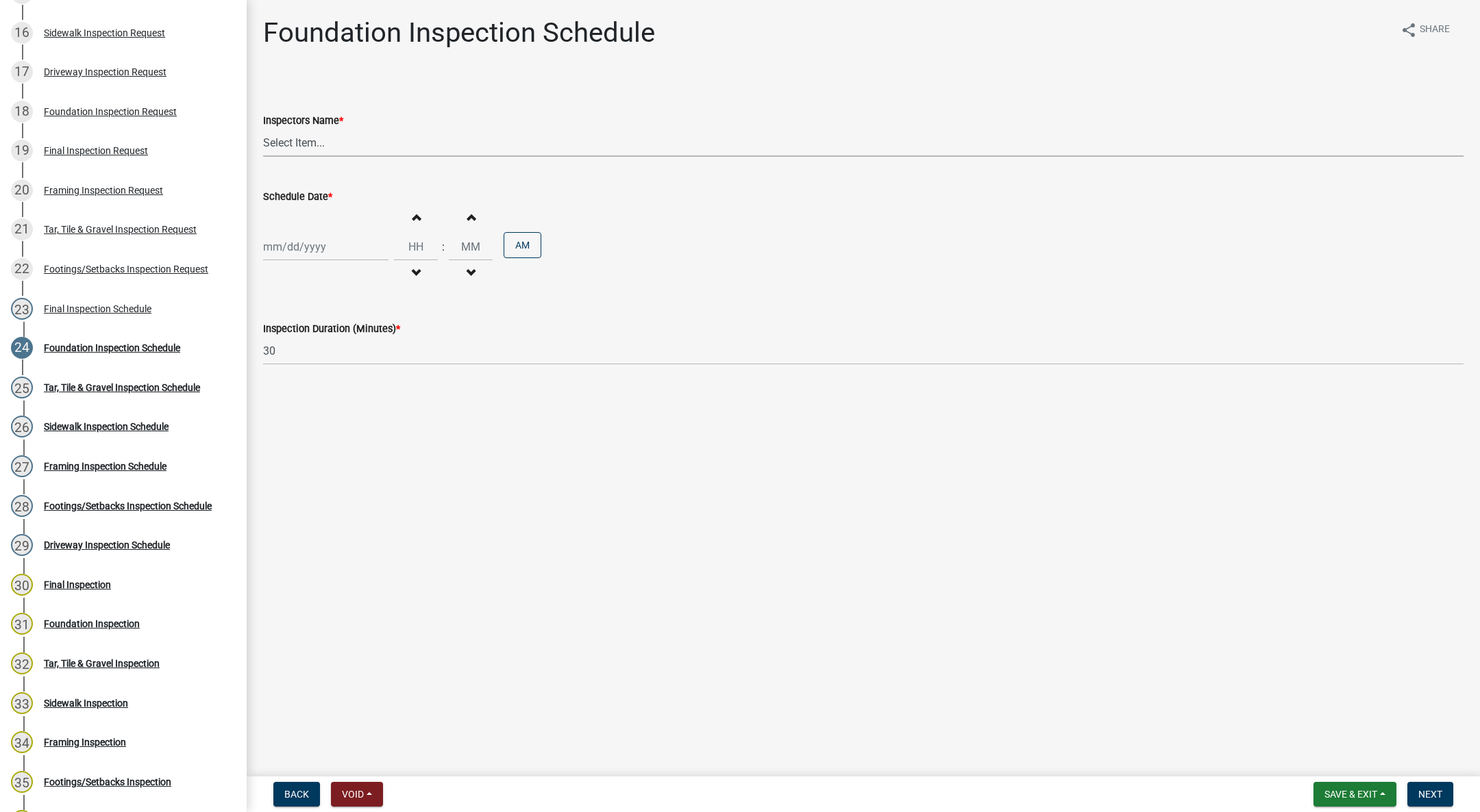
click at [296, 146] on select "Select Item... [DEMOGRAPHIC_DATA] (Indianola Other Inspector) T. Little ([PERSO…" at bounding box center [863, 143] width 1200 height 28
select select "27b8dde7-9ed4-44e4-ae8e-5969b60be3e6"
click at [263, 128] on select "Select Item... [DEMOGRAPHIC_DATA] (Indianola Other Inspector) T. Little ([PERSO…" at bounding box center [863, 143] width 1200 height 28
click at [296, 249] on div at bounding box center [325, 247] width 125 height 28
select select "10"
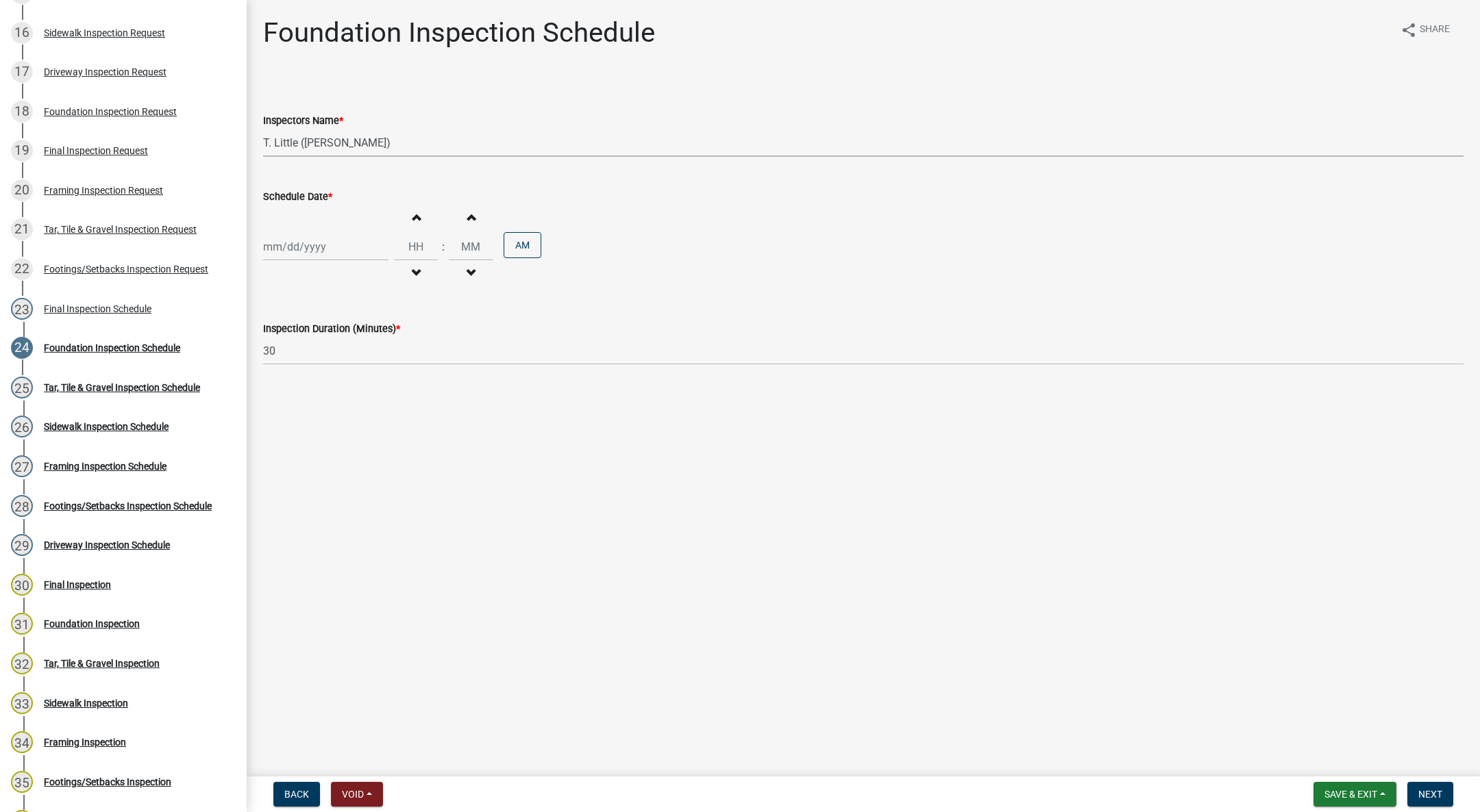
select select "2025"
click at [320, 353] on div "15" at bounding box center [321, 364] width 22 height 22
type input "[DATE]"
click at [407, 270] on button "Decrement hours" at bounding box center [416, 273] width 29 height 24
type input "11"
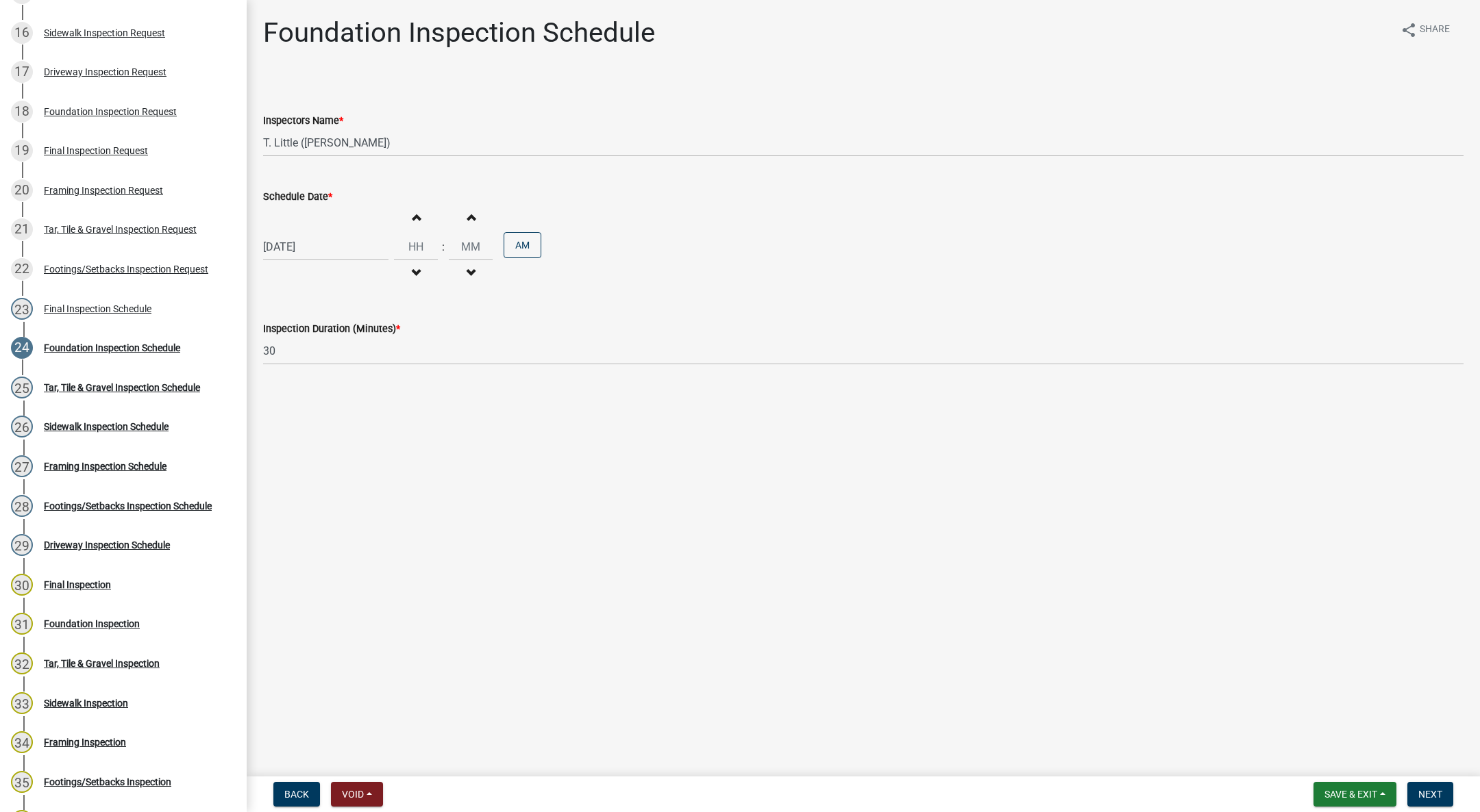
type input "00"
click at [516, 243] on button "PM" at bounding box center [522, 245] width 38 height 26
click at [1447, 794] on button "Next" at bounding box center [1430, 794] width 46 height 24
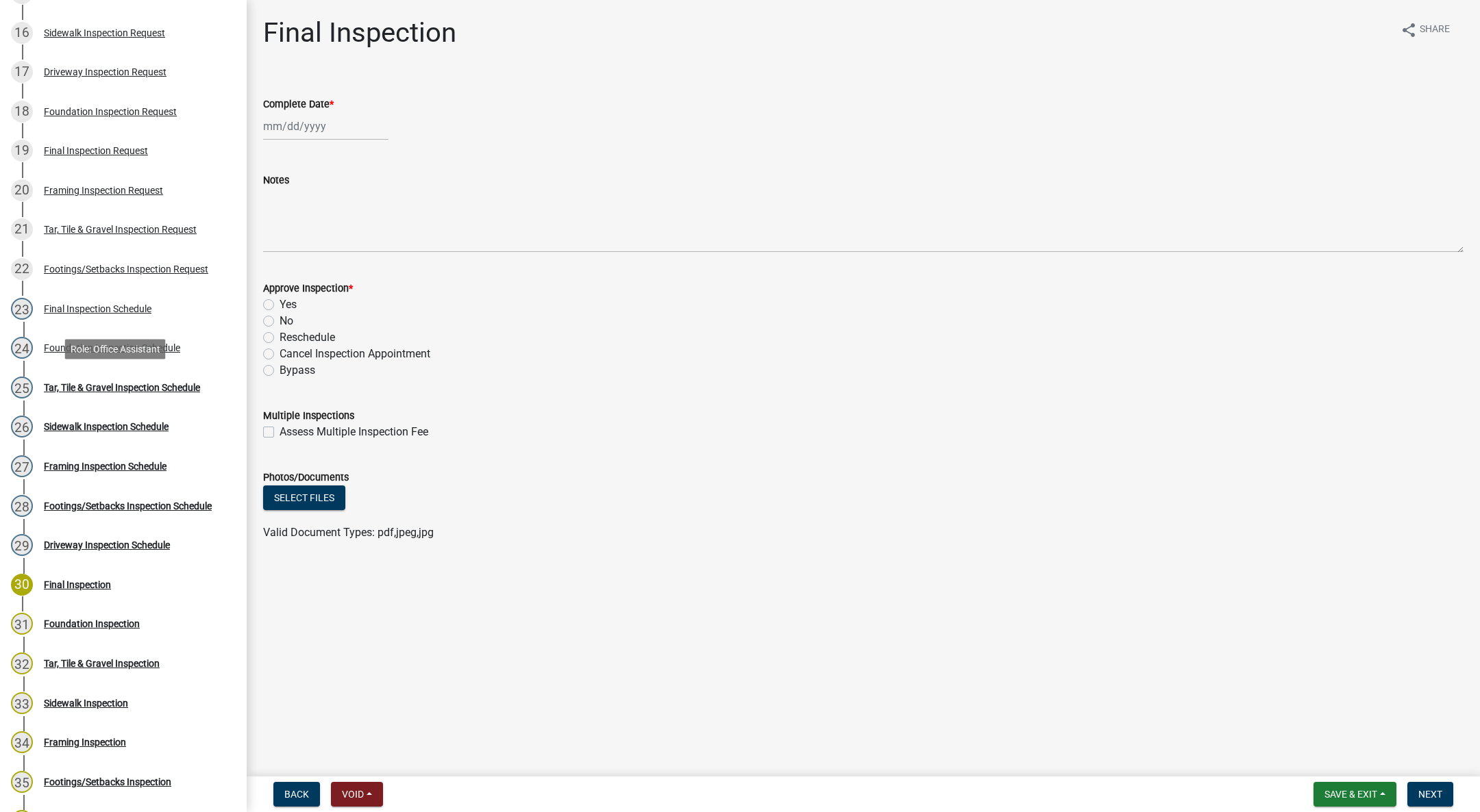
click at [146, 380] on div "25 Tar, Tile & Gravel Inspection Schedule" at bounding box center [118, 387] width 214 height 22
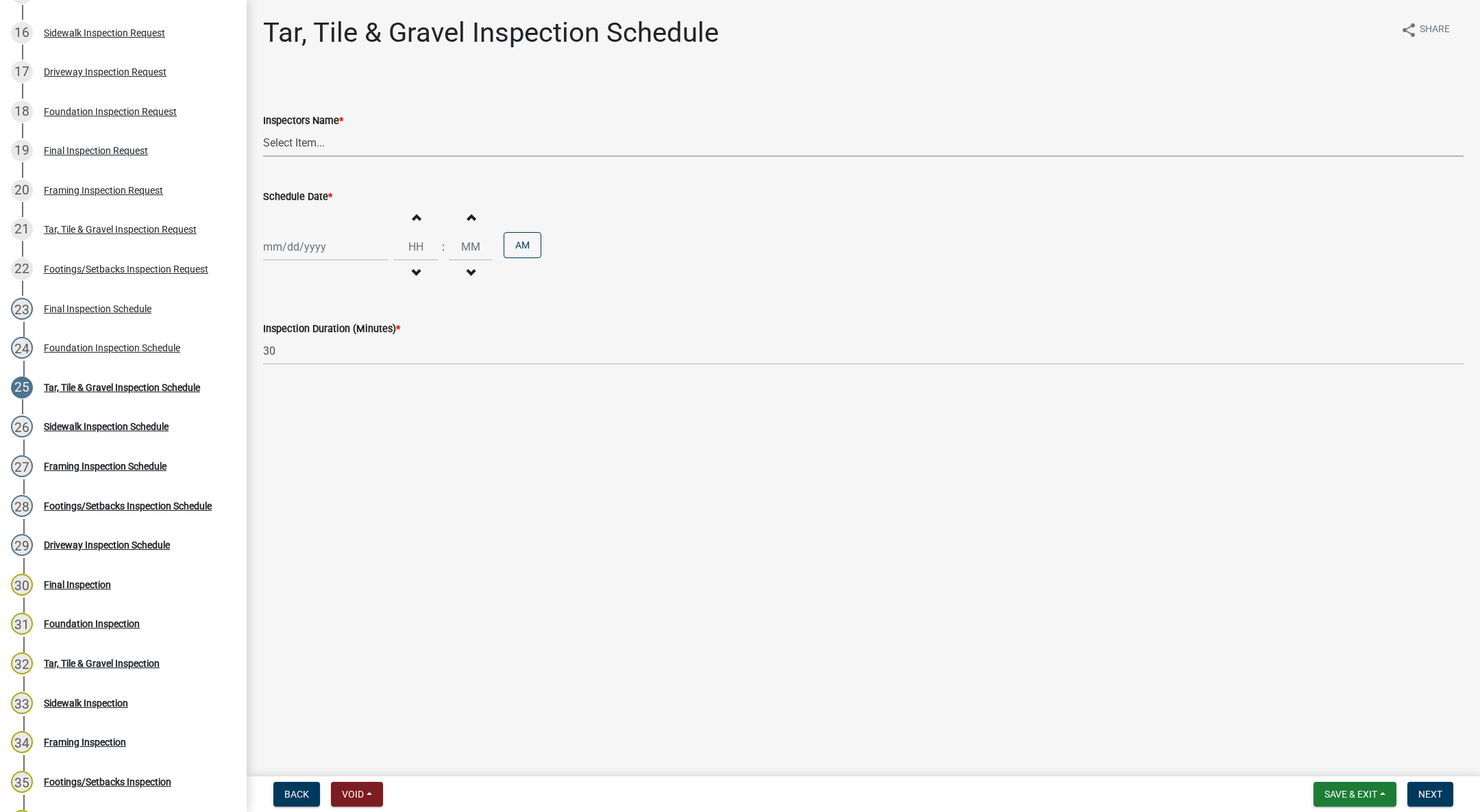
click at [327, 141] on select "Select Item... [DEMOGRAPHIC_DATA] (Indianola Other Inspector) T. Little ([PERSO…" at bounding box center [863, 143] width 1200 height 28
select select "27b8dde7-9ed4-44e4-ae8e-5969b60be3e6"
click at [263, 128] on select "Select Item... [DEMOGRAPHIC_DATA] (Indianola Other Inspector) T. Little ([PERSO…" at bounding box center [863, 143] width 1200 height 28
select select "10"
select select "2025"
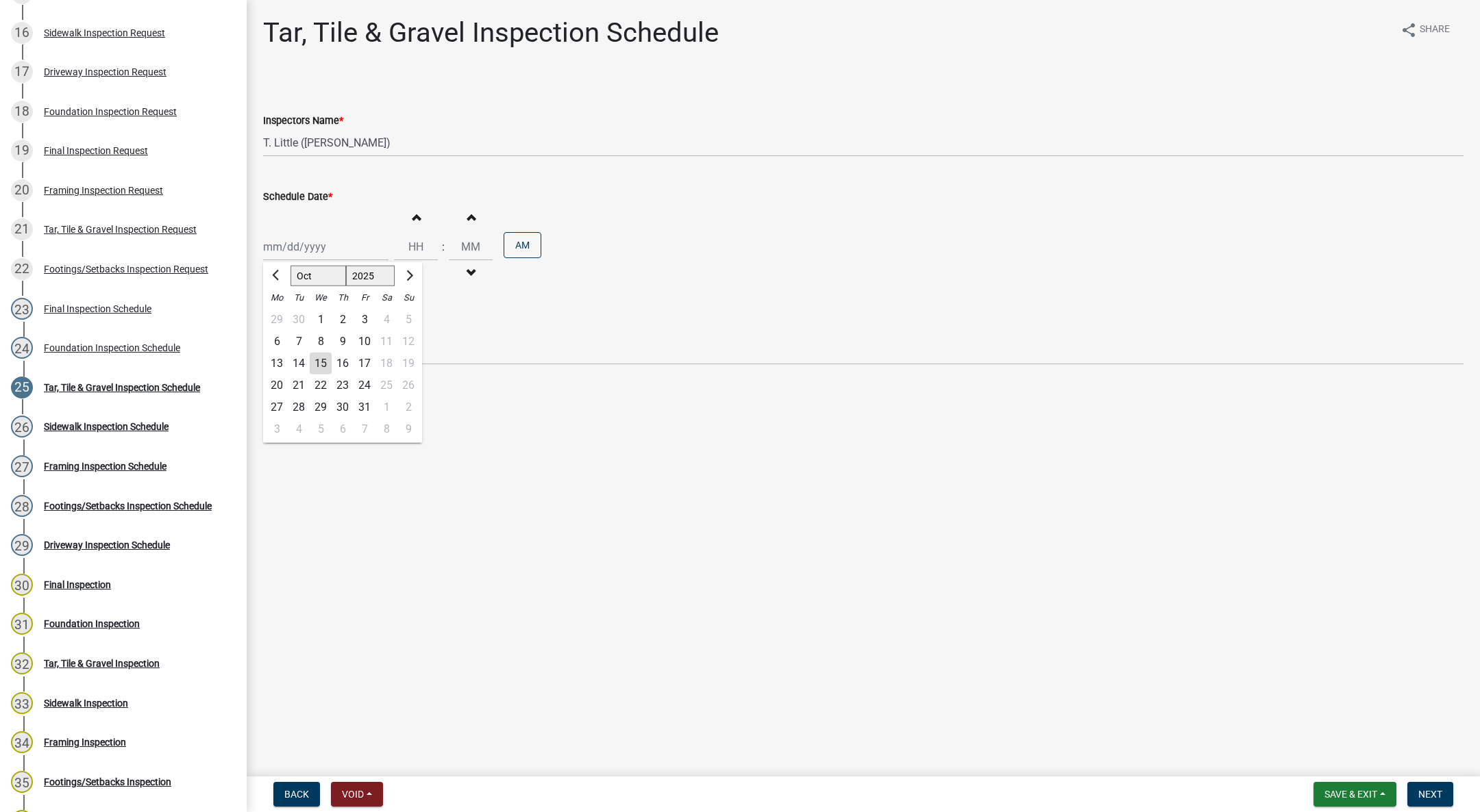
click at [306, 238] on div "[PERSON_NAME] Feb Mar Apr [PERSON_NAME][DATE] Oct Nov [DATE] 1526 1527 1528 152…" at bounding box center [325, 247] width 125 height 28
click at [319, 353] on div "15" at bounding box center [321, 364] width 22 height 22
type input "[DATE]"
click at [417, 269] on span "button" at bounding box center [415, 273] width 7 height 11
type input "11"
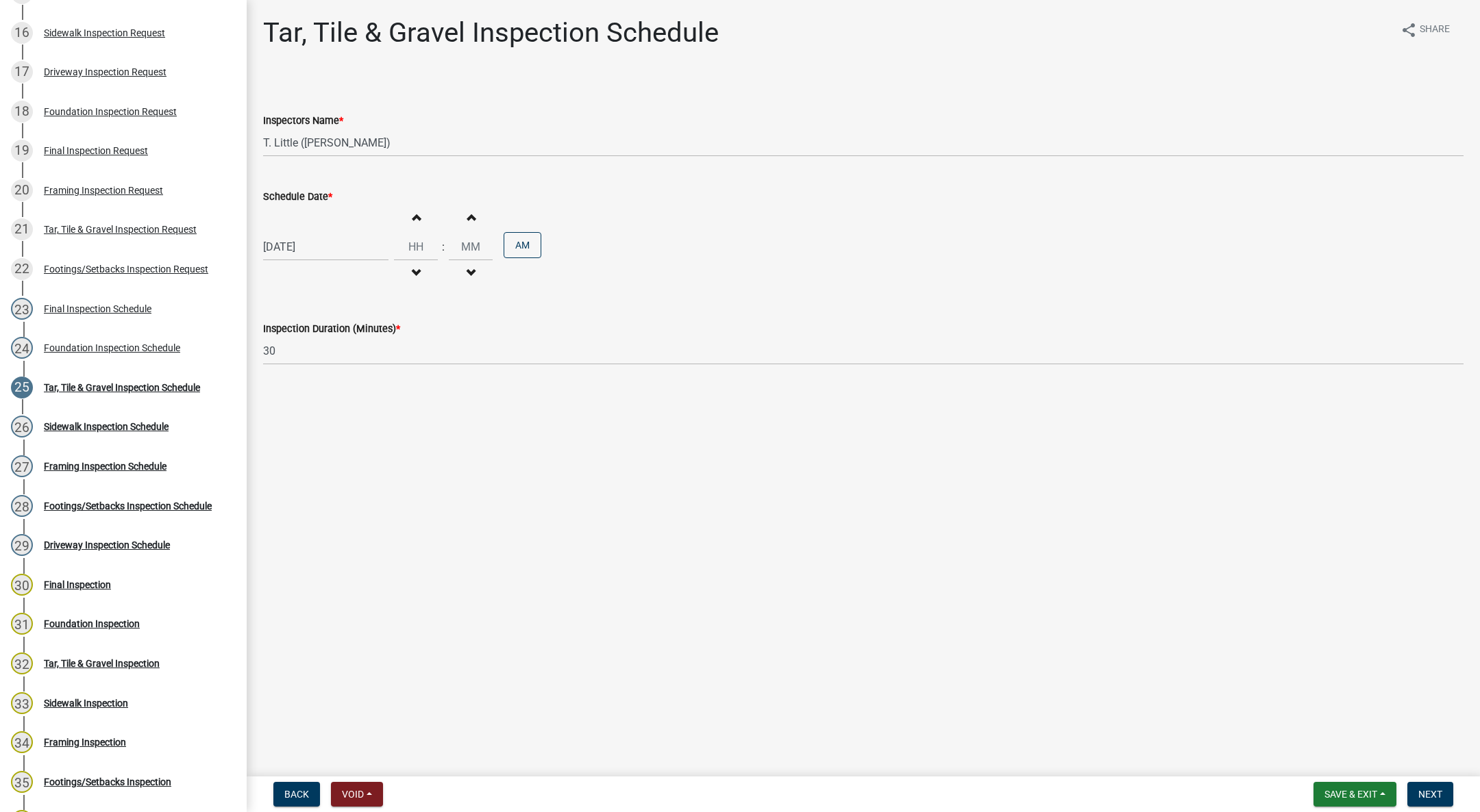
type input "00"
click at [526, 238] on button "PM" at bounding box center [522, 245] width 38 height 26
click at [1438, 783] on button "Next" at bounding box center [1430, 794] width 46 height 24
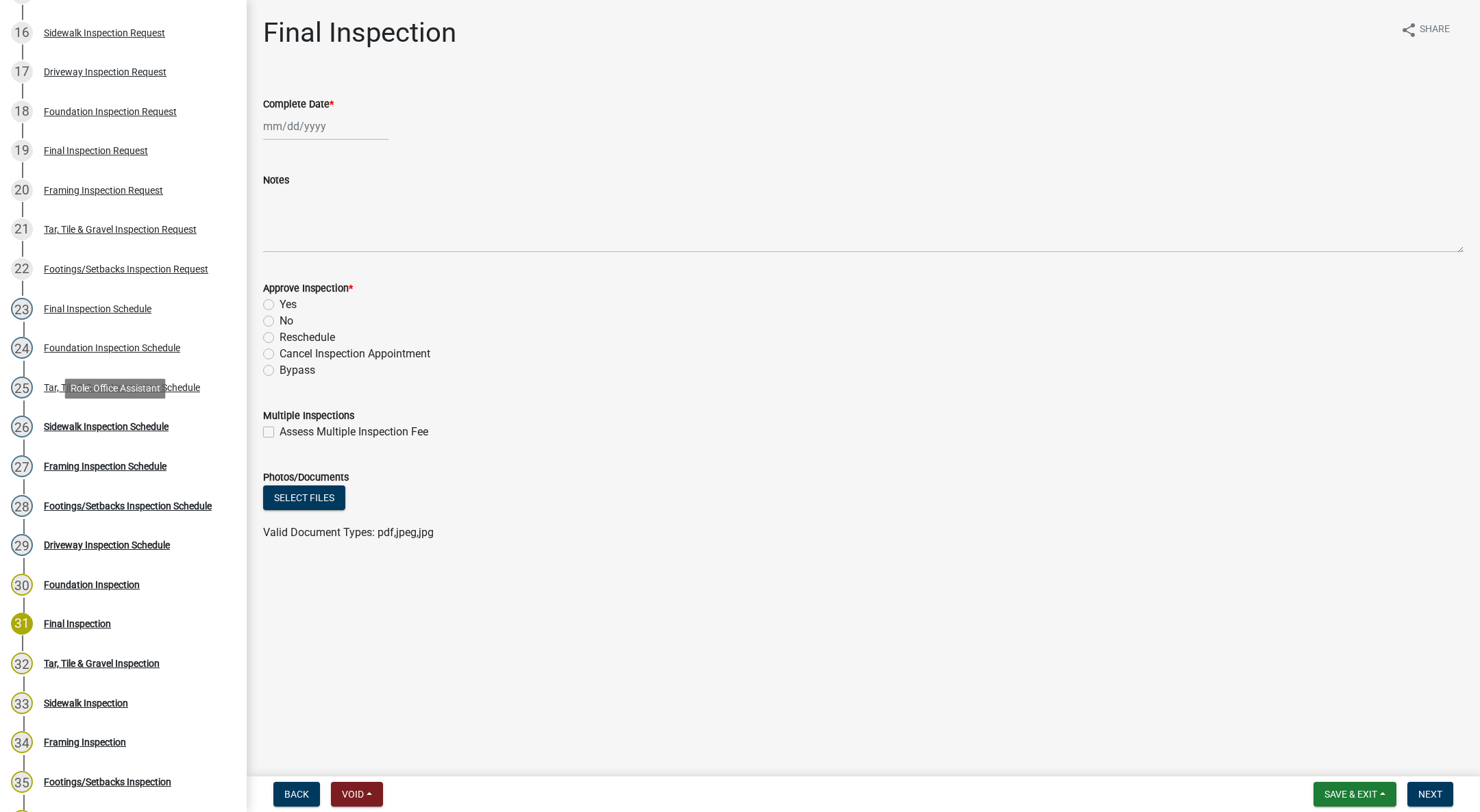
click at [99, 417] on div "26 Sidewalk Inspection Schedule" at bounding box center [118, 427] width 214 height 22
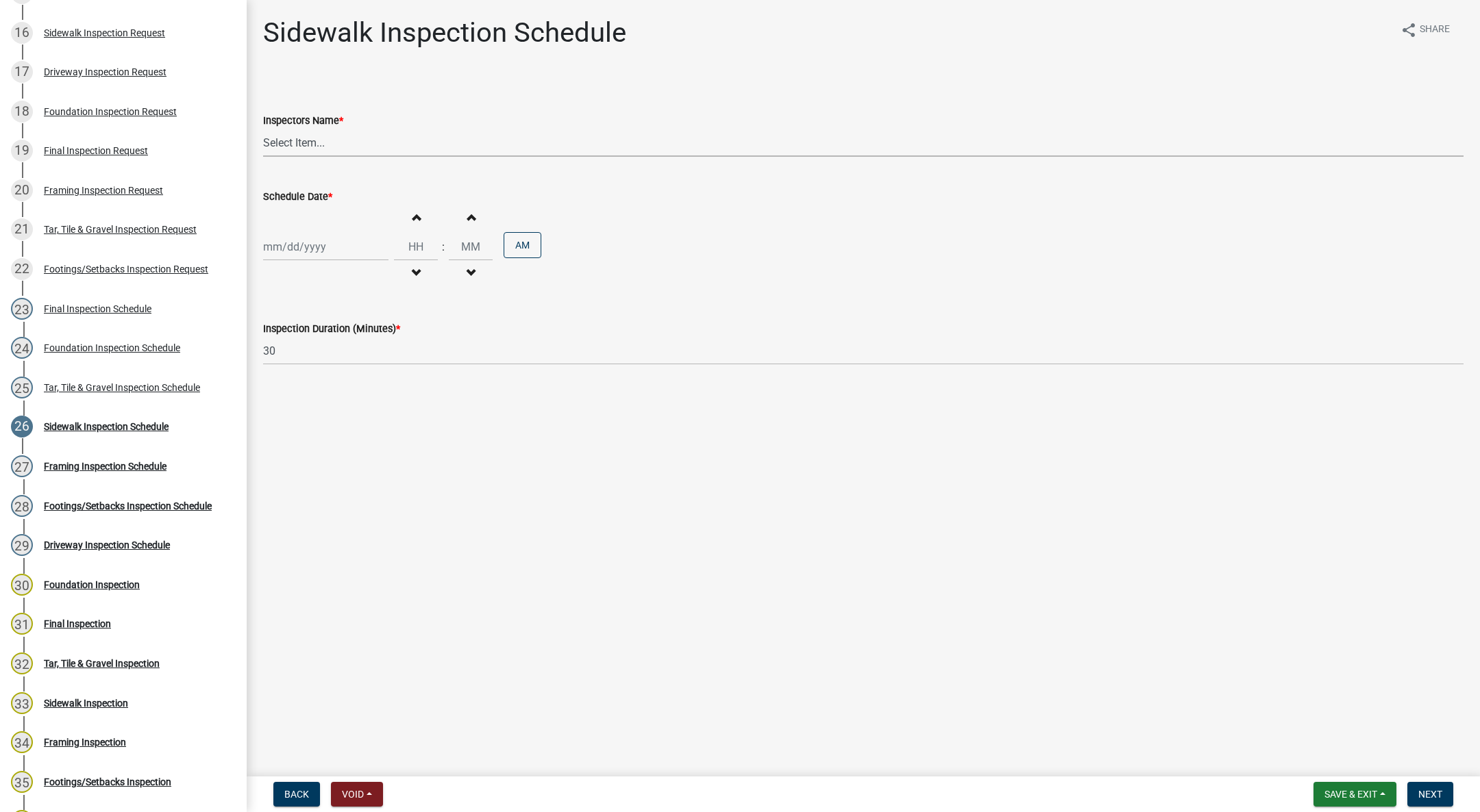
click at [292, 141] on select "Select Item... [DEMOGRAPHIC_DATA] (Indianola Other Inspector) T. Little ([PERSO…" at bounding box center [863, 143] width 1200 height 28
select select "27b8dde7-9ed4-44e4-ae8e-5969b60be3e6"
click at [263, 128] on select "Select Item... [DEMOGRAPHIC_DATA] (Indianola Other Inspector) T. Little ([PERSO…" at bounding box center [863, 143] width 1200 height 28
select select "10"
select select "2025"
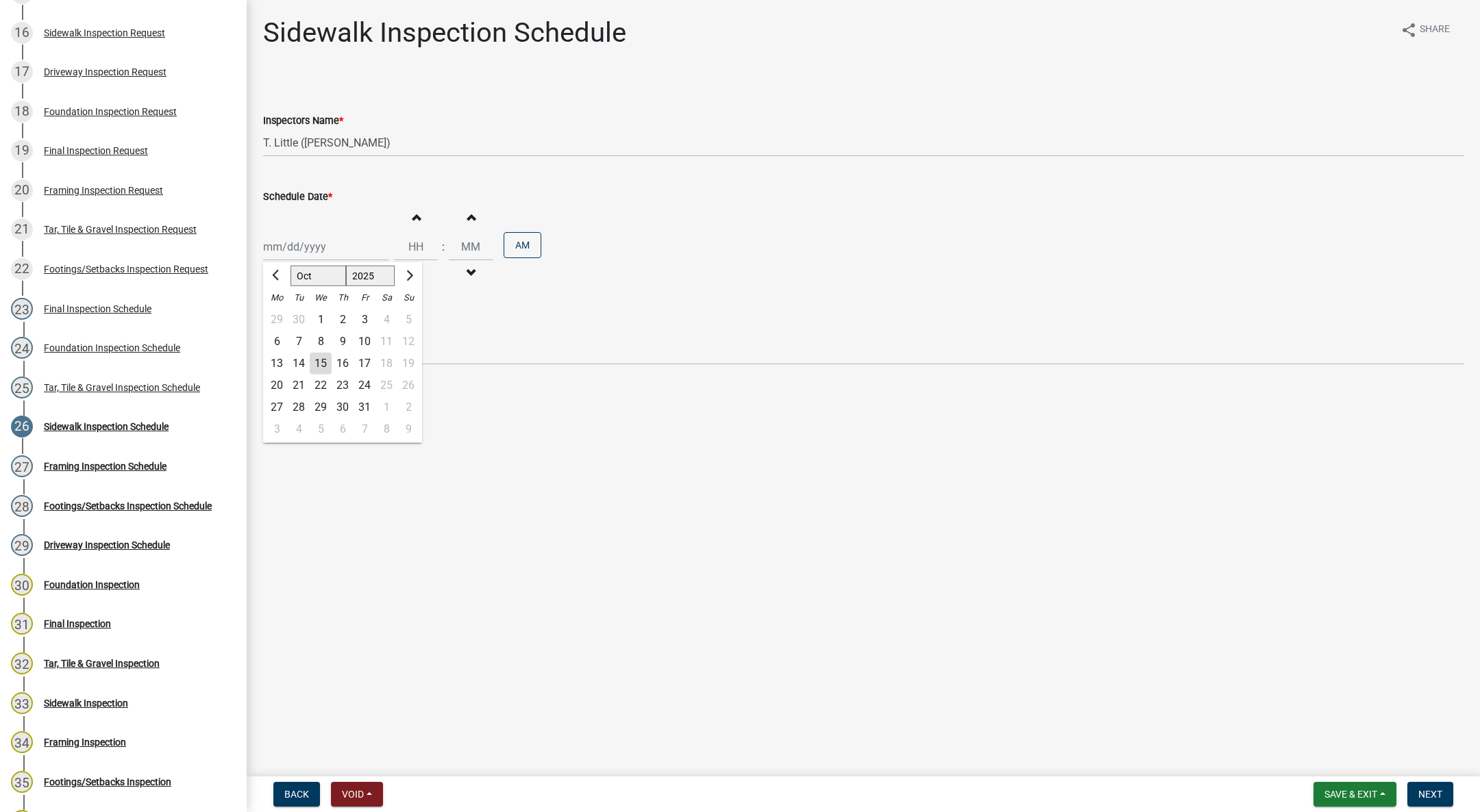
click at [290, 243] on div "[PERSON_NAME] Feb Mar Apr [PERSON_NAME][DATE] Oct Nov [DATE] 1526 1527 1528 152…" at bounding box center [325, 247] width 125 height 28
click at [320, 362] on div "15" at bounding box center [321, 364] width 22 height 22
type input "[DATE]"
click at [405, 269] on button "Decrement hours" at bounding box center [416, 273] width 29 height 24
type input "11"
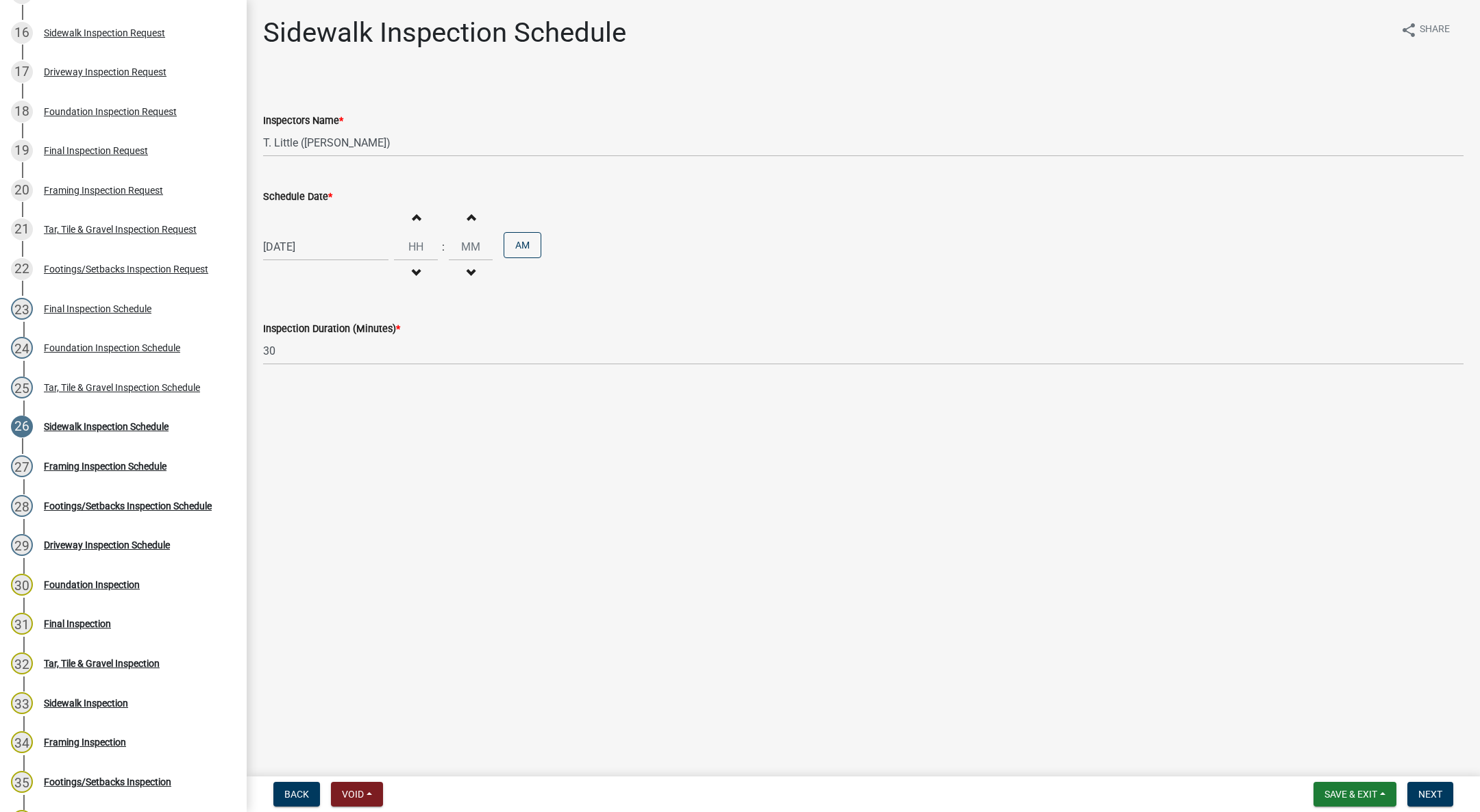
type input "00"
click at [530, 238] on button "PM" at bounding box center [522, 245] width 38 height 26
click at [1427, 794] on span "Next" at bounding box center [1430, 794] width 24 height 11
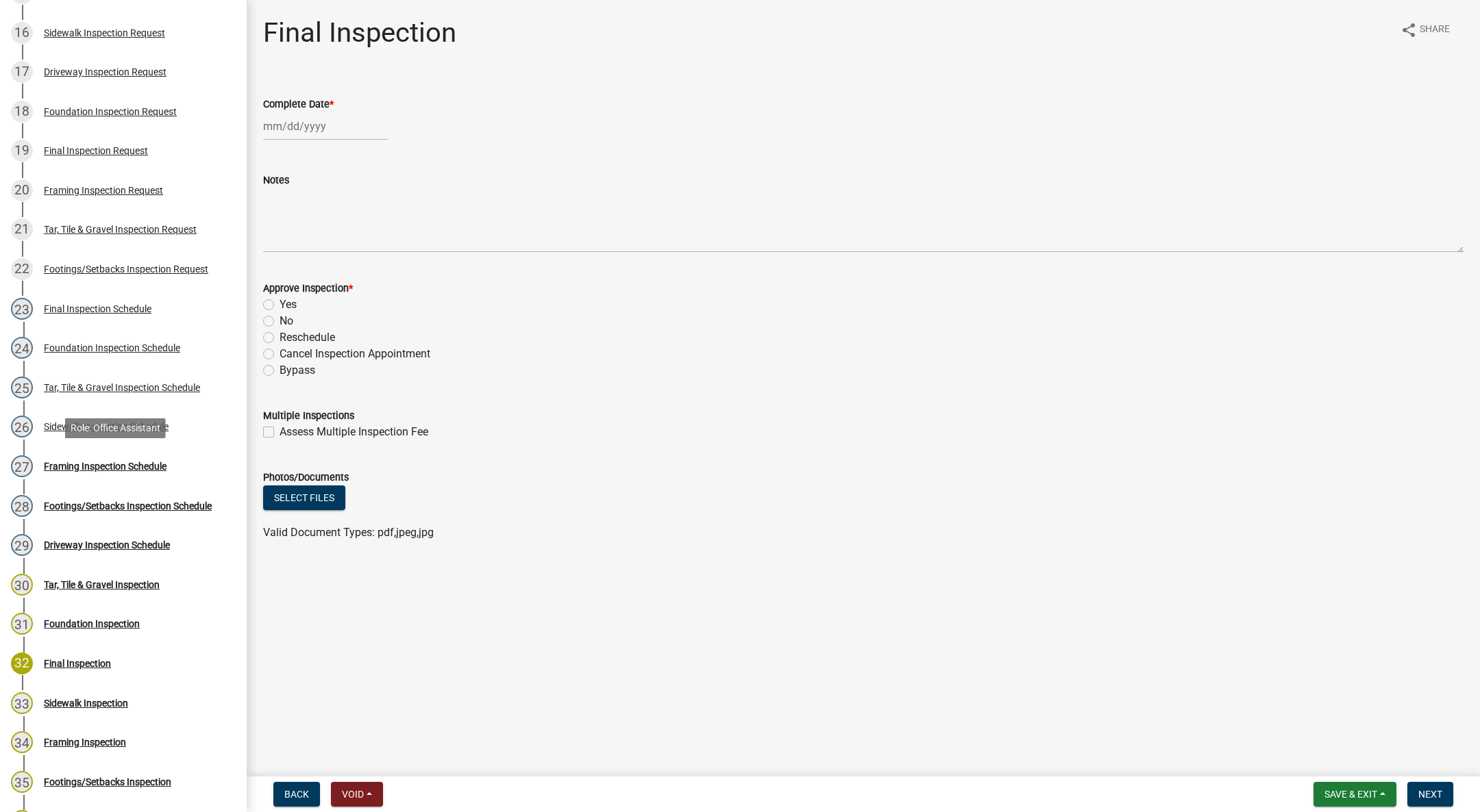
click at [131, 462] on div "Framing Inspection Schedule" at bounding box center [105, 466] width 123 height 10
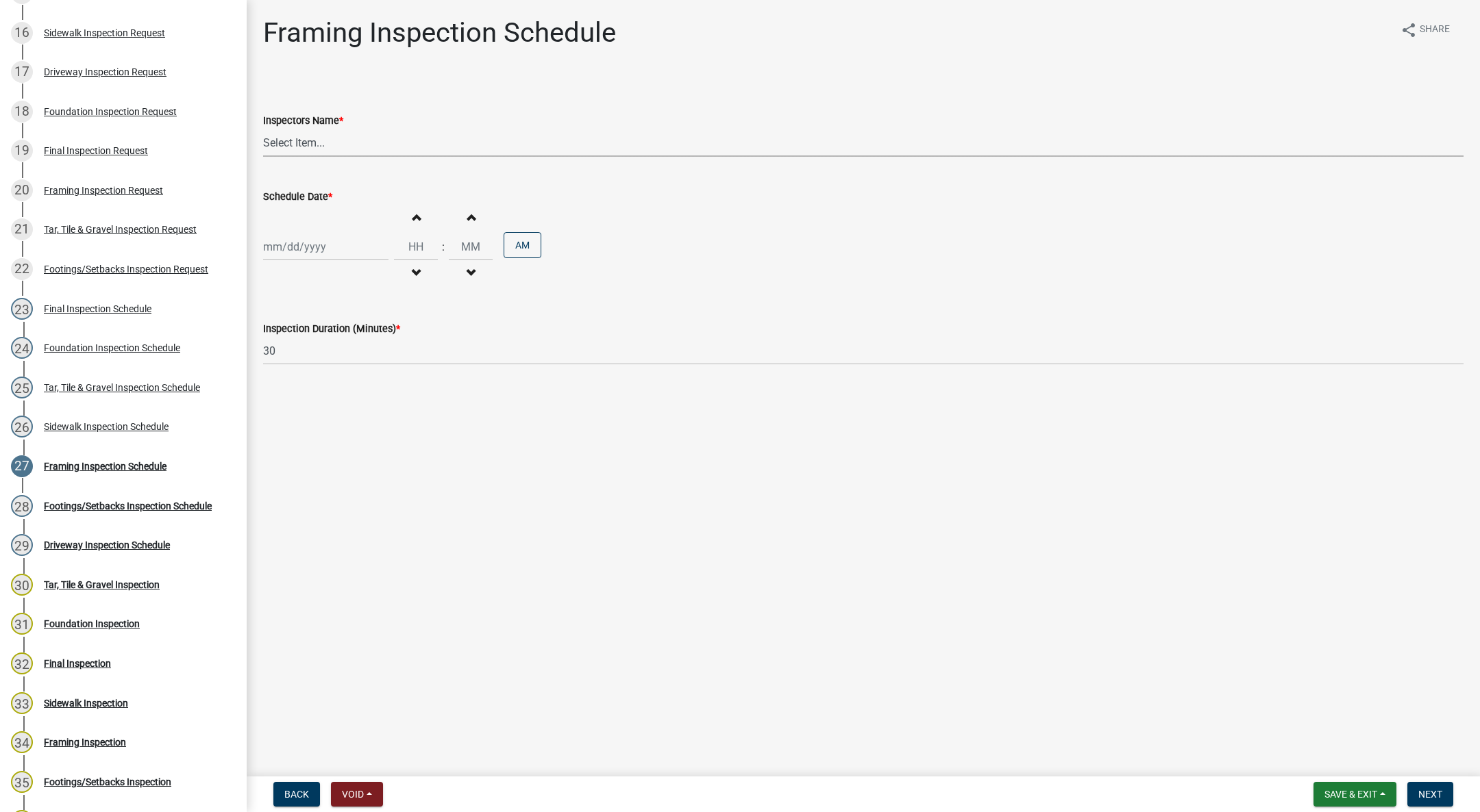
click at [296, 140] on select "Select Item... [DEMOGRAPHIC_DATA] (Indianola Other Inspector) T. Little ([PERSO…" at bounding box center [863, 143] width 1200 height 28
select select "27b8dde7-9ed4-44e4-ae8e-5969b60be3e6"
click at [263, 128] on select "Select Item... [DEMOGRAPHIC_DATA] (Indianola Other Inspector) T. Little ([PERSO…" at bounding box center [863, 143] width 1200 height 28
click at [310, 246] on div at bounding box center [325, 247] width 125 height 28
select select "10"
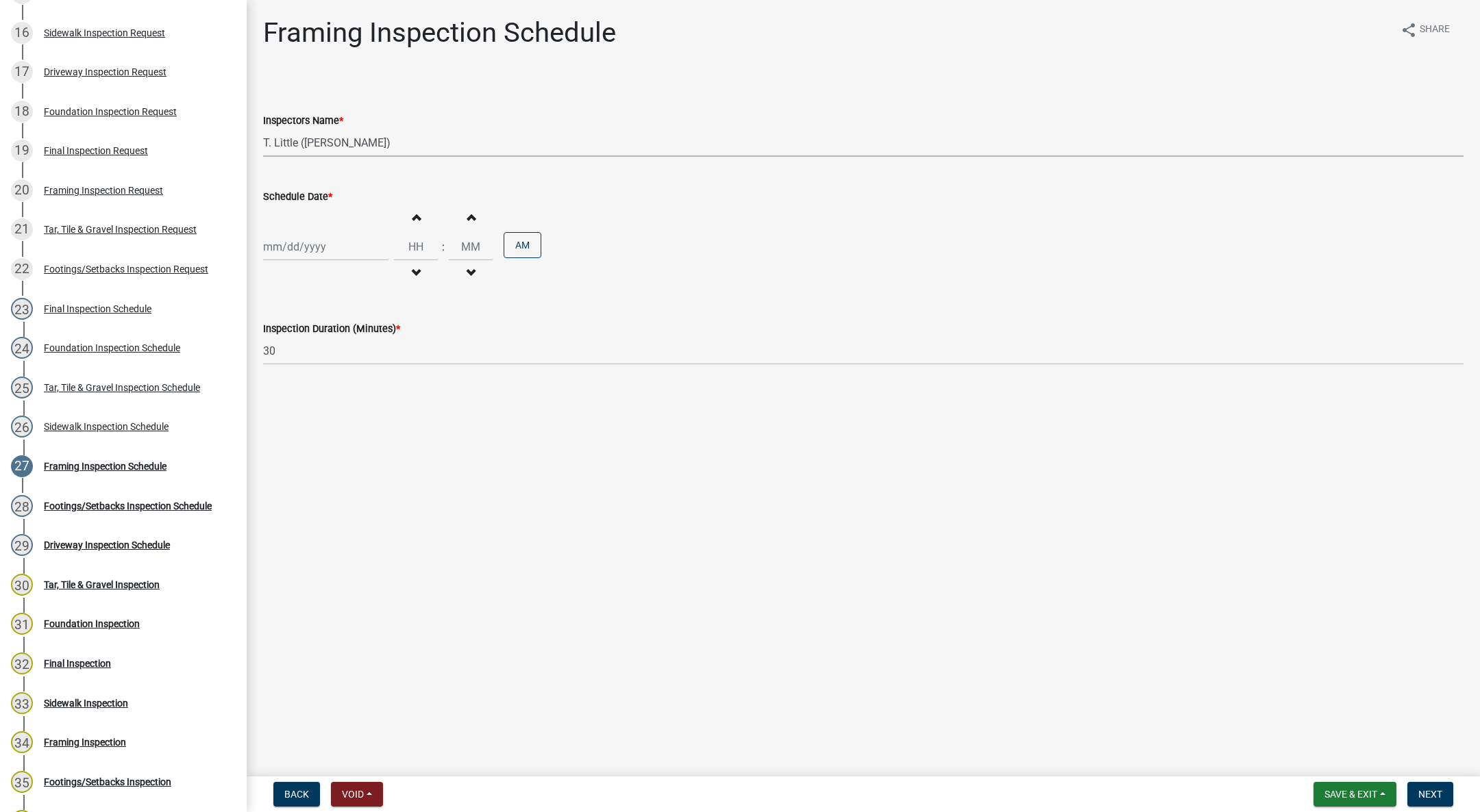
select select "2025"
click at [323, 356] on div "15" at bounding box center [321, 364] width 22 height 22
type input "[DATE]"
click at [412, 270] on span "button" at bounding box center [415, 273] width 7 height 11
type input "11"
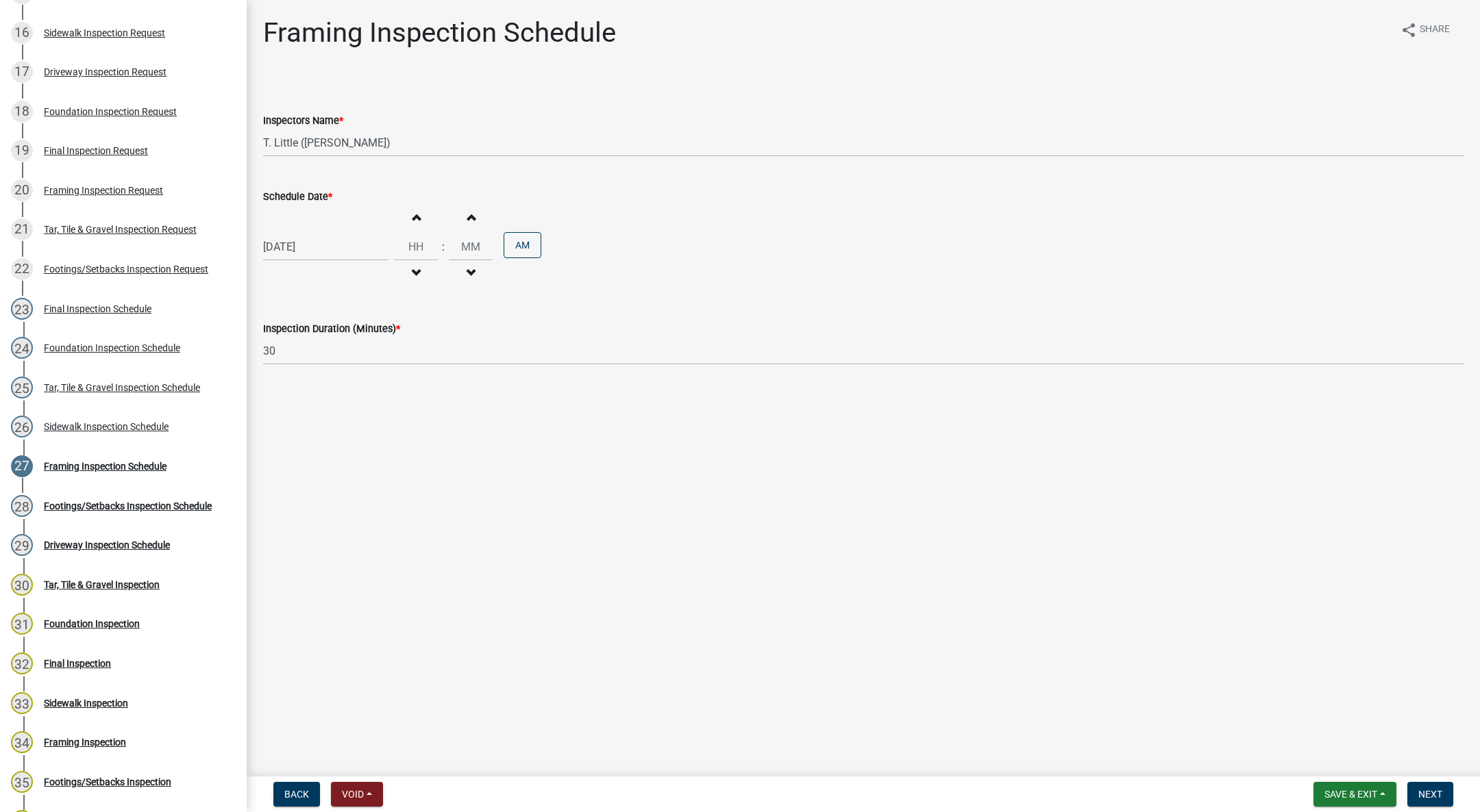
type input "00"
click at [517, 249] on button "PM" at bounding box center [522, 245] width 38 height 26
click at [1430, 784] on button "Next" at bounding box center [1430, 794] width 46 height 24
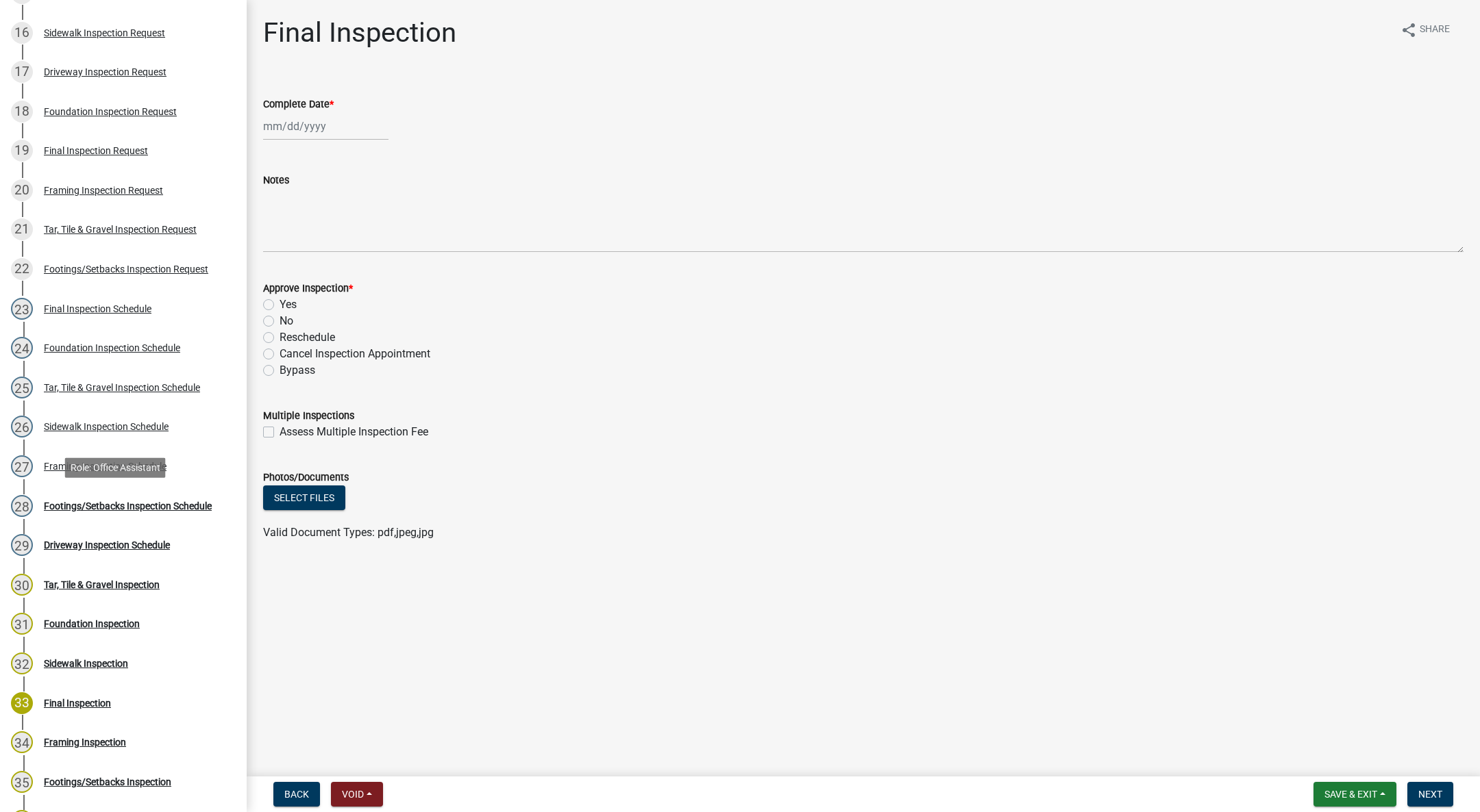
click at [128, 506] on div "Footings/Setbacks Inspection Schedule" at bounding box center [128, 505] width 168 height 10
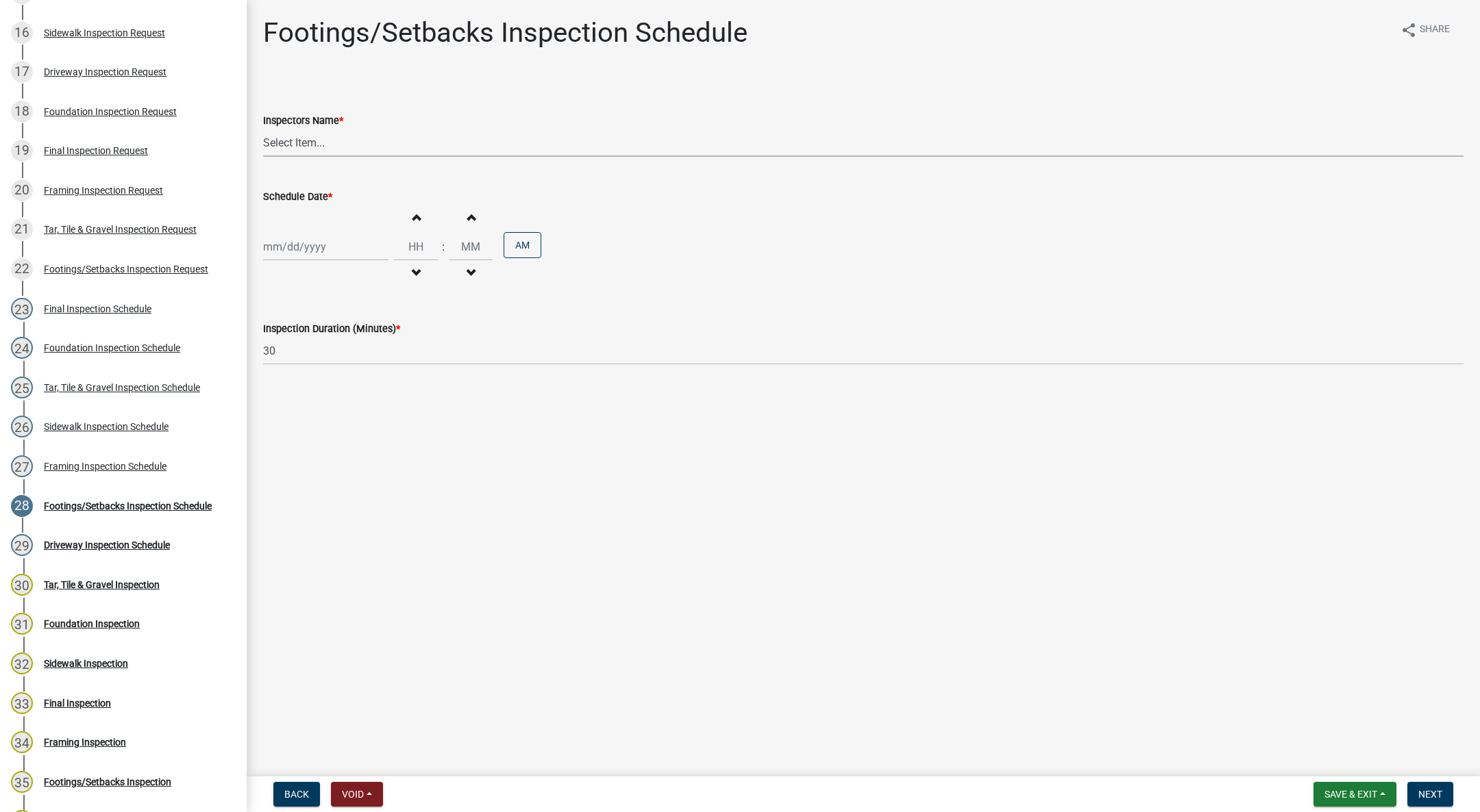
click at [296, 143] on select "Select Item... [DEMOGRAPHIC_DATA] (Indianola Other Inspector) T. Little ([PERSO…" at bounding box center [863, 143] width 1200 height 28
select select "27b8dde7-9ed4-44e4-ae8e-5969b60be3e6"
click at [263, 128] on select "Select Item... [DEMOGRAPHIC_DATA] (Indianola Other Inspector) T. Little ([PERSO…" at bounding box center [863, 143] width 1200 height 28
click at [289, 240] on div at bounding box center [325, 247] width 125 height 28
select select "10"
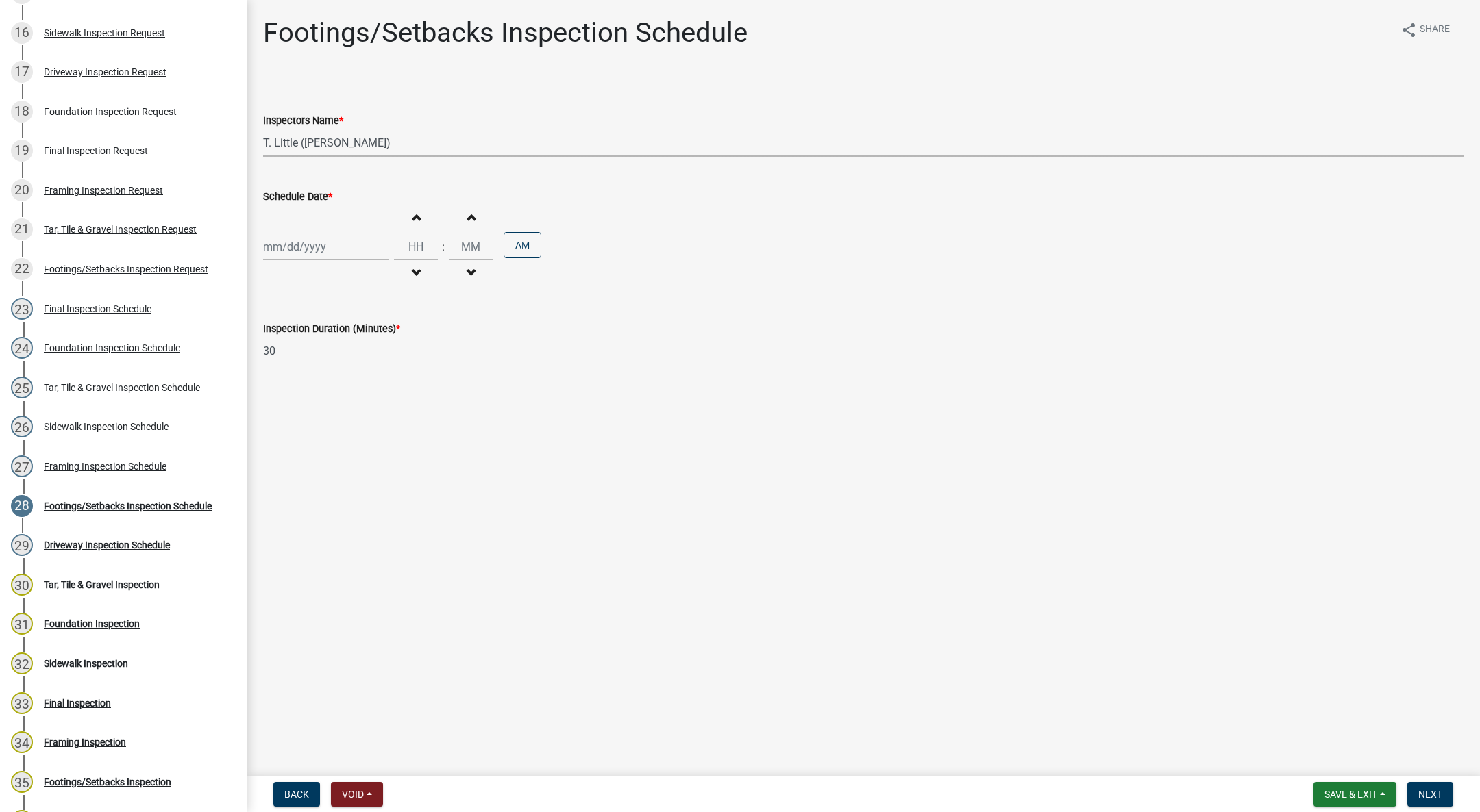
select select "2025"
click at [320, 361] on div "15" at bounding box center [321, 364] width 22 height 22
type input "[DATE]"
click at [412, 259] on input "Hours" at bounding box center [416, 247] width 44 height 28
click at [411, 263] on button "Decrement hours" at bounding box center [416, 273] width 29 height 24
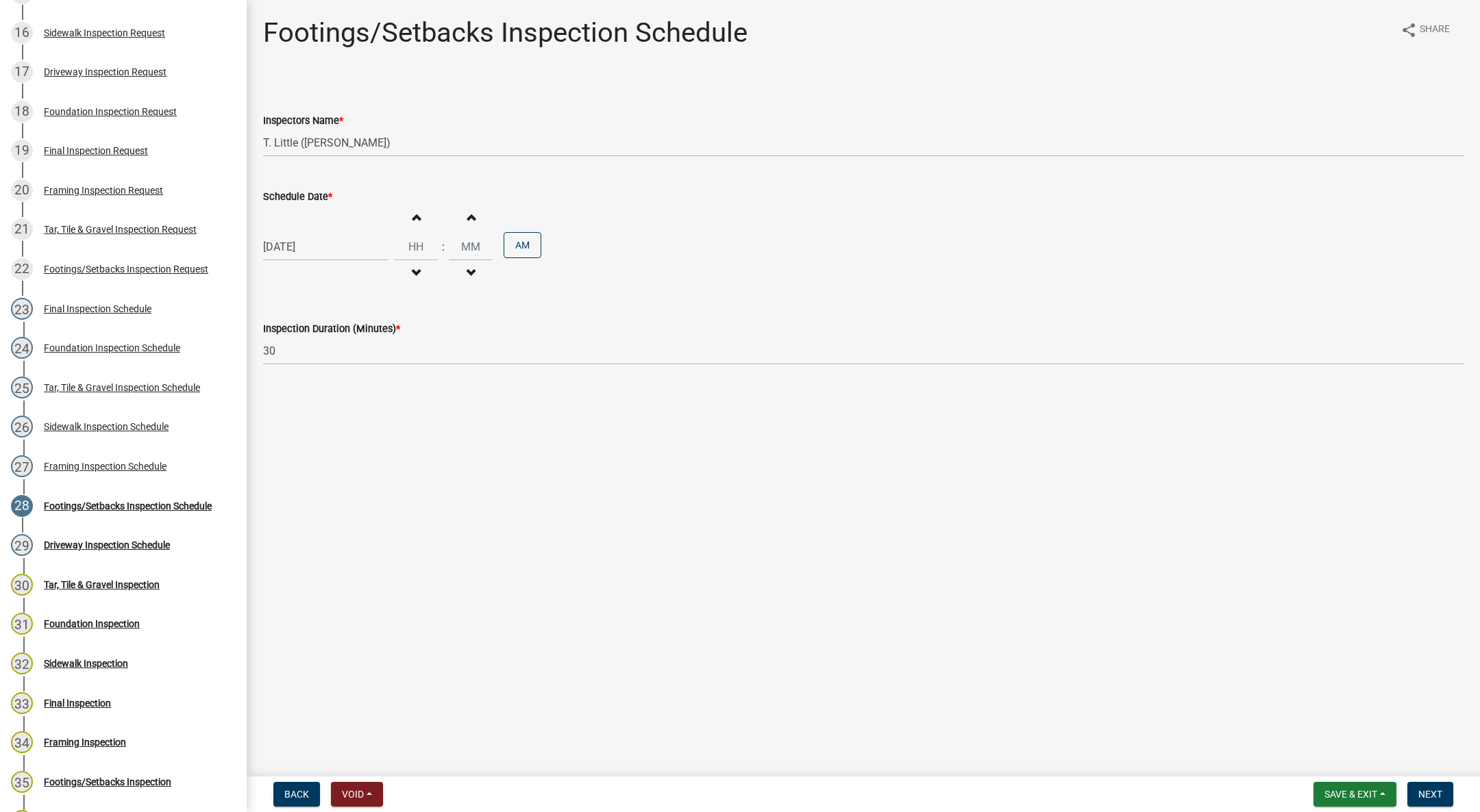
type input "11"
type input "00"
click at [517, 243] on button "PM" at bounding box center [522, 245] width 38 height 26
click at [1432, 793] on span "Next" at bounding box center [1430, 794] width 24 height 11
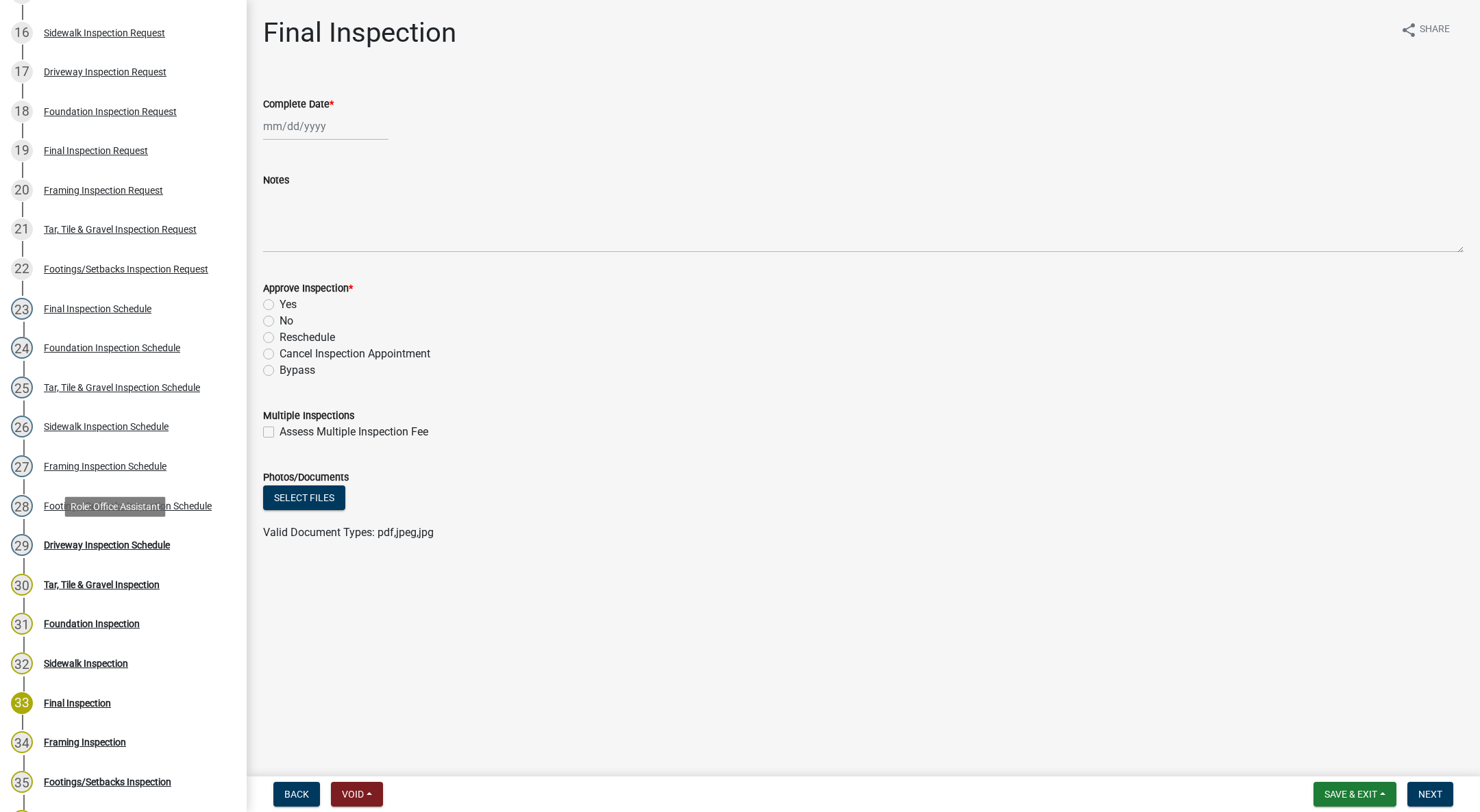
click at [91, 532] on link "29 Driveway Inspection Schedule" at bounding box center [123, 546] width 247 height 40
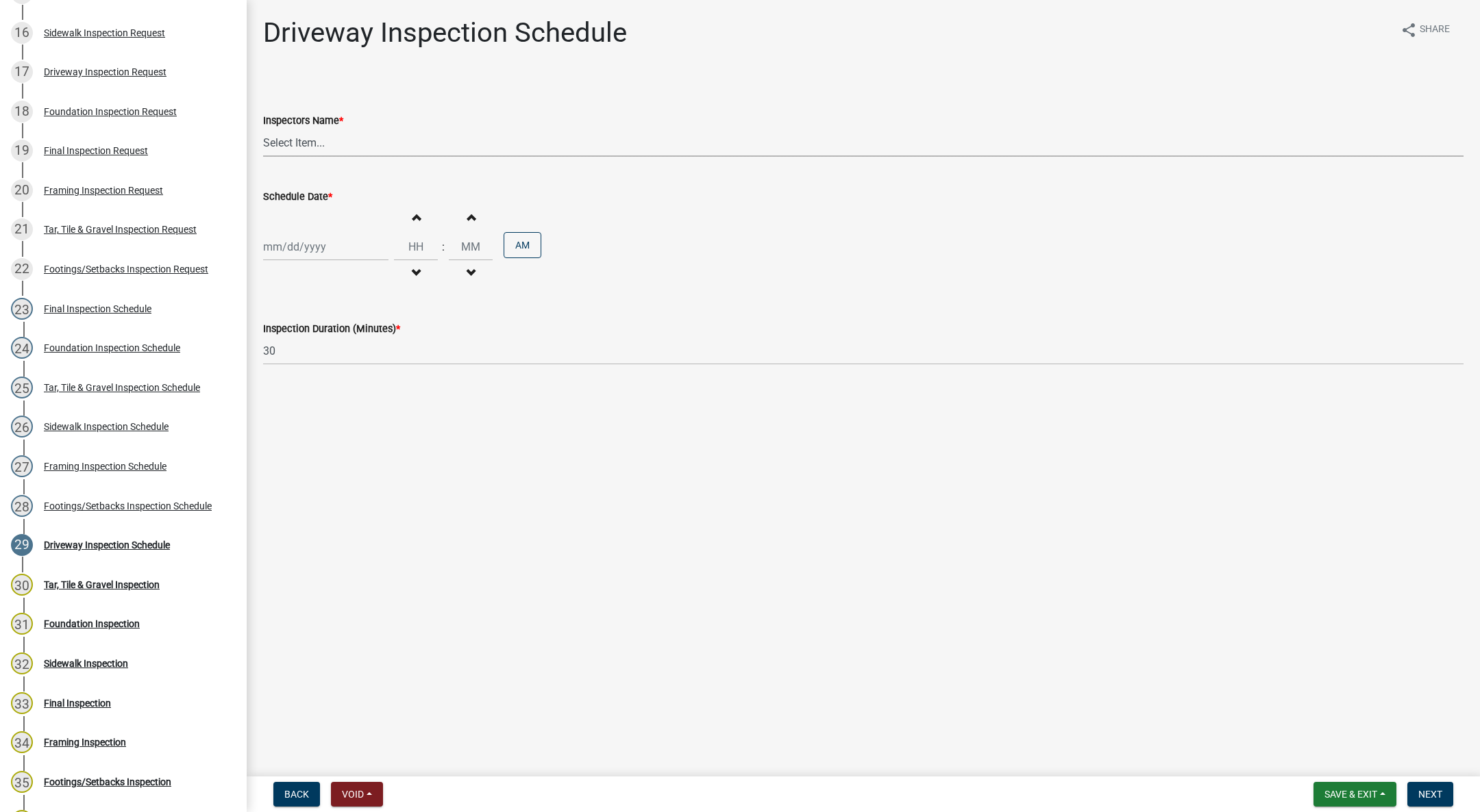
click at [293, 146] on select "Select Item... [DEMOGRAPHIC_DATA] (Indianola Other Inspector) T. Little ([PERSO…" at bounding box center [863, 143] width 1200 height 28
select select "27b8dde7-9ed4-44e4-ae8e-5969b60be3e6"
click at [263, 128] on select "Select Item... [DEMOGRAPHIC_DATA] (Indianola Other Inspector) T. Little ([PERSO…" at bounding box center [863, 143] width 1200 height 28
click at [279, 240] on div at bounding box center [325, 247] width 125 height 28
select select "10"
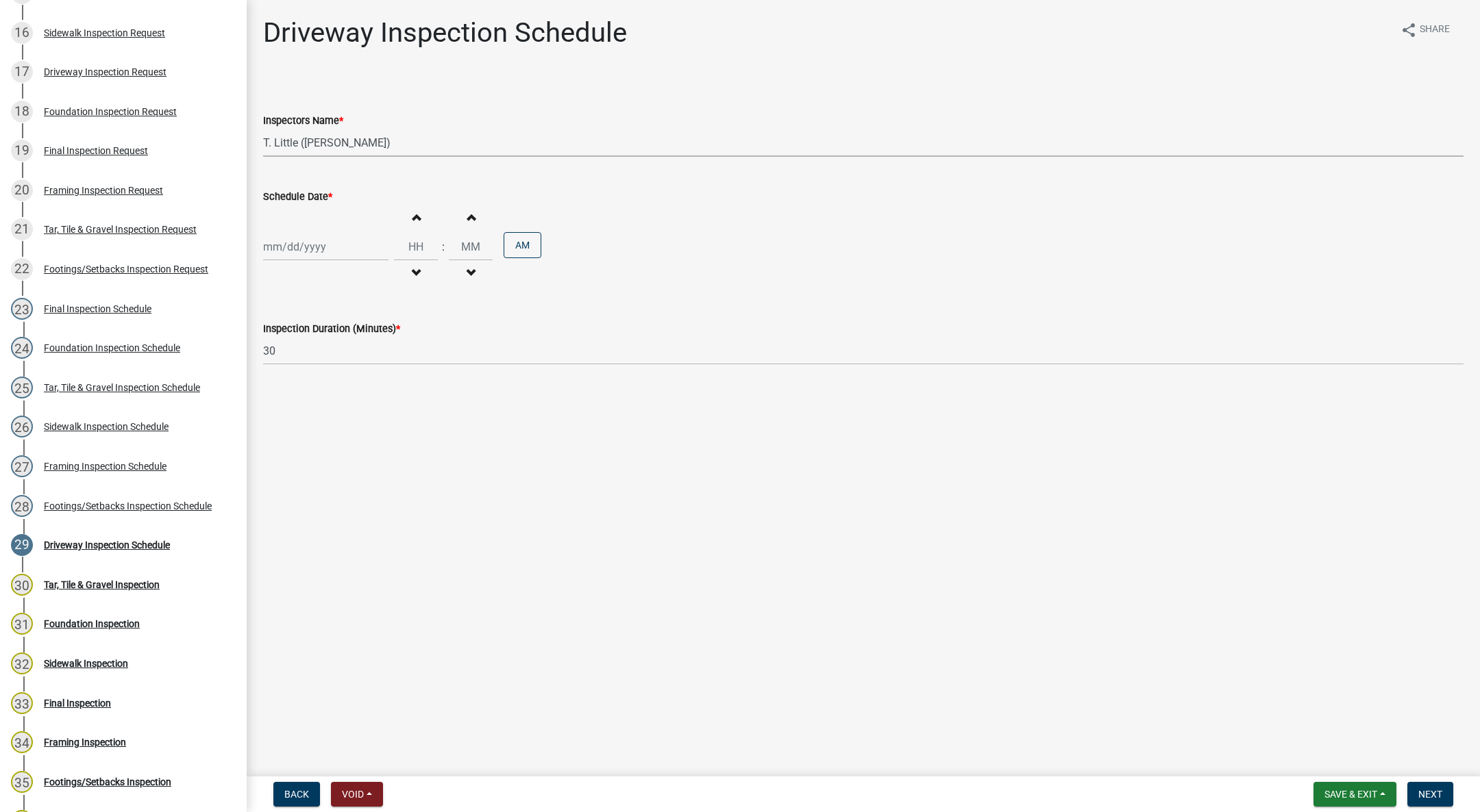
select select "2025"
click at [306, 355] on div "14" at bounding box center [299, 364] width 22 height 22
type input "[DATE]"
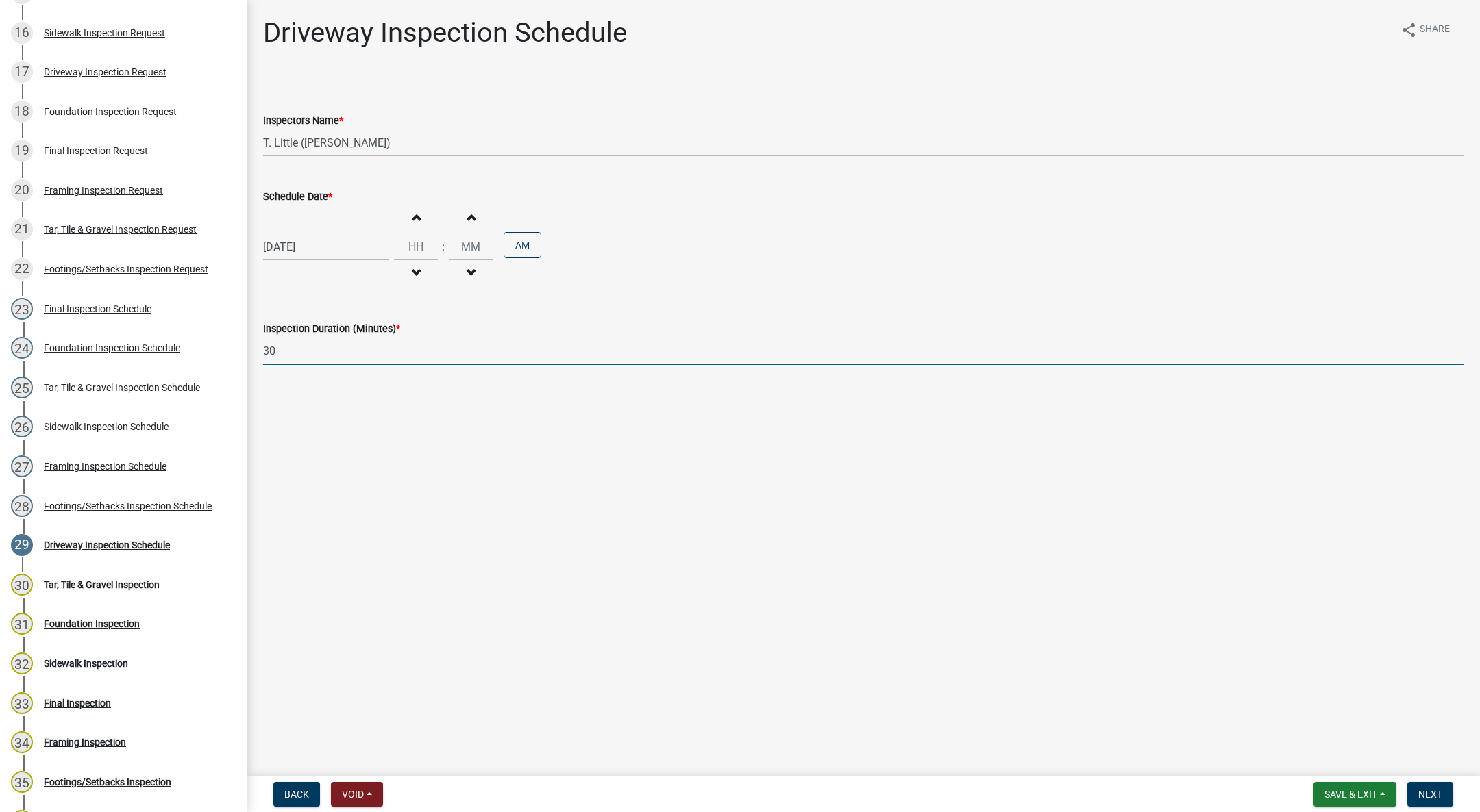
click at [306, 355] on input "30" at bounding box center [863, 351] width 1200 height 28
click at [292, 240] on div "[DATE]" at bounding box center [325, 247] width 125 height 28
select select "10"
select select "2025"
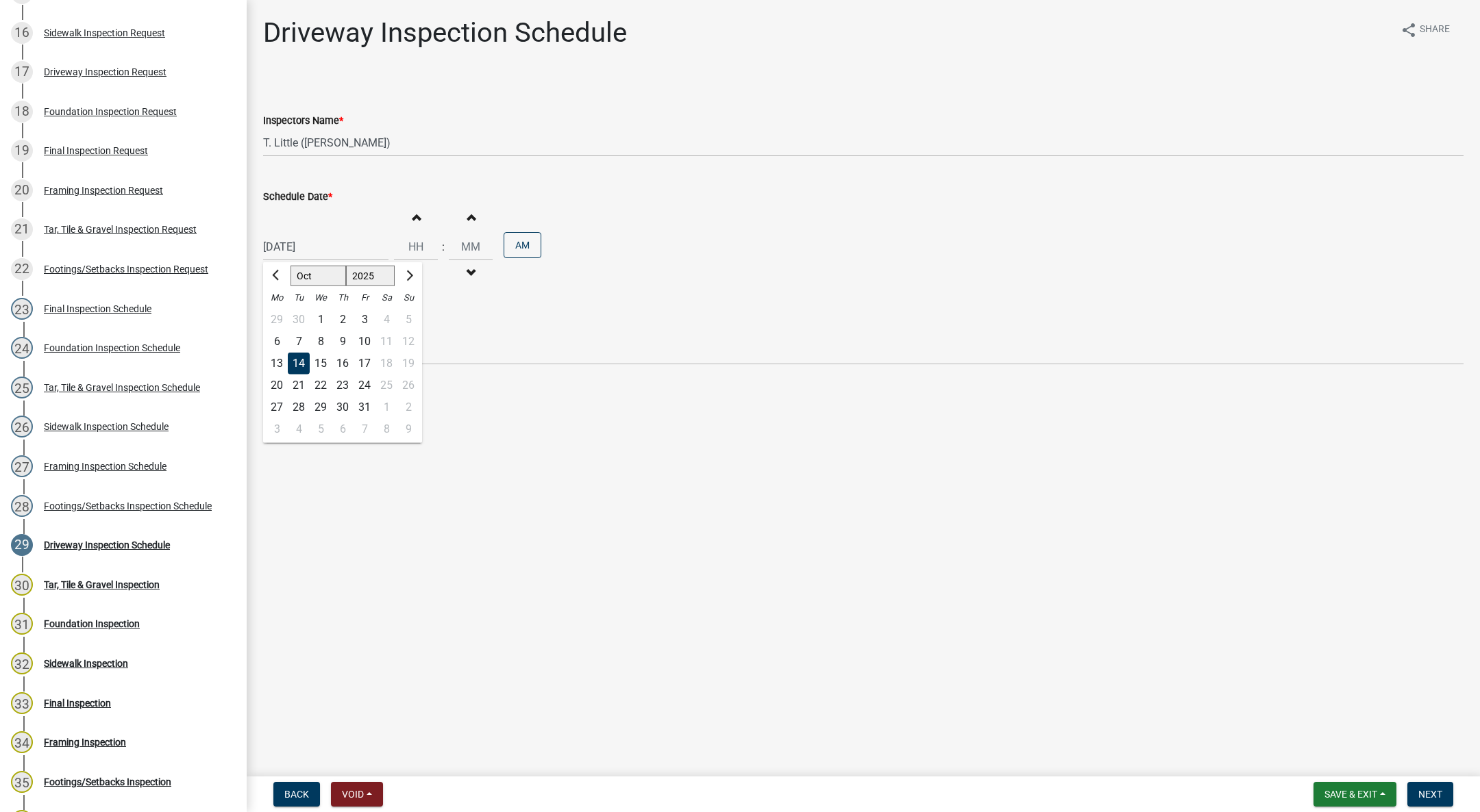
click at [320, 356] on div "15" at bounding box center [321, 364] width 22 height 22
type input "[DATE]"
click at [423, 268] on button "Decrement hours" at bounding box center [416, 273] width 29 height 24
type input "11"
type input "00"
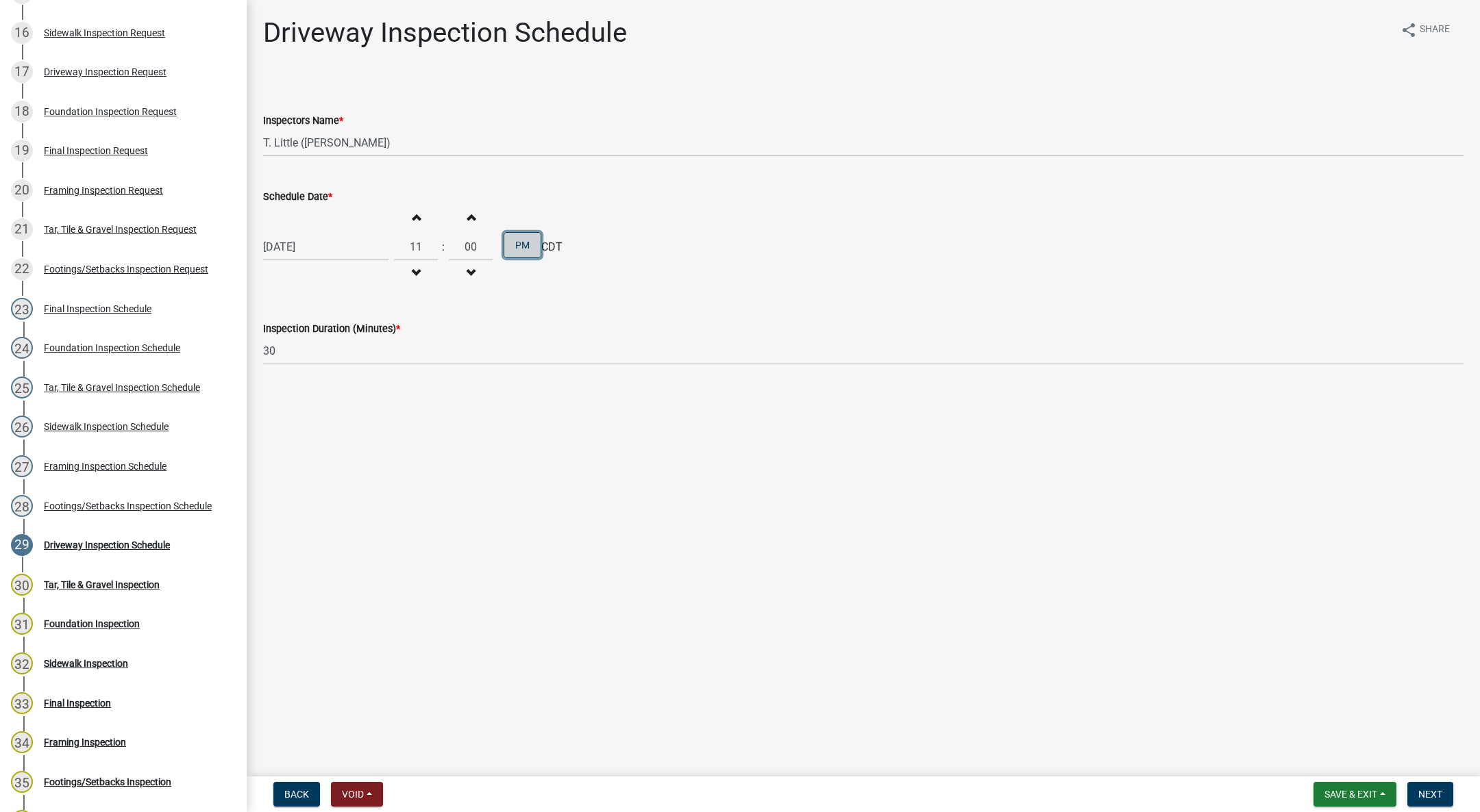
click at [518, 235] on button "PM" at bounding box center [522, 245] width 38 height 26
click at [1443, 779] on nav "Back Void Withdraw Lock Expire Void Save & Exit Save Save & Exit Next" at bounding box center [863, 794] width 1233 height 36
click at [1440, 785] on button "Next" at bounding box center [1430, 794] width 46 height 24
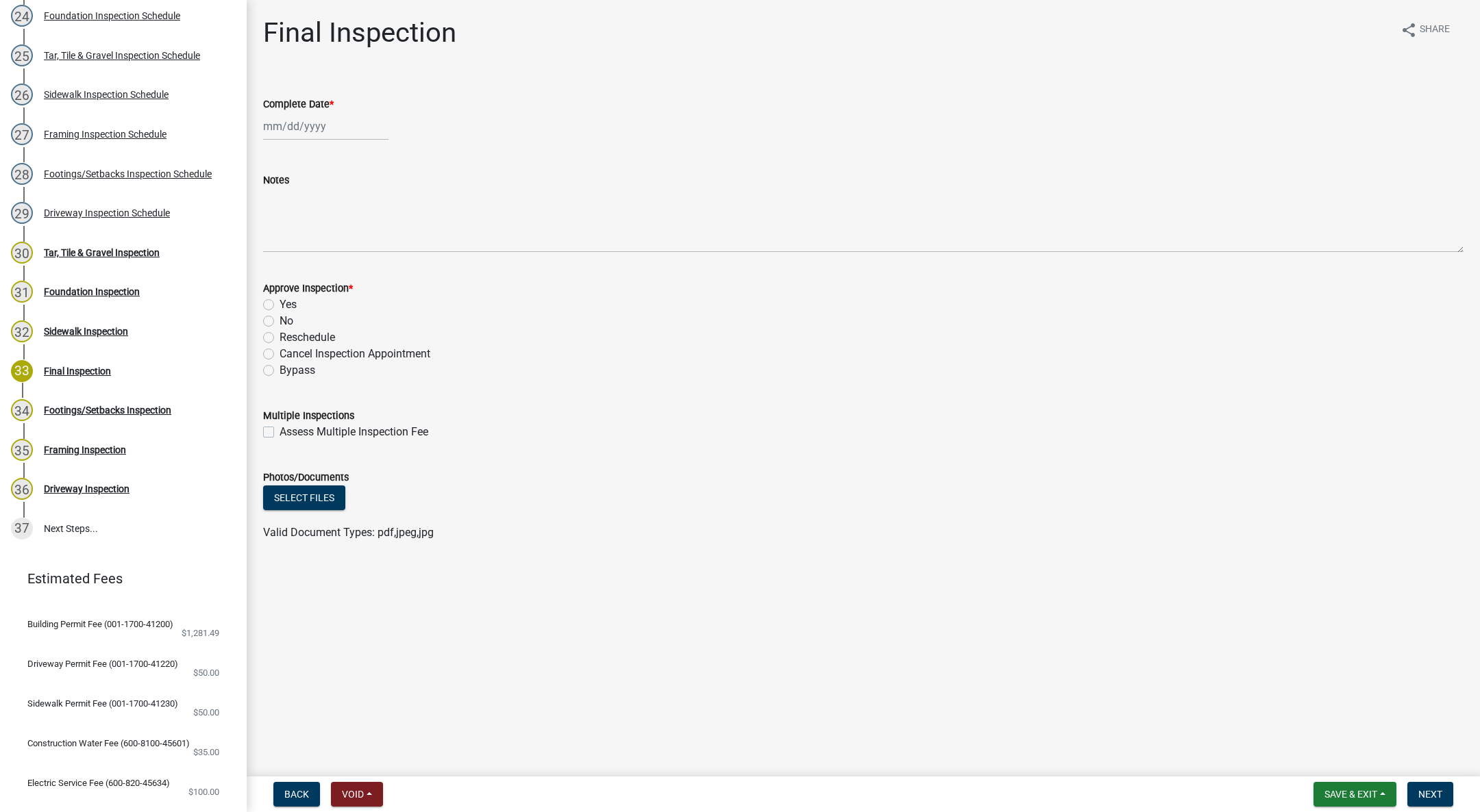
scroll to position [1130, 0]
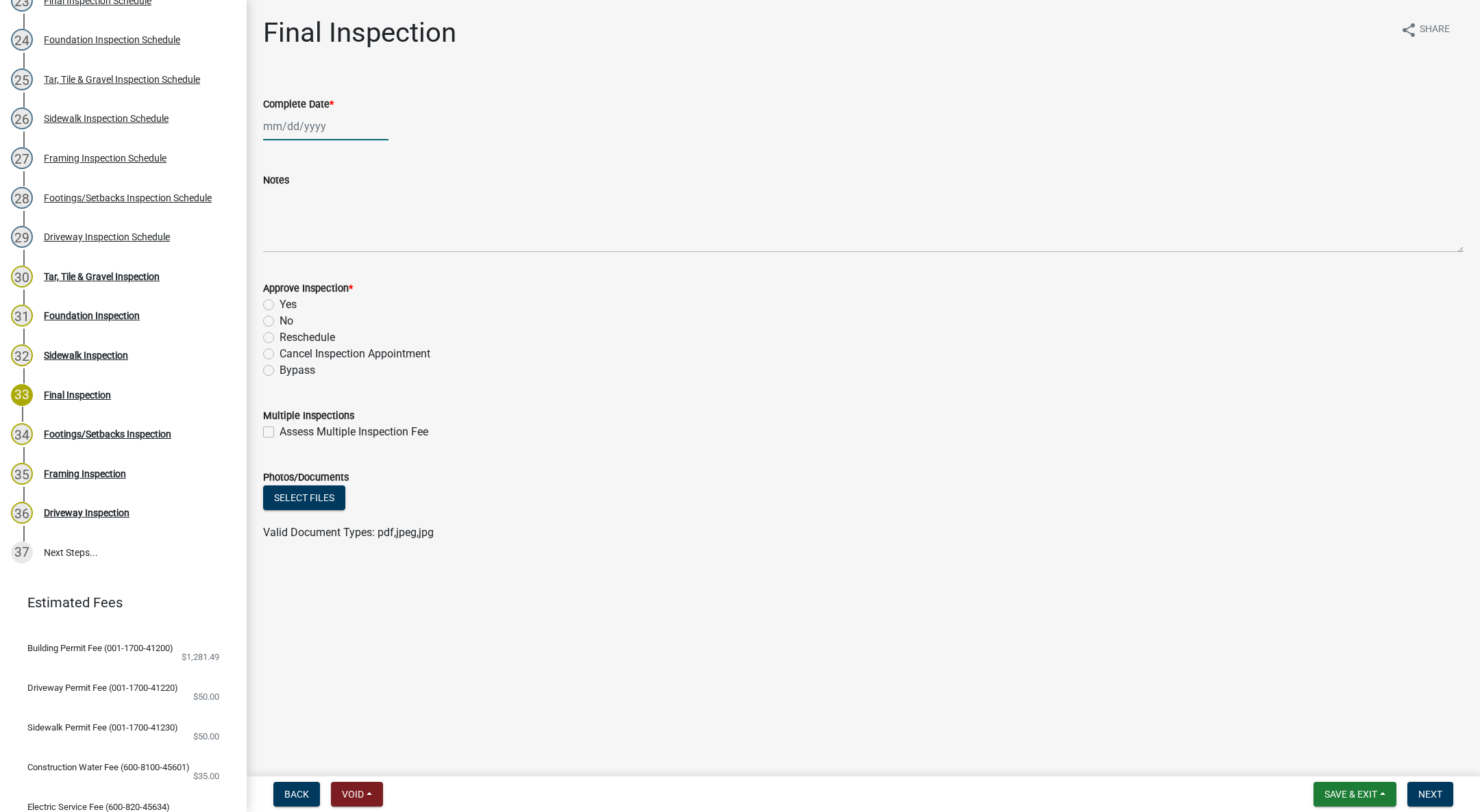
click at [305, 128] on div at bounding box center [325, 126] width 125 height 28
select select "10"
select select "2025"
click at [321, 236] on div "15" at bounding box center [321, 243] width 22 height 22
type input "[DATE]"
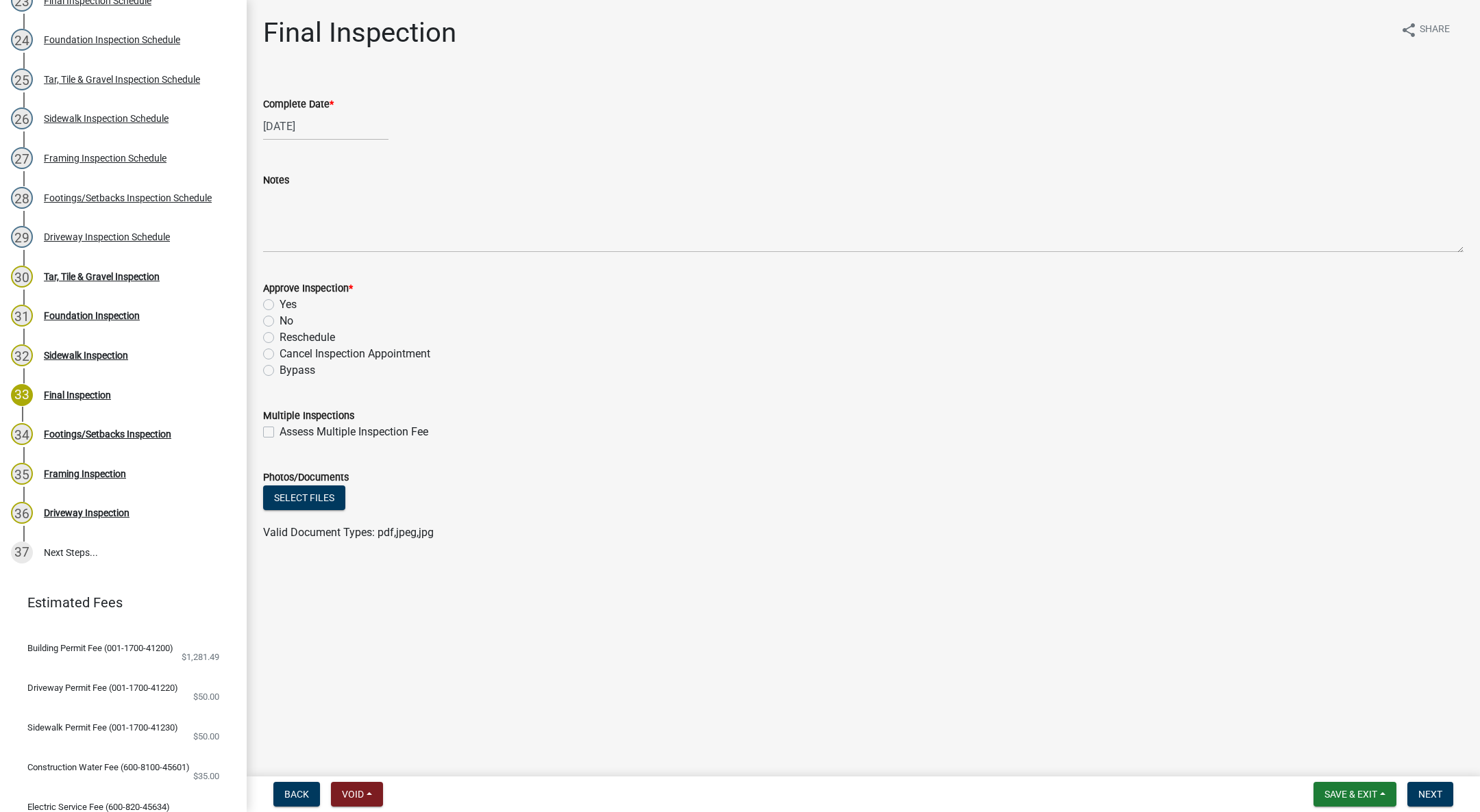
click at [279, 304] on label "Yes" at bounding box center [287, 304] width 17 height 16
click at [279, 304] on input "Yes" at bounding box center [284, 301] width 9 height 9
radio input "true"
click at [1426, 785] on button "Next" at bounding box center [1430, 794] width 46 height 24
click at [281, 124] on div at bounding box center [325, 126] width 125 height 28
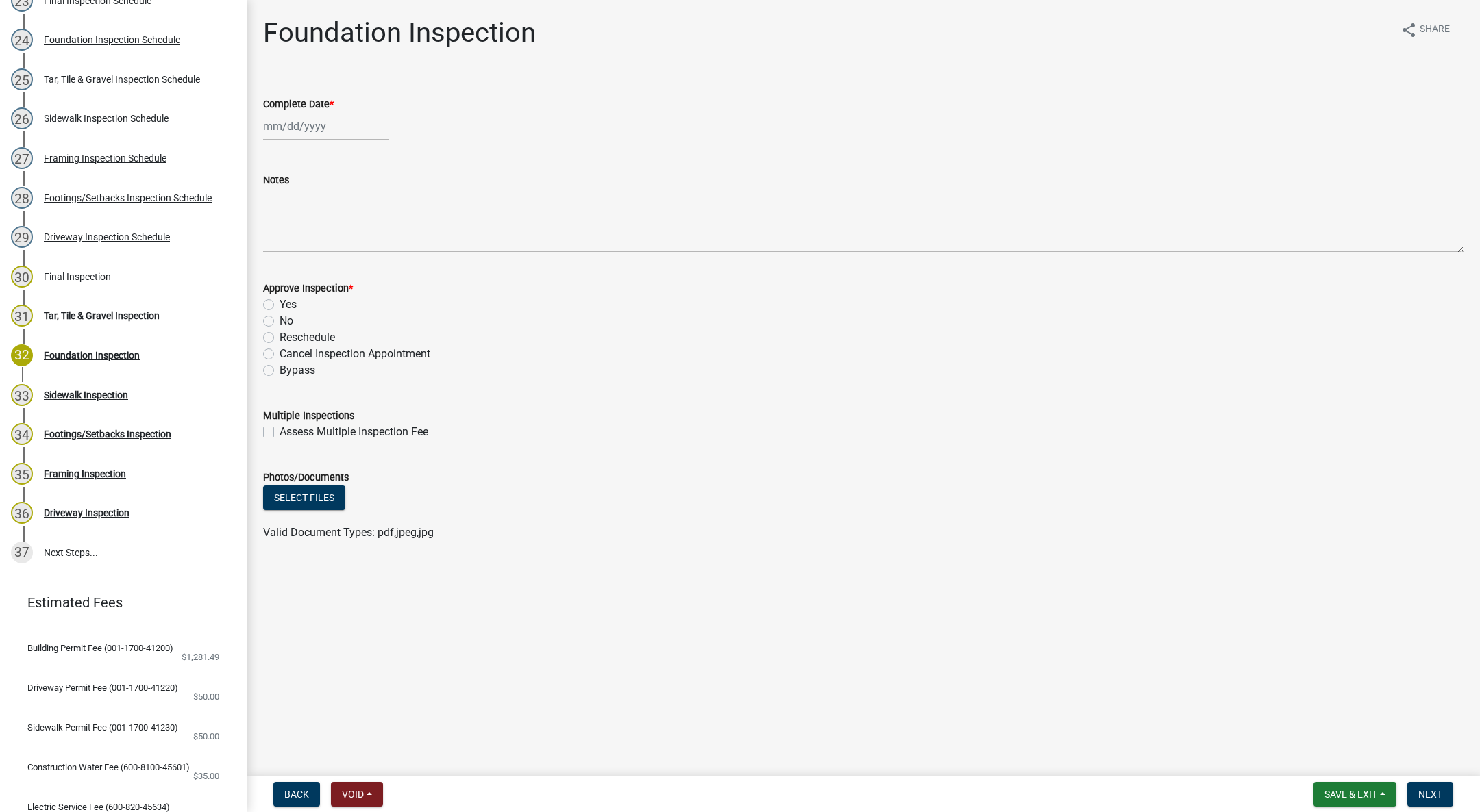
select select "10"
select select "2025"
click at [320, 240] on div "15" at bounding box center [321, 243] width 22 height 22
type input "[DATE]"
click at [279, 304] on label "Yes" at bounding box center [287, 304] width 17 height 16
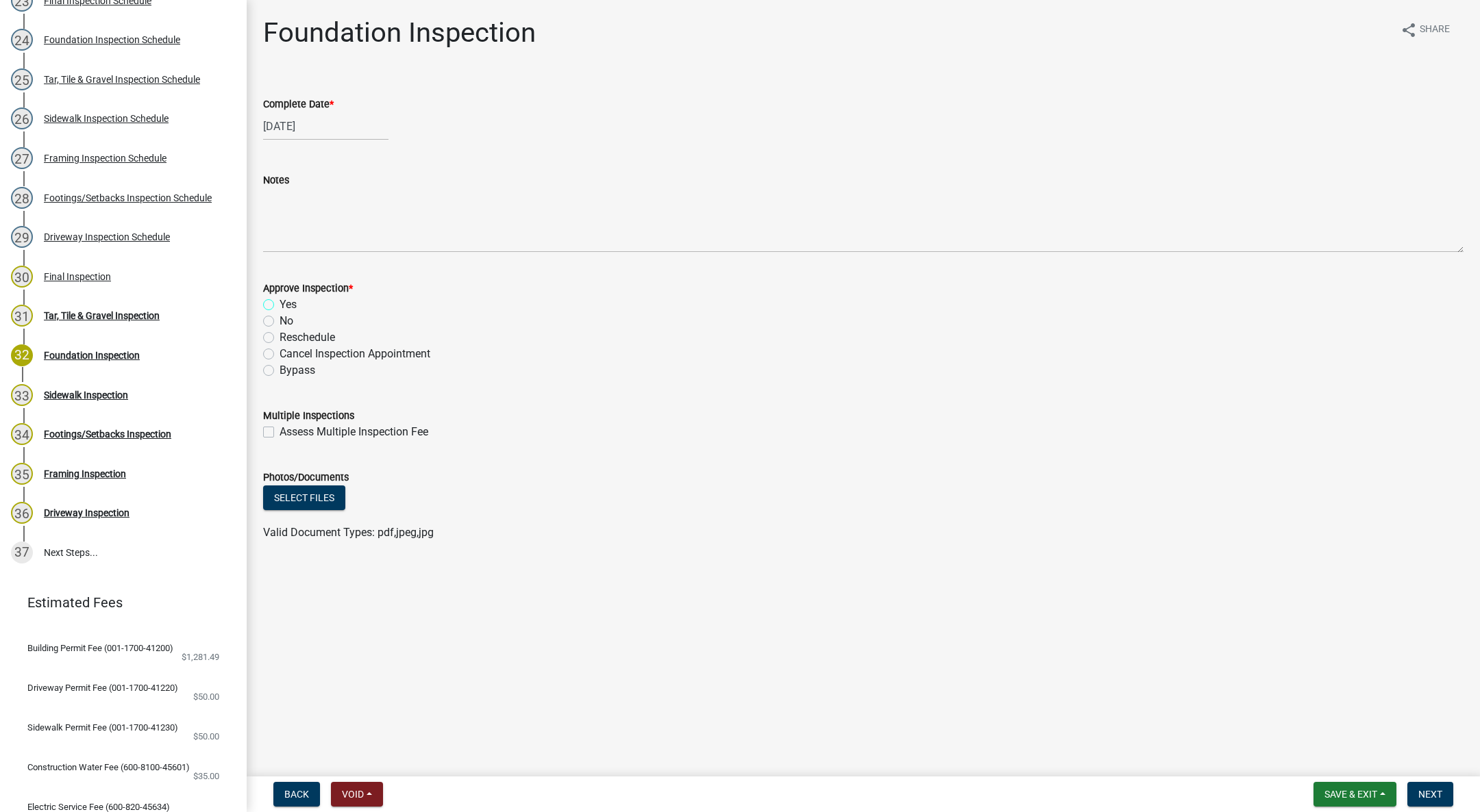
click at [279, 304] on input "Yes" at bounding box center [284, 301] width 9 height 9
radio input "true"
click at [1426, 791] on span "Next" at bounding box center [1430, 794] width 24 height 11
click at [301, 125] on div at bounding box center [325, 126] width 125 height 28
select select "10"
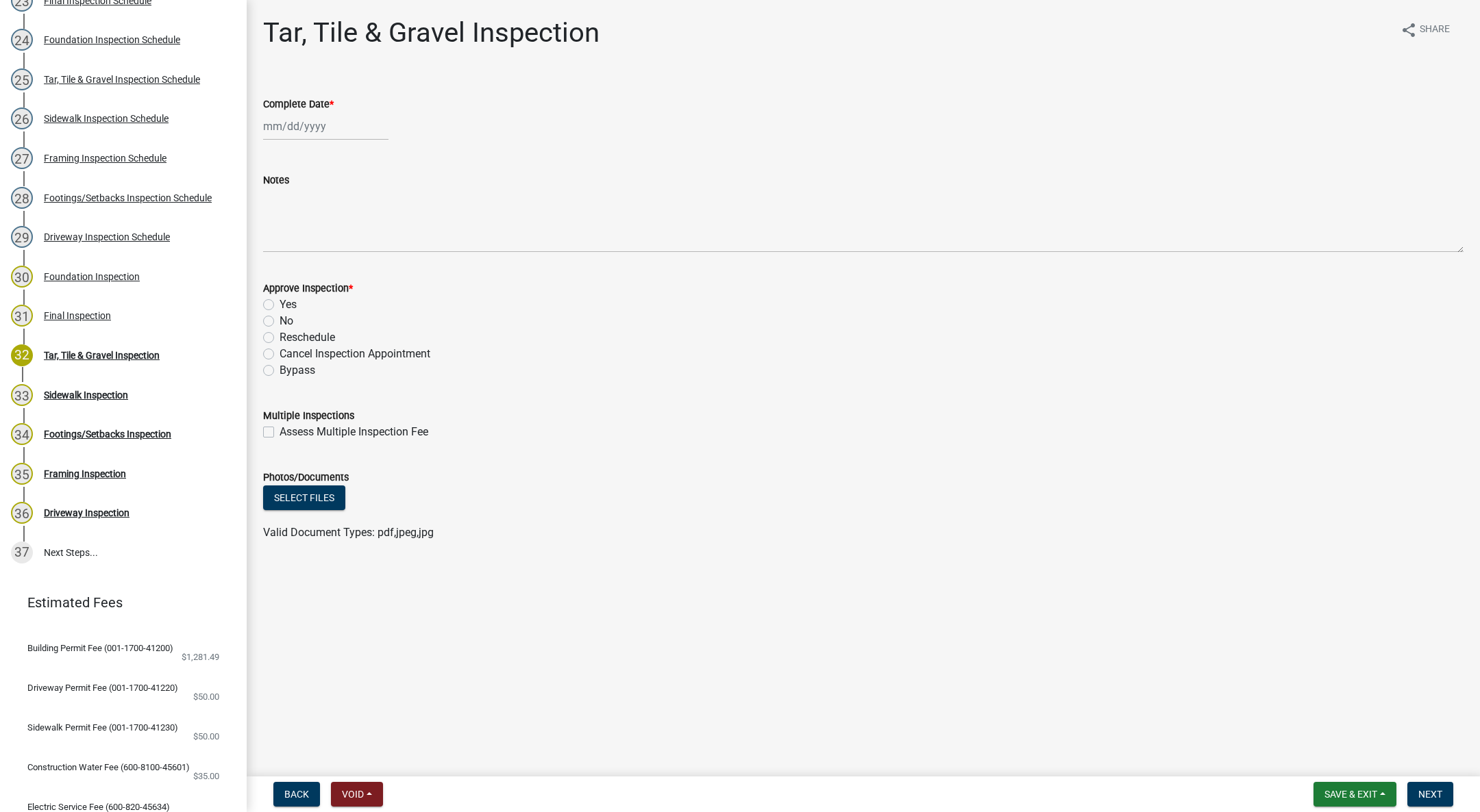
select select "2025"
click at [318, 237] on div "15" at bounding box center [321, 243] width 22 height 22
type input "[DATE]"
click at [279, 304] on label "Yes" at bounding box center [287, 304] width 17 height 16
click at [279, 304] on input "Yes" at bounding box center [284, 301] width 9 height 9
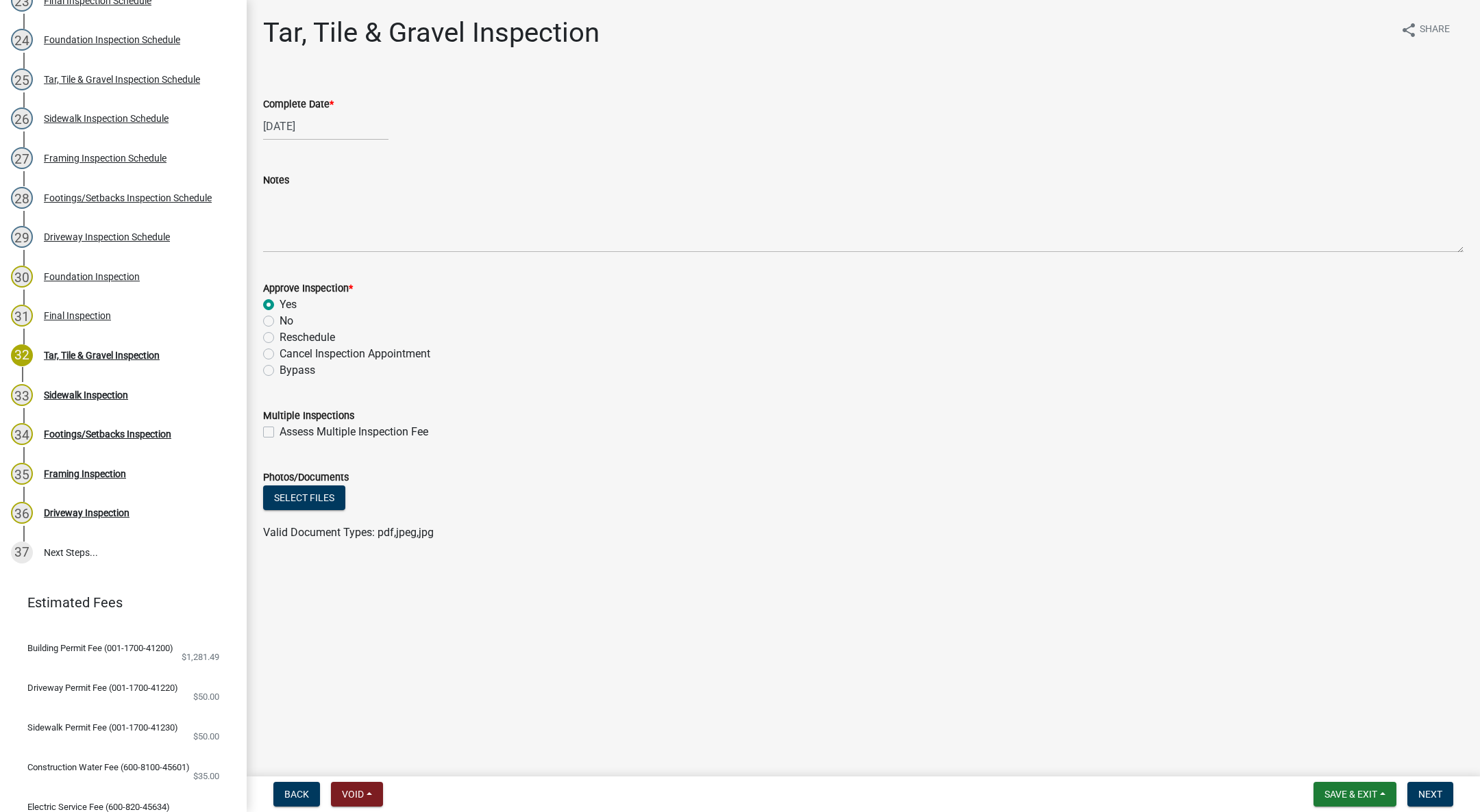
radio input "true"
click at [1412, 793] on button "Next" at bounding box center [1430, 794] width 46 height 24
click at [284, 128] on div at bounding box center [325, 126] width 125 height 28
select select "10"
select select "2025"
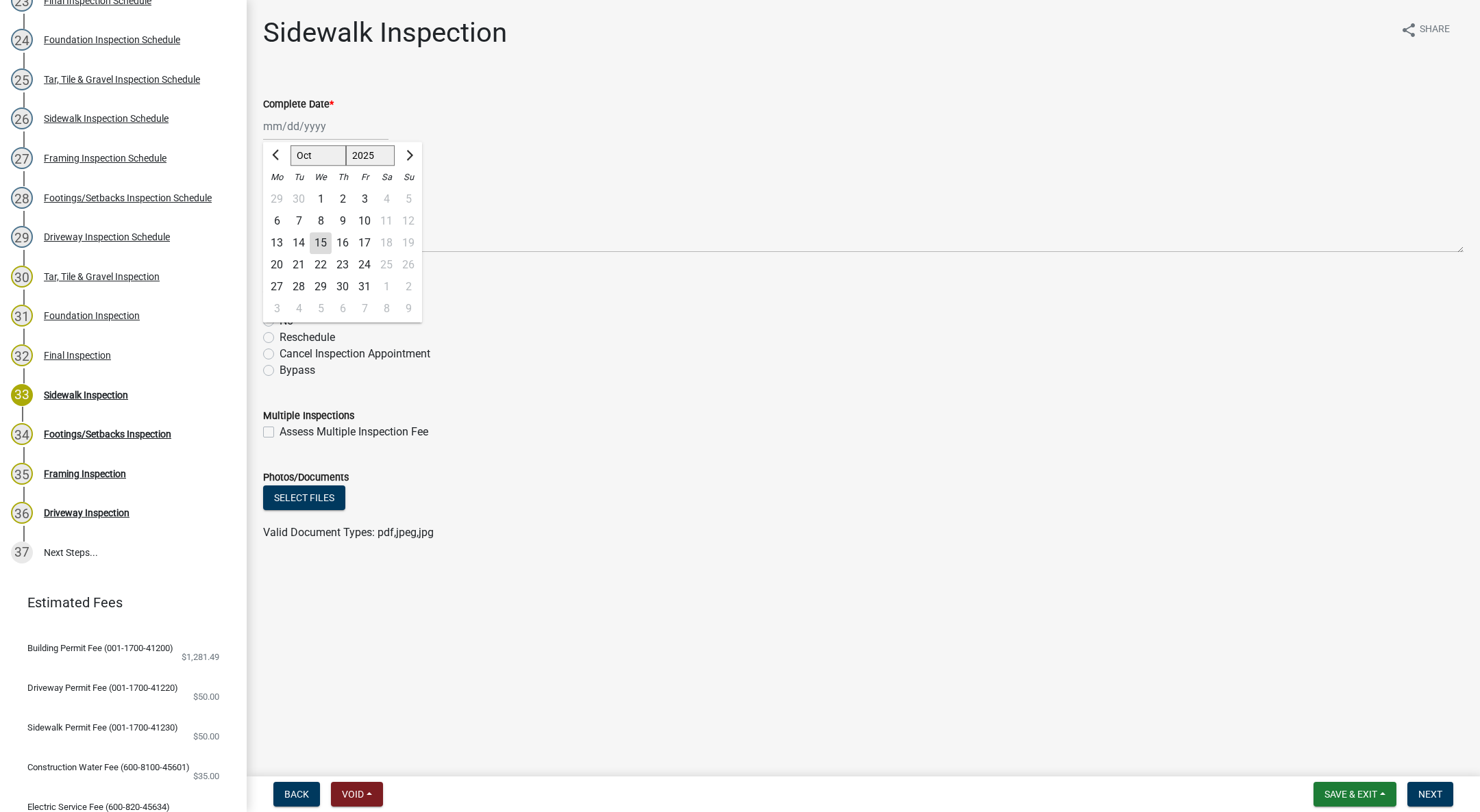
click at [317, 241] on div "15" at bounding box center [321, 243] width 22 height 22
type input "[DATE]"
click at [279, 304] on label "Yes" at bounding box center [287, 304] width 17 height 16
click at [279, 304] on input "Yes" at bounding box center [284, 301] width 9 height 9
radio input "true"
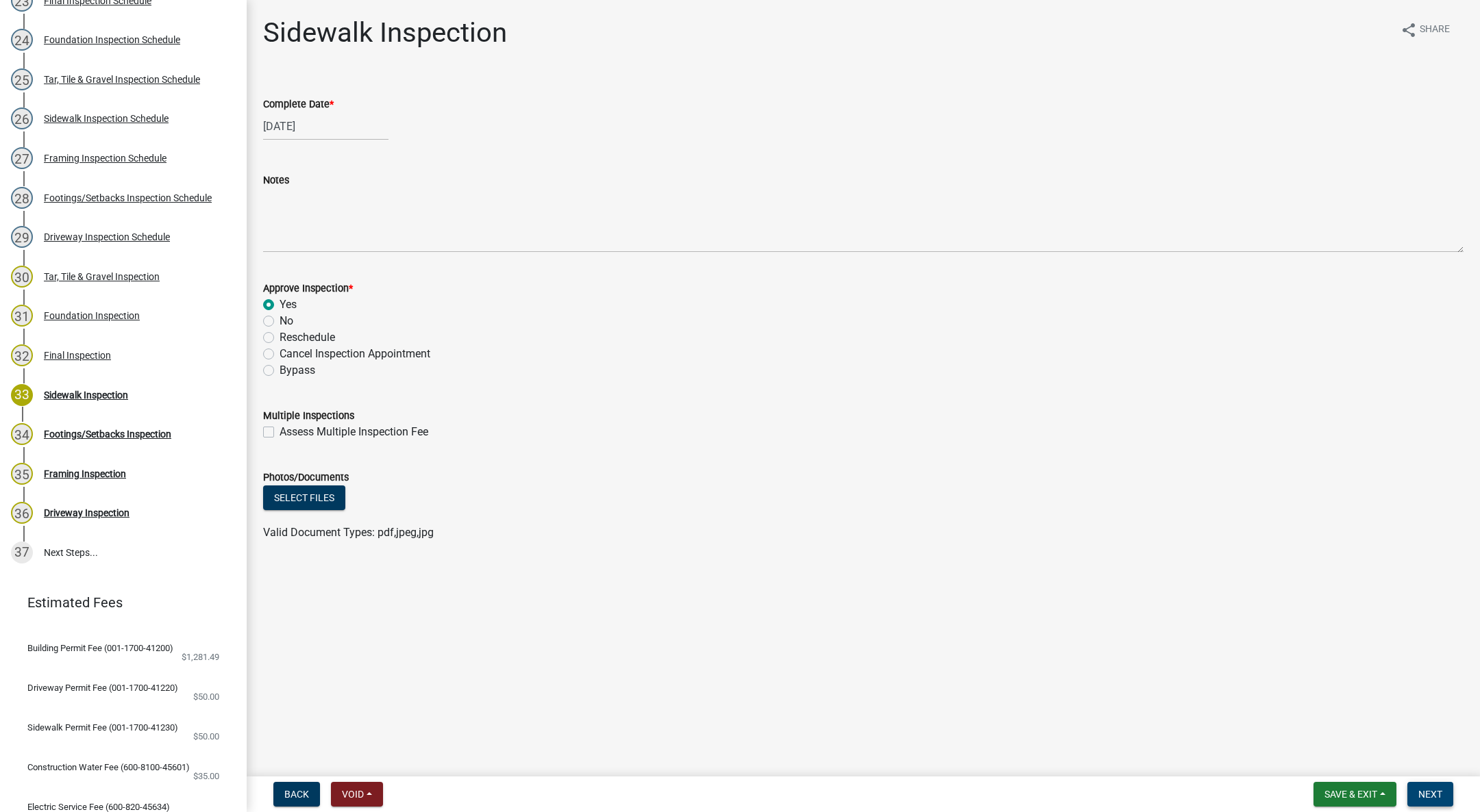
click at [1426, 796] on span "Next" at bounding box center [1430, 794] width 24 height 11
click at [275, 128] on div at bounding box center [325, 126] width 125 height 28
select select "10"
select select "2025"
click at [320, 236] on div "15" at bounding box center [321, 243] width 22 height 22
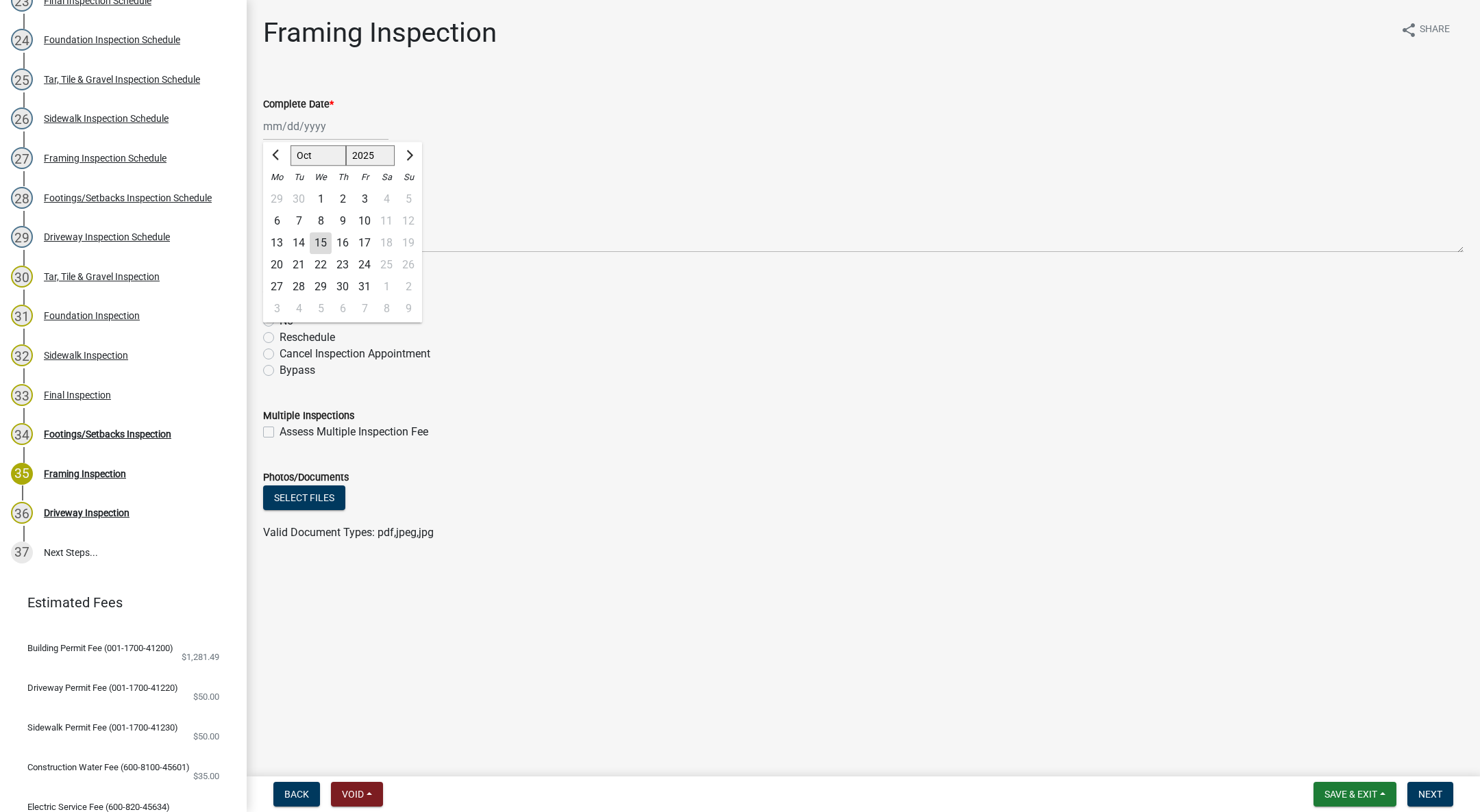
type input "[DATE]"
click at [279, 302] on label "Yes" at bounding box center [287, 304] width 17 height 16
click at [279, 302] on input "Yes" at bounding box center [284, 301] width 9 height 9
radio input "true"
click at [1420, 787] on button "Next" at bounding box center [1430, 794] width 46 height 24
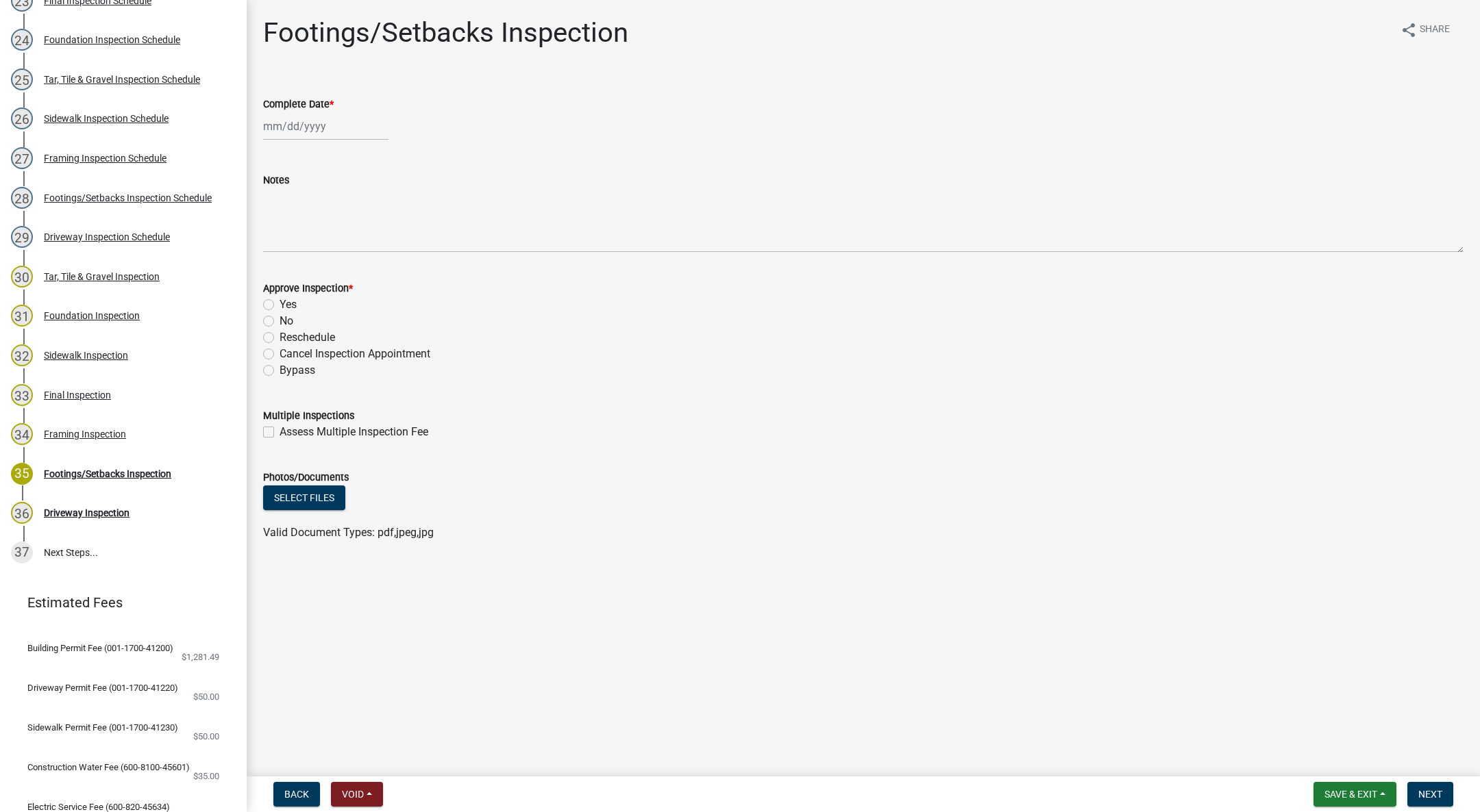
click at [319, 123] on div at bounding box center [325, 126] width 125 height 28
select select "10"
select select "2025"
click at [321, 235] on div "15" at bounding box center [321, 243] width 22 height 22
type input "[DATE]"
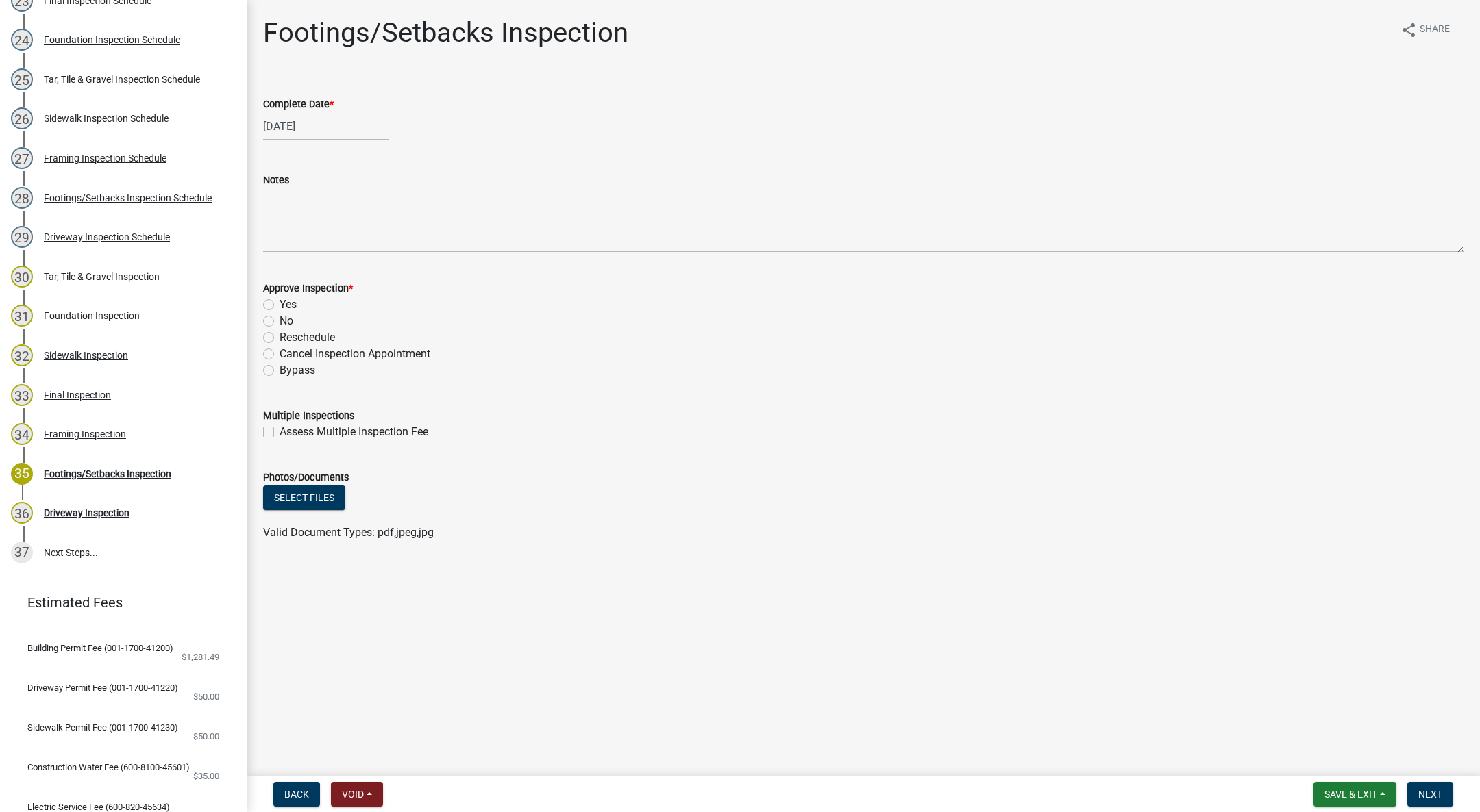
click at [279, 307] on label "Yes" at bounding box center [287, 304] width 17 height 16
click at [279, 305] on input "Yes" at bounding box center [284, 301] width 9 height 9
radio input "true"
click at [1440, 792] on span "Next" at bounding box center [1430, 794] width 24 height 11
click at [296, 128] on div at bounding box center [325, 126] width 125 height 28
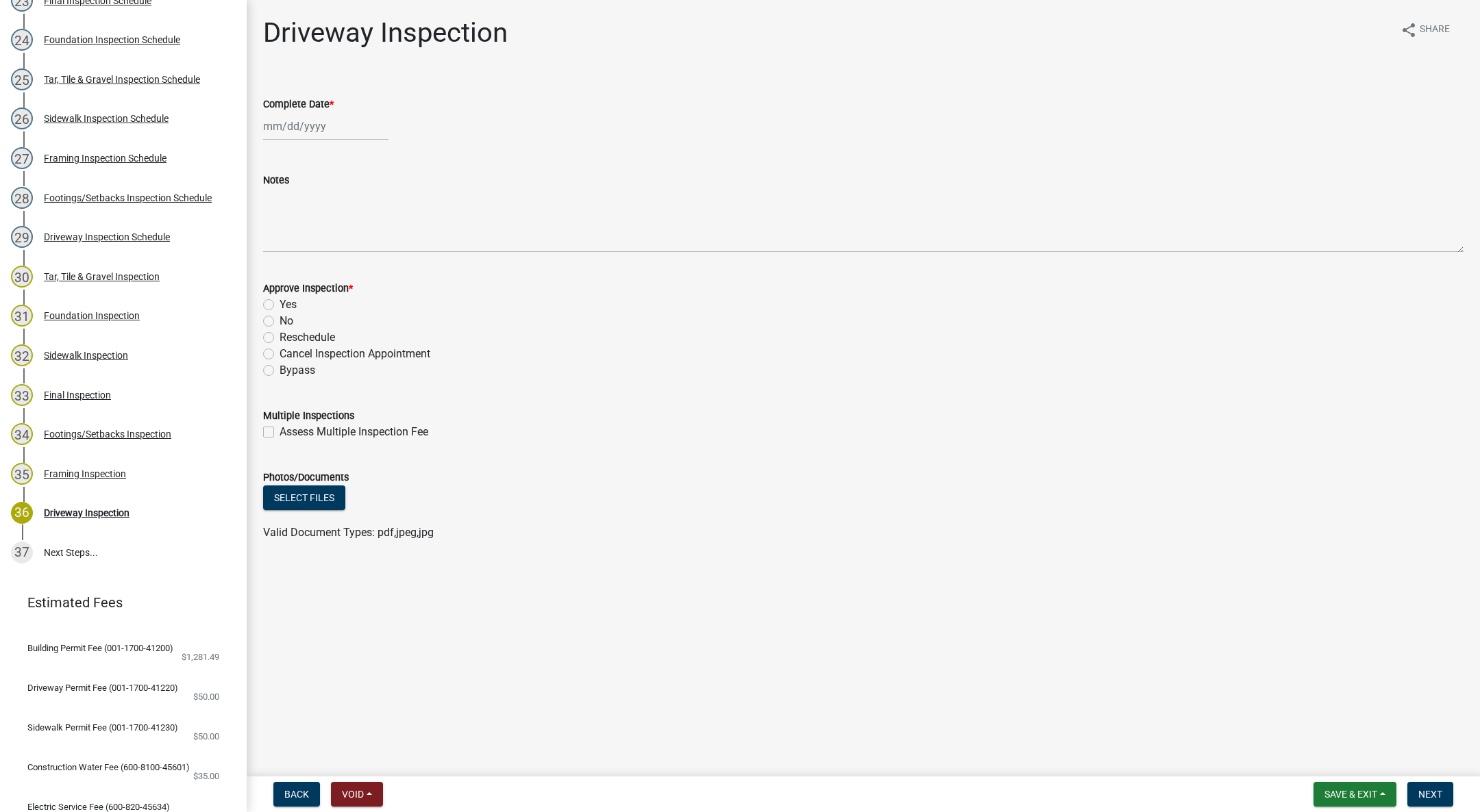
select select "10"
select select "2025"
click at [323, 243] on div "15" at bounding box center [321, 243] width 22 height 22
type input "[DATE]"
click at [279, 307] on label "Yes" at bounding box center [287, 304] width 17 height 16
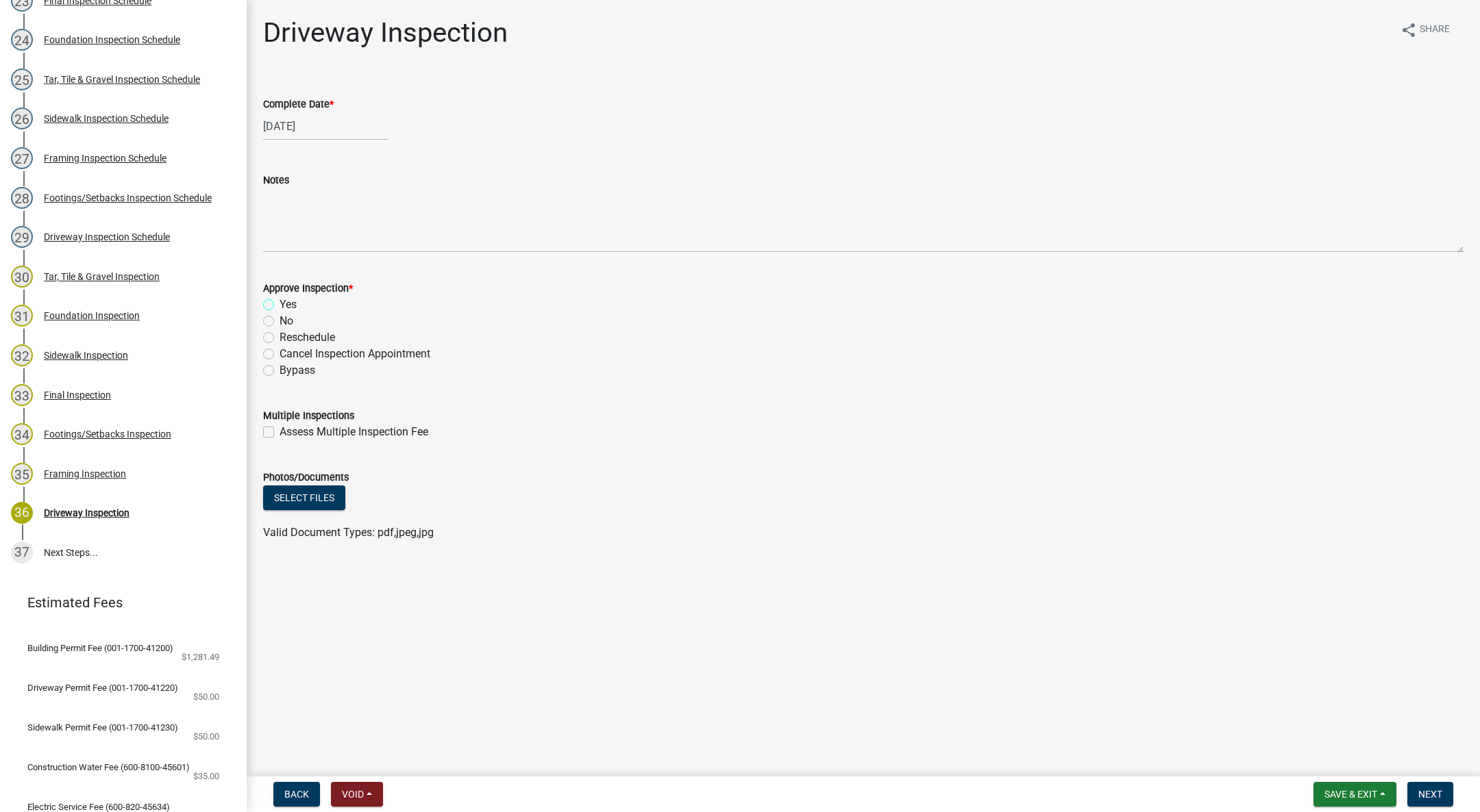
click at [279, 305] on input "Yes" at bounding box center [284, 301] width 9 height 9
radio input "true"
drag, startPoint x: 1418, startPoint y: 788, endPoint x: 1344, endPoint y: 765, distance: 77.5
click at [1418, 787] on button "Next" at bounding box center [1430, 794] width 46 height 24
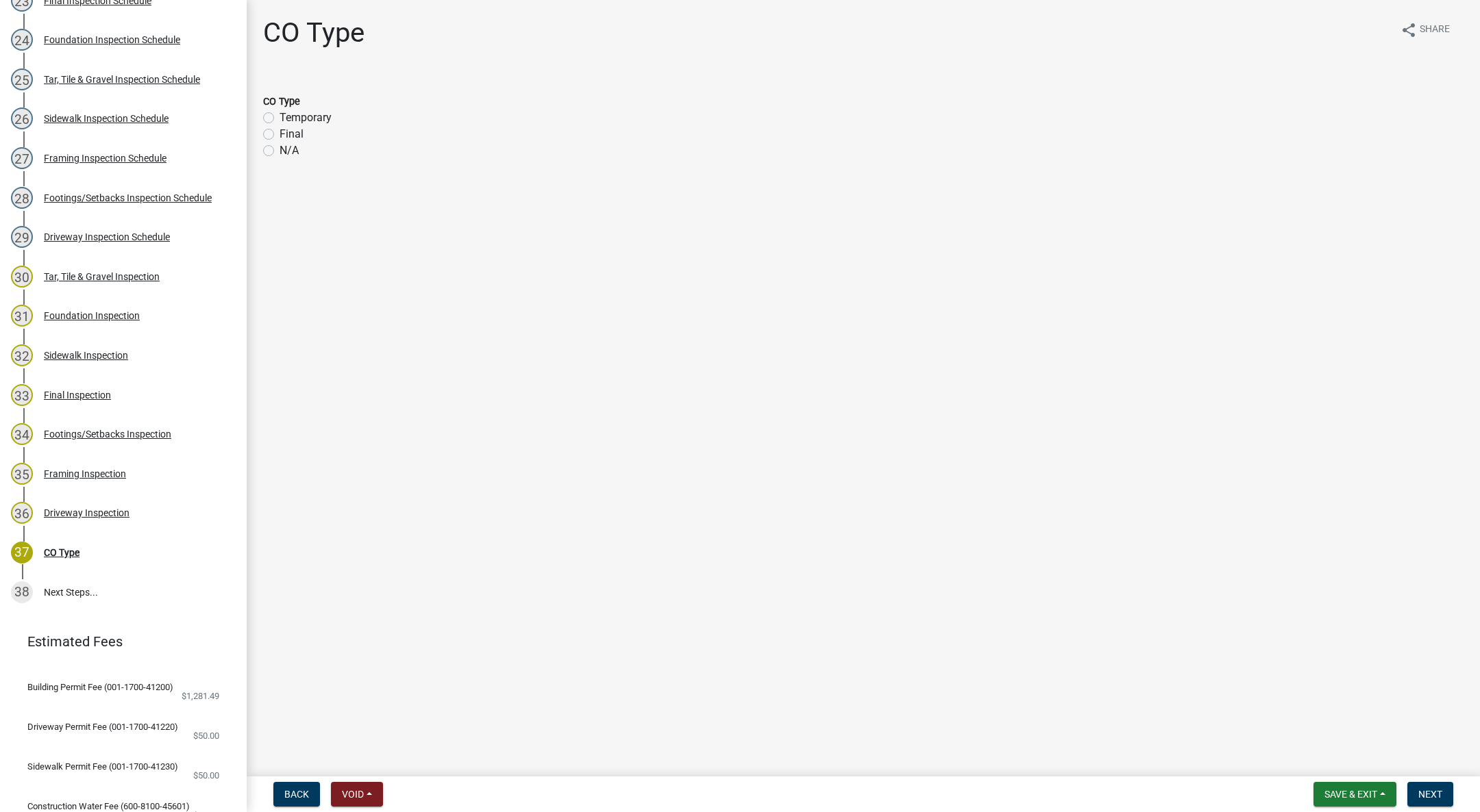
scroll to position [1169, 0]
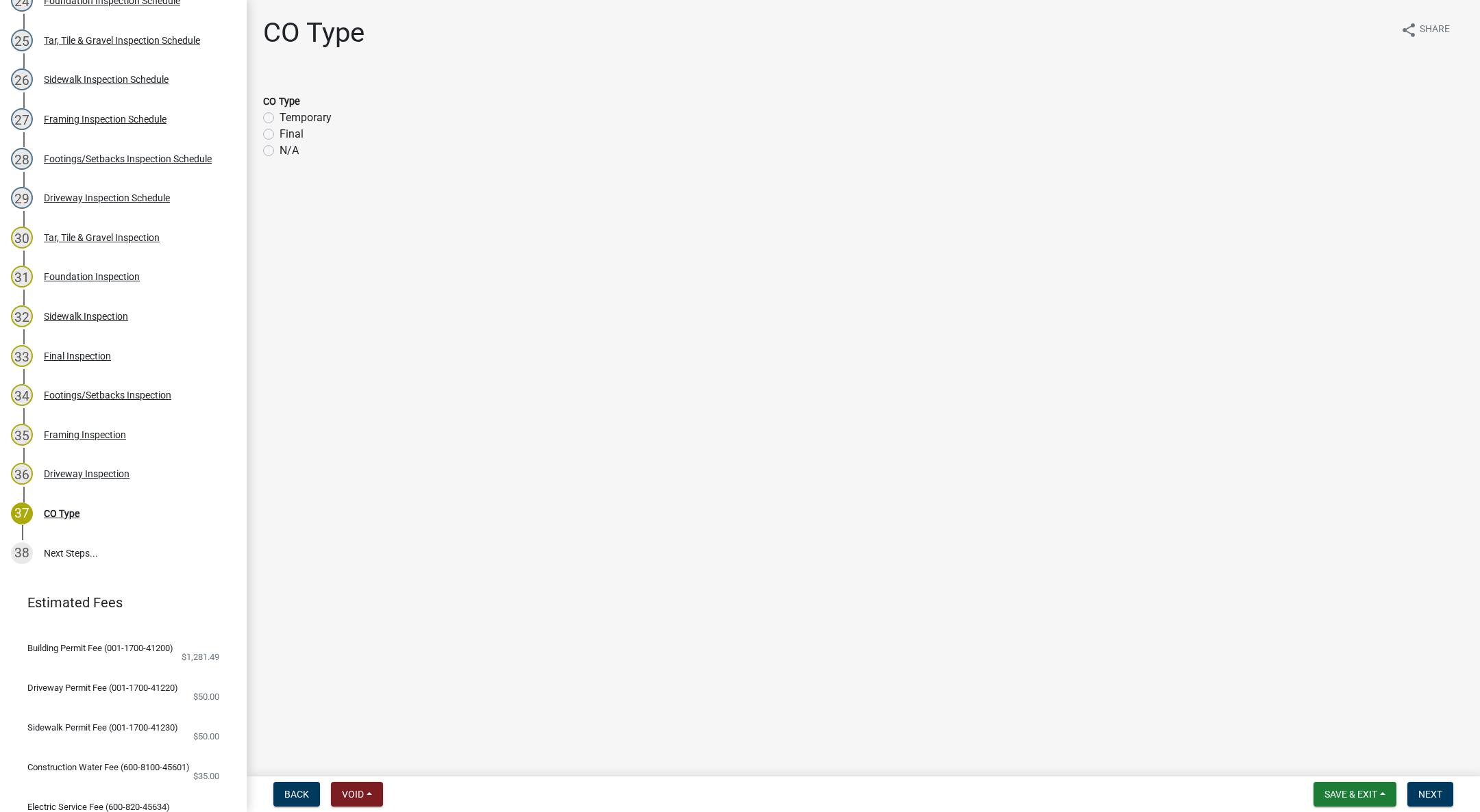
click at [279, 134] on label "Final" at bounding box center [291, 134] width 24 height 16
click at [279, 134] on input "Final" at bounding box center [284, 131] width 9 height 9
radio input "true"
click at [1430, 790] on span "Next" at bounding box center [1430, 794] width 24 height 11
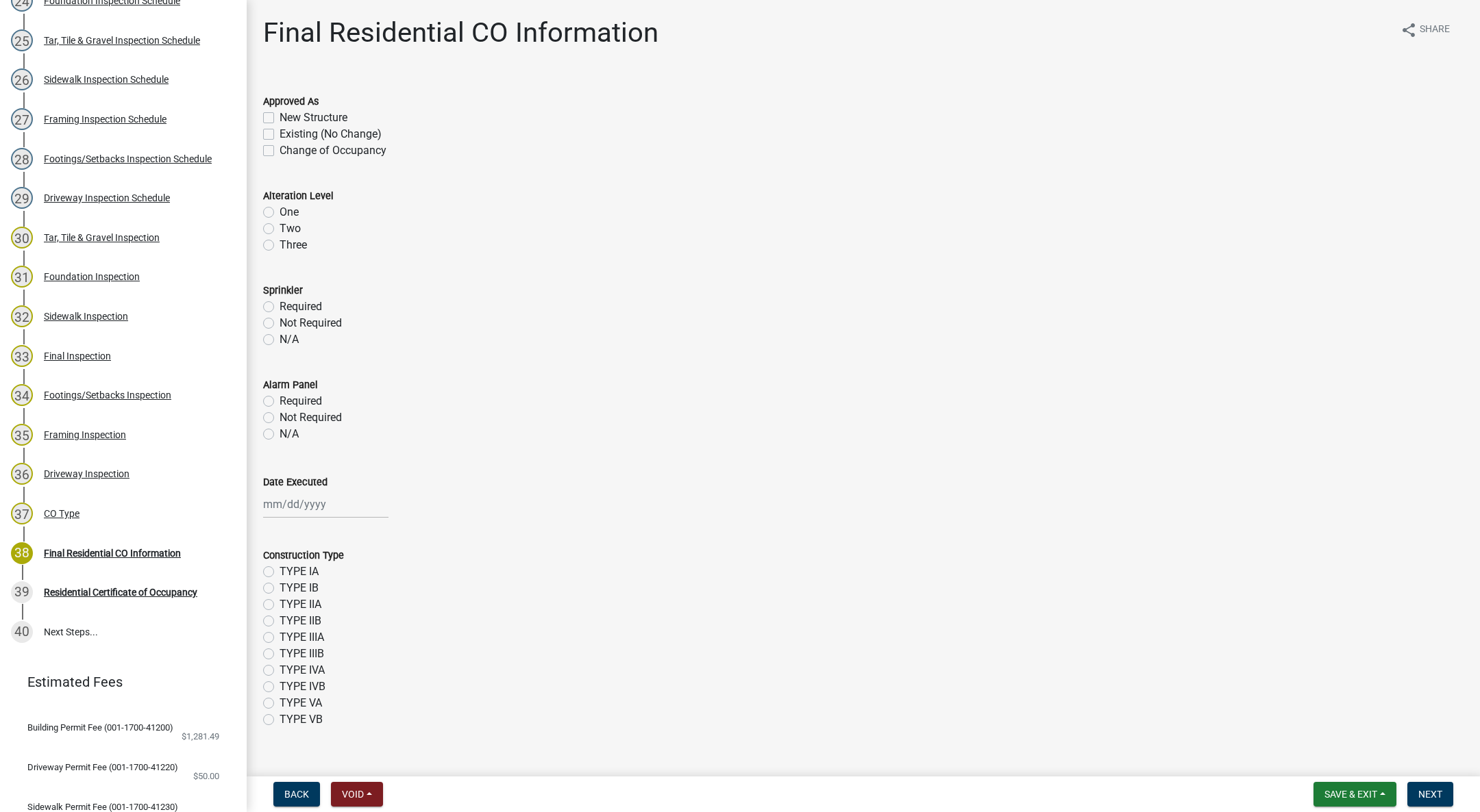
scroll to position [1248, 0]
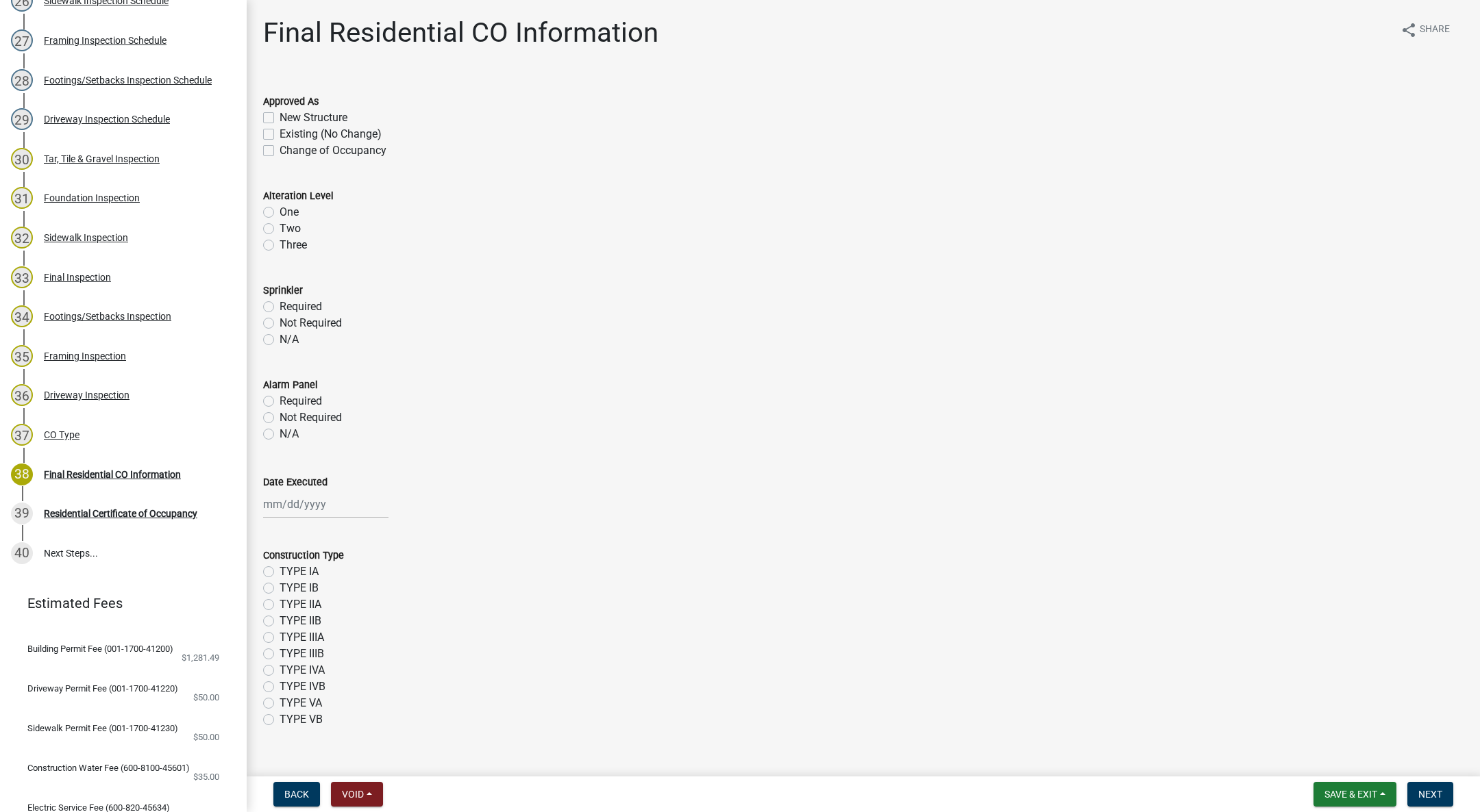
click at [279, 116] on label "New Structure" at bounding box center [313, 118] width 68 height 16
click at [279, 116] on input "New Structure" at bounding box center [284, 114] width 9 height 9
checkbox input "true"
checkbox input "false"
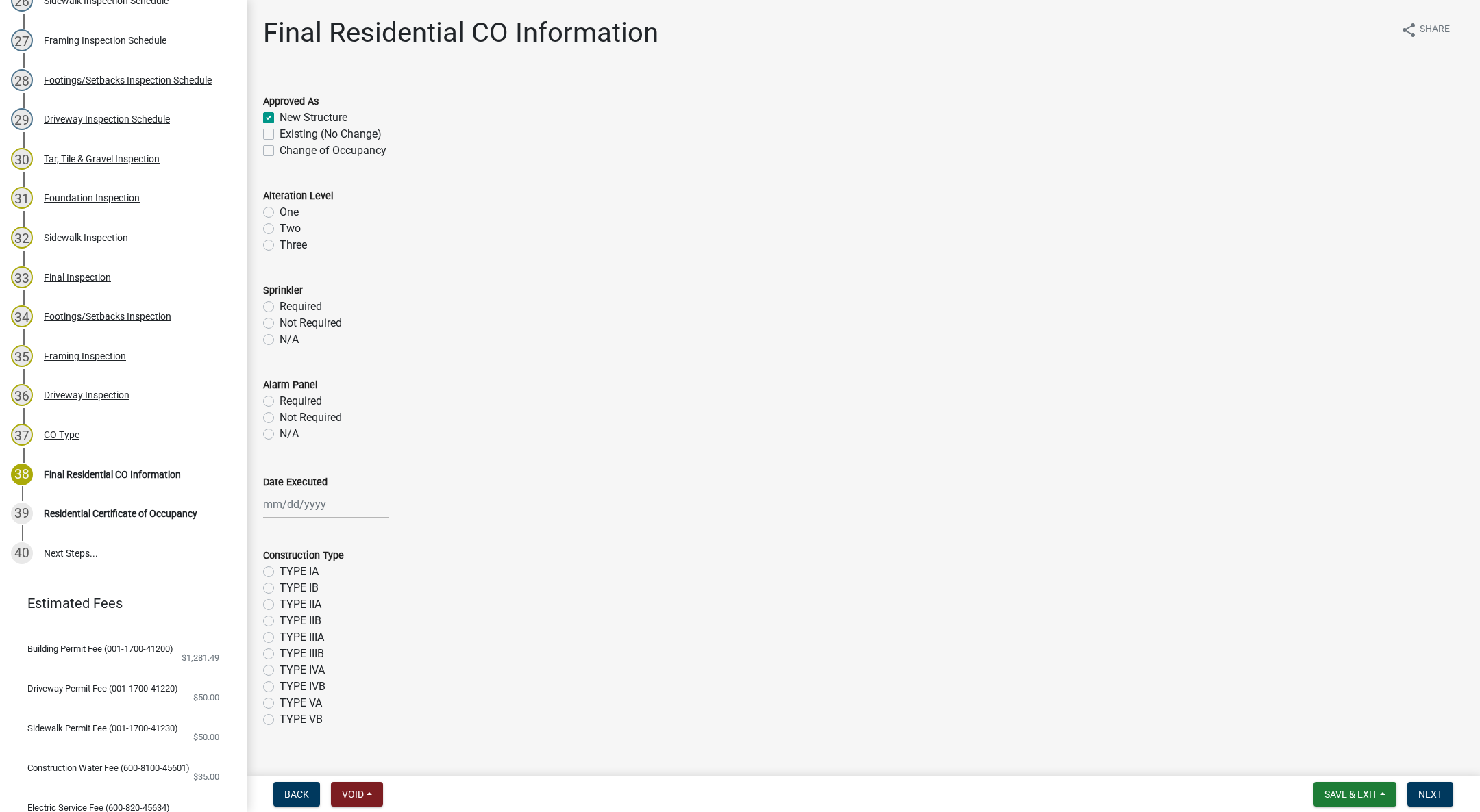
click at [279, 318] on label "Not Required" at bounding box center [310, 323] width 62 height 16
click at [279, 318] on input "Not Required" at bounding box center [284, 319] width 9 height 9
radio input "true"
click at [279, 417] on label "Not Required" at bounding box center [310, 418] width 62 height 16
click at [279, 417] on input "Not Required" at bounding box center [284, 414] width 9 height 9
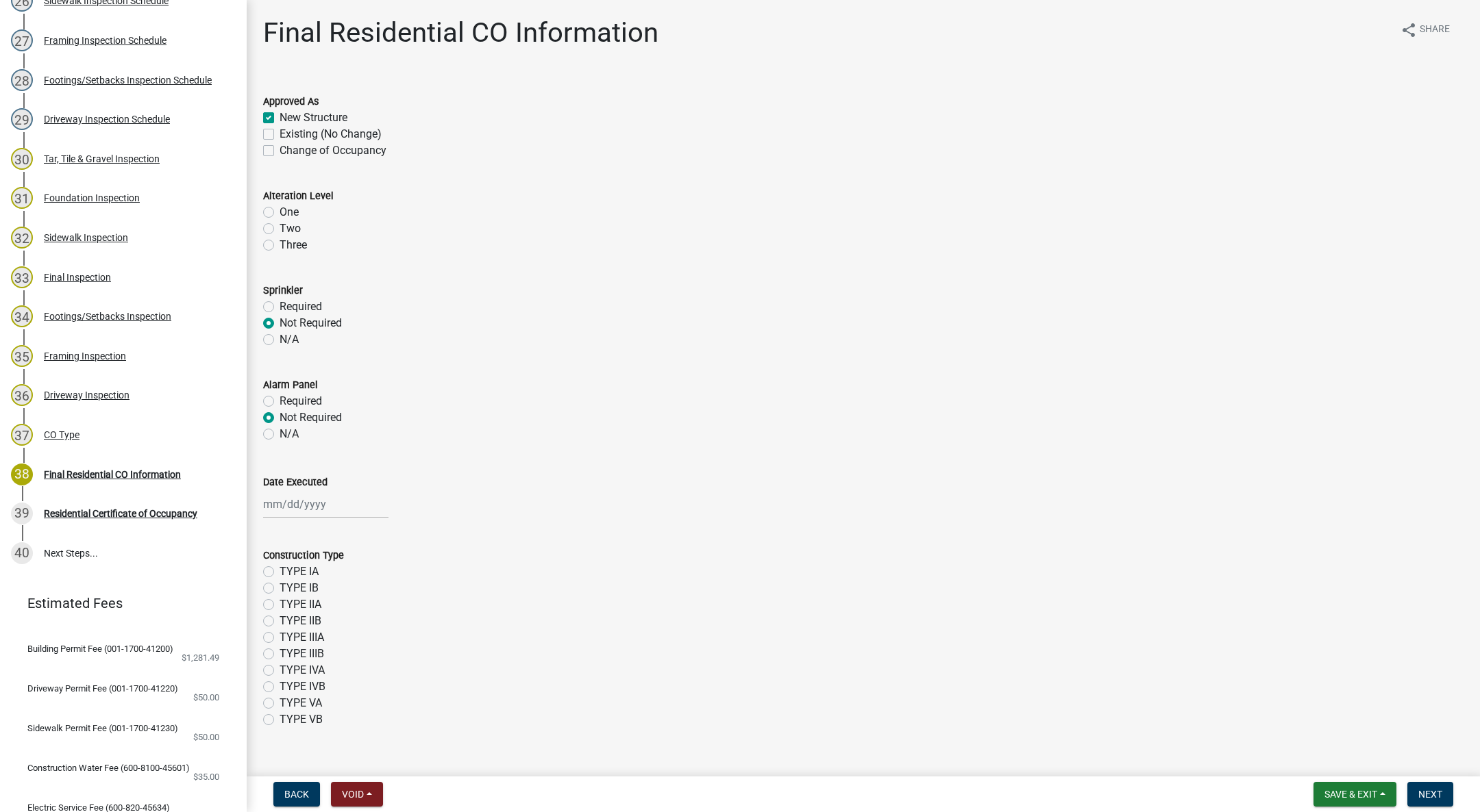
radio input "true"
click at [282, 500] on div at bounding box center [325, 505] width 125 height 28
select select "10"
select select "2025"
click at [318, 608] on div "8" at bounding box center [321, 600] width 22 height 22
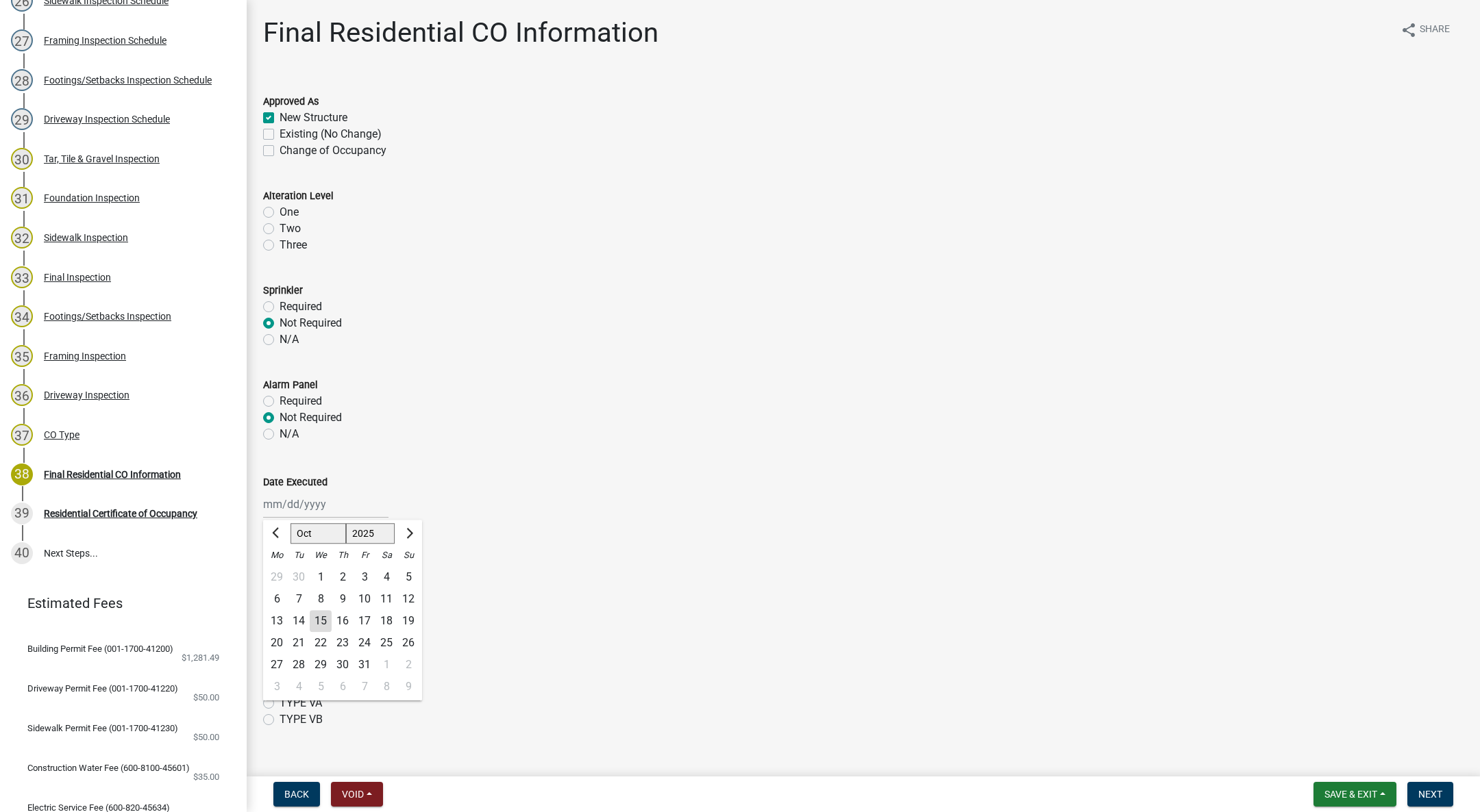
type input "[DATE]"
click at [279, 721] on label "TYPE VB" at bounding box center [301, 720] width 43 height 16
click at [279, 721] on input "TYPE VB" at bounding box center [284, 716] width 9 height 9
radio input "true"
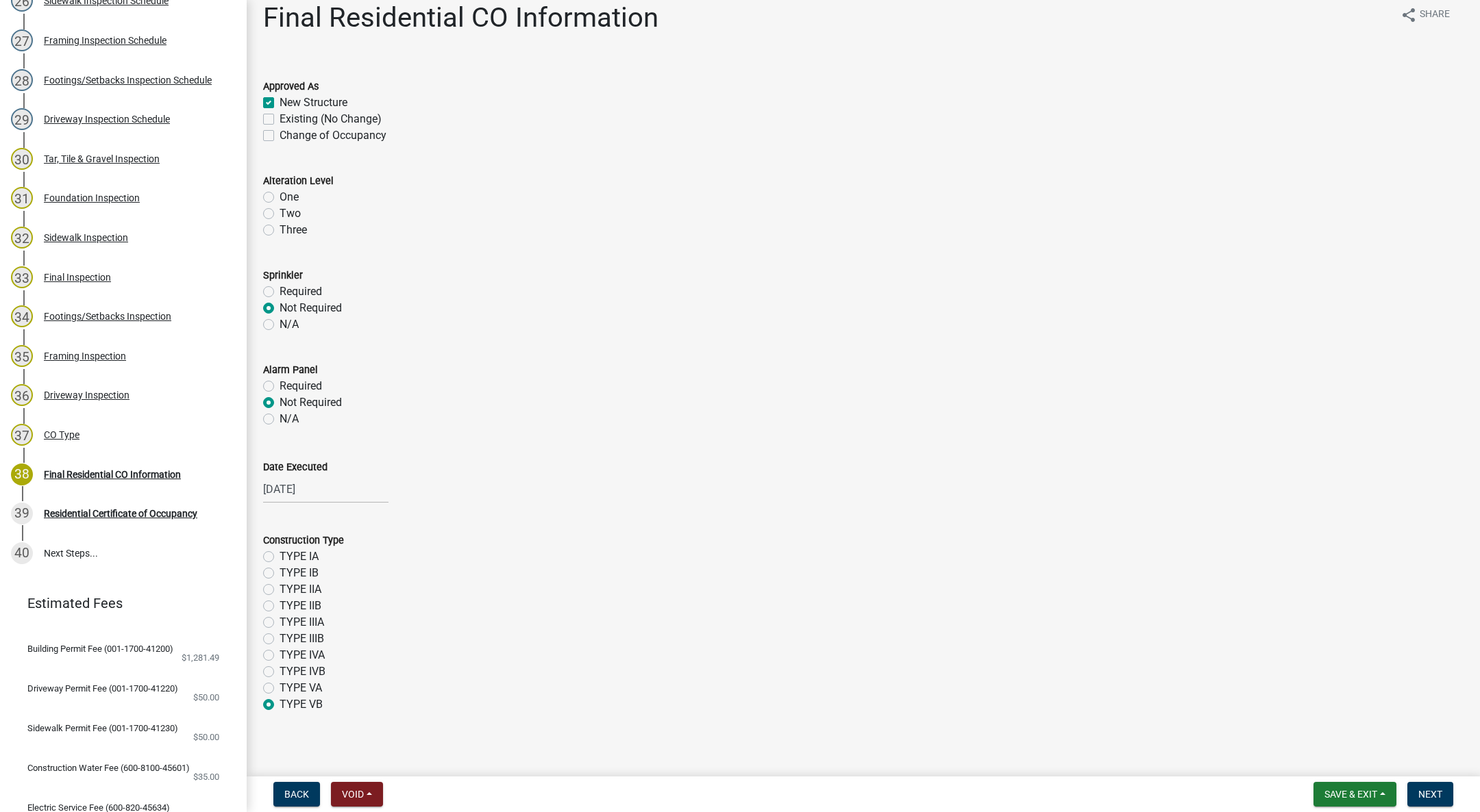
scroll to position [22, 0]
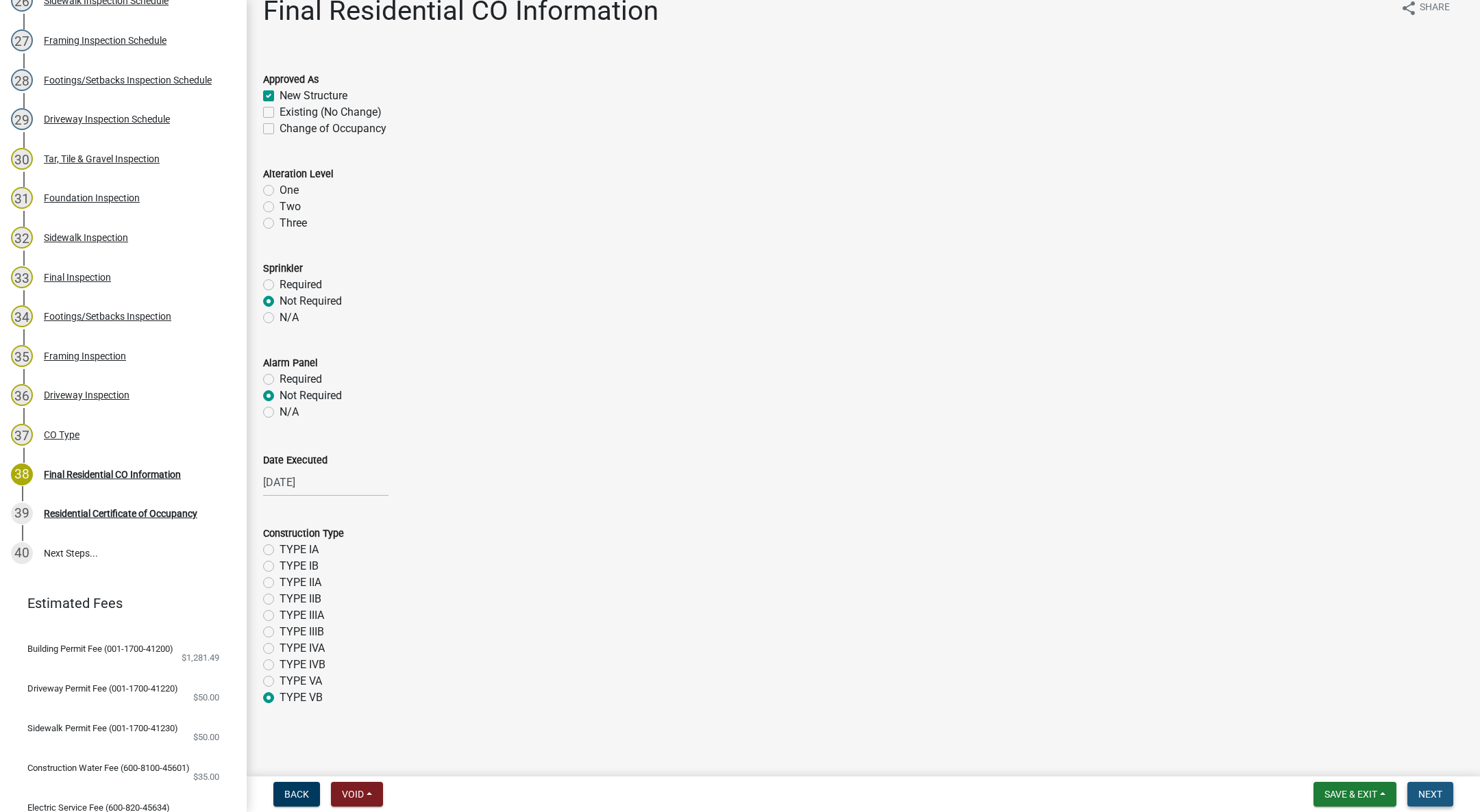
click at [1427, 791] on span "Next" at bounding box center [1430, 794] width 24 height 11
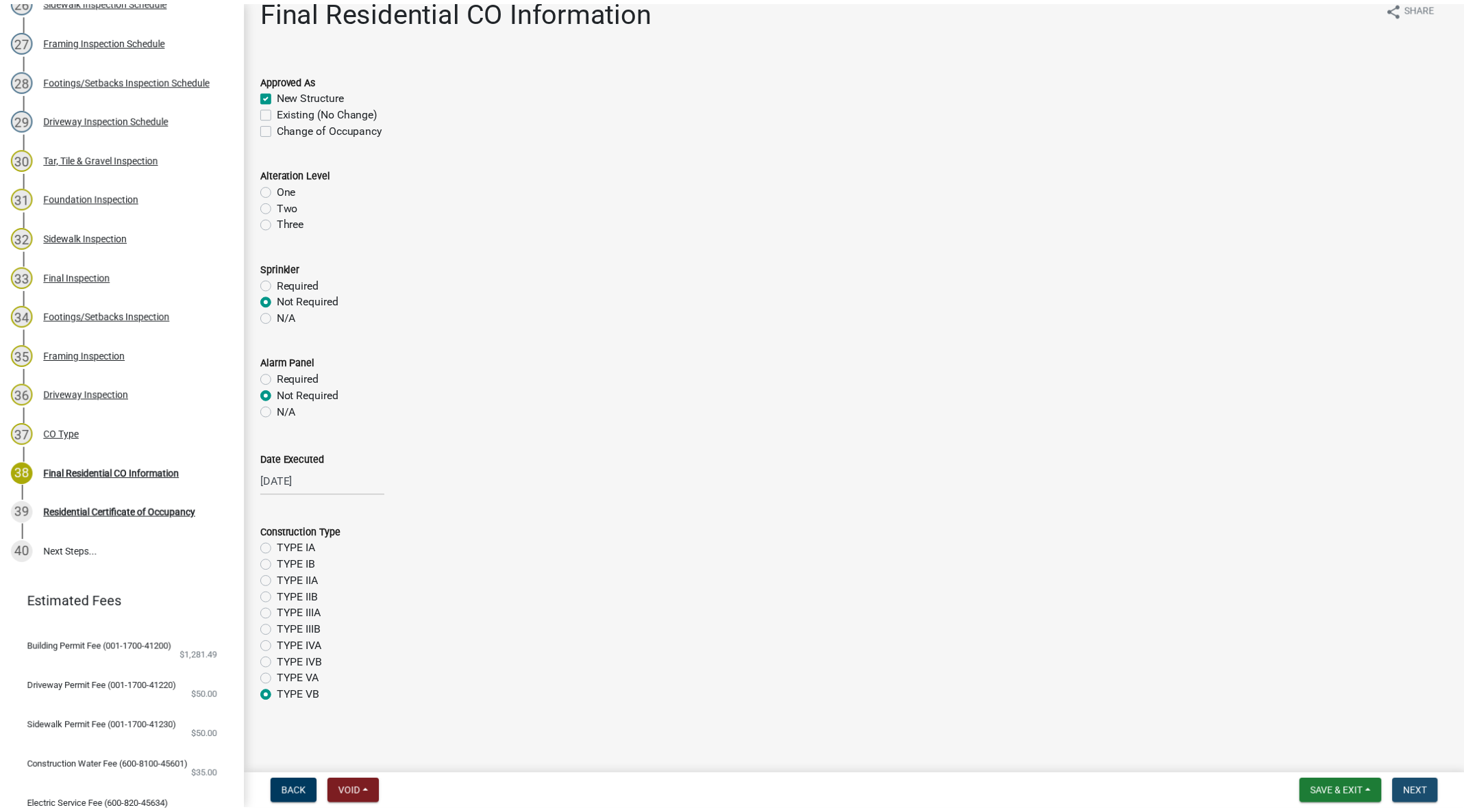
scroll to position [0, 0]
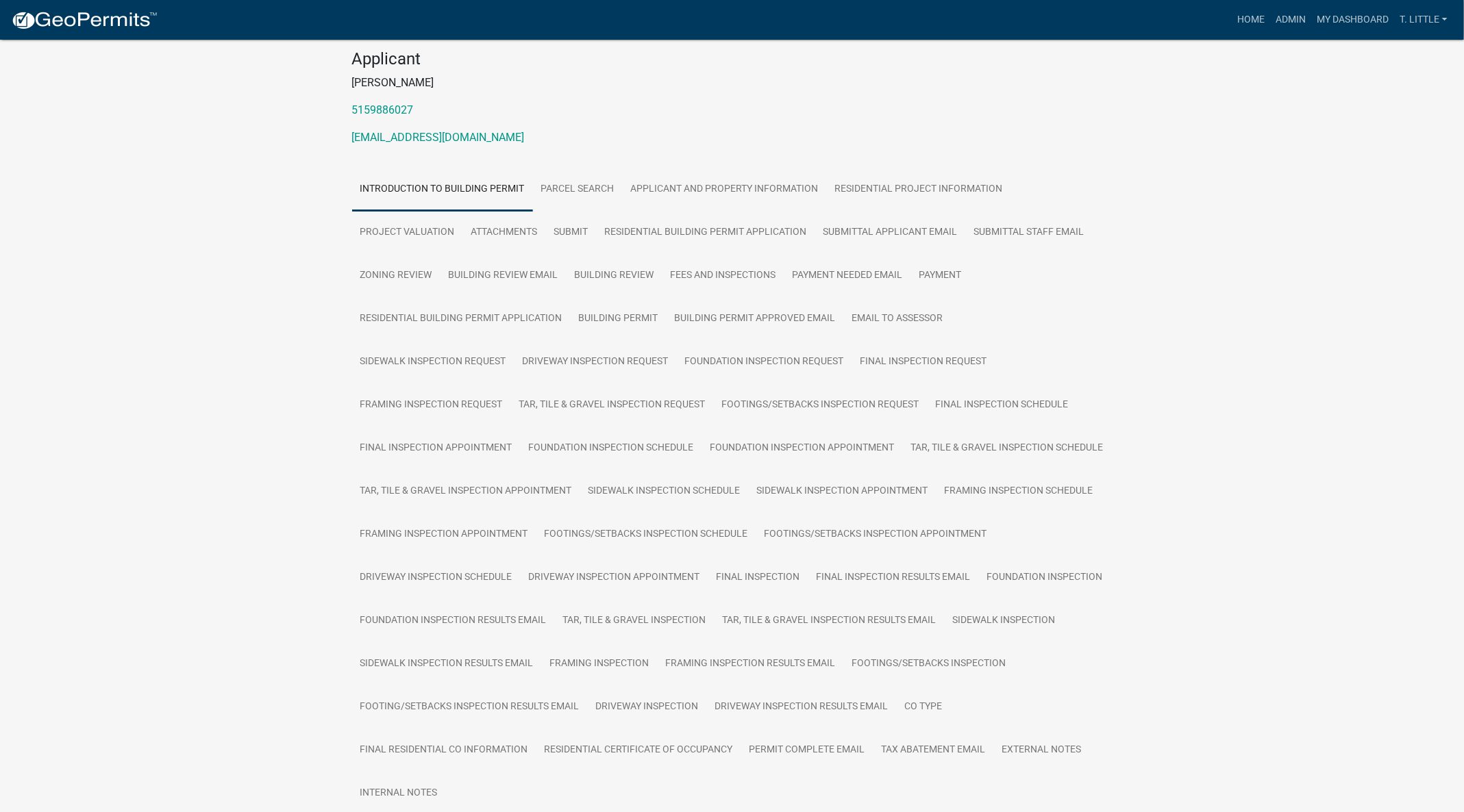
scroll to position [206, 0]
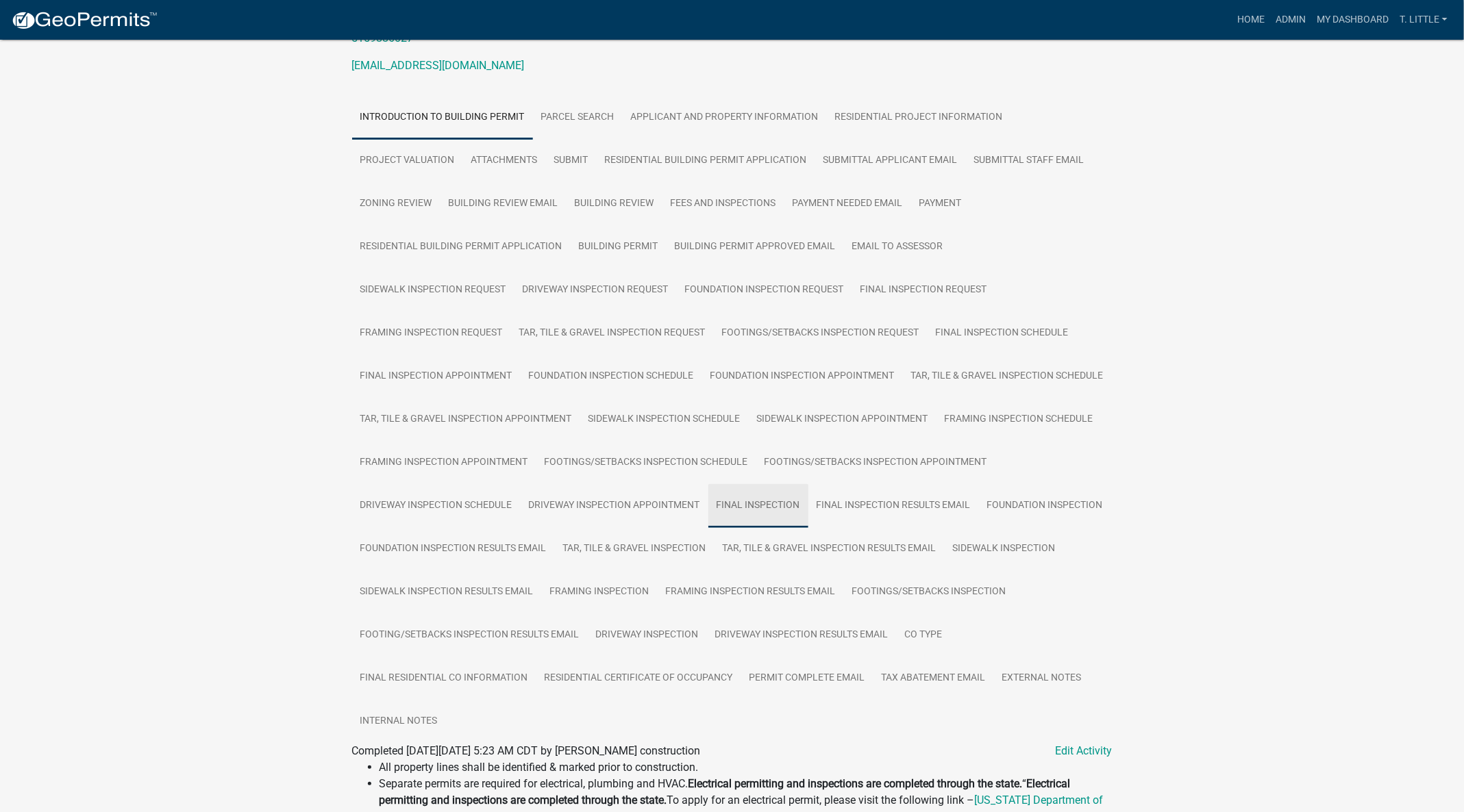
click at [783, 499] on link "Final Inspection" at bounding box center [758, 505] width 100 height 44
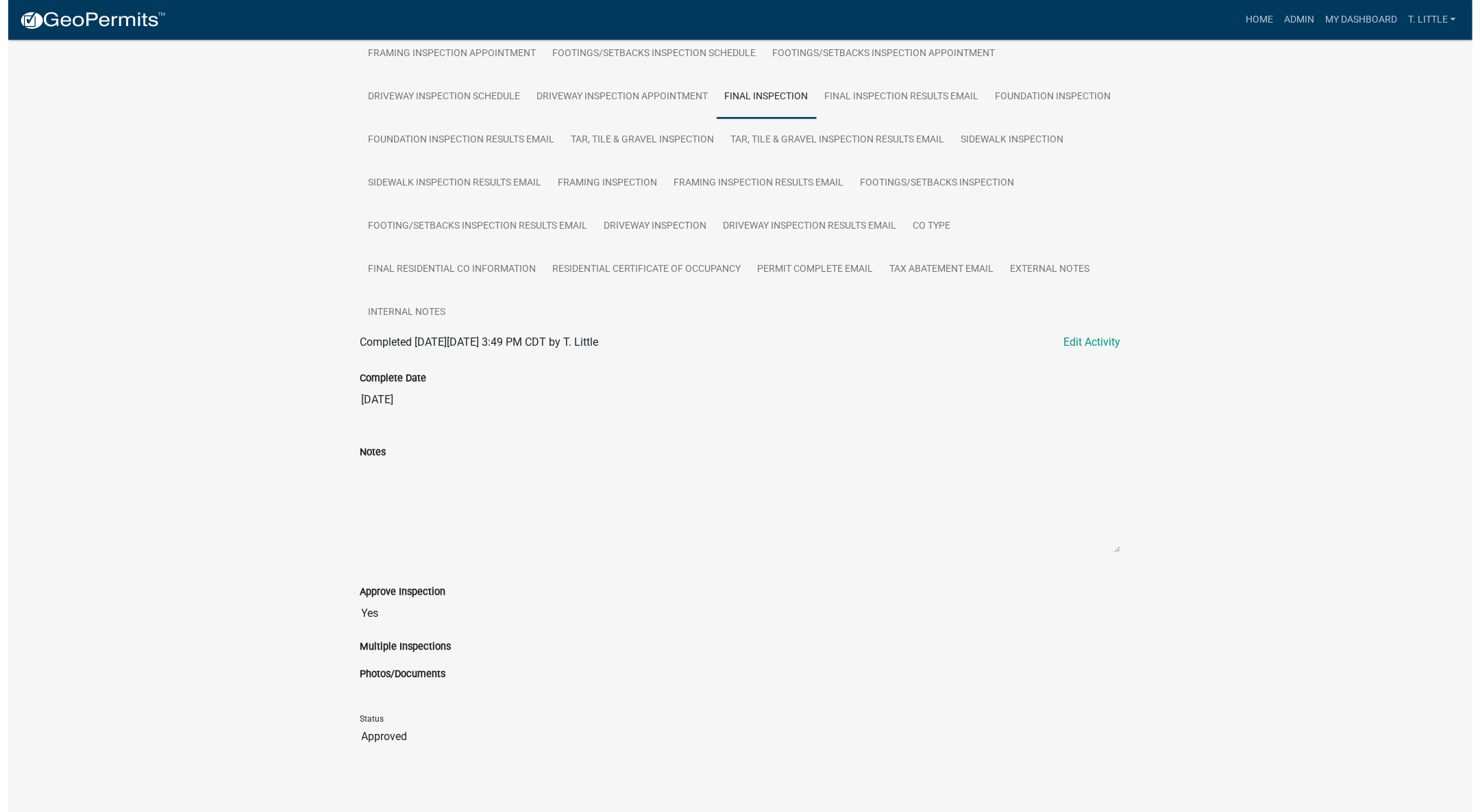
scroll to position [616, 0]
click at [1081, 333] on link "Edit Activity" at bounding box center [1084, 340] width 57 height 16
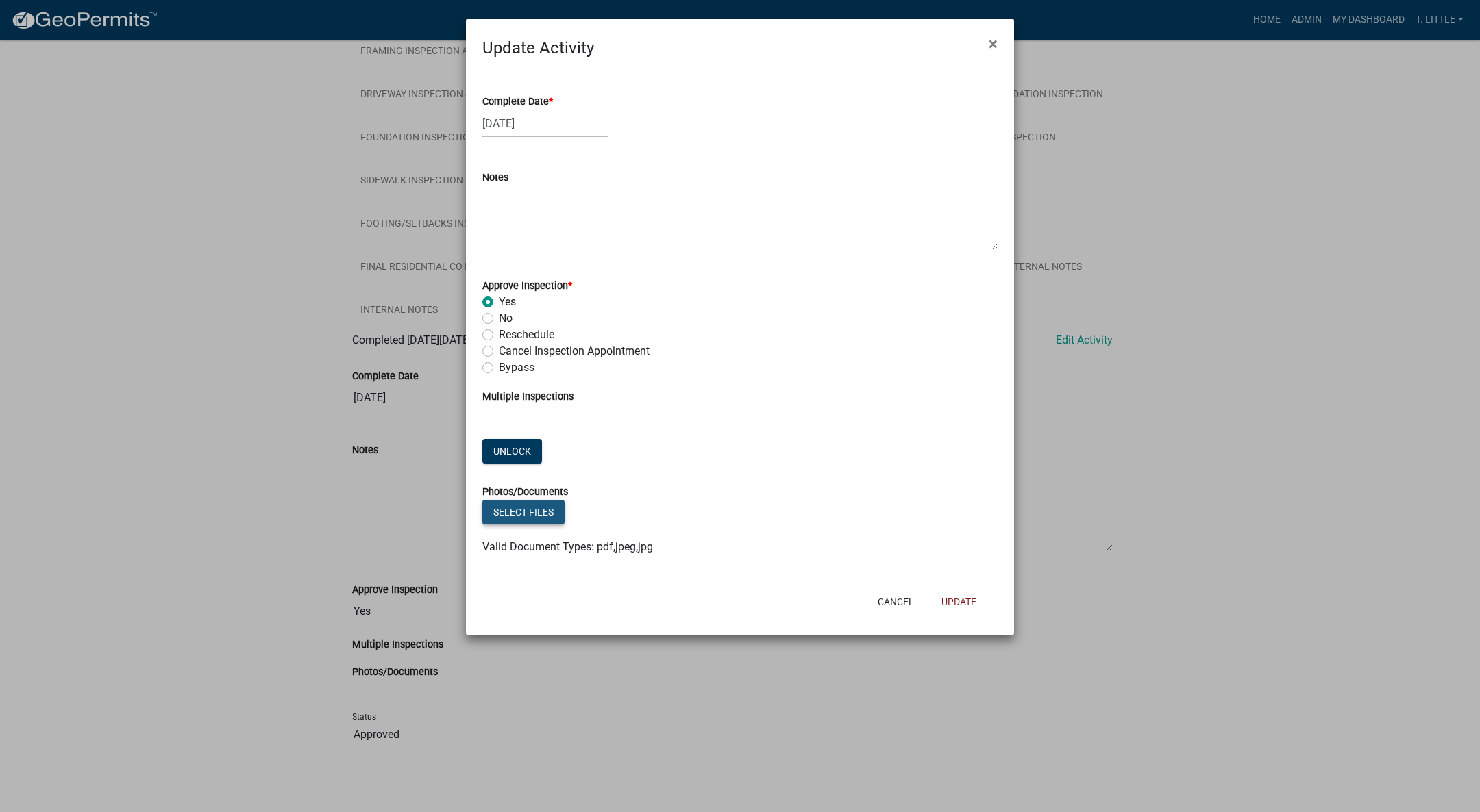
click at [538, 504] on button "Select files" at bounding box center [524, 512] width 82 height 24
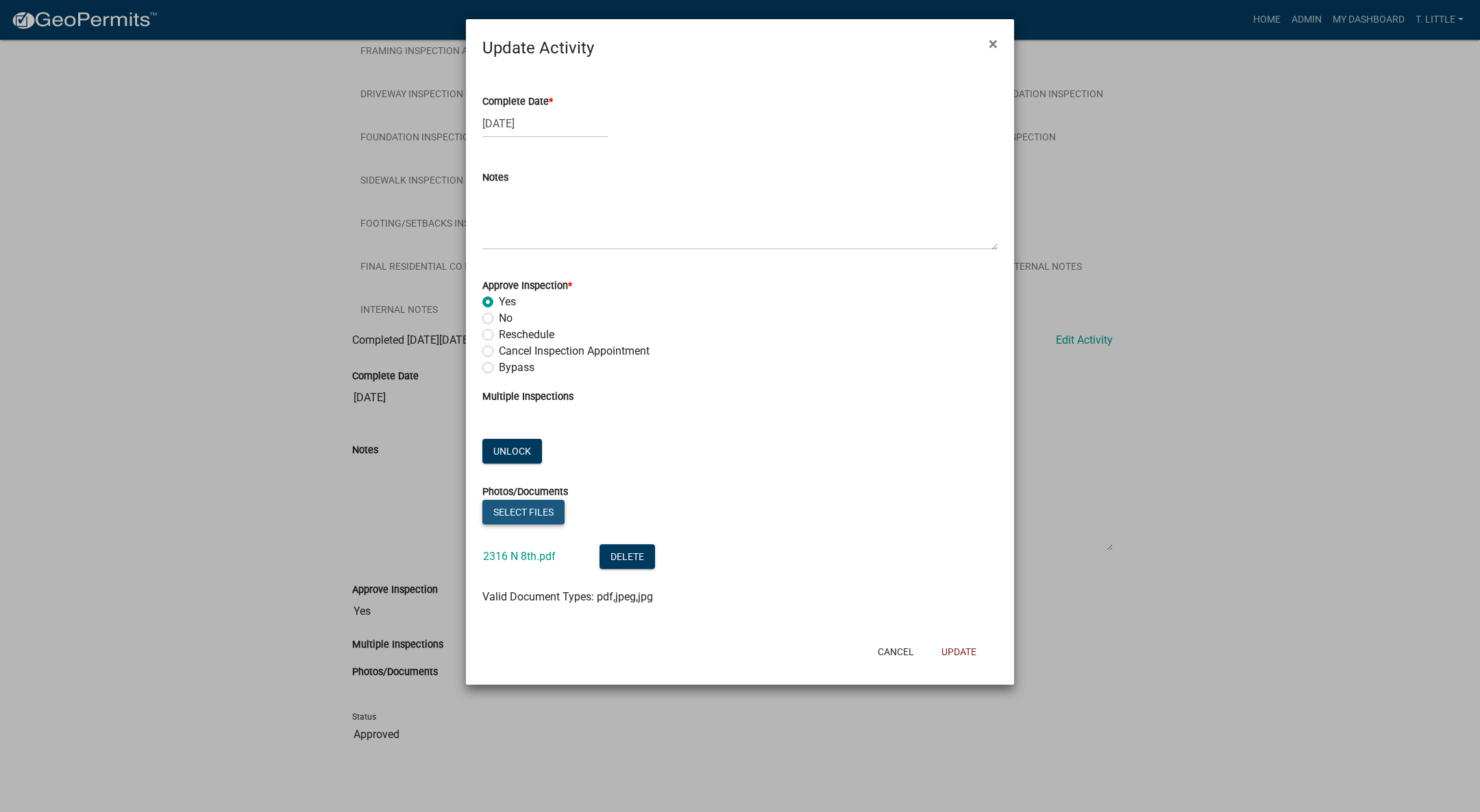
click at [532, 508] on button "Select files" at bounding box center [524, 512] width 82 height 24
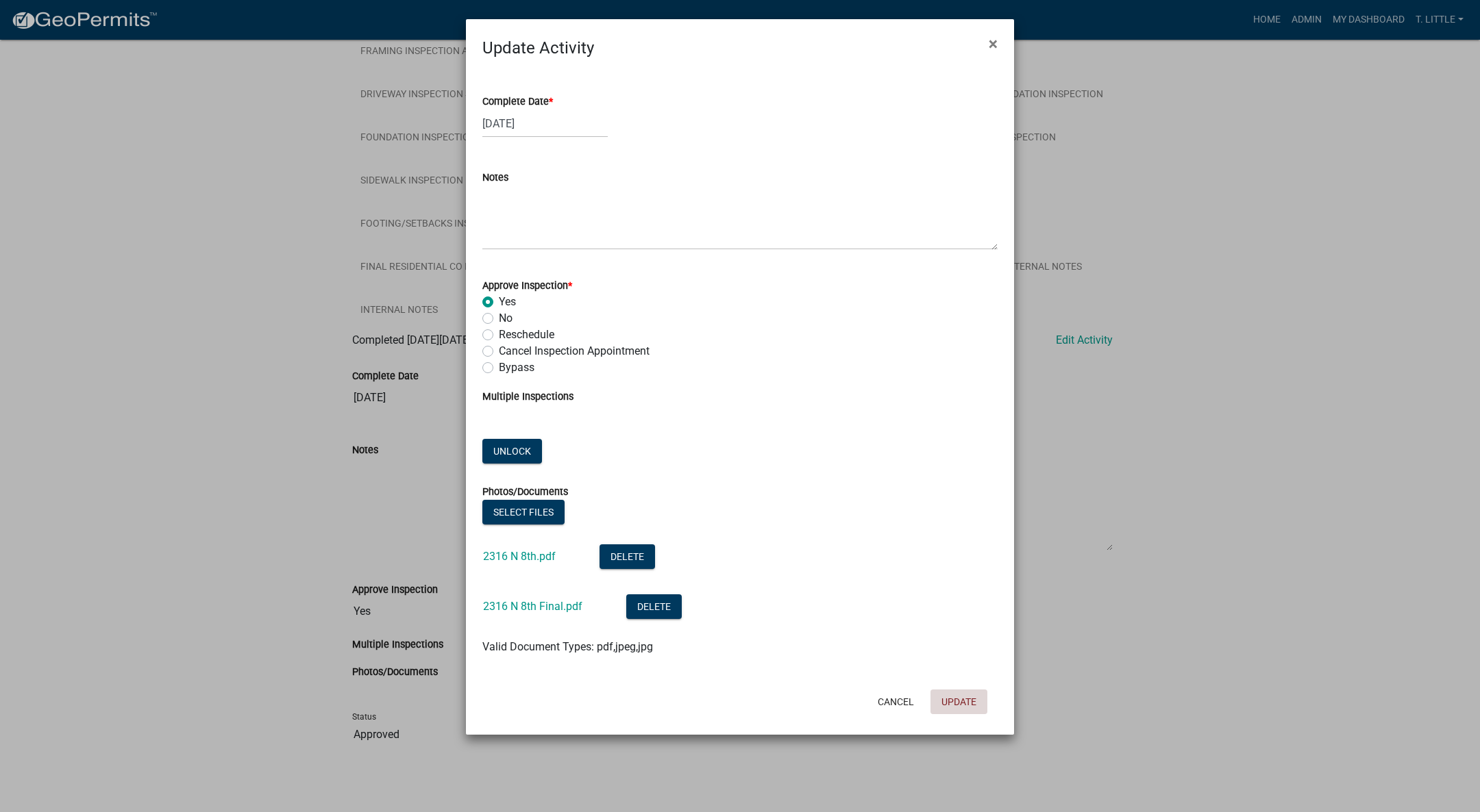
click at [964, 703] on button "Update" at bounding box center [959, 701] width 57 height 24
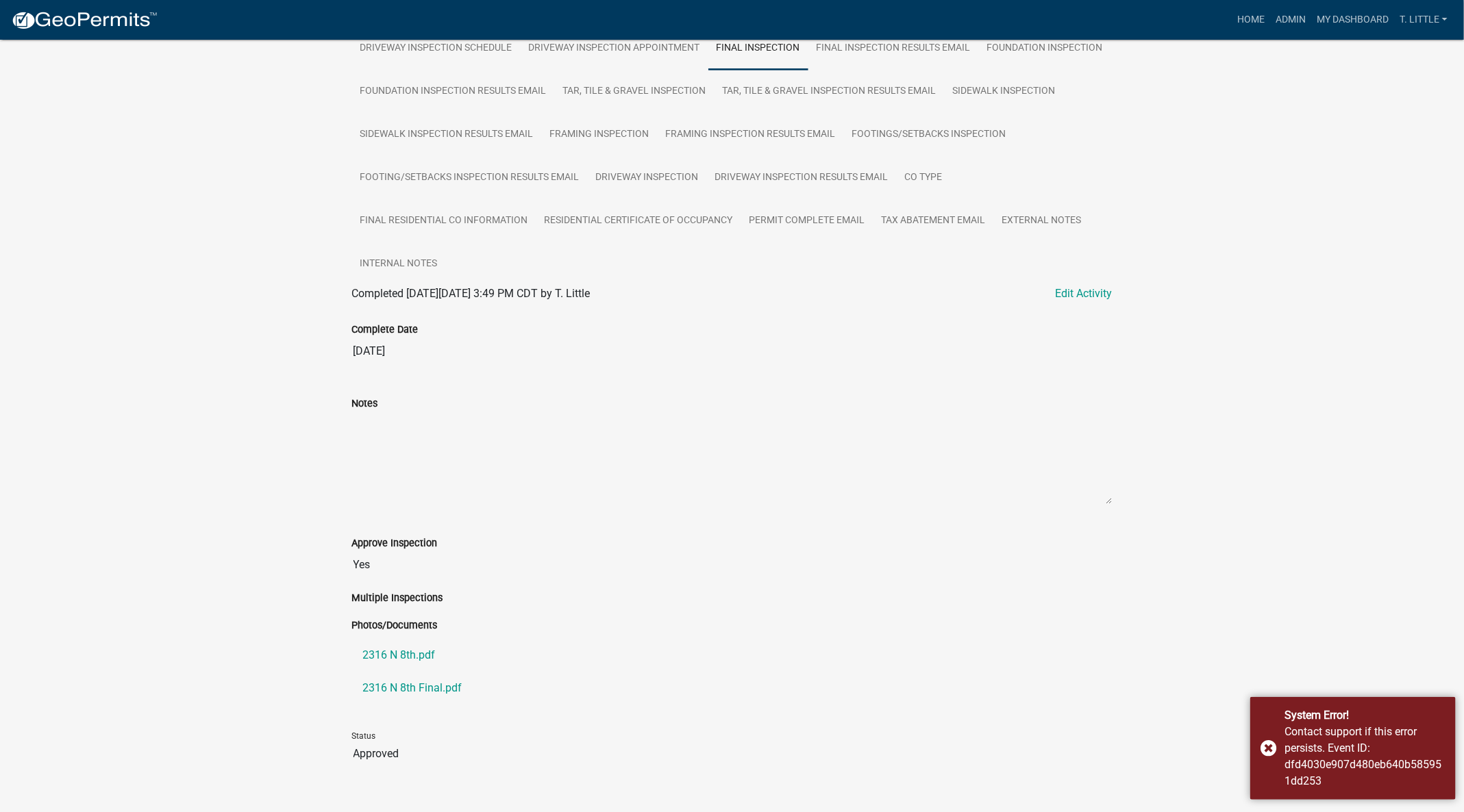
scroll to position [684, 0]
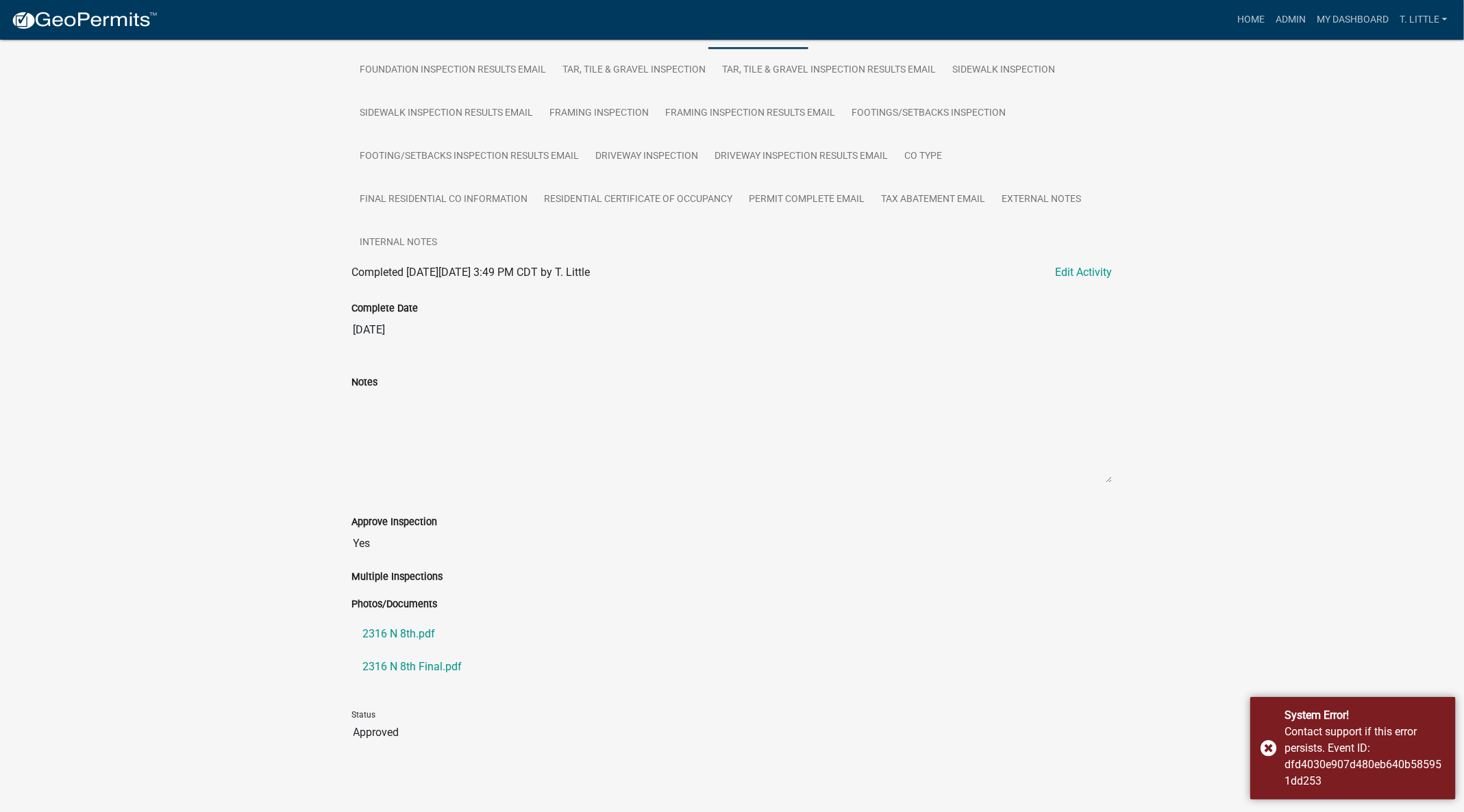
click at [1271, 746] on div "System Error! Contact support if this error persists. Event ID: dfd4030e907d480…" at bounding box center [1353, 748] width 206 height 102
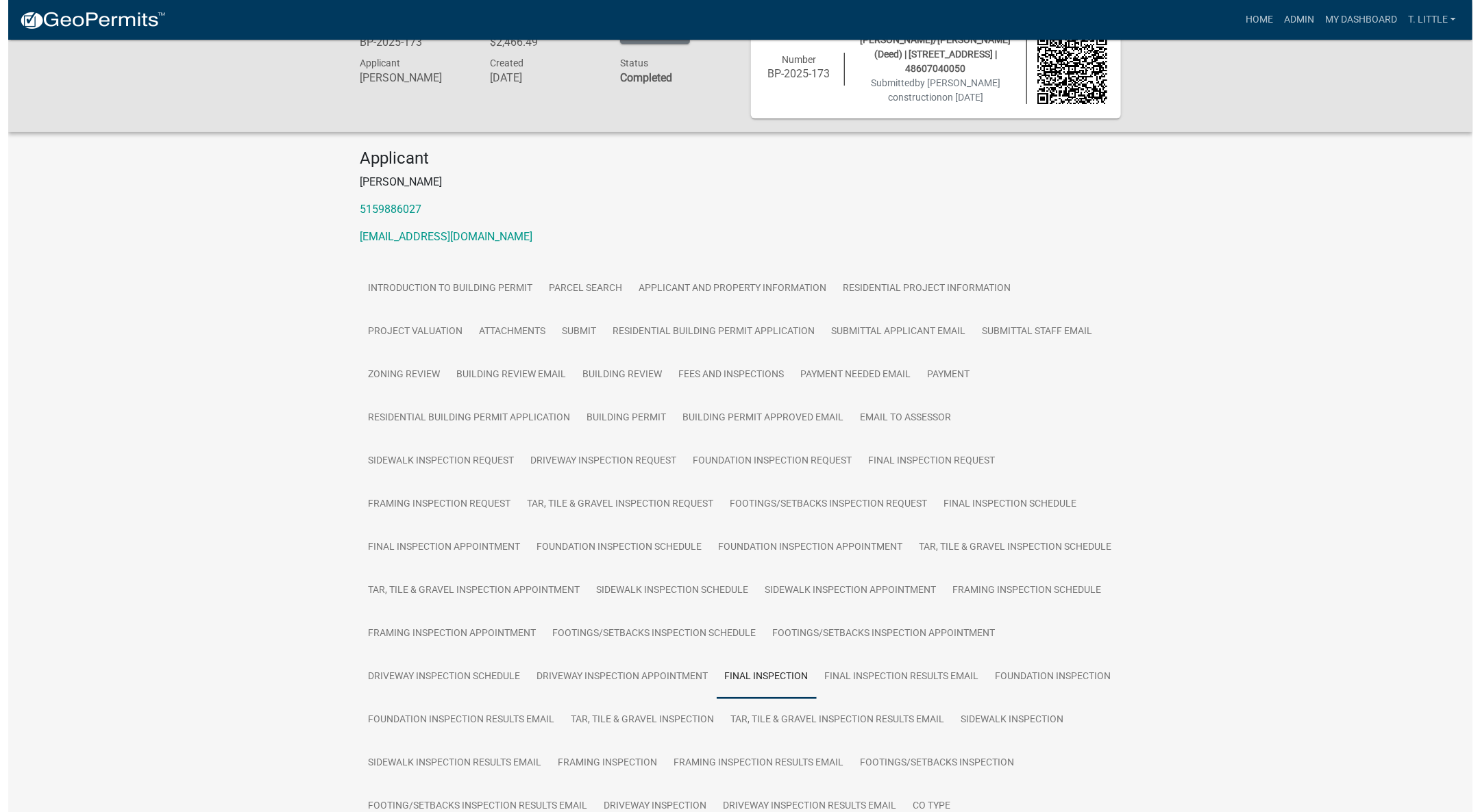
scroll to position [0, 0]
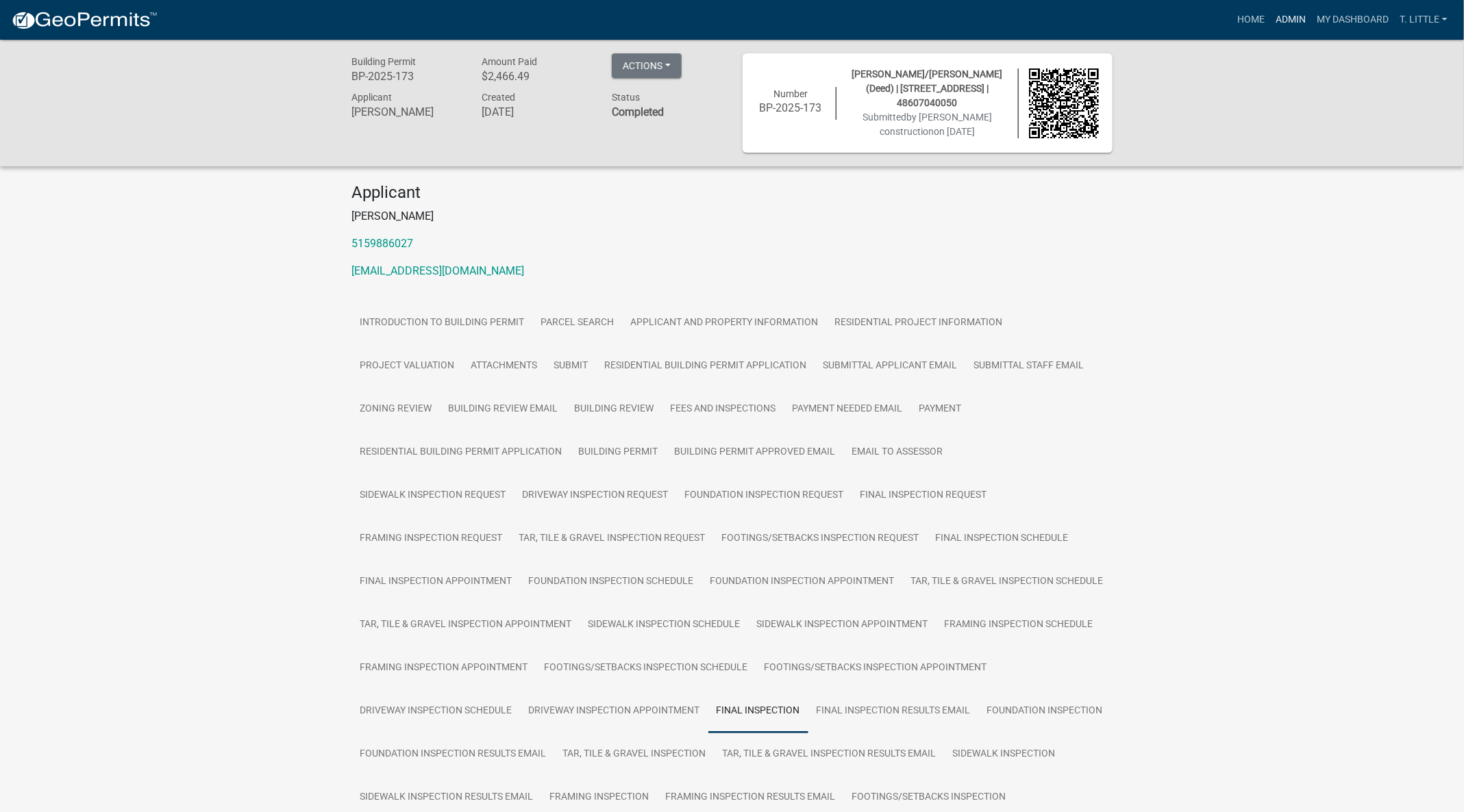
click at [1288, 14] on link "Admin" at bounding box center [1290, 19] width 41 height 26
